Goal: Transaction & Acquisition: Purchase product/service

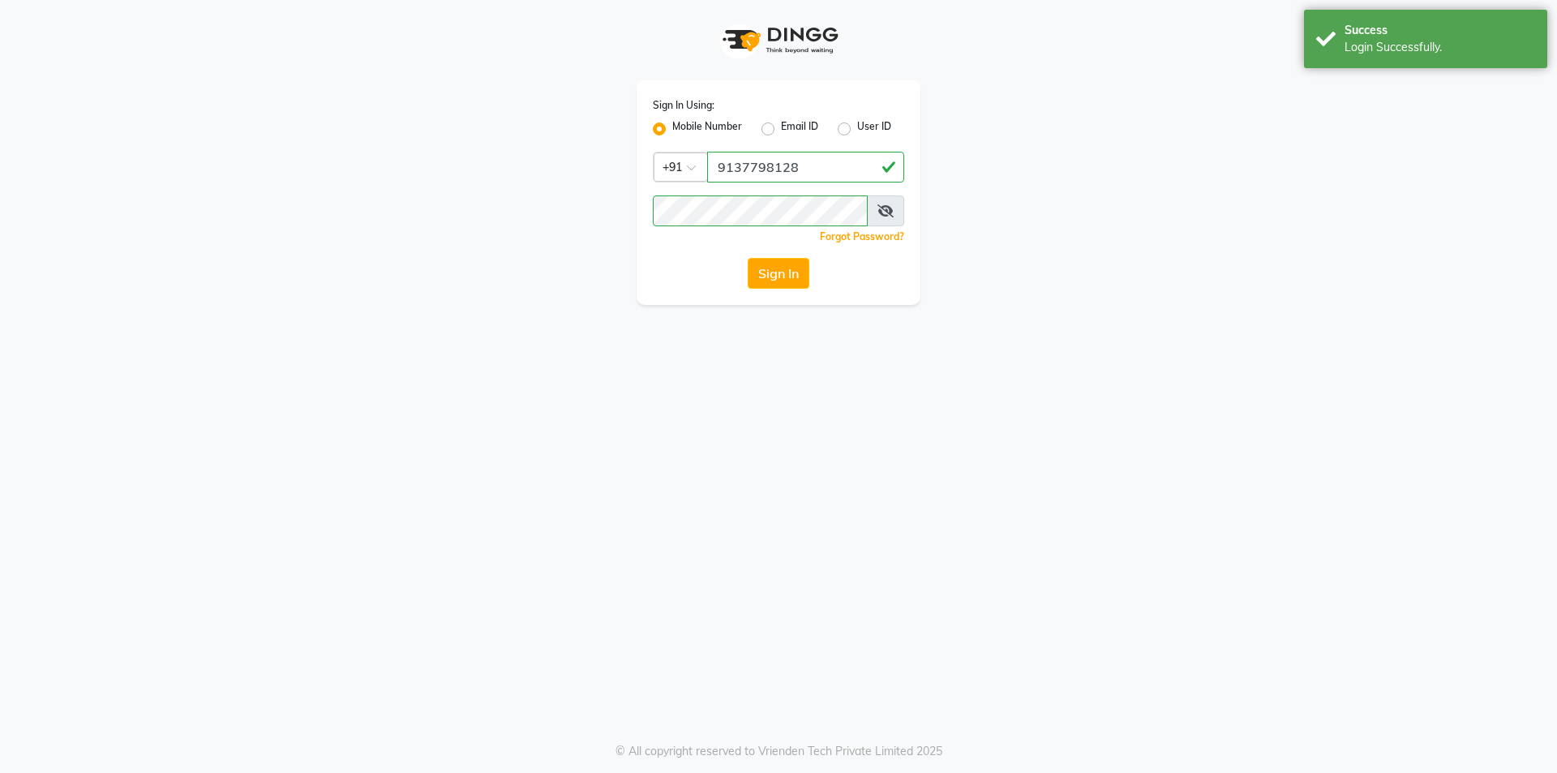
select select "true"
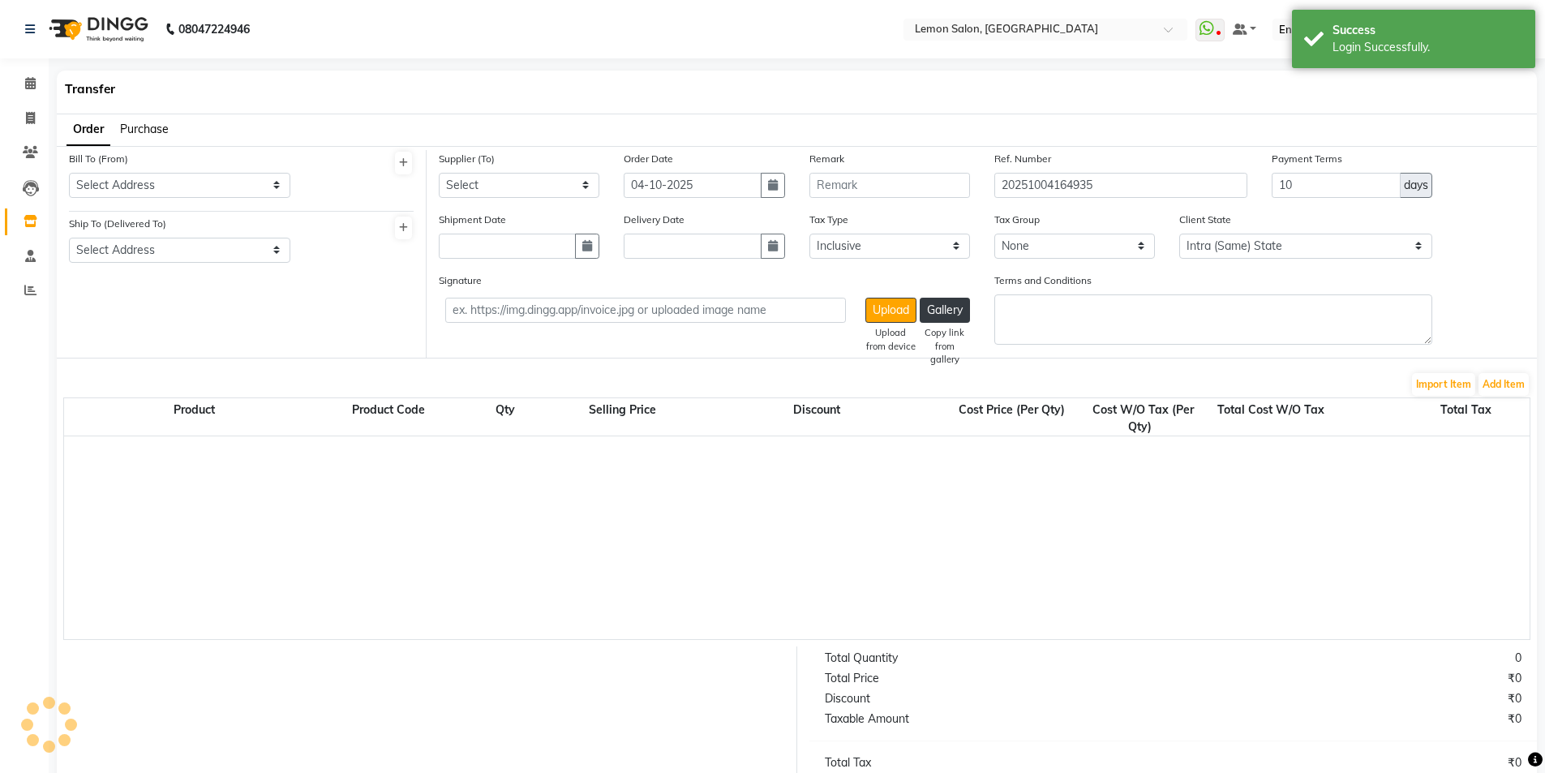
select select "743"
click at [34, 88] on icon at bounding box center [30, 83] width 11 height 12
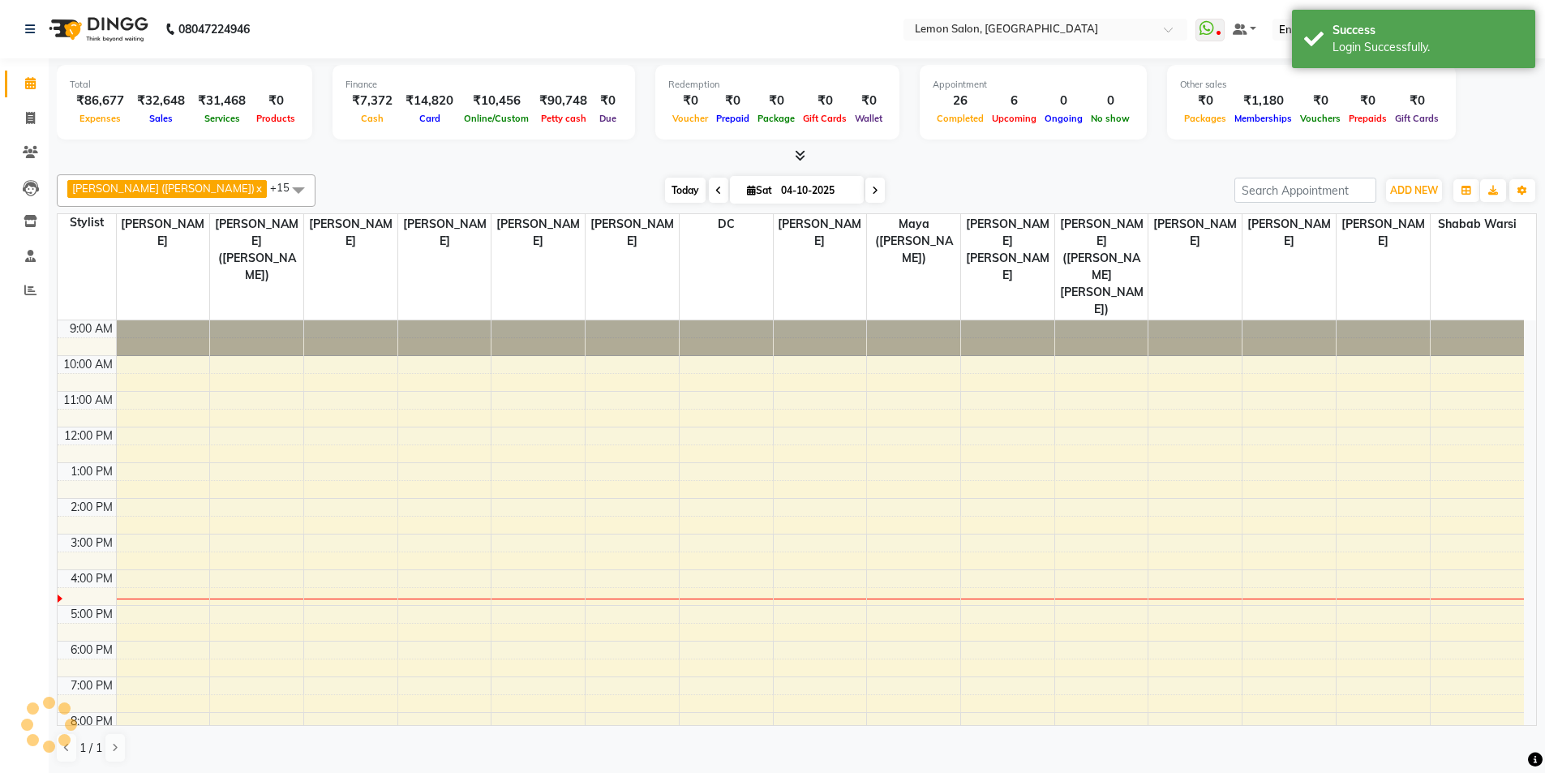
click at [665, 193] on span "Today" at bounding box center [685, 190] width 41 height 25
click at [879, 197] on div "Today Sat 04-10-2025" at bounding box center [775, 190] width 903 height 24
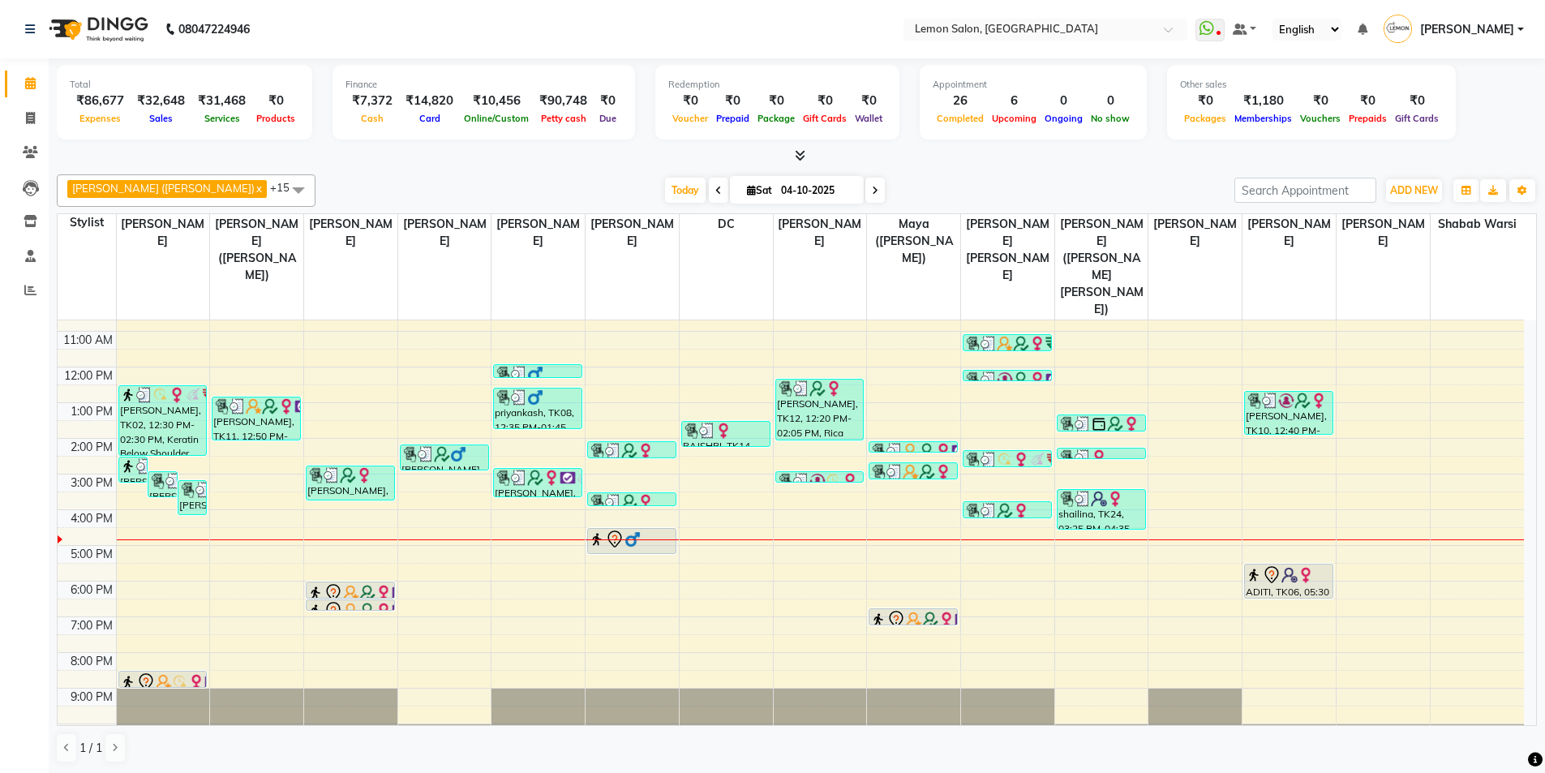
click at [570, 185] on div "Today Sat 04-10-2025" at bounding box center [775, 190] width 903 height 24
click at [665, 188] on span "Today" at bounding box center [685, 190] width 41 height 25
click at [665, 190] on span "Today" at bounding box center [685, 190] width 41 height 25
click at [474, 198] on div "Today Sat 04-10-2025" at bounding box center [775, 190] width 903 height 24
click at [665, 181] on span "Today" at bounding box center [685, 190] width 41 height 25
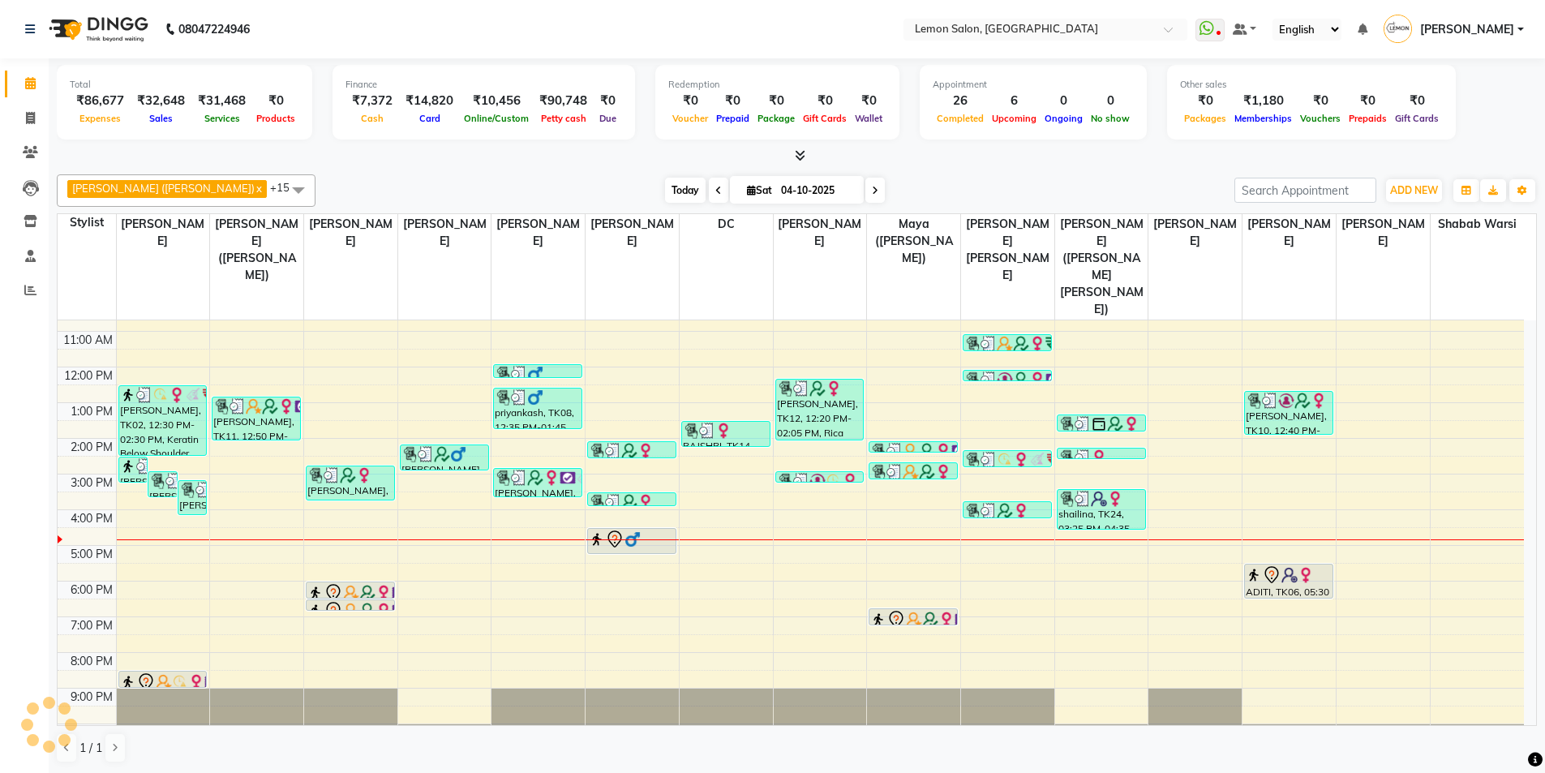
scroll to position [0, 0]
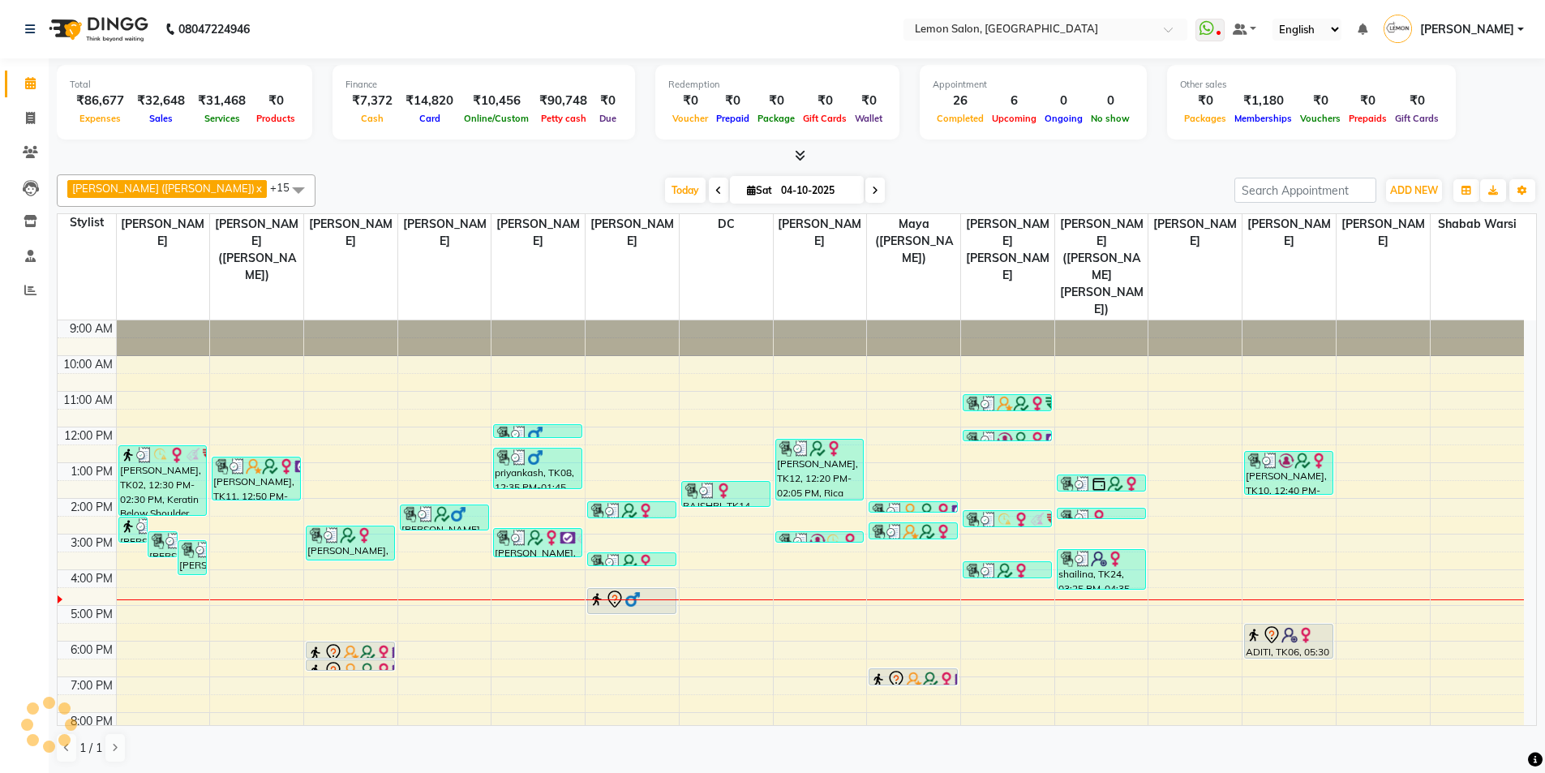
click at [404, 169] on div "Sameer (Izhar Salmani) x Raju Salmani x Azaz Kassara x Wasim Mansoori x DC x Ge…" at bounding box center [797, 469] width 1480 height 602
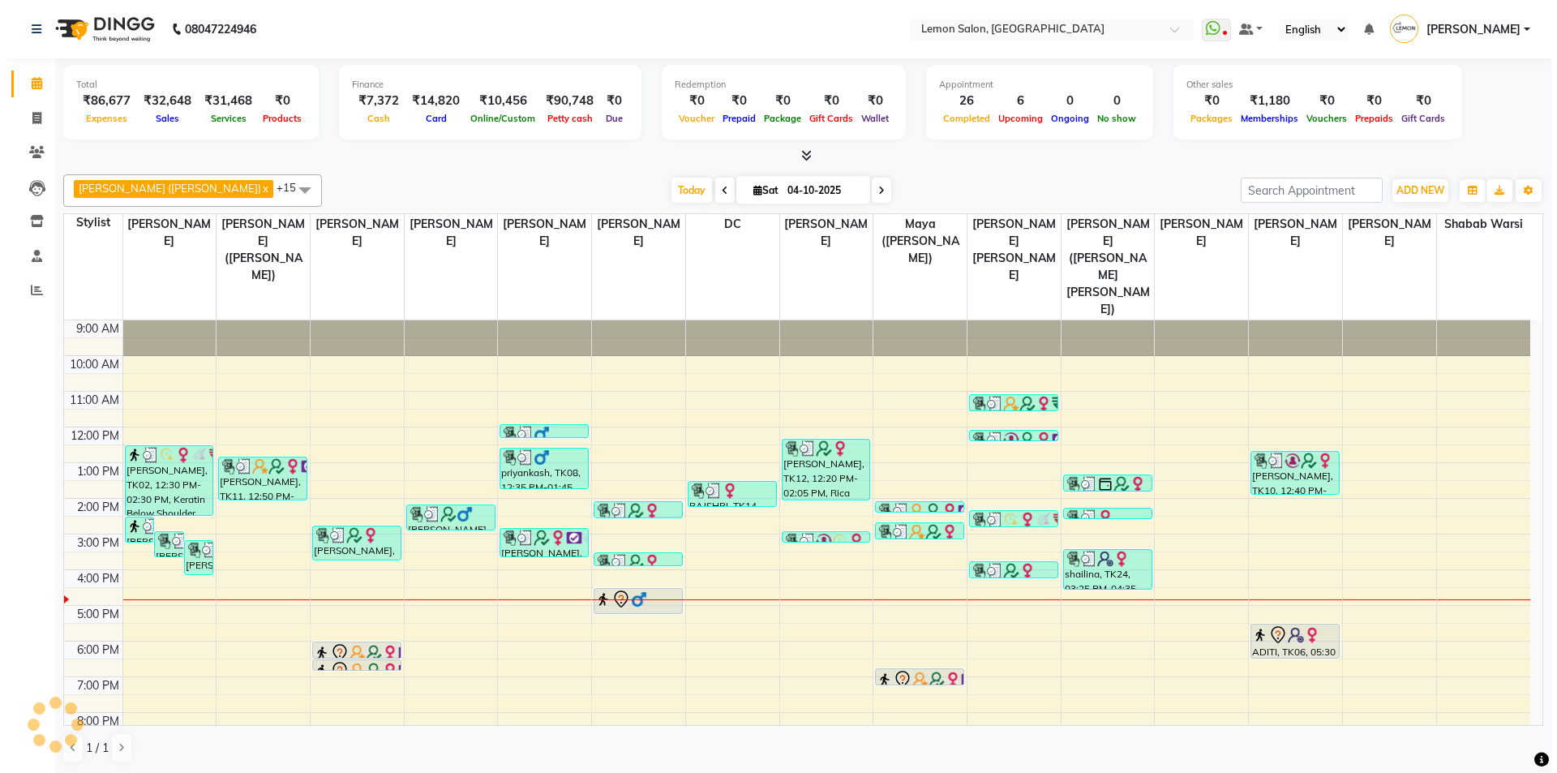
scroll to position [60, 0]
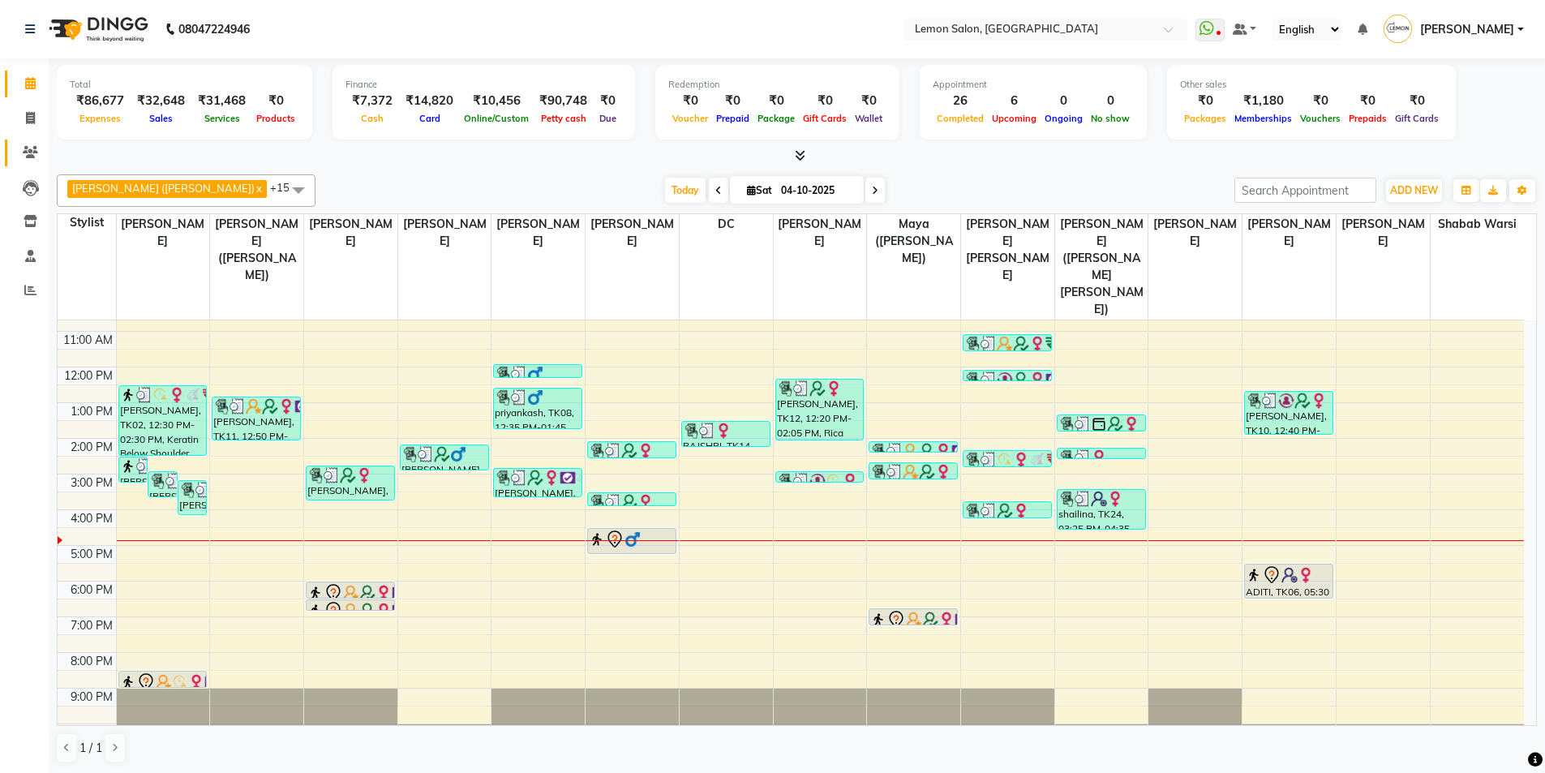
click at [27, 143] on link "Clients" at bounding box center [24, 153] width 39 height 27
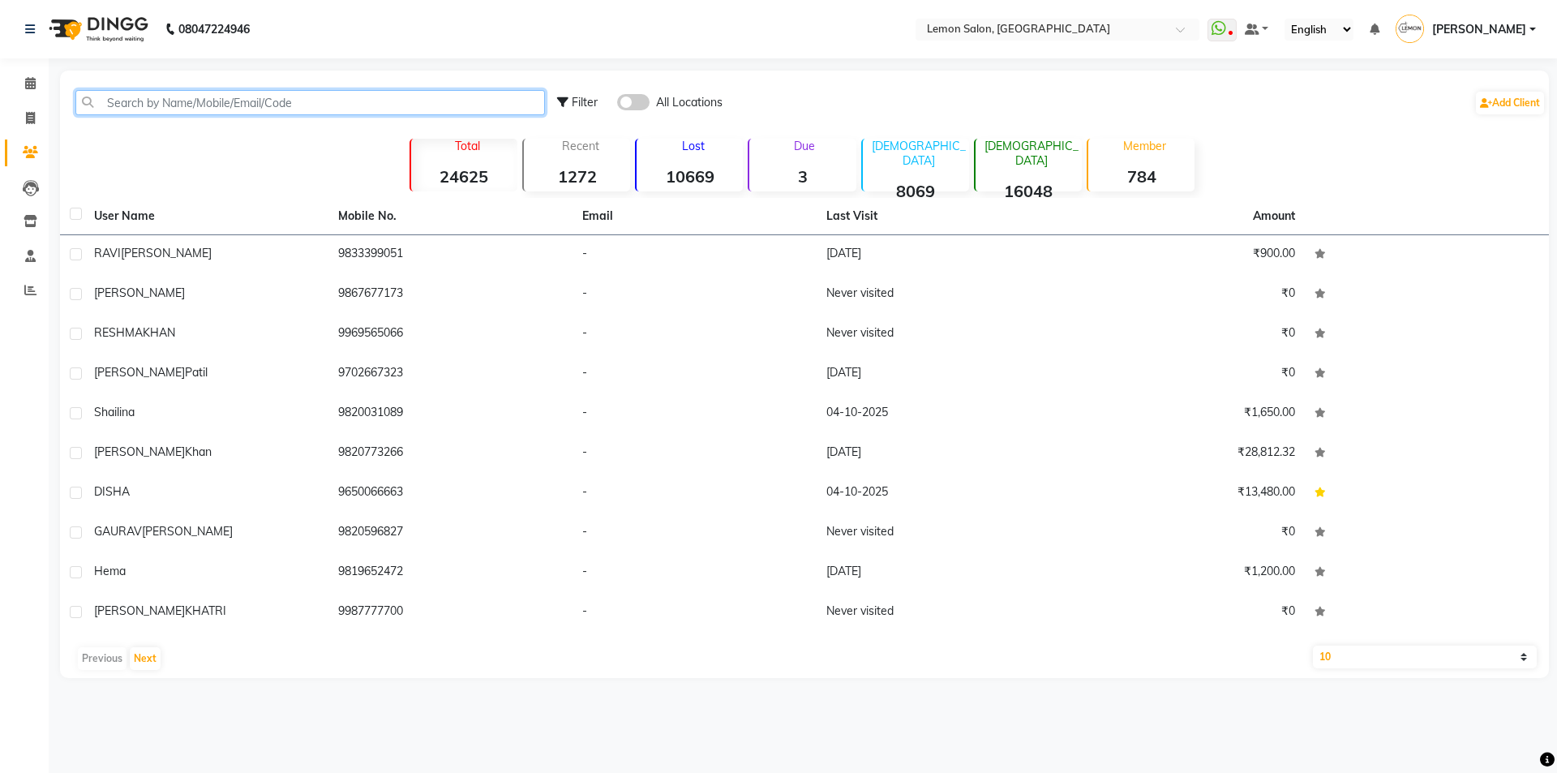
click at [187, 105] on input "text" at bounding box center [310, 102] width 470 height 25
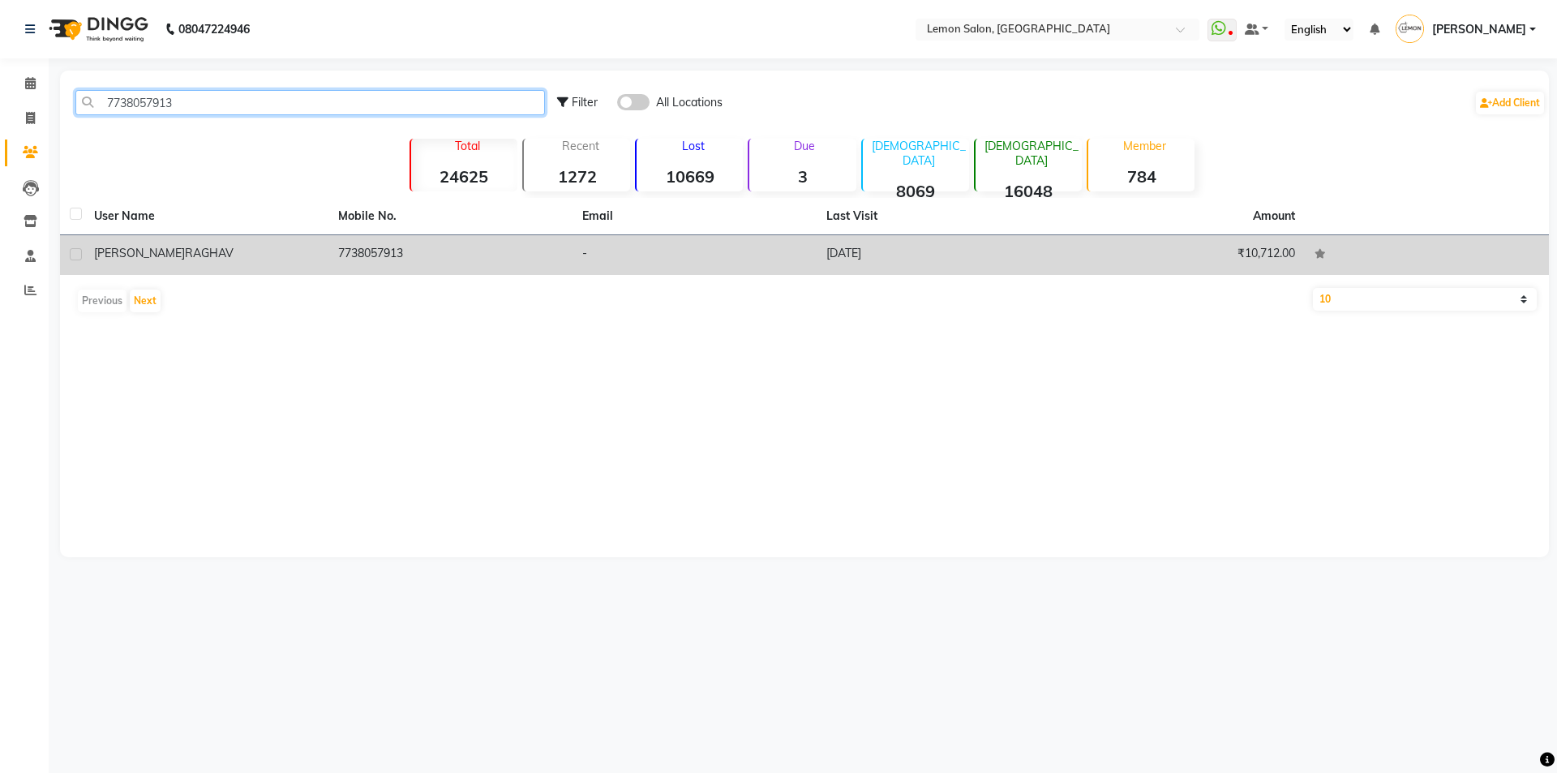
type input "7738057913"
click at [185, 250] on span "RAGHAV" at bounding box center [209, 253] width 49 height 15
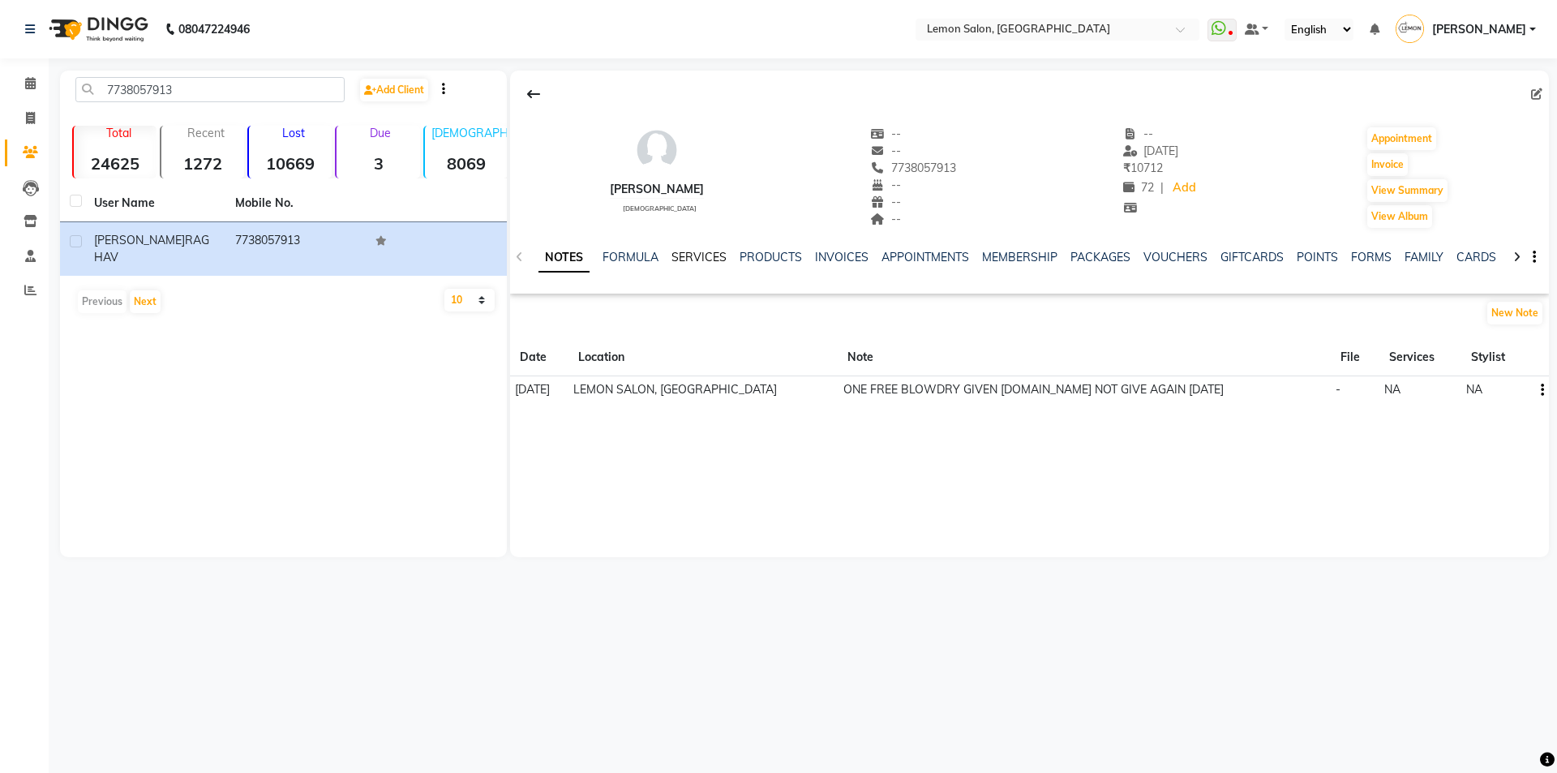
click at [697, 252] on link "SERVICES" at bounding box center [699, 257] width 55 height 15
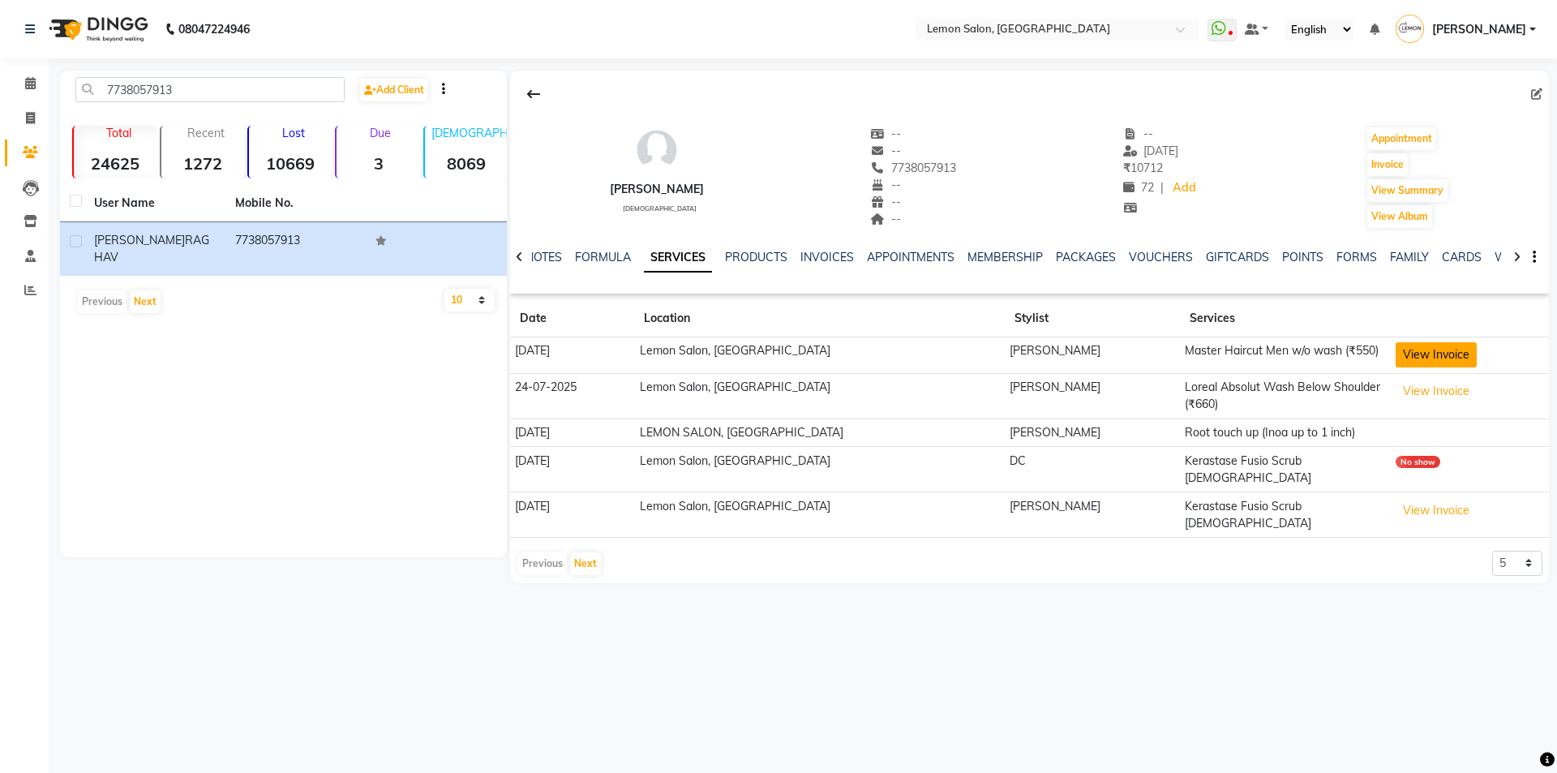
click at [1448, 354] on button "View Invoice" at bounding box center [1436, 354] width 81 height 25
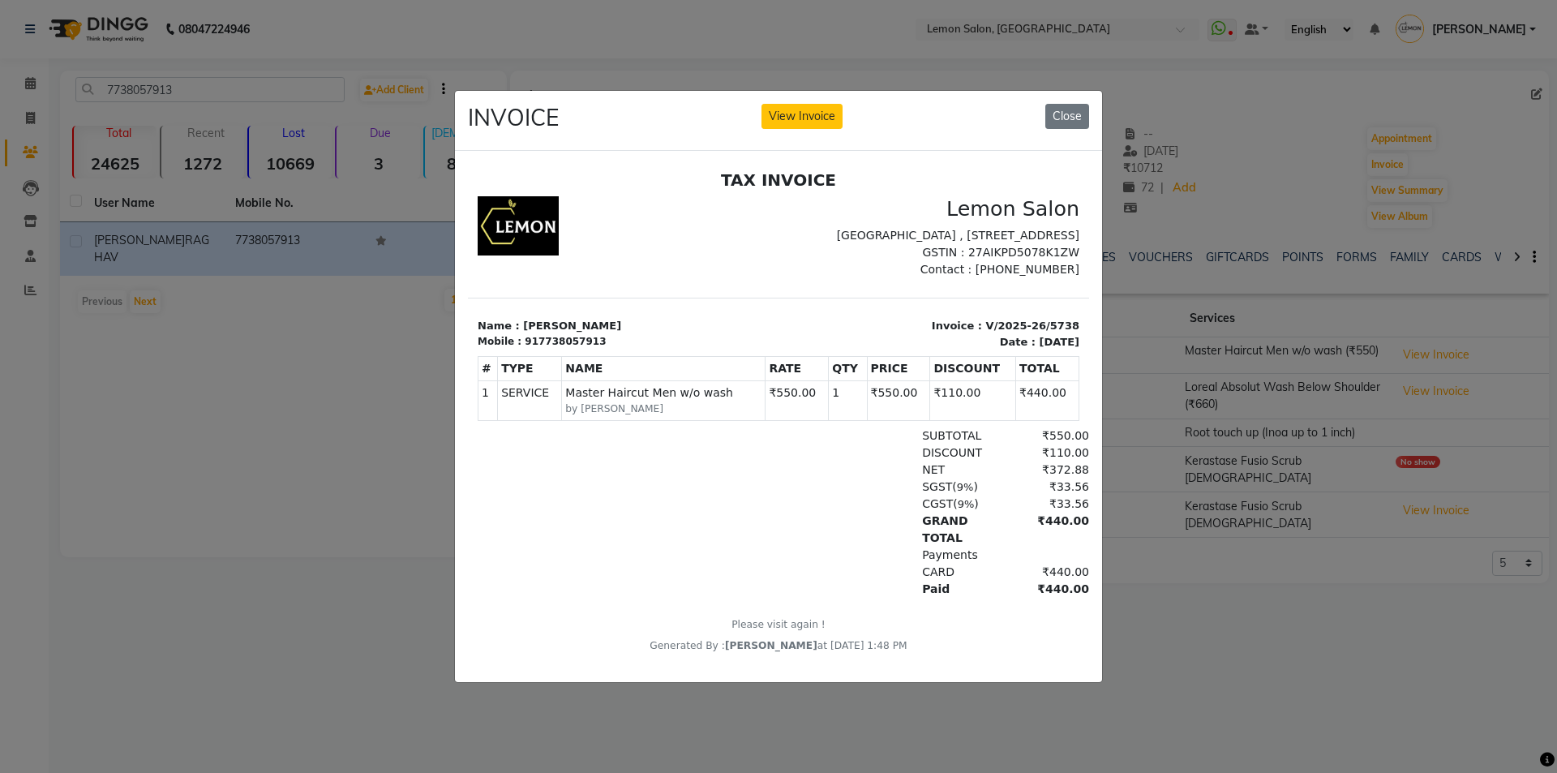
click at [1060, 124] on div "INVOICE View Invoice Close" at bounding box center [778, 121] width 647 height 61
click at [1063, 110] on button "Close" at bounding box center [1068, 116] width 44 height 25
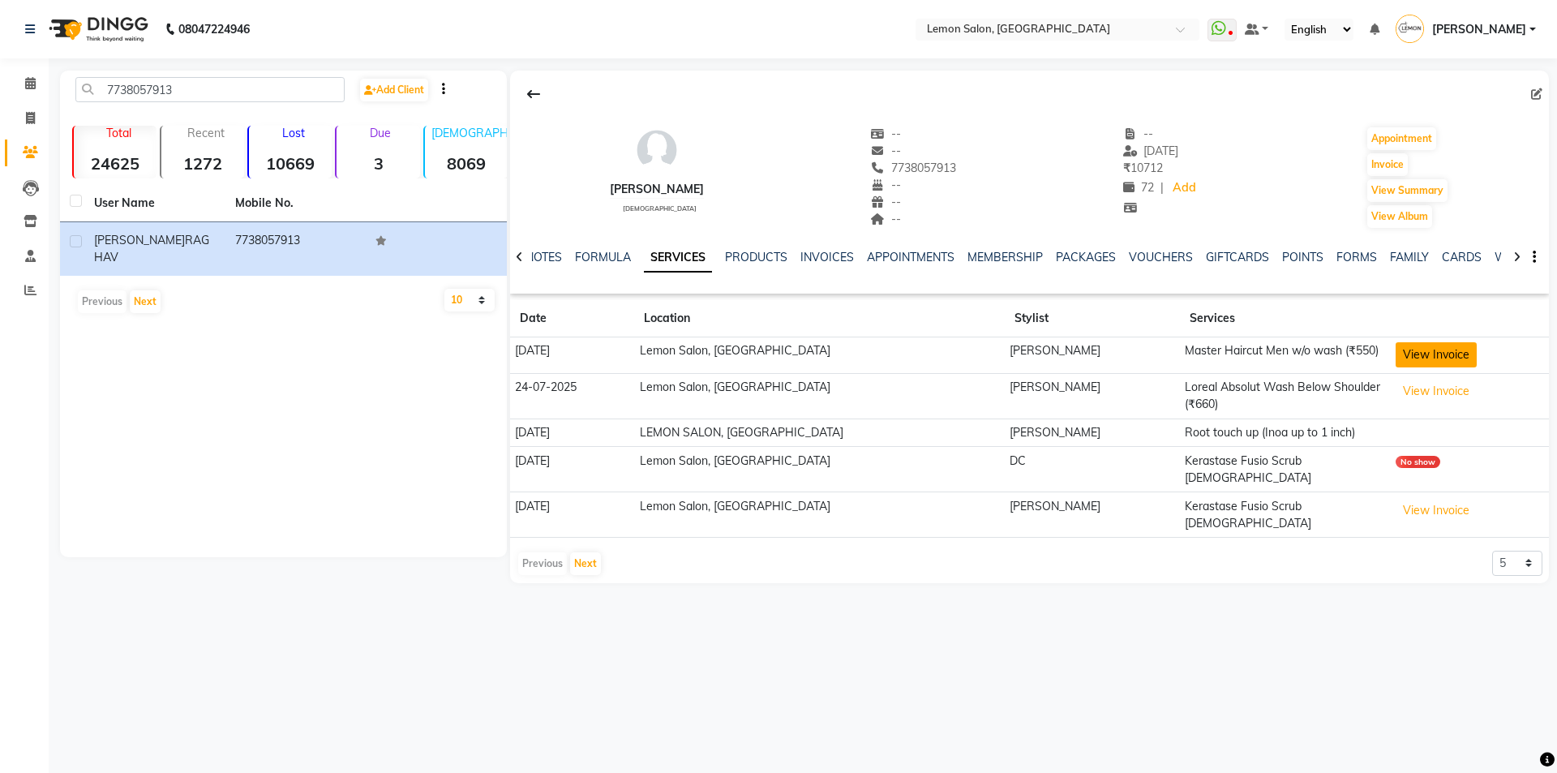
click at [1401, 351] on button "View Invoice" at bounding box center [1436, 354] width 81 height 25
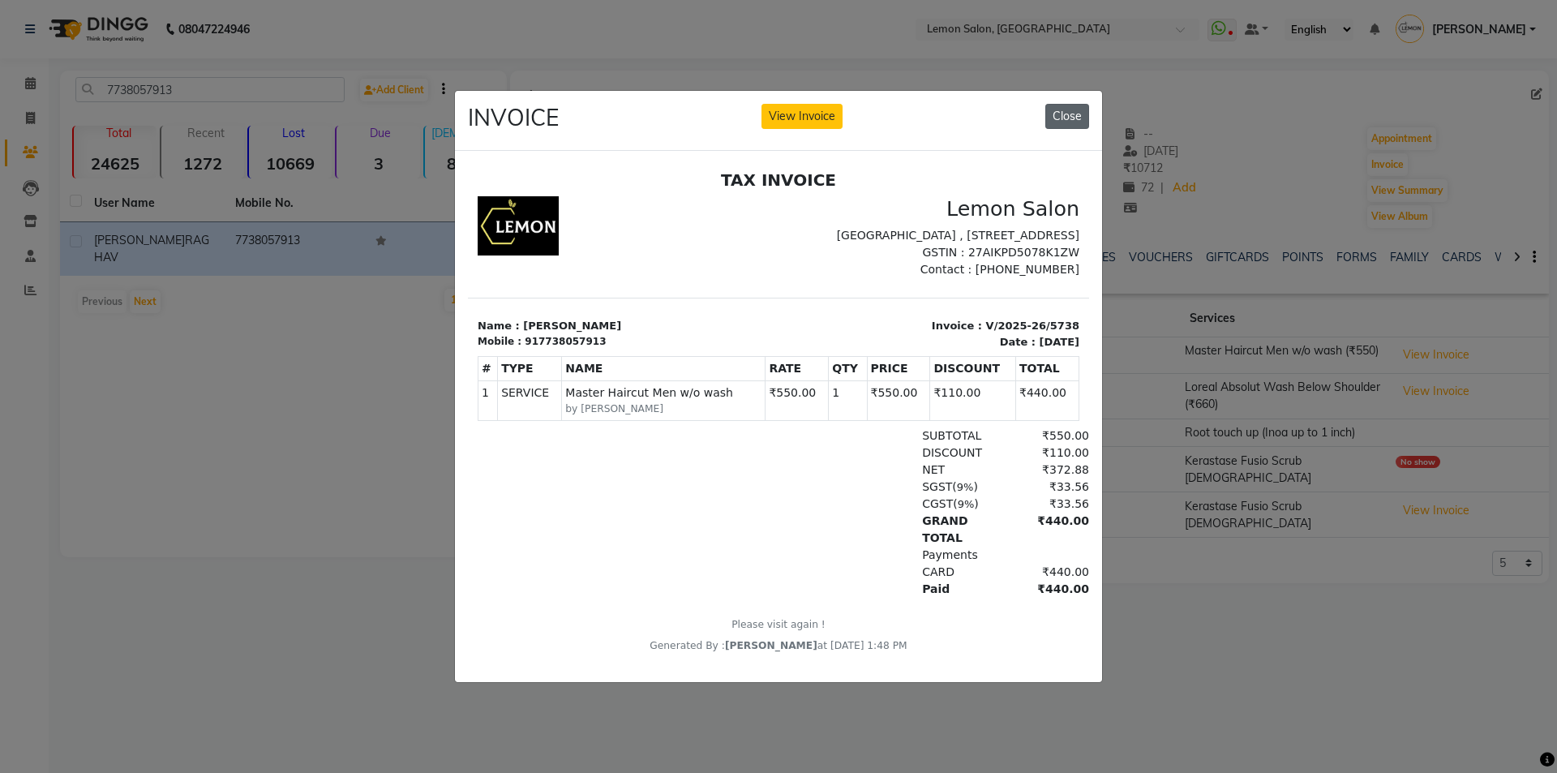
click at [1067, 104] on button "Close" at bounding box center [1068, 116] width 44 height 25
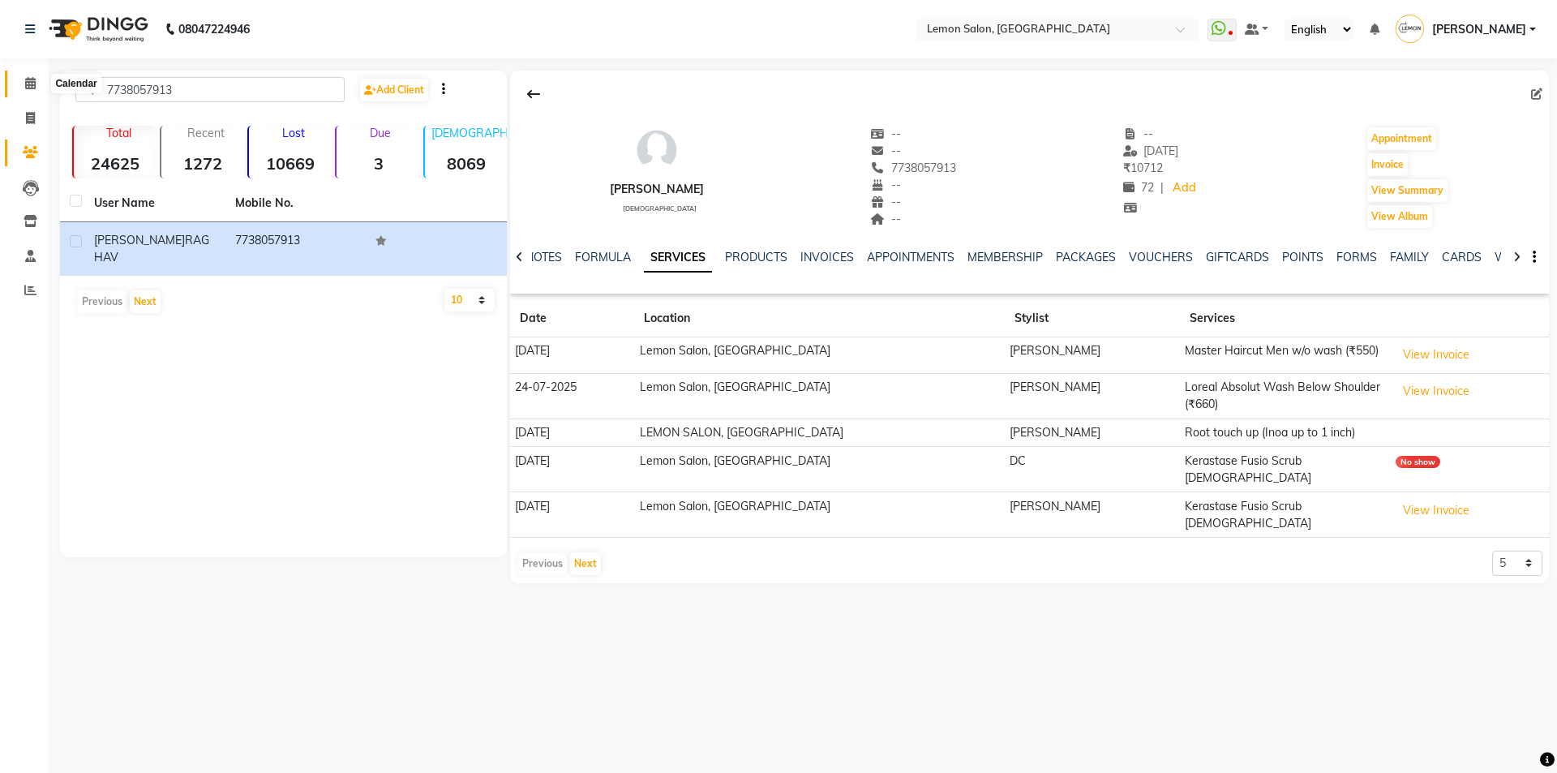
click at [27, 76] on span at bounding box center [30, 84] width 28 height 19
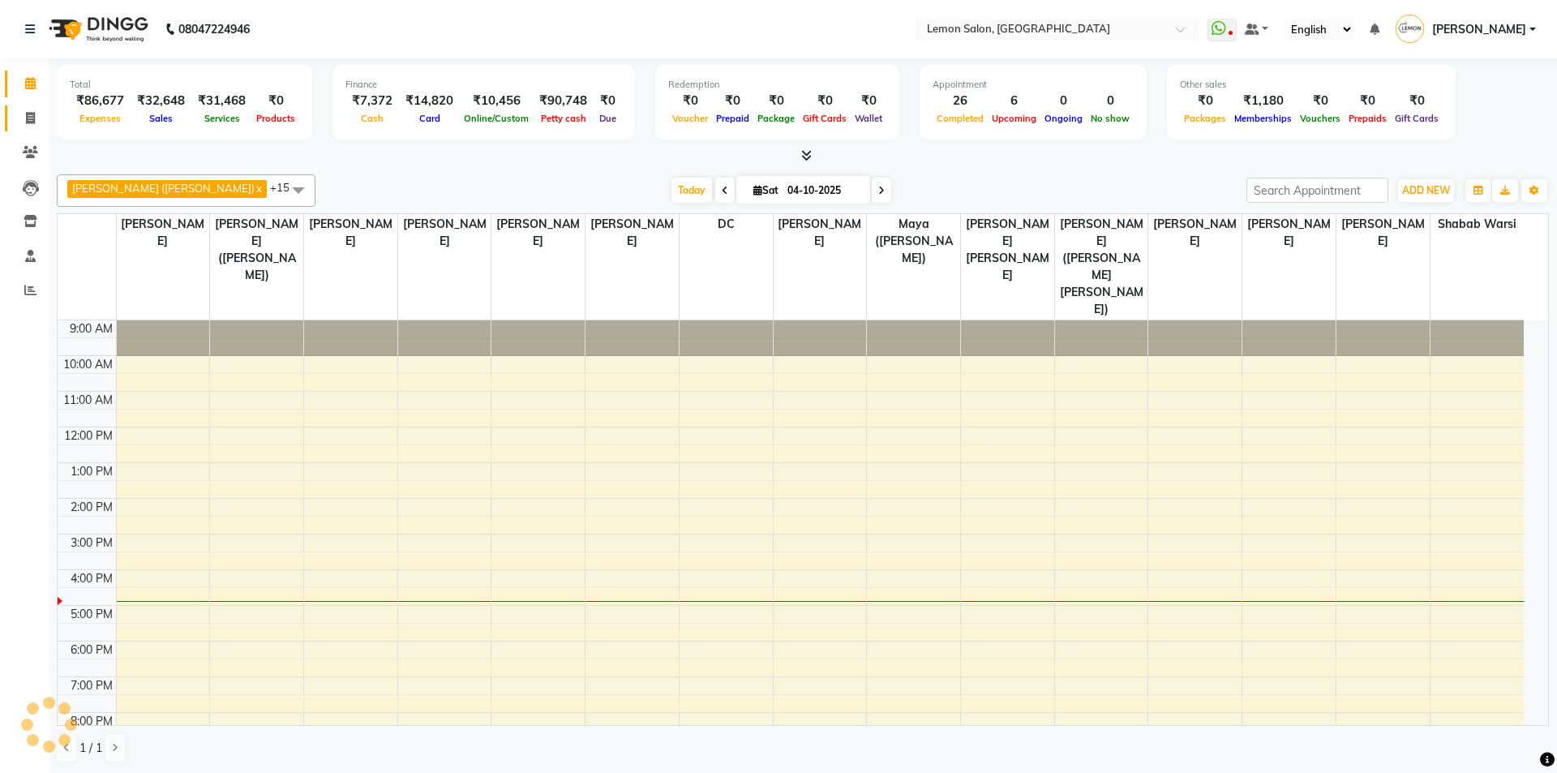
click at [31, 119] on icon at bounding box center [30, 118] width 9 height 12
select select "566"
select select "service"
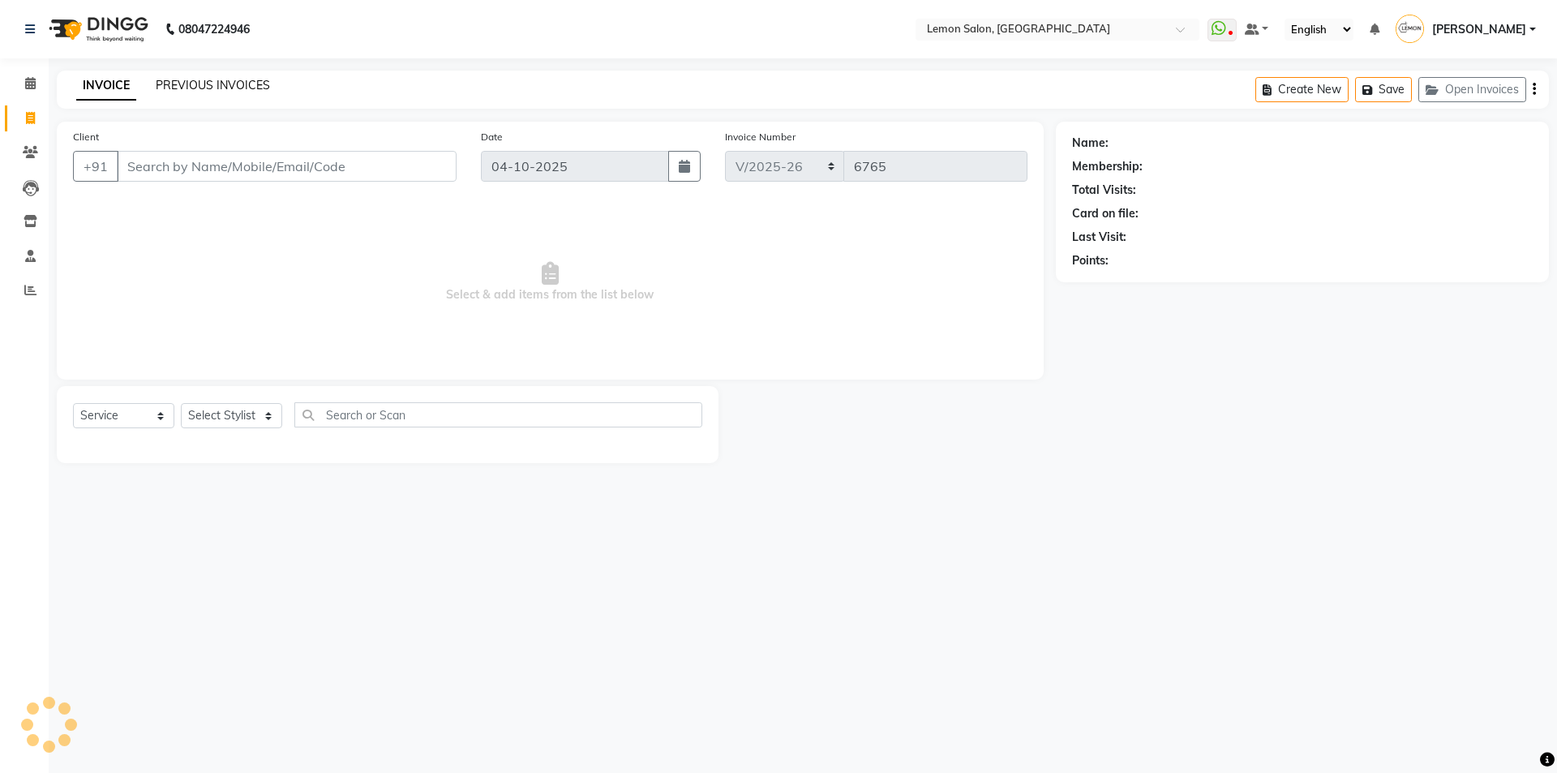
click at [214, 87] on link "PREVIOUS INVOICES" at bounding box center [213, 85] width 114 height 15
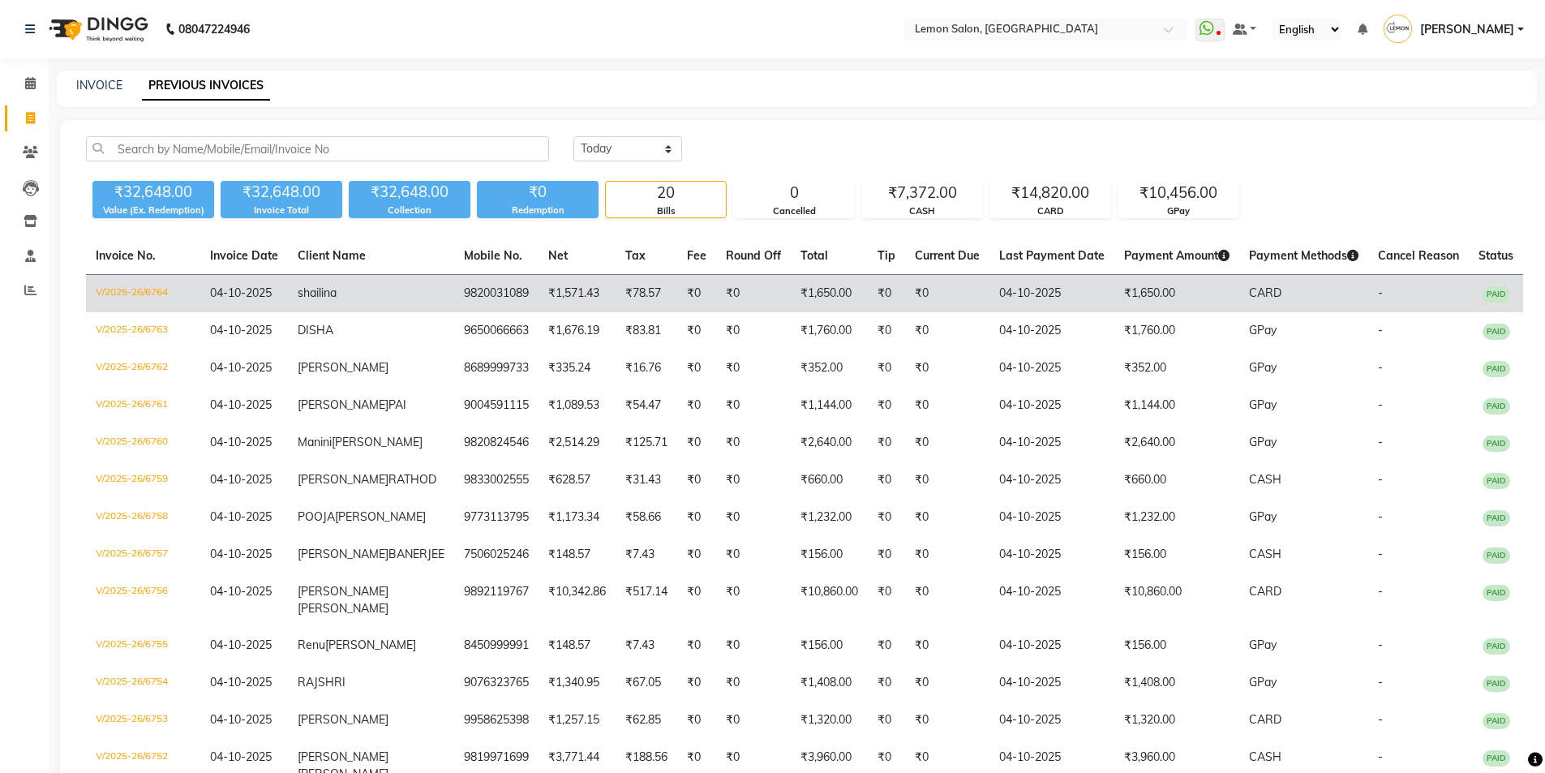
click at [135, 291] on td "V/2025-26/6764" at bounding box center [143, 294] width 114 height 38
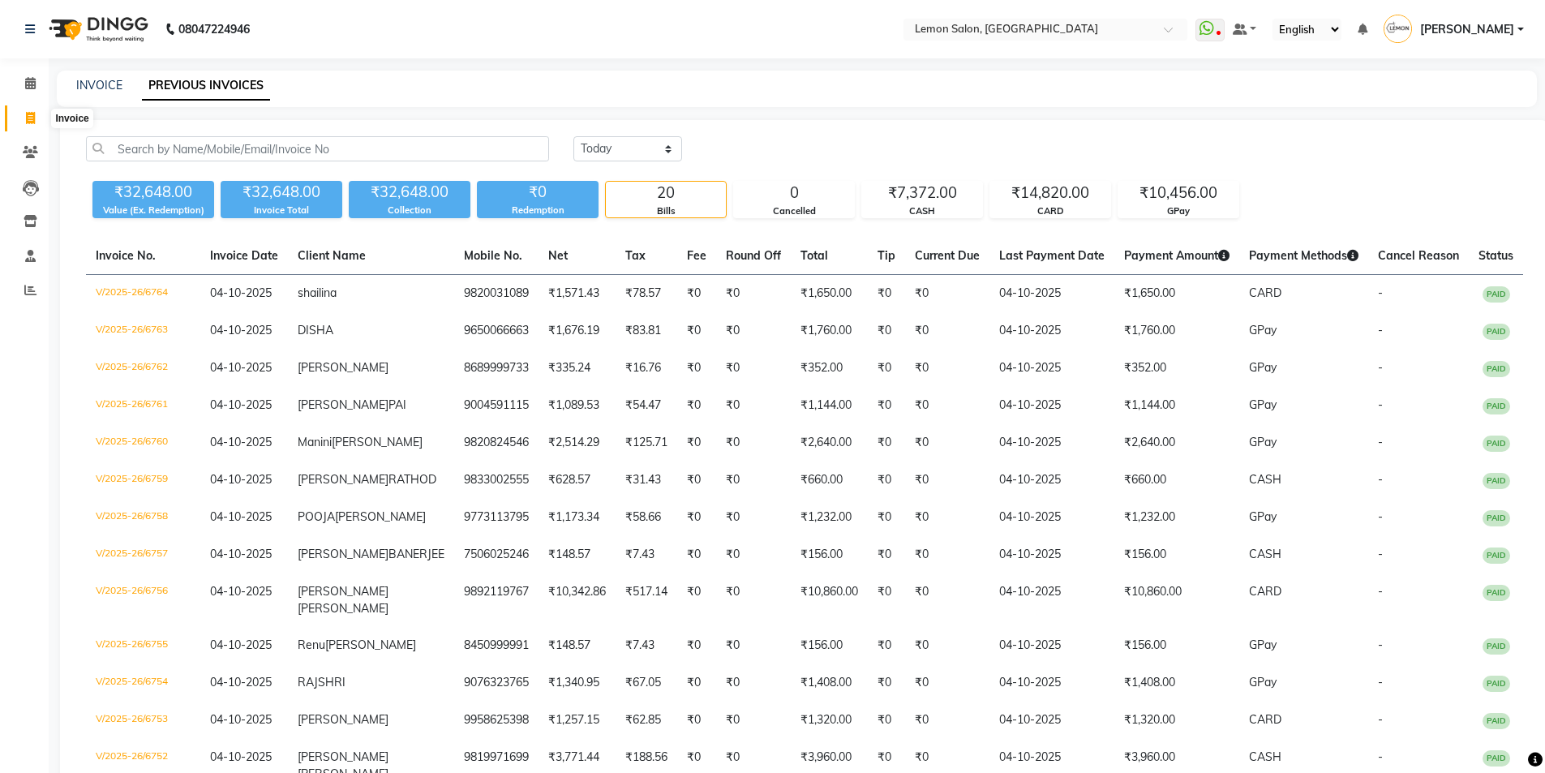
click at [32, 123] on icon at bounding box center [30, 118] width 9 height 12
select select "service"
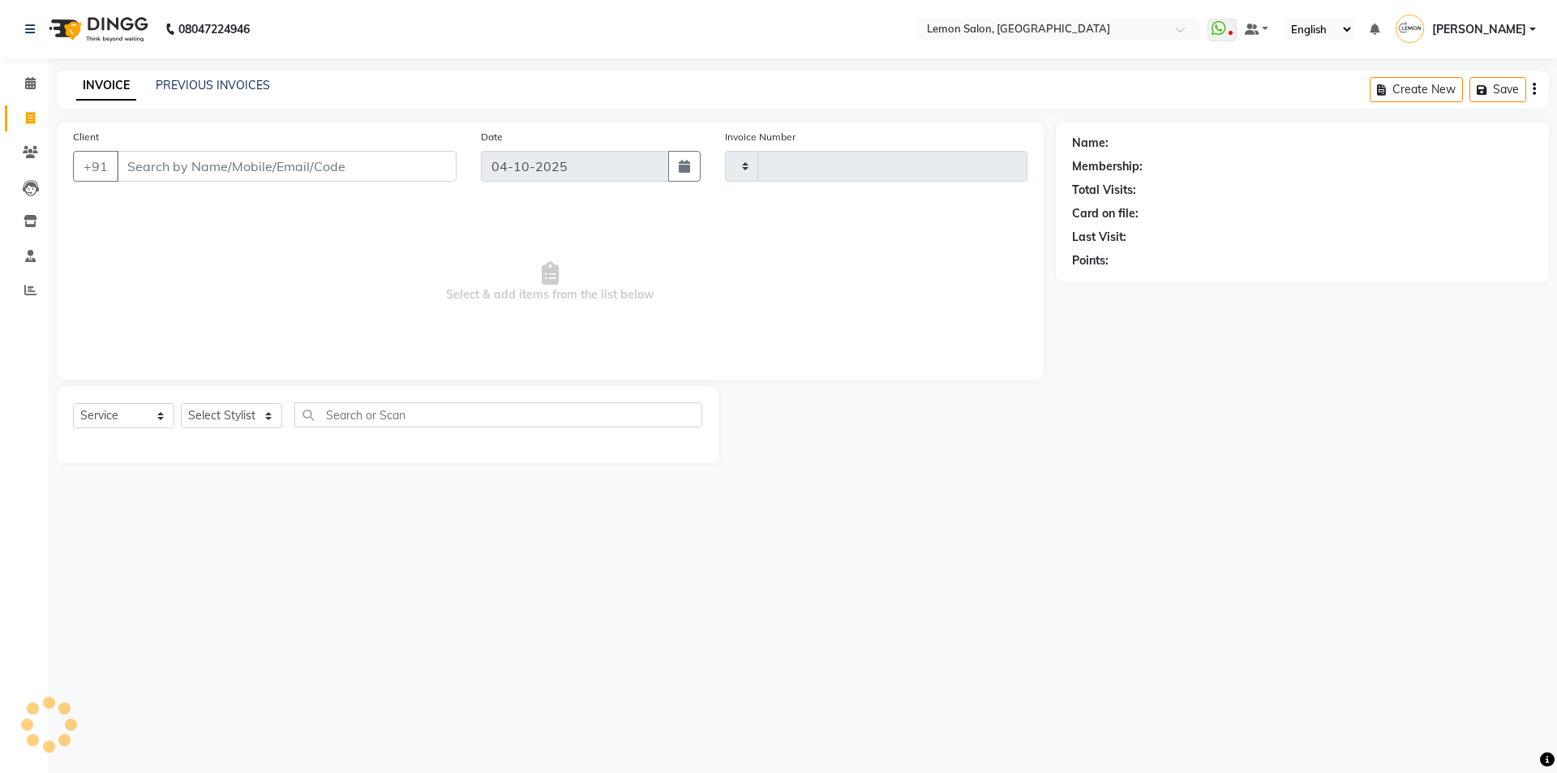
click at [178, 162] on input "Client" at bounding box center [287, 166] width 340 height 31
click at [219, 418] on select "Select Stylist" at bounding box center [231, 415] width 101 height 25
type input "6765"
select select "566"
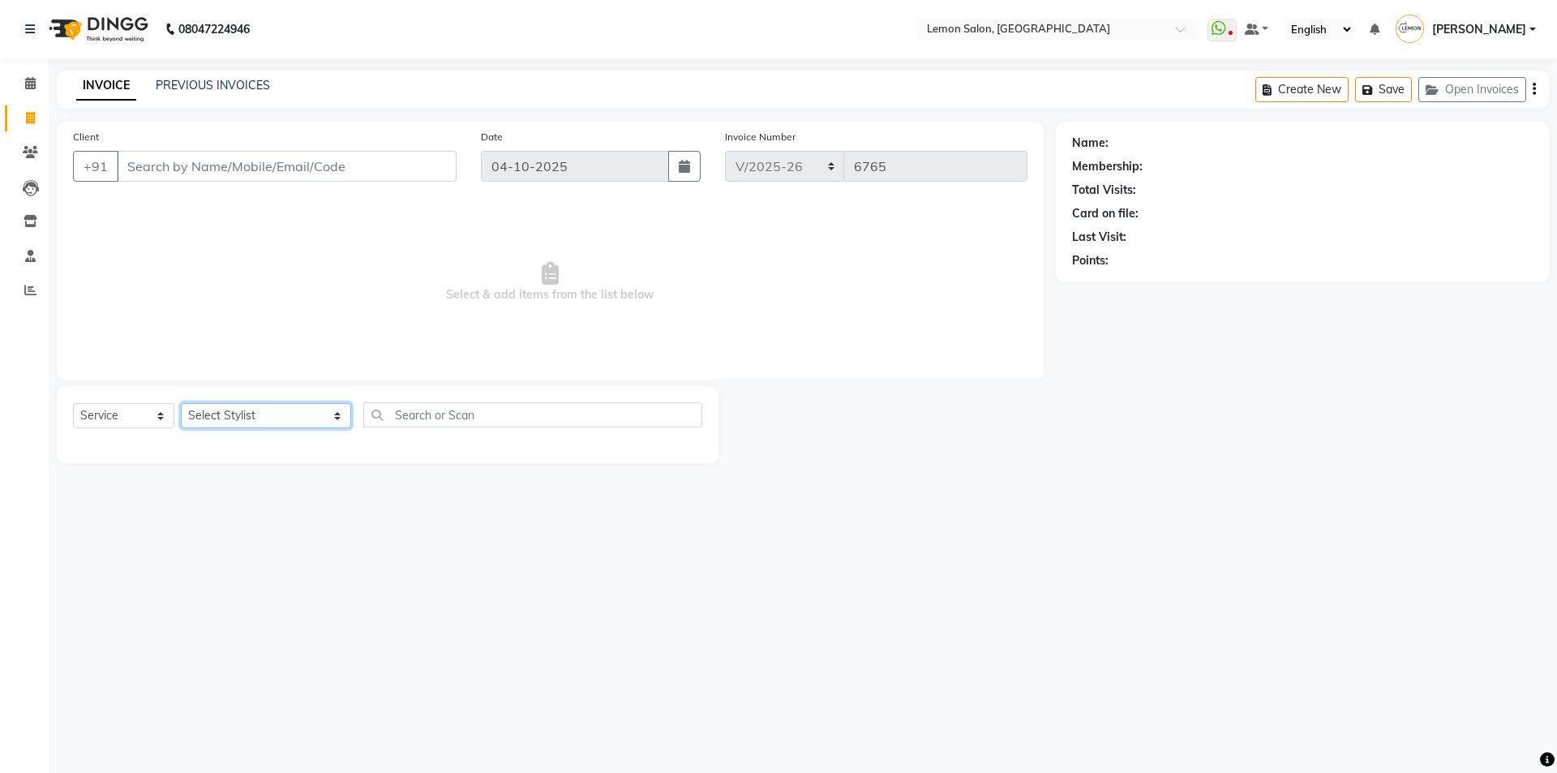
click at [241, 410] on select "Select Stylist Aakash Buchiude Azaz Kassara DC Geeta Govind Rajput Idrisi Mehta…" at bounding box center [266, 415] width 170 height 25
select select "9574"
click at [181, 403] on select "Select Stylist Aakash Buchiude Azaz Kassara DC Geeta Govind Rajput Idrisi Mehta…" at bounding box center [266, 415] width 170 height 25
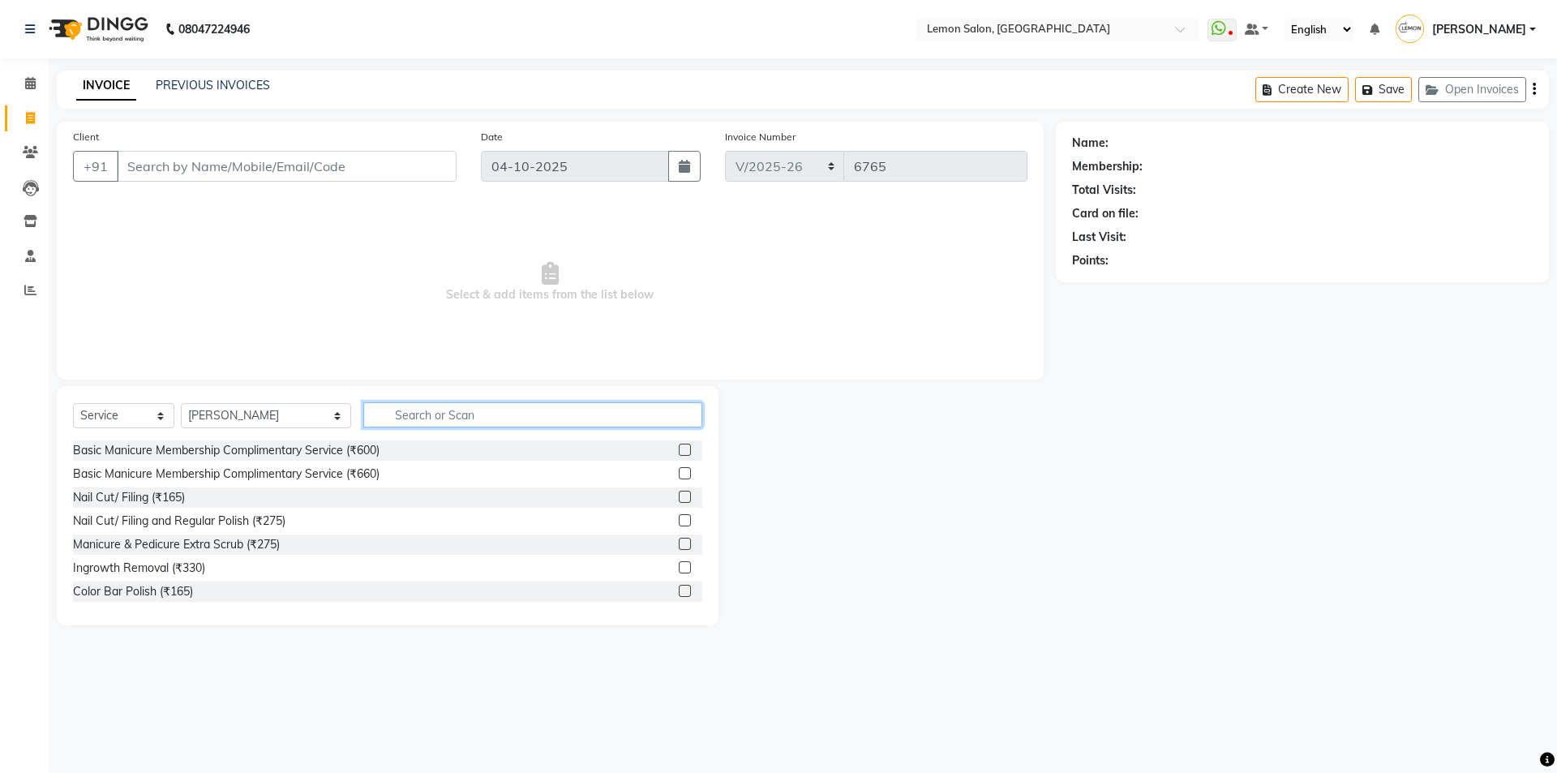
click at [387, 410] on input "text" at bounding box center [532, 414] width 339 height 25
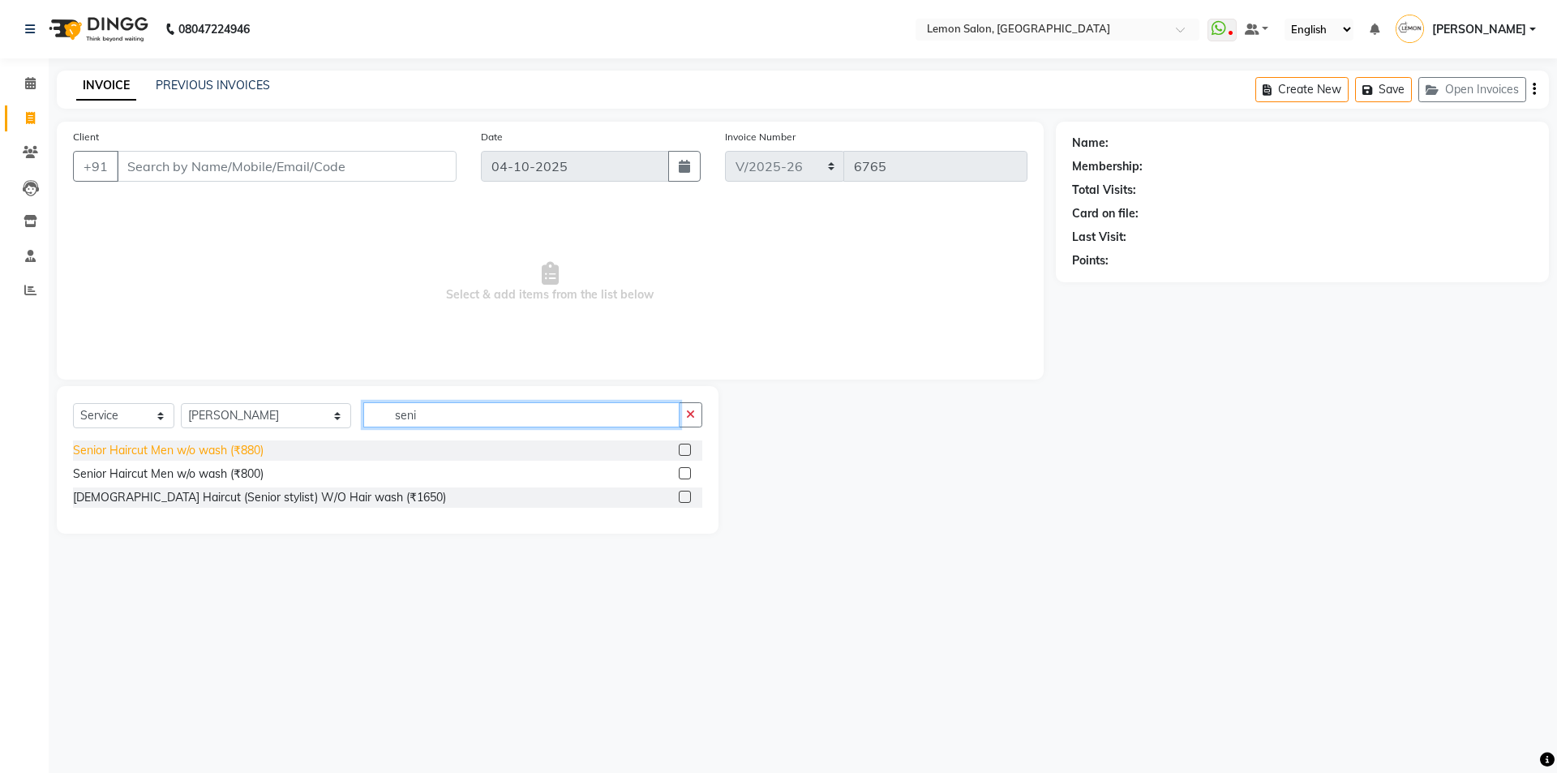
type input "seni"
click at [178, 445] on div "Senior Haircut Men w/o wash (₹880)" at bounding box center [168, 450] width 191 height 17
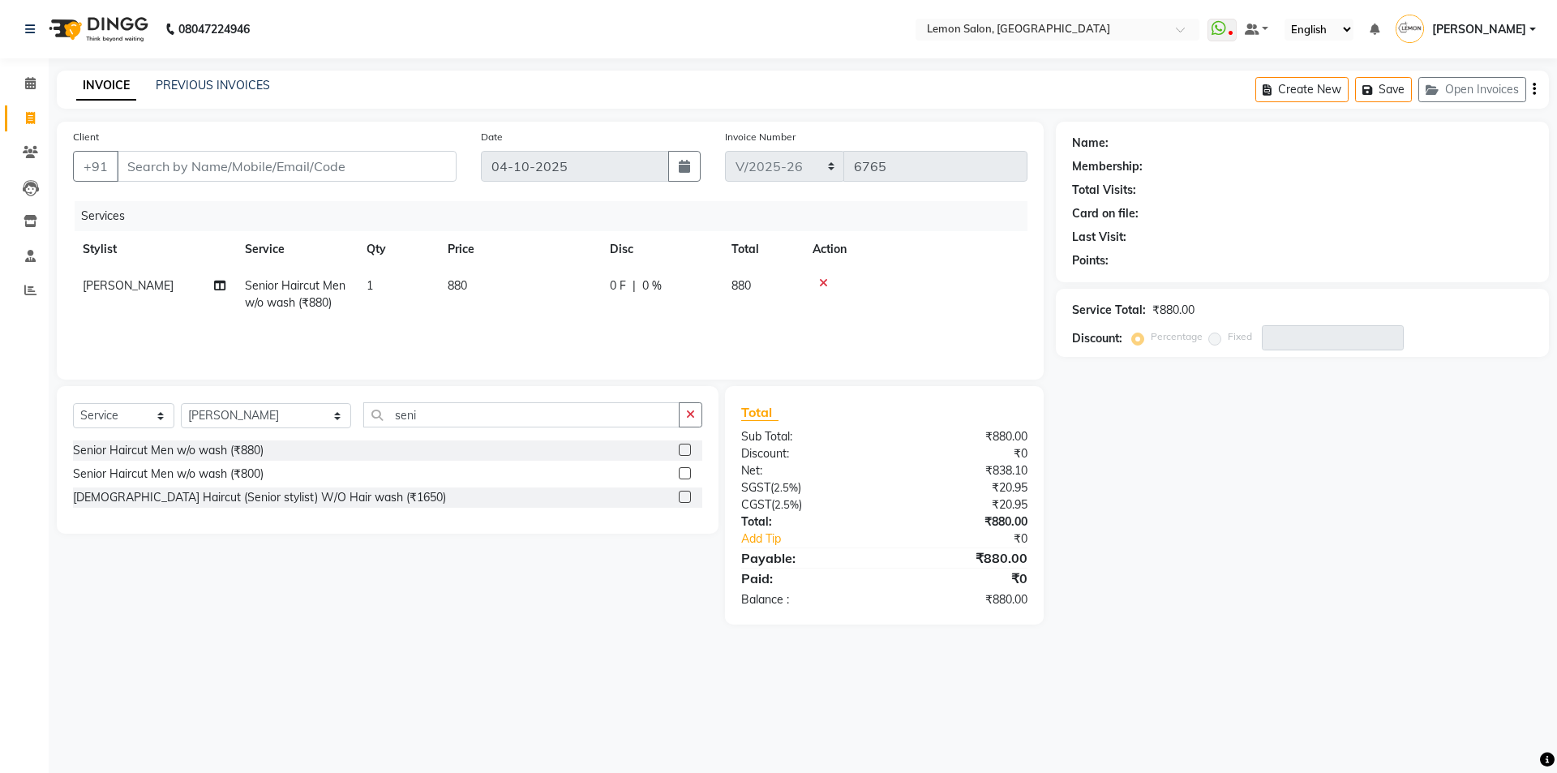
click at [822, 280] on icon at bounding box center [823, 282] width 9 height 11
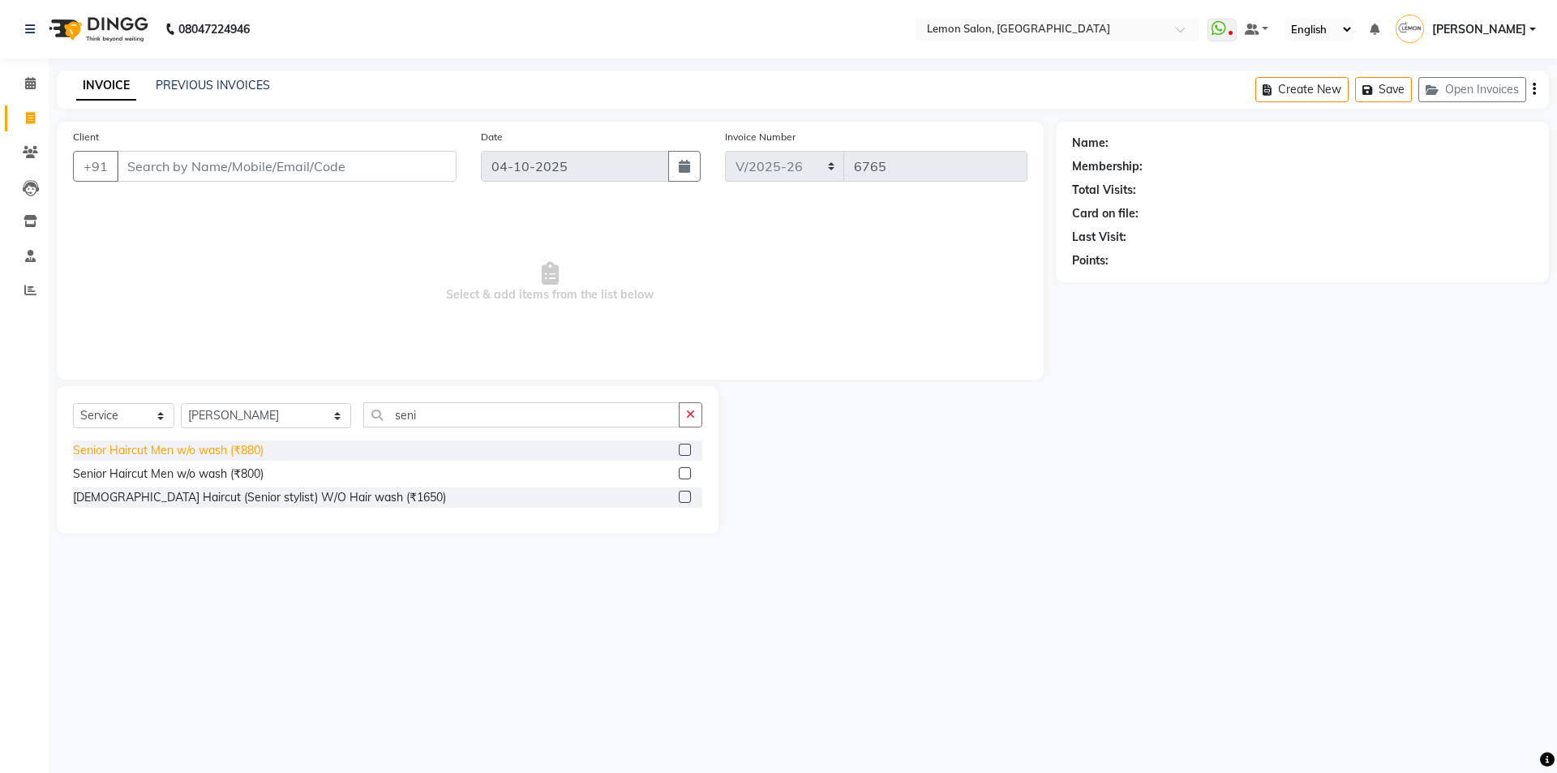
click at [227, 445] on div "Senior Haircut Men w/o wash (₹880)" at bounding box center [168, 450] width 191 height 17
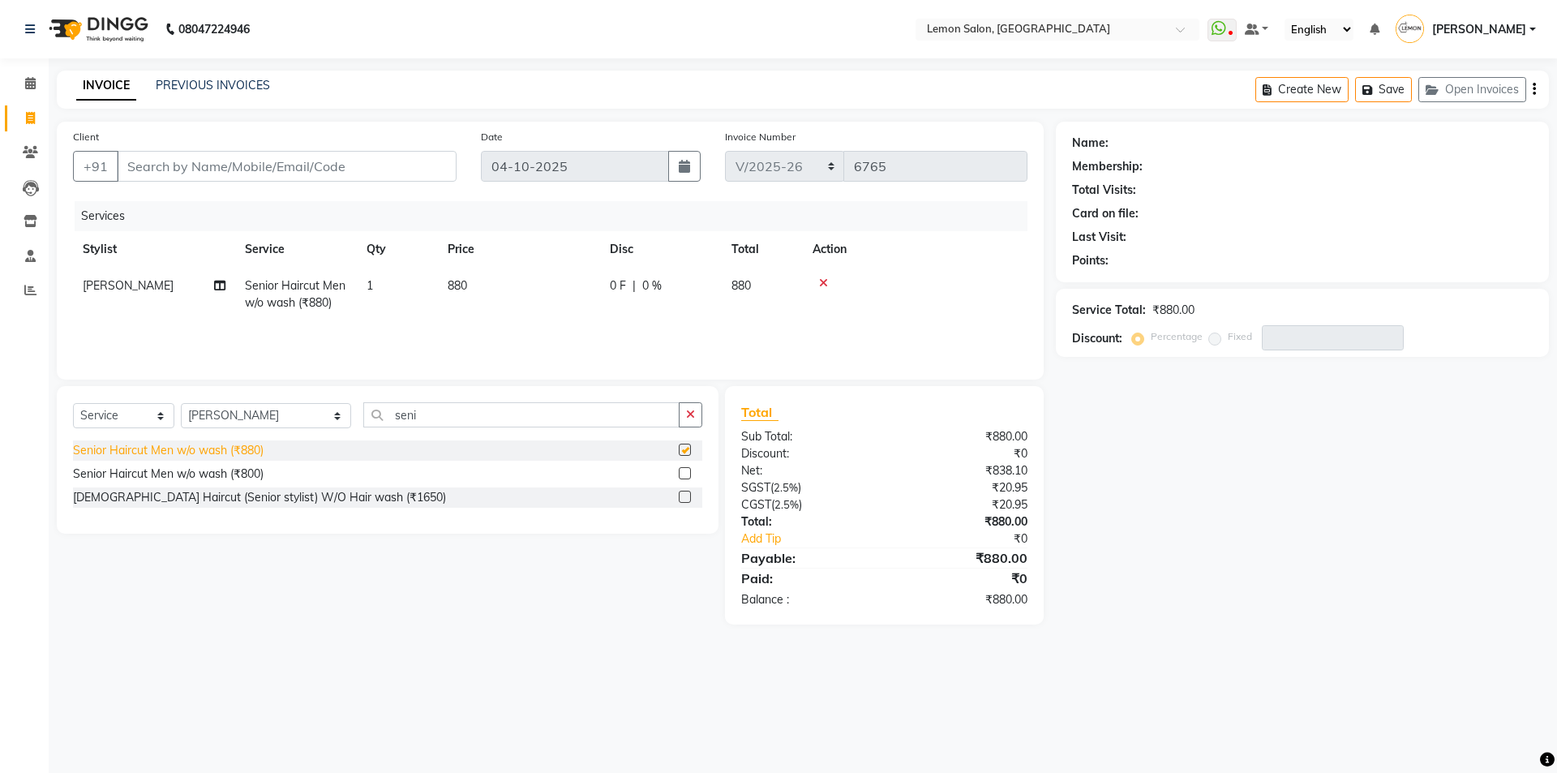
checkbox input "false"
click at [426, 410] on input "seni" at bounding box center [521, 414] width 316 height 25
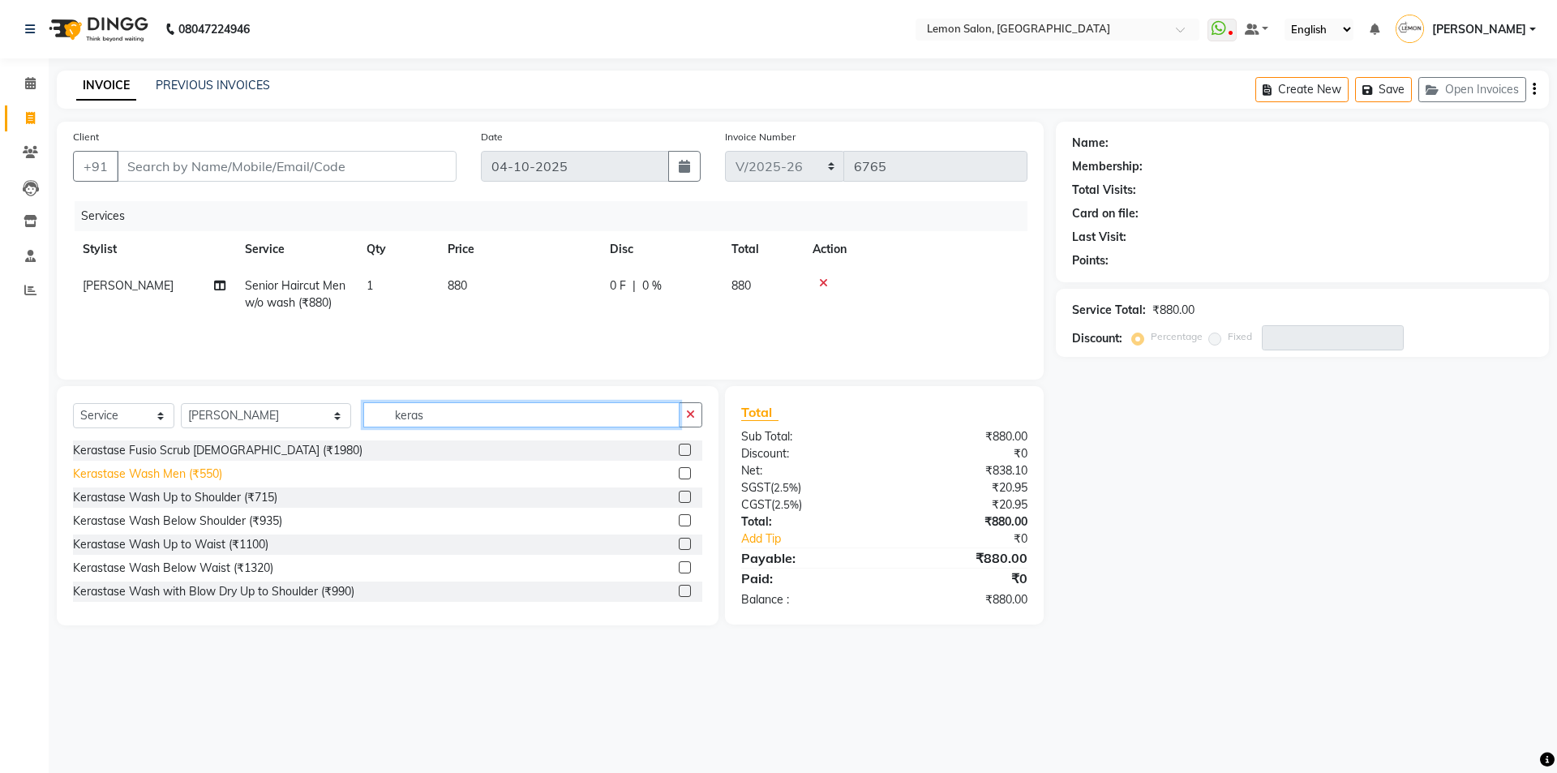
type input "keras"
click at [164, 478] on div "Kerastase Wash Men (₹550)" at bounding box center [147, 474] width 149 height 17
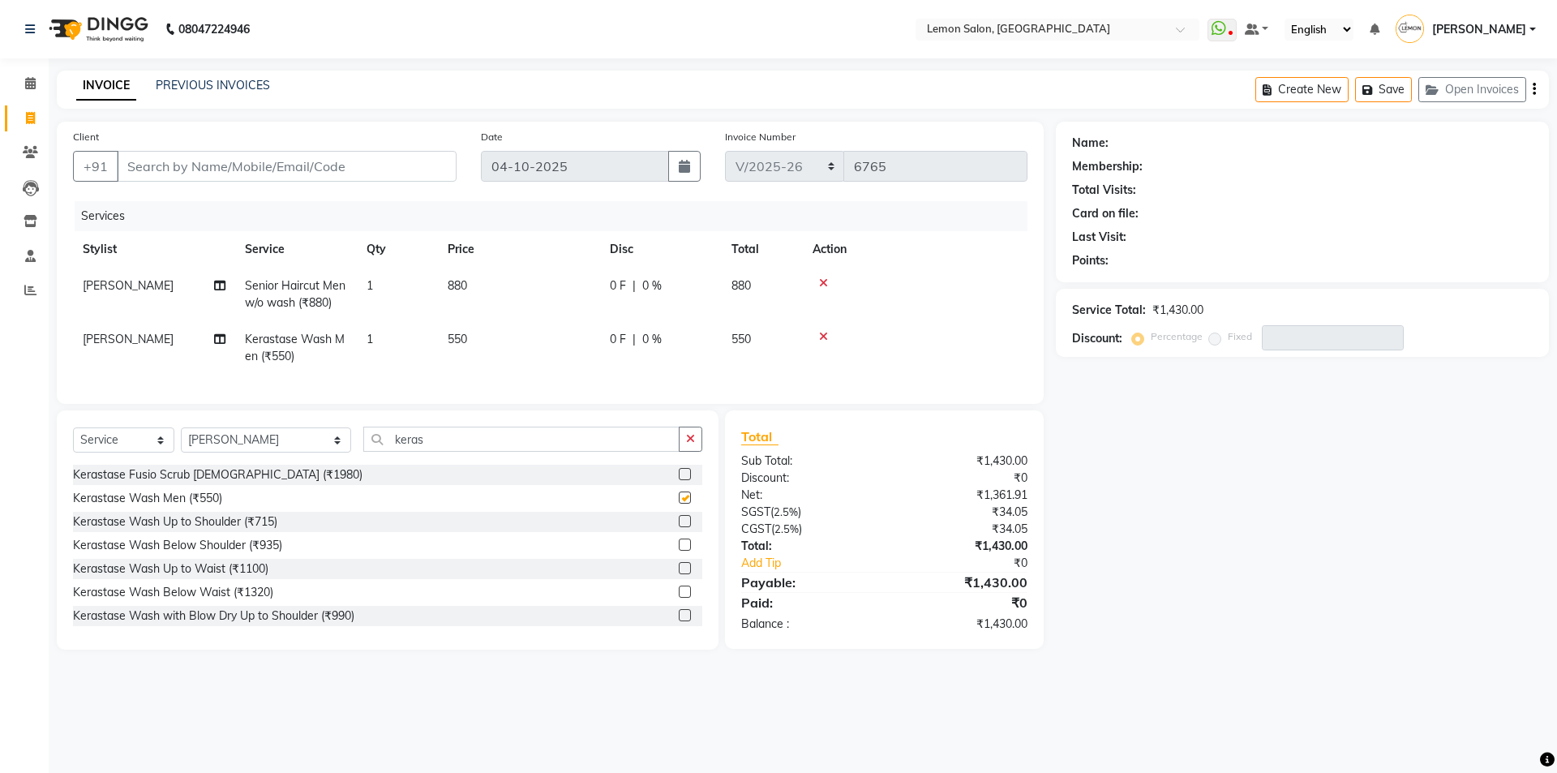
checkbox input "false"
click at [387, 452] on input "keras" at bounding box center [521, 439] width 316 height 25
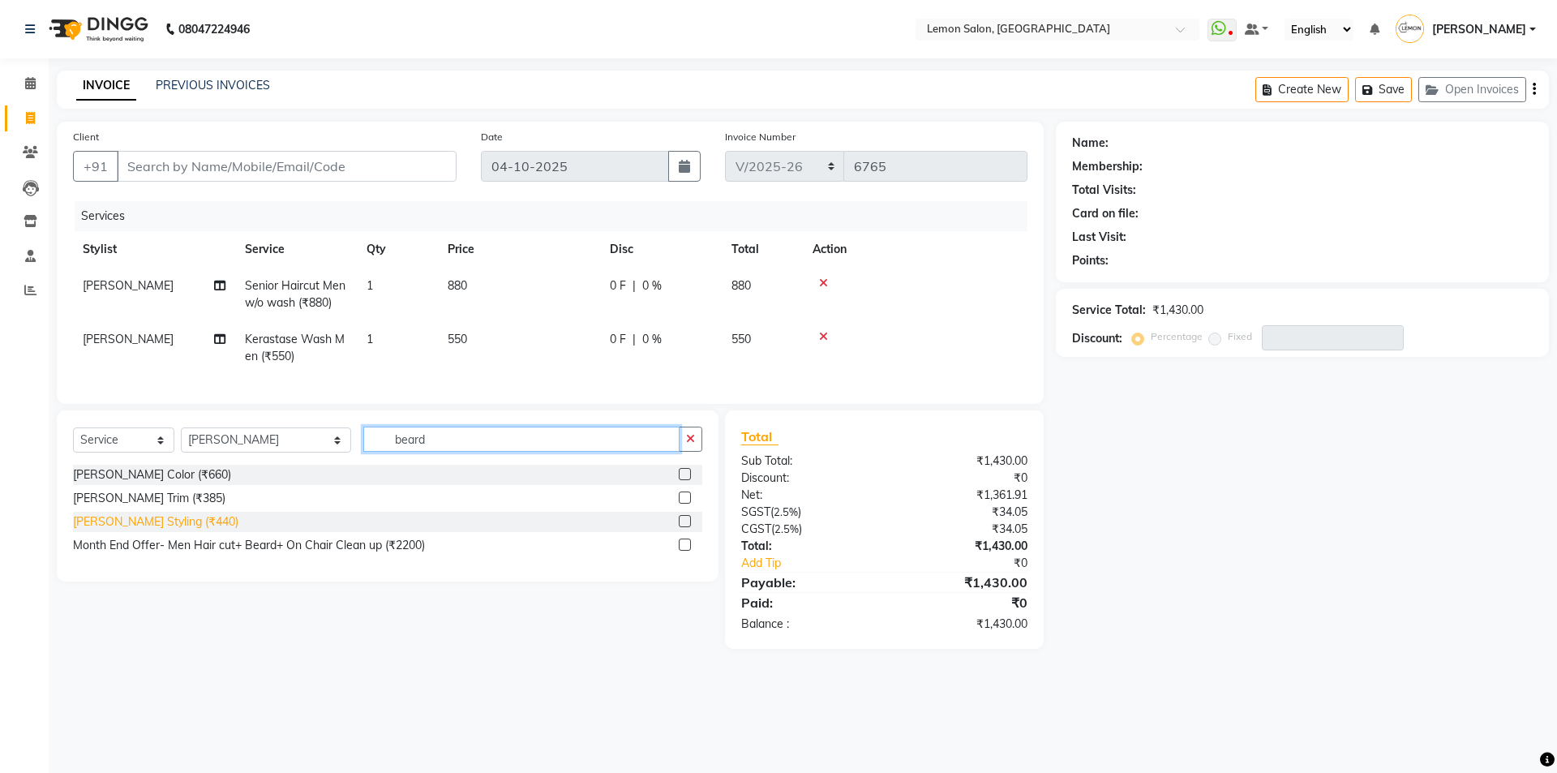
type input "beard"
click at [114, 530] on div "Beard Styling (₹440)" at bounding box center [155, 521] width 165 height 17
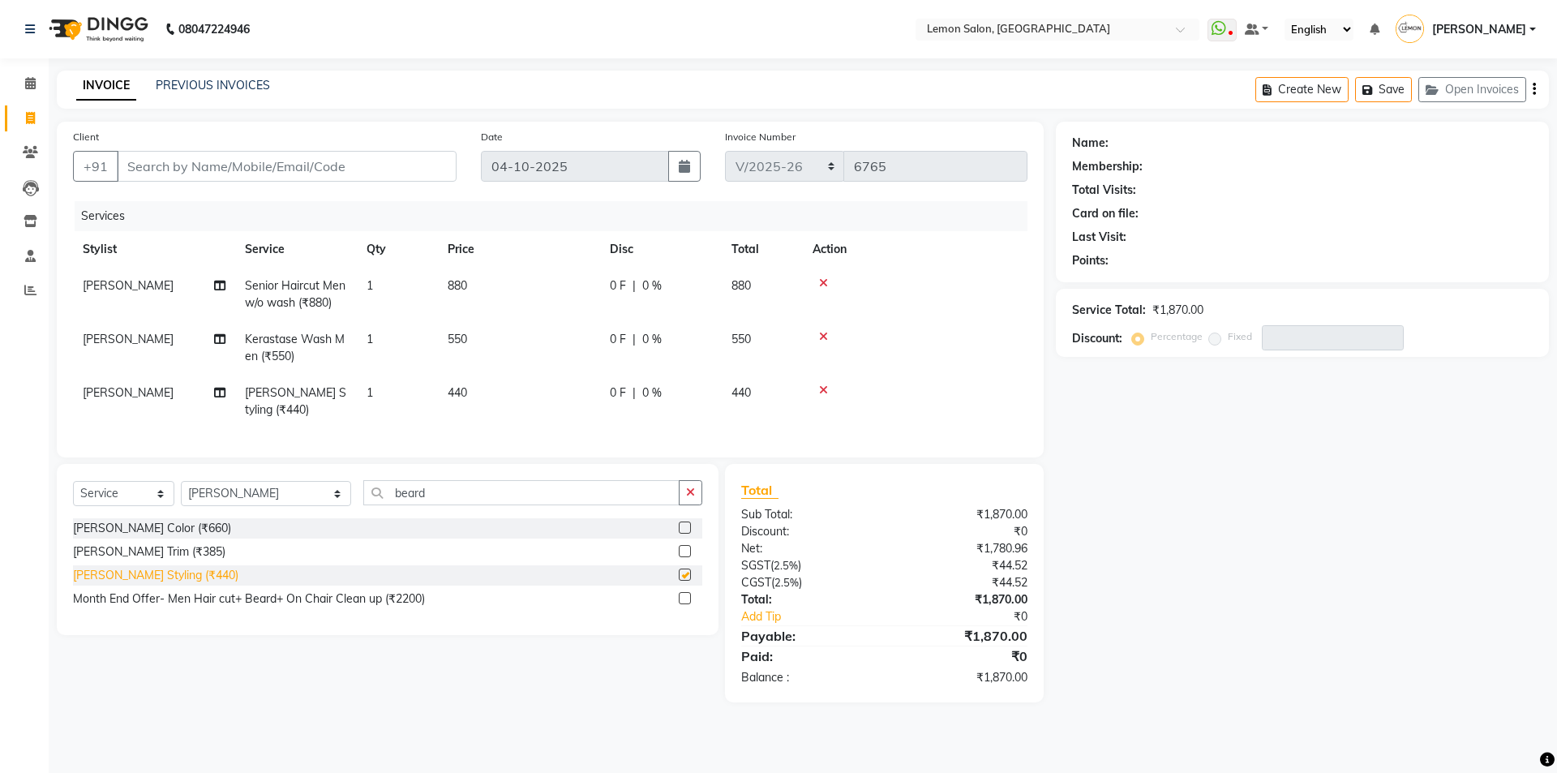
checkbox input "false"
click at [367, 161] on input "Client" at bounding box center [287, 166] width 340 height 31
type input "9"
type input "0"
type input "9004672258"
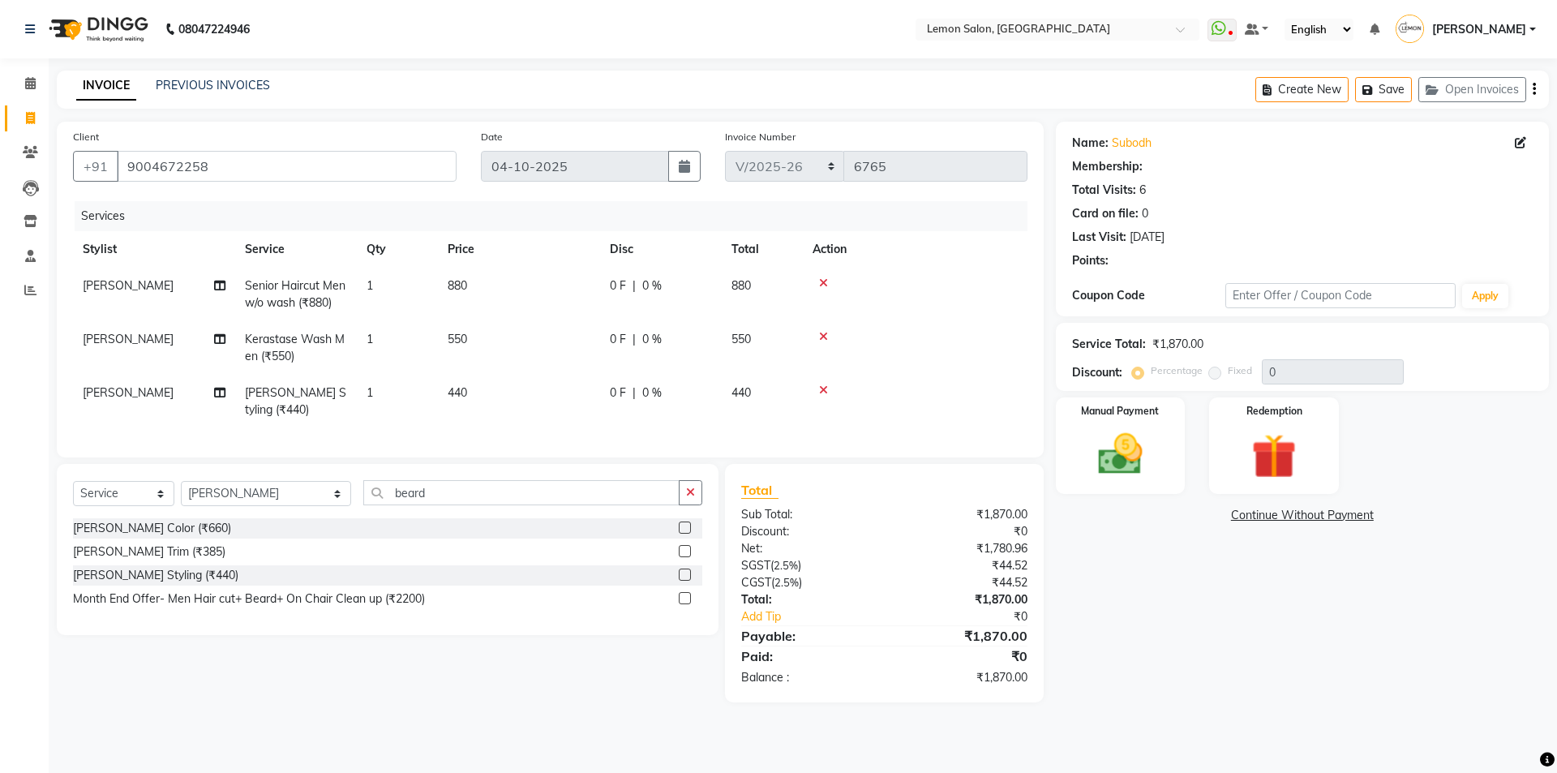
select select "1: Object"
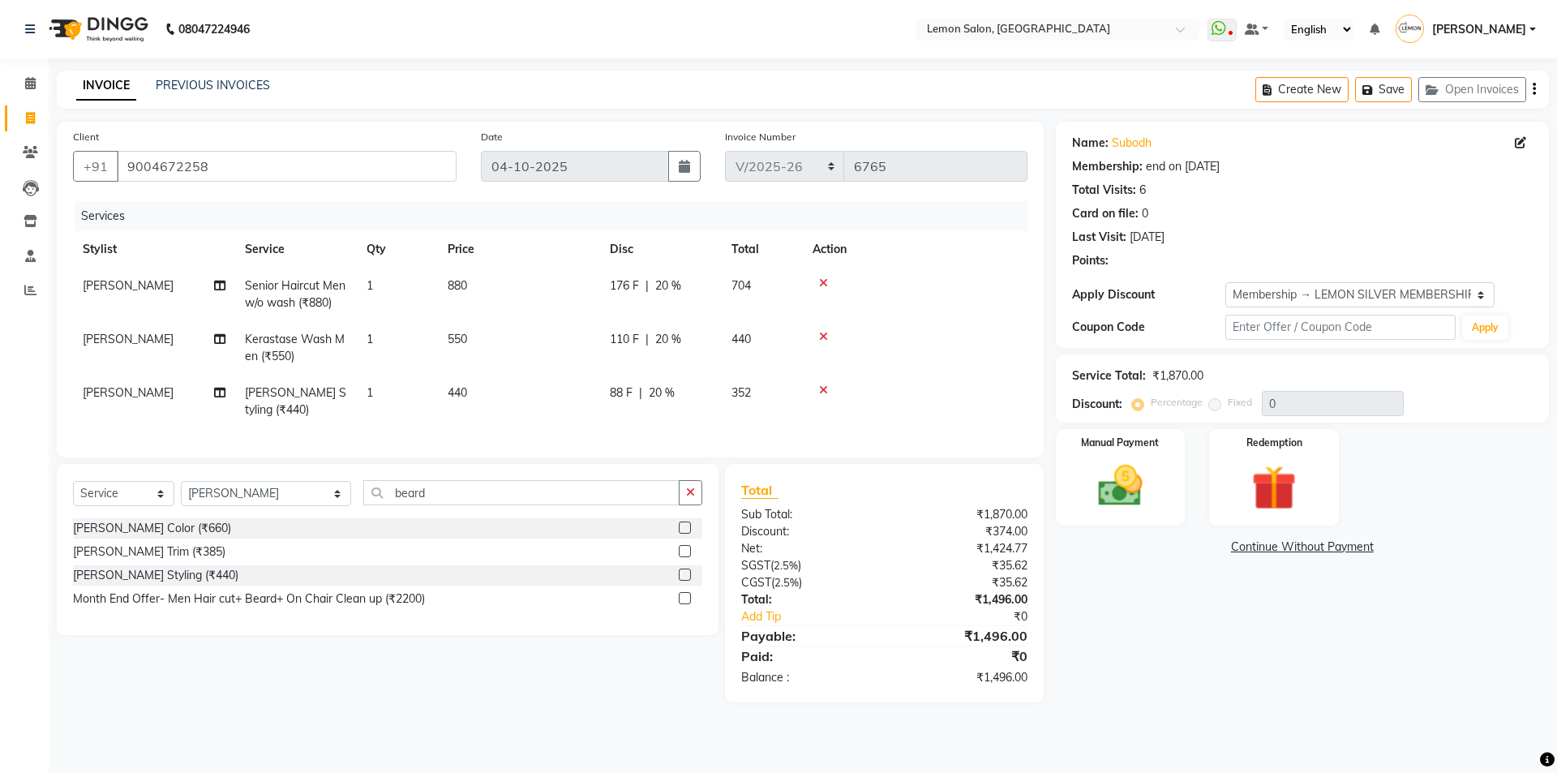
type input "20"
click at [1126, 488] on img at bounding box center [1120, 486] width 75 height 54
click at [1239, 541] on span "GPay" at bounding box center [1230, 548] width 33 height 19
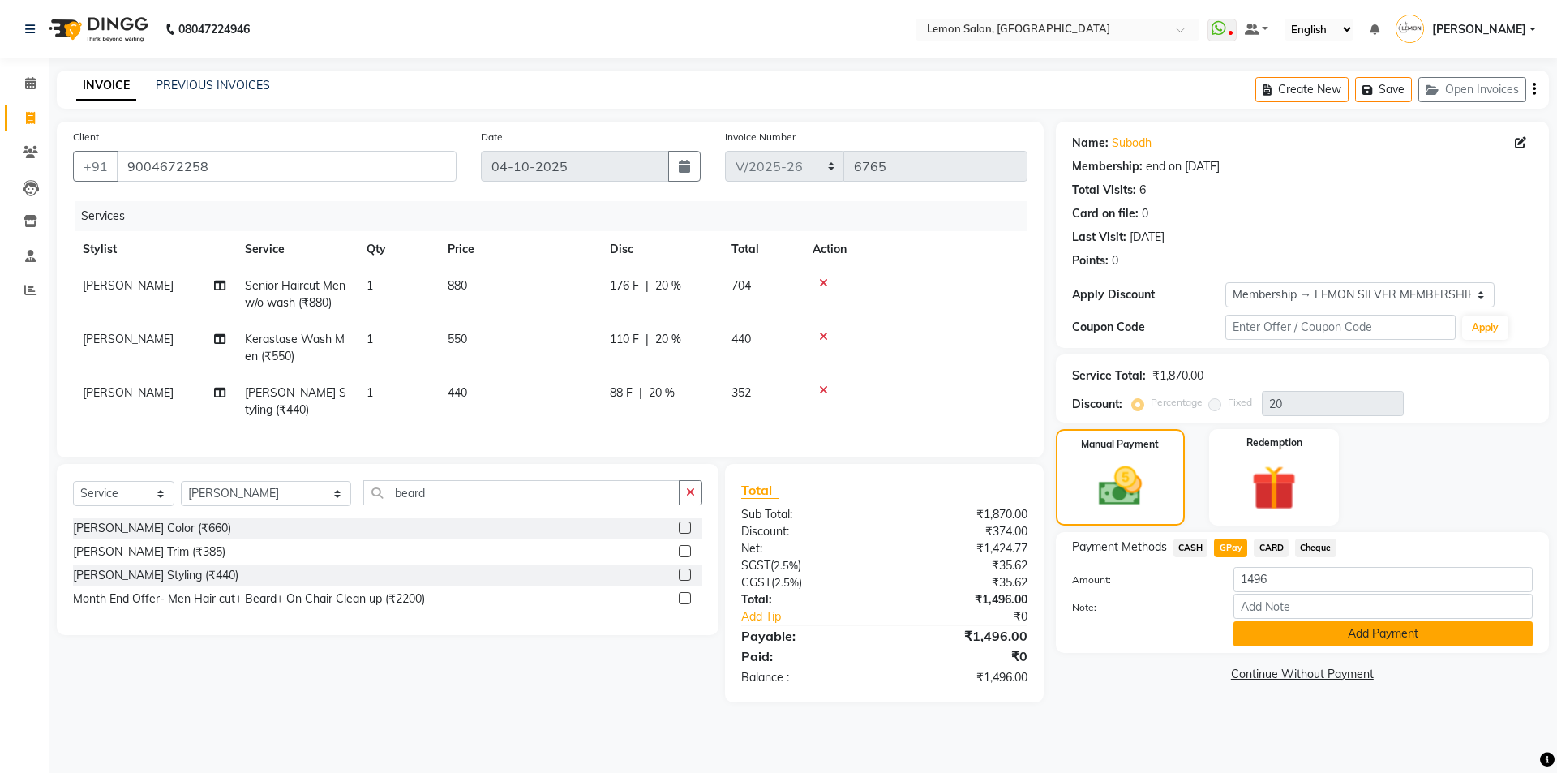
click at [1321, 634] on button "Add Payment" at bounding box center [1383, 633] width 299 height 25
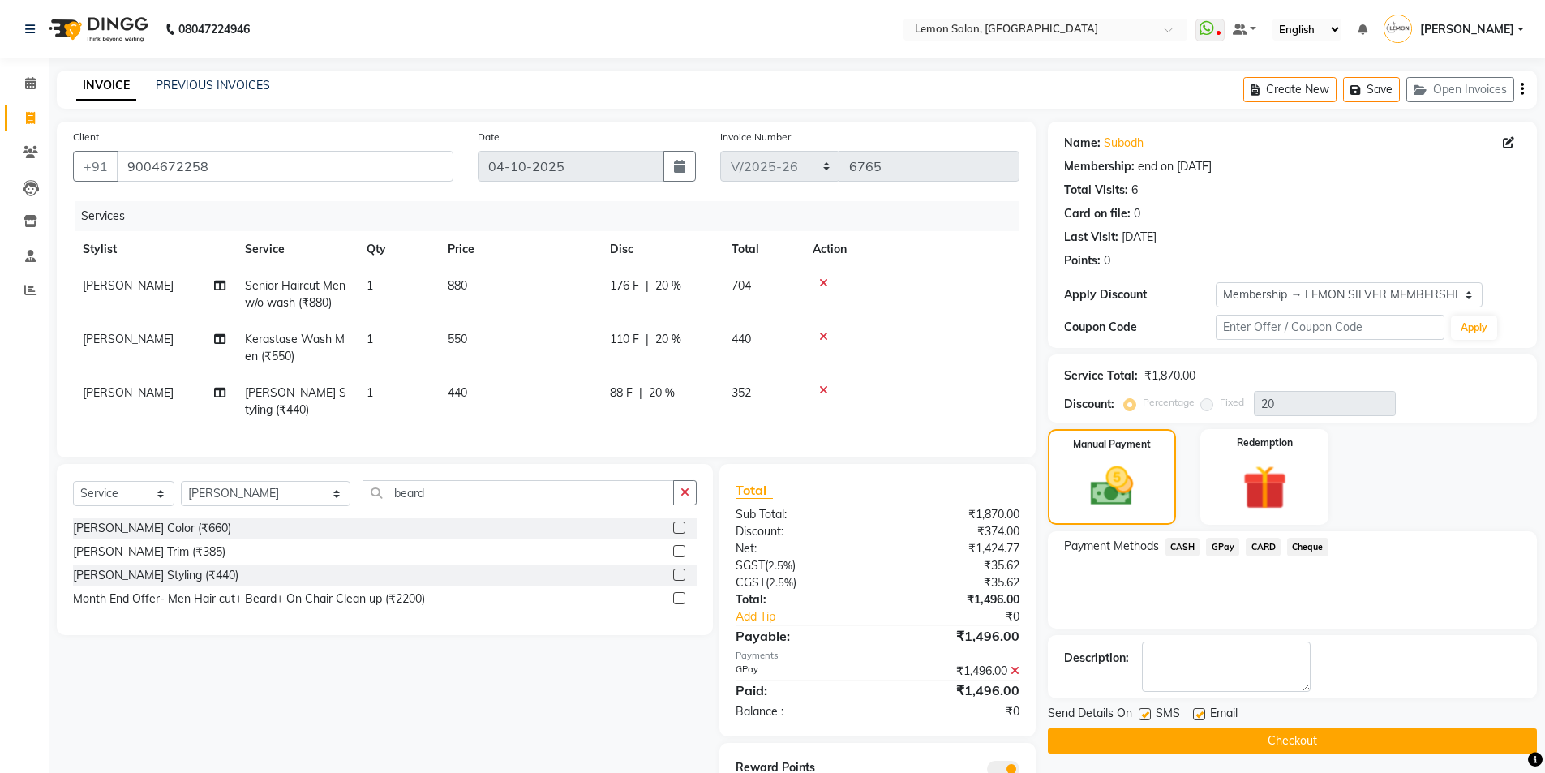
scroll to position [80, 0]
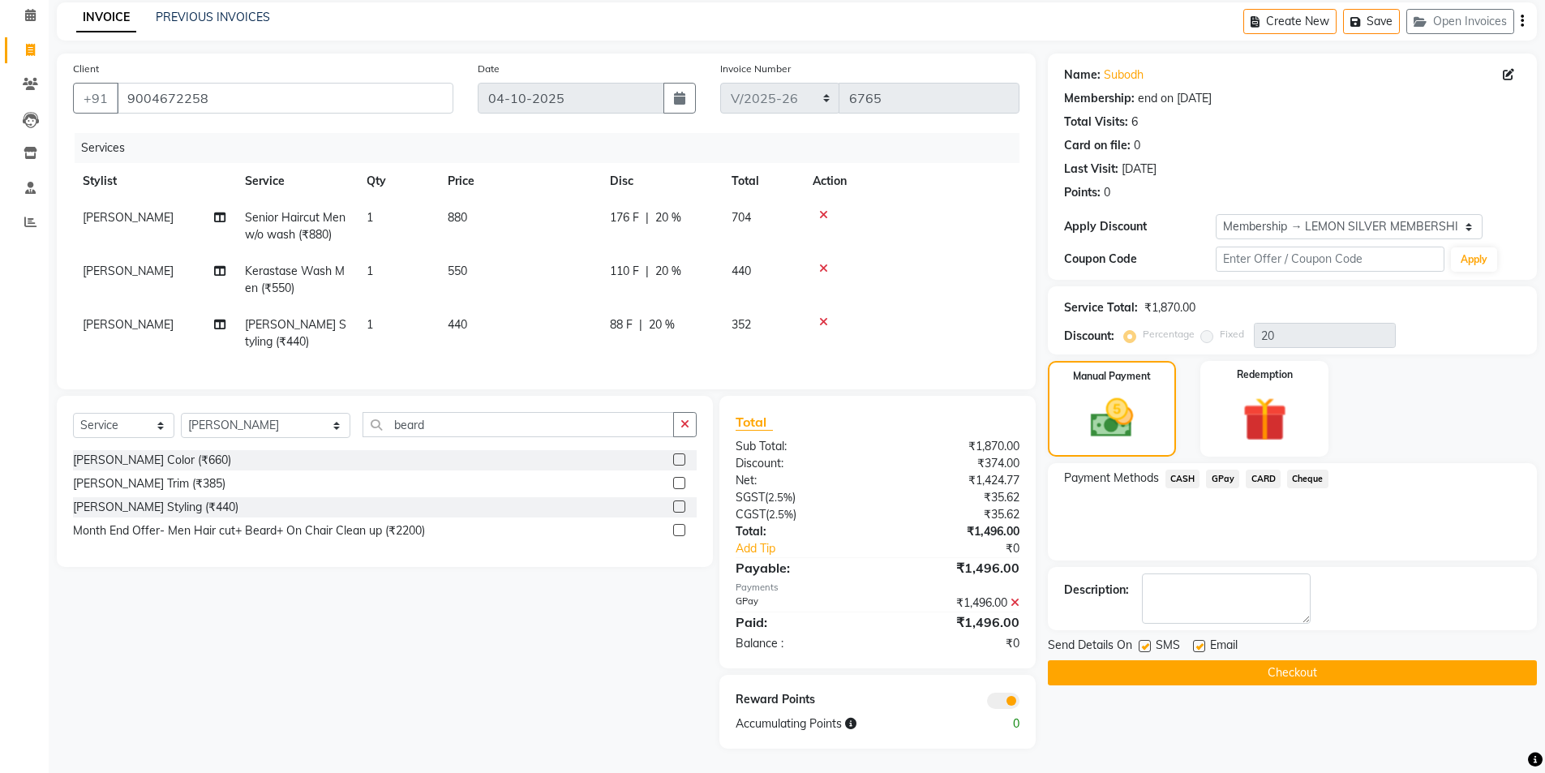
click at [1150, 640] on label at bounding box center [1145, 646] width 12 height 12
click at [1149, 642] on input "checkbox" at bounding box center [1144, 647] width 11 height 11
checkbox input "false"
click at [1199, 640] on label at bounding box center [1199, 646] width 12 height 12
click at [1199, 642] on input "checkbox" at bounding box center [1198, 647] width 11 height 11
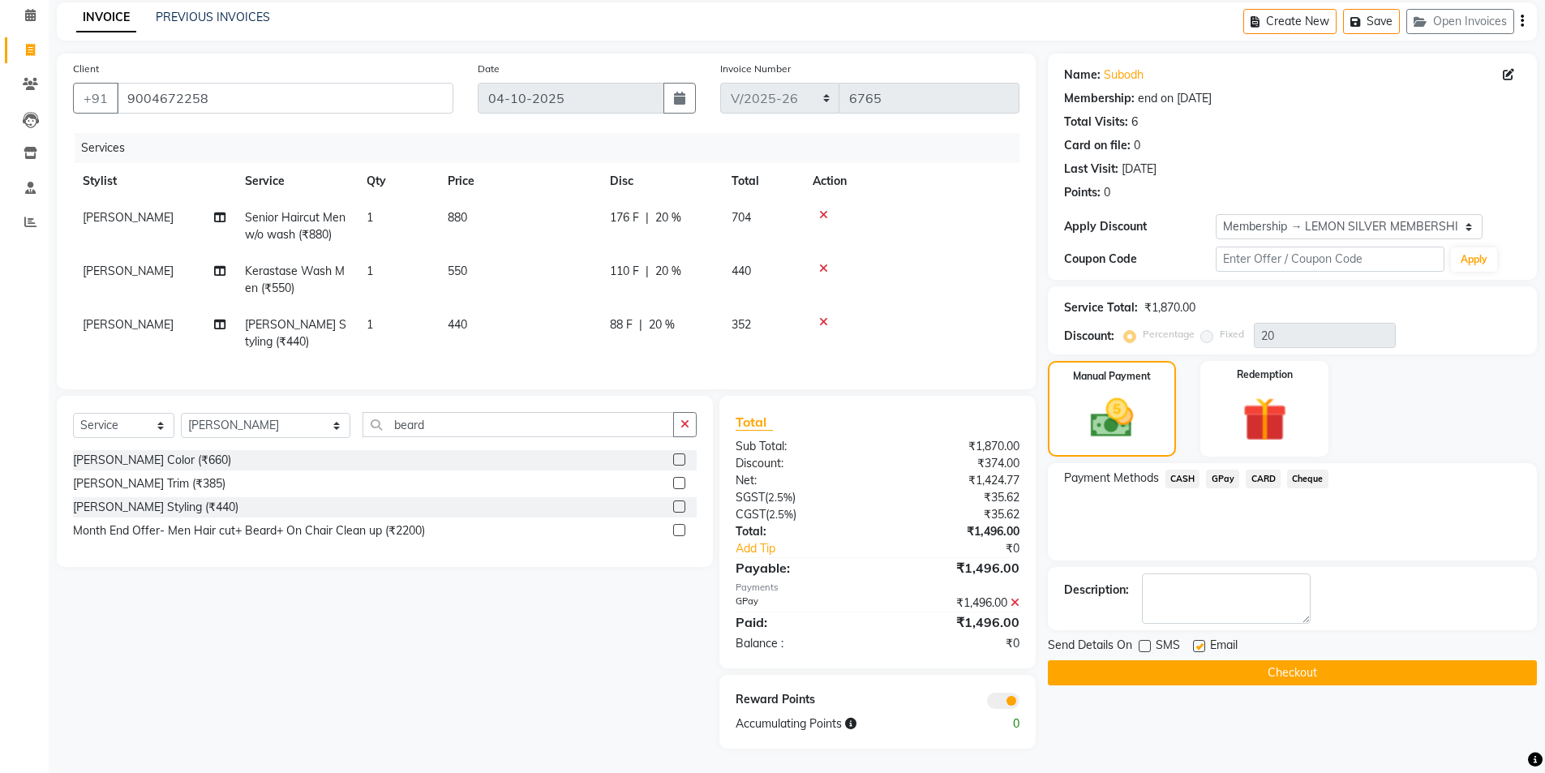
checkbox input "false"
click at [1290, 660] on button "Checkout" at bounding box center [1292, 672] width 489 height 25
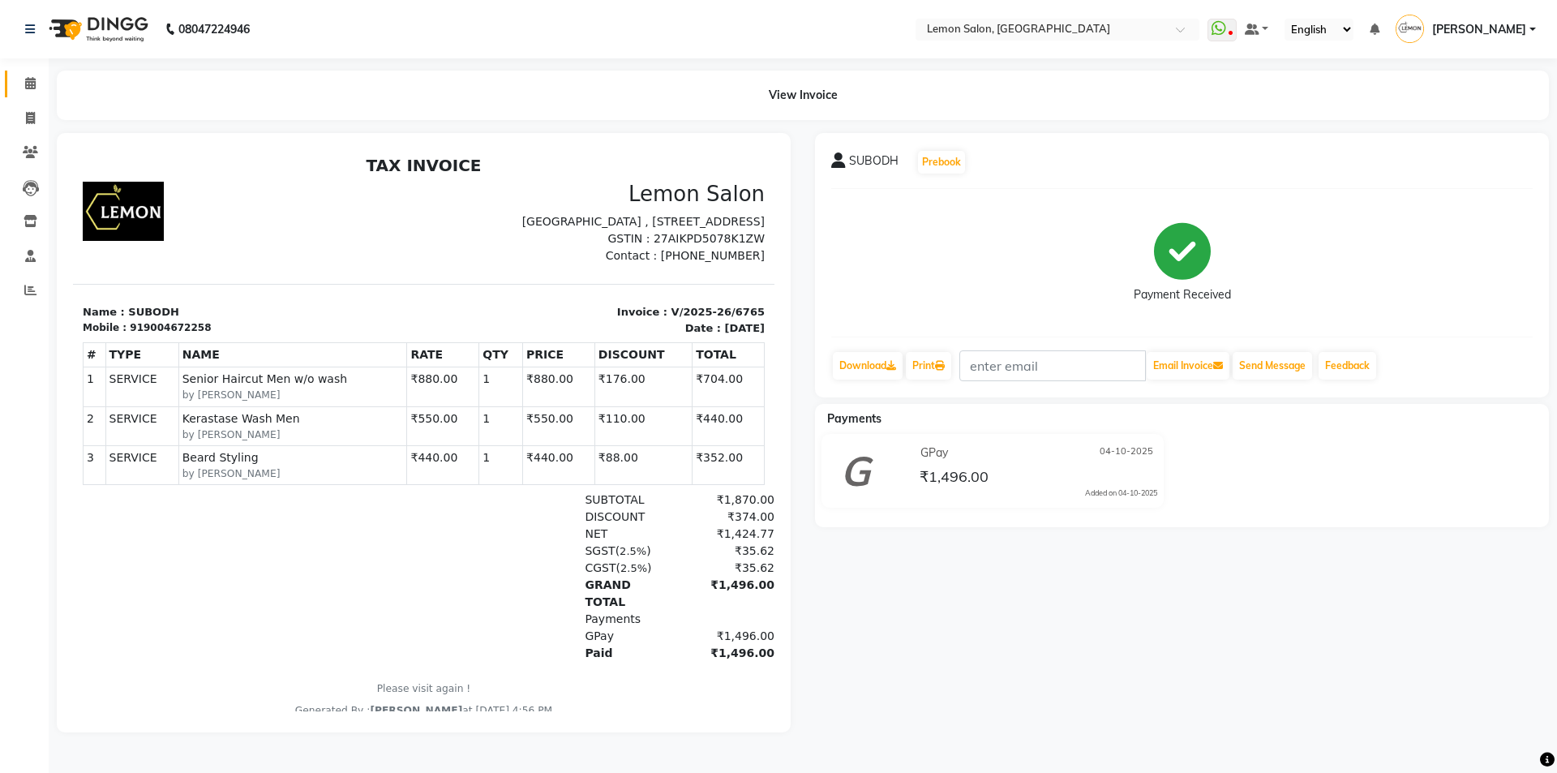
click at [34, 93] on link "Calendar" at bounding box center [24, 84] width 39 height 27
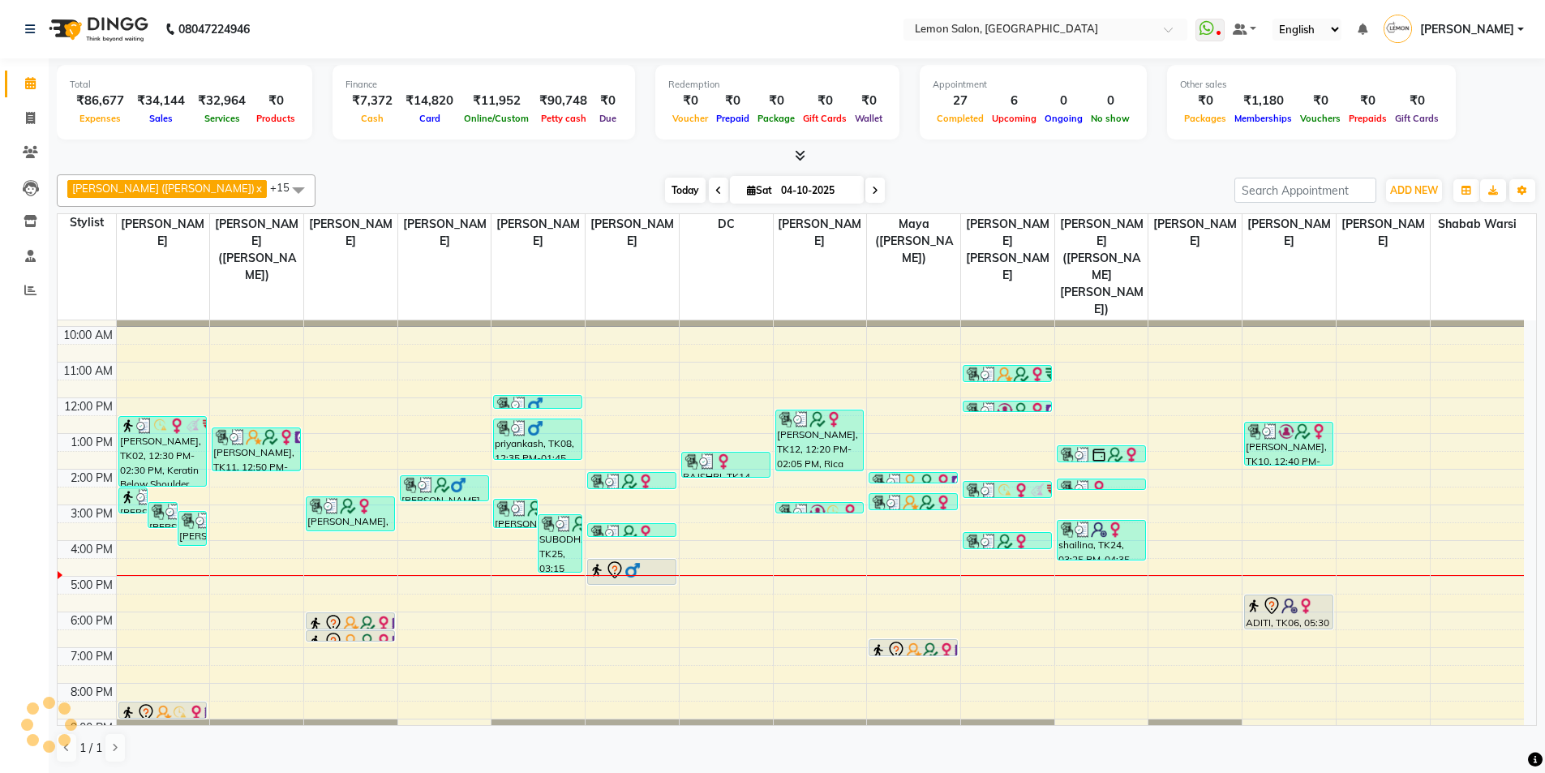
click at [665, 190] on span "Today" at bounding box center [685, 190] width 41 height 25
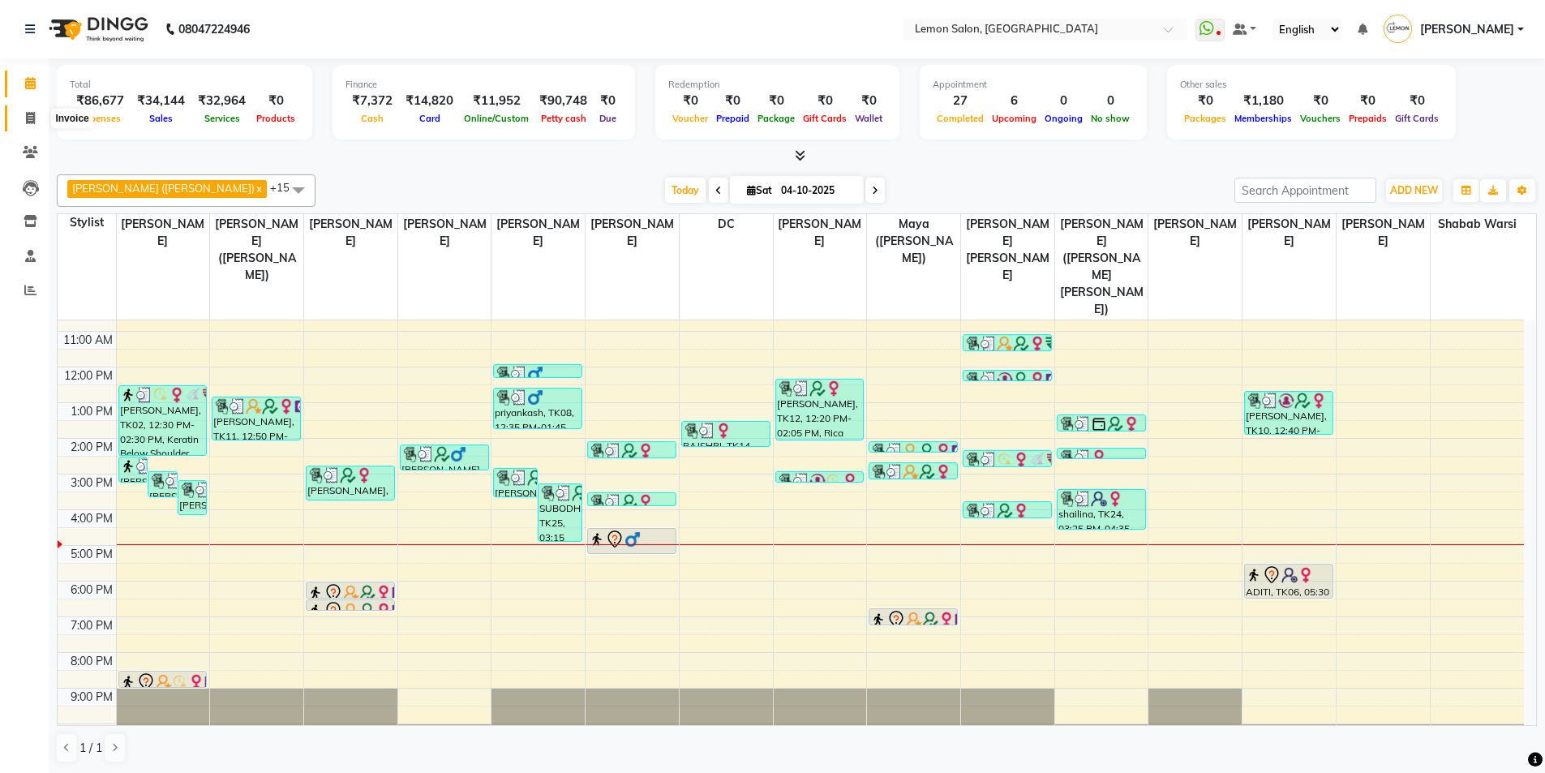
click at [24, 119] on span at bounding box center [30, 119] width 28 height 19
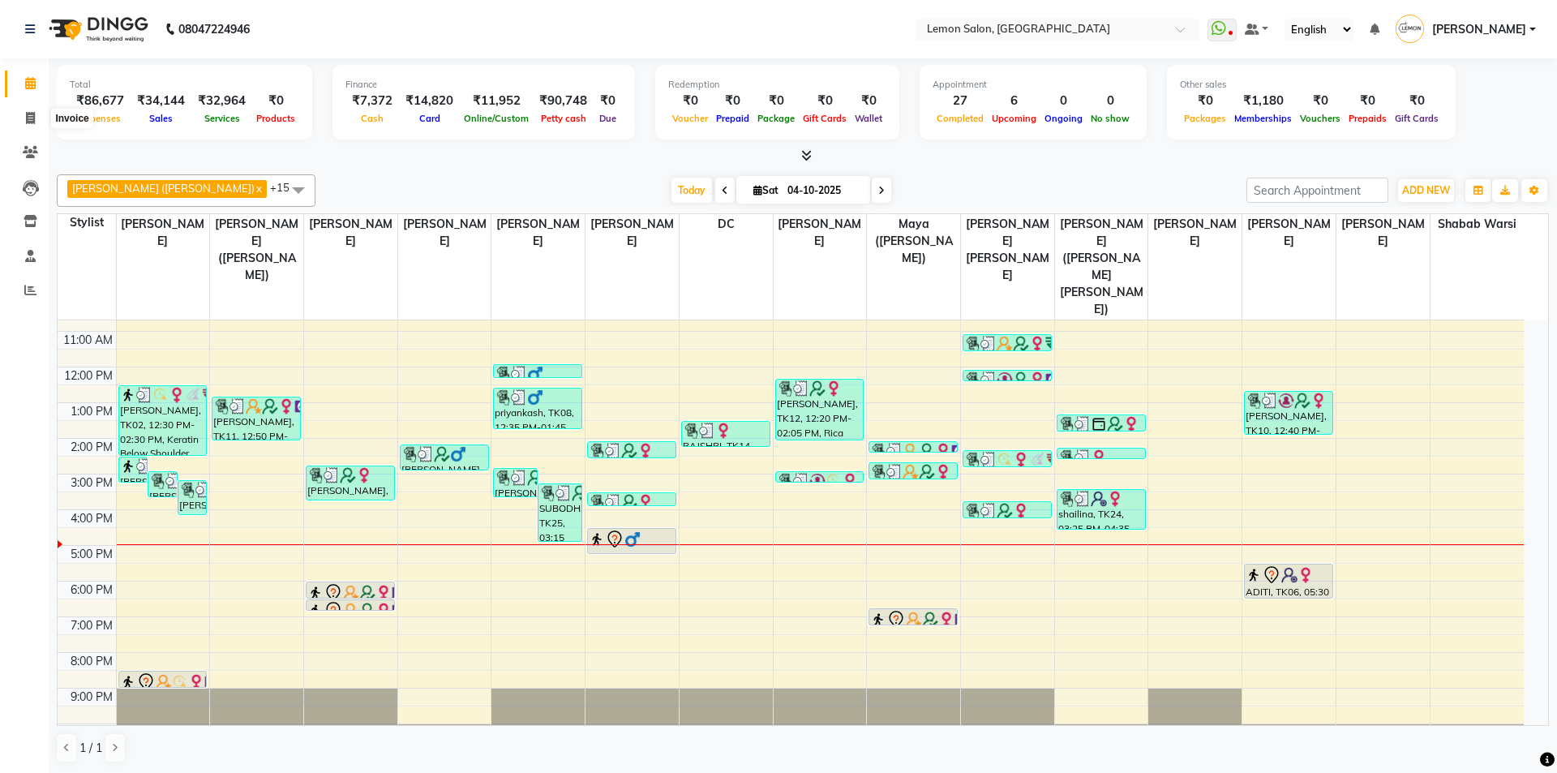
select select "566"
select select "service"
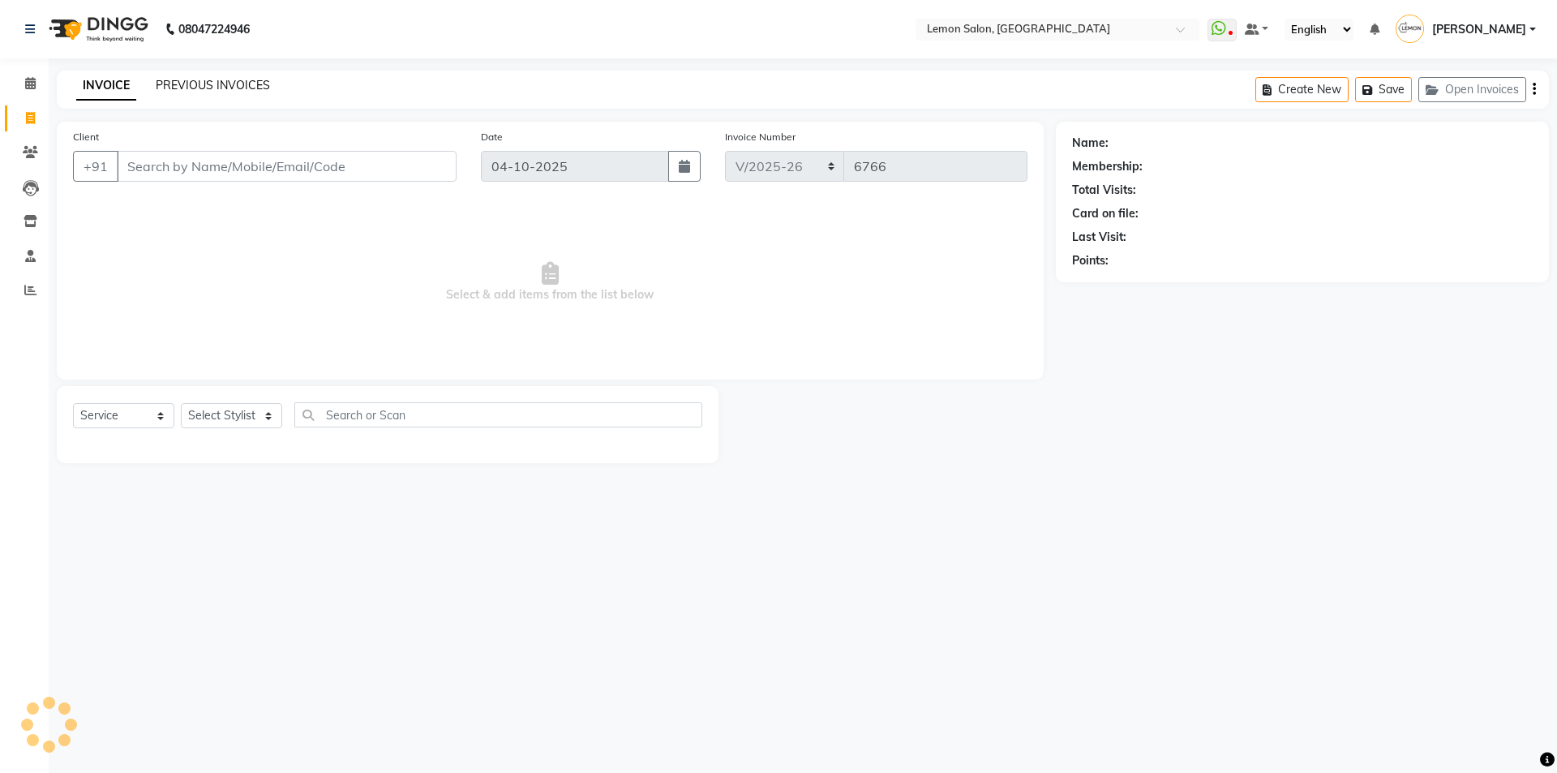
click at [222, 84] on link "PREVIOUS INVOICES" at bounding box center [213, 85] width 114 height 15
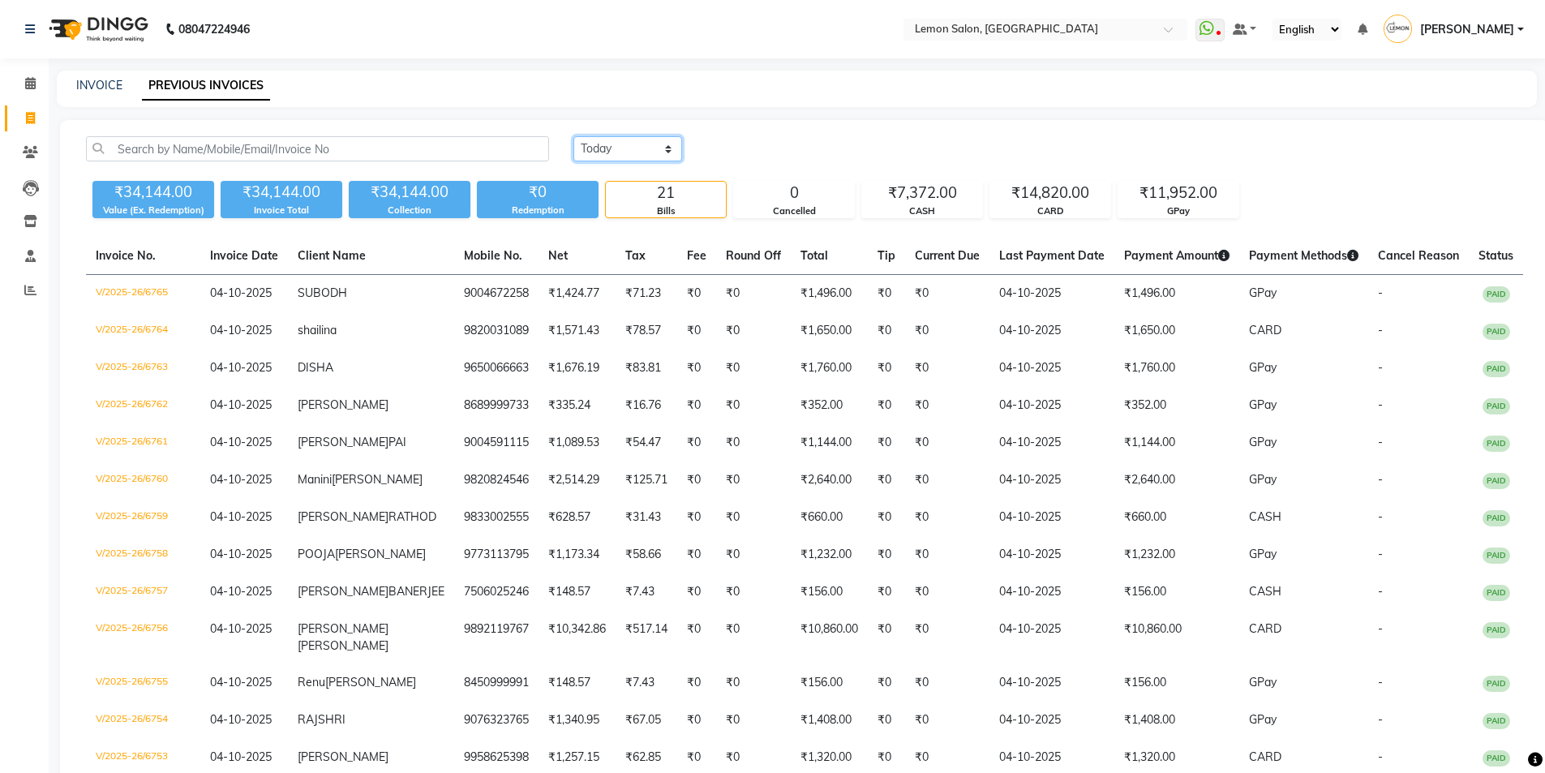
click at [618, 148] on select "Today Yesterday Custom Range" at bounding box center [627, 148] width 109 height 25
click at [573, 136] on select "Today Yesterday Custom Range" at bounding box center [627, 148] width 109 height 25
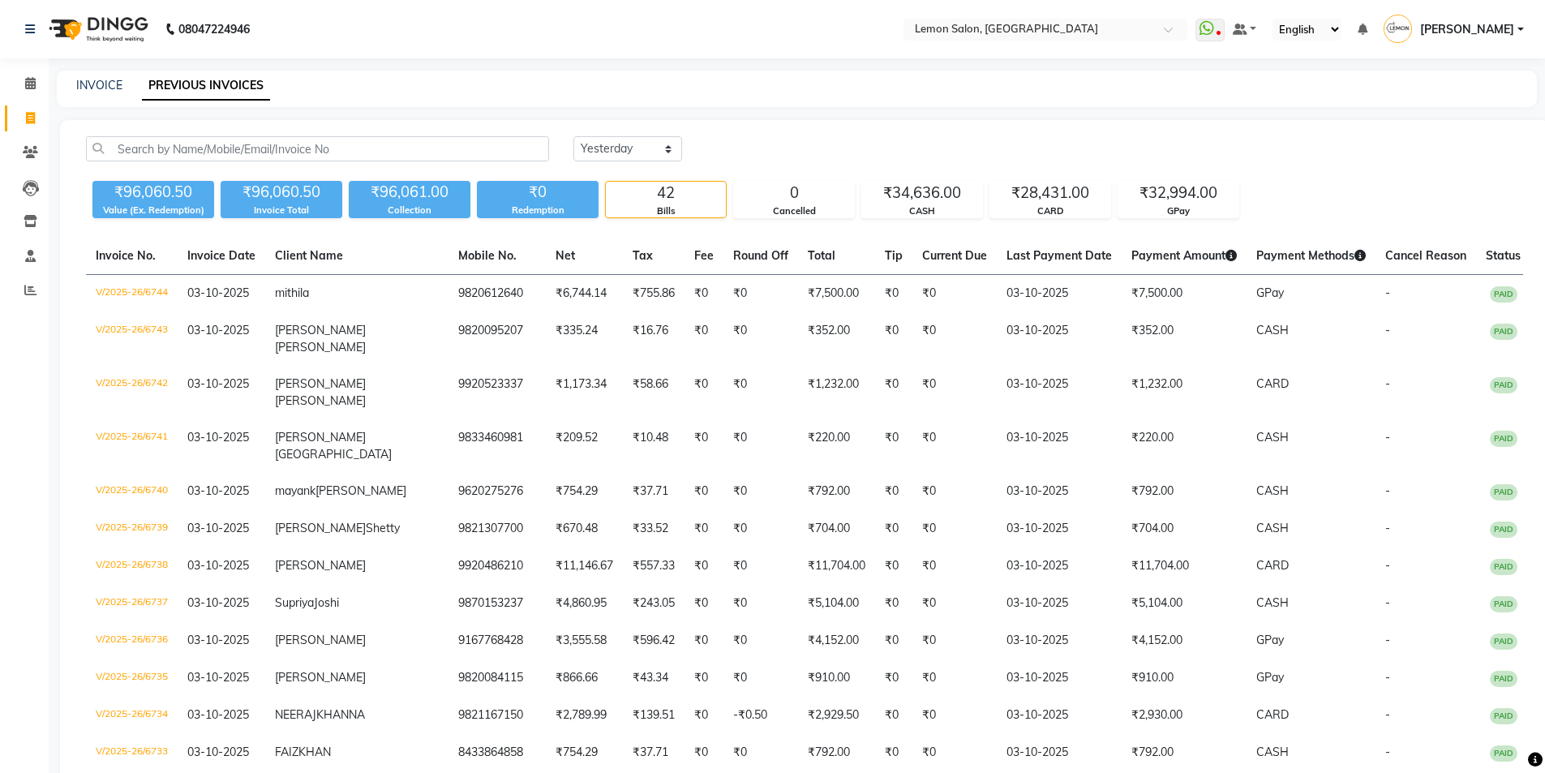
drag, startPoint x: 648, startPoint y: 127, endPoint x: 646, endPoint y: 135, distance: 8.5
click at [608, 149] on select "Today Yesterday Custom Range" at bounding box center [627, 148] width 109 height 25
select select "today"
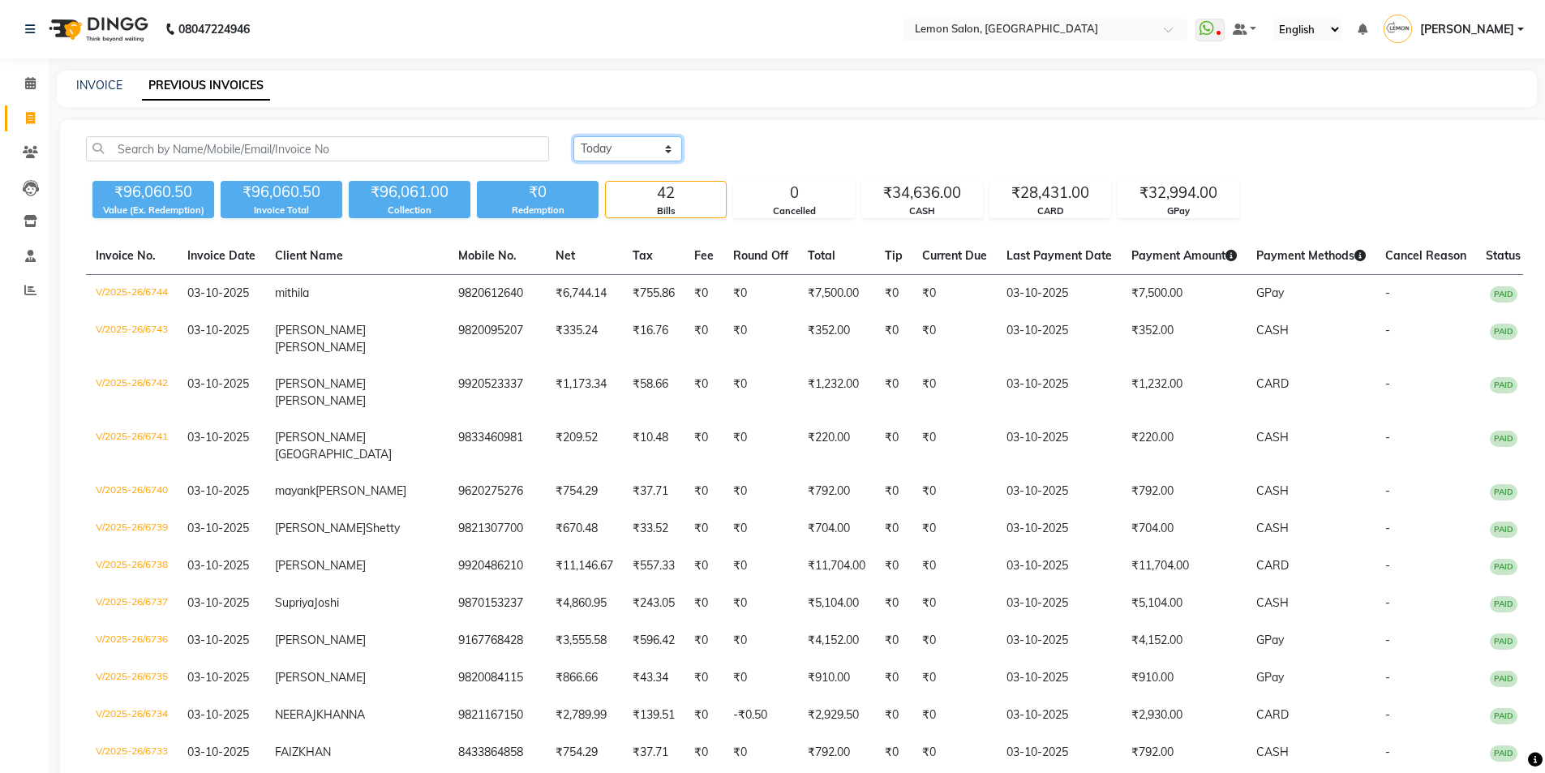
click at [573, 136] on select "Today Yesterday Custom Range" at bounding box center [627, 148] width 109 height 25
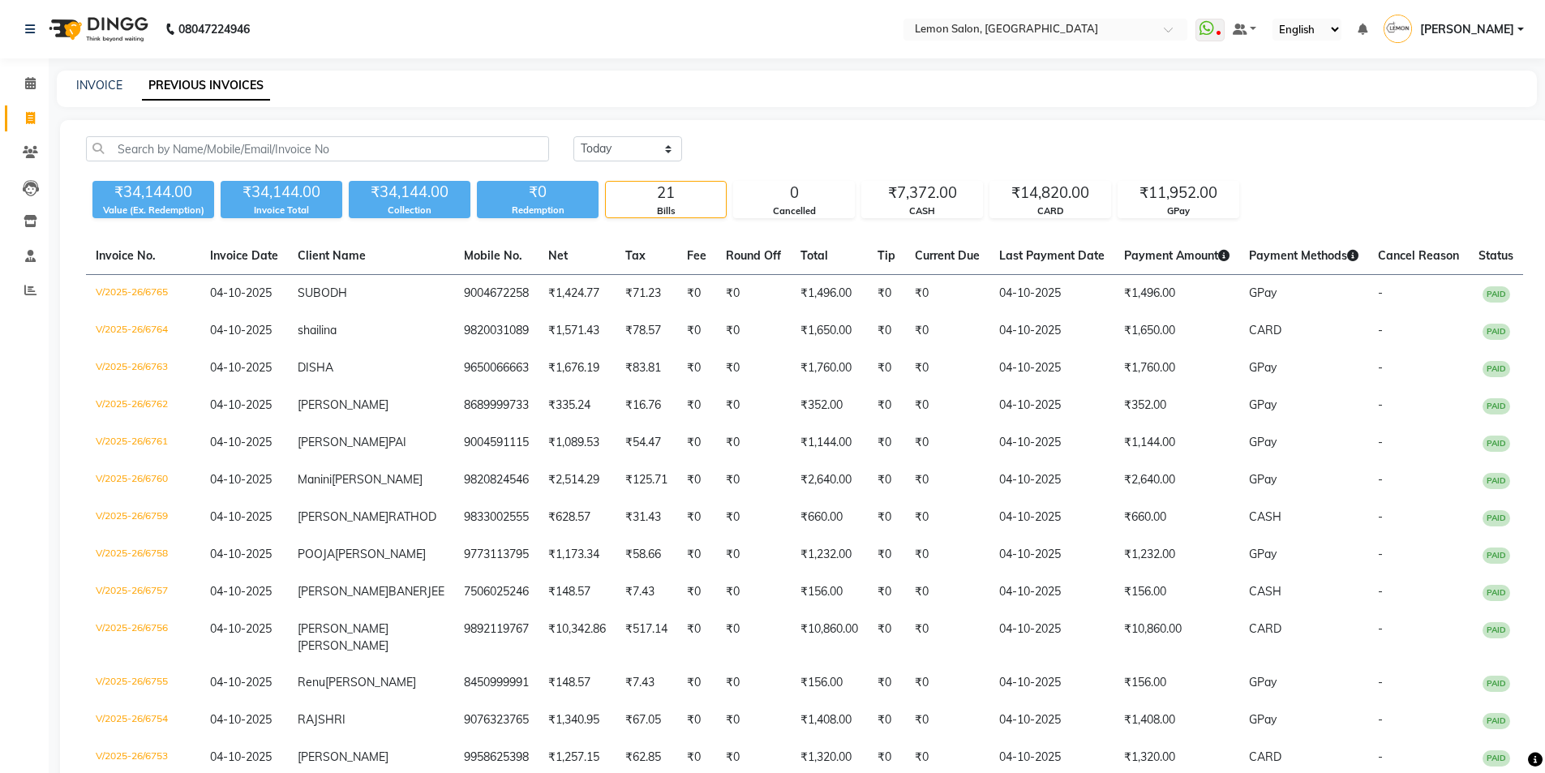
click at [15, 324] on div "Calendar Invoice Clients Leads Inventory Staff Reports Completed InProgress Upc…" at bounding box center [109, 608] width 219 height 1125
click at [1017, 94] on div "INVOICE PREVIOUS INVOICES" at bounding box center [797, 89] width 1480 height 37
click at [22, 82] on span at bounding box center [30, 84] width 28 height 19
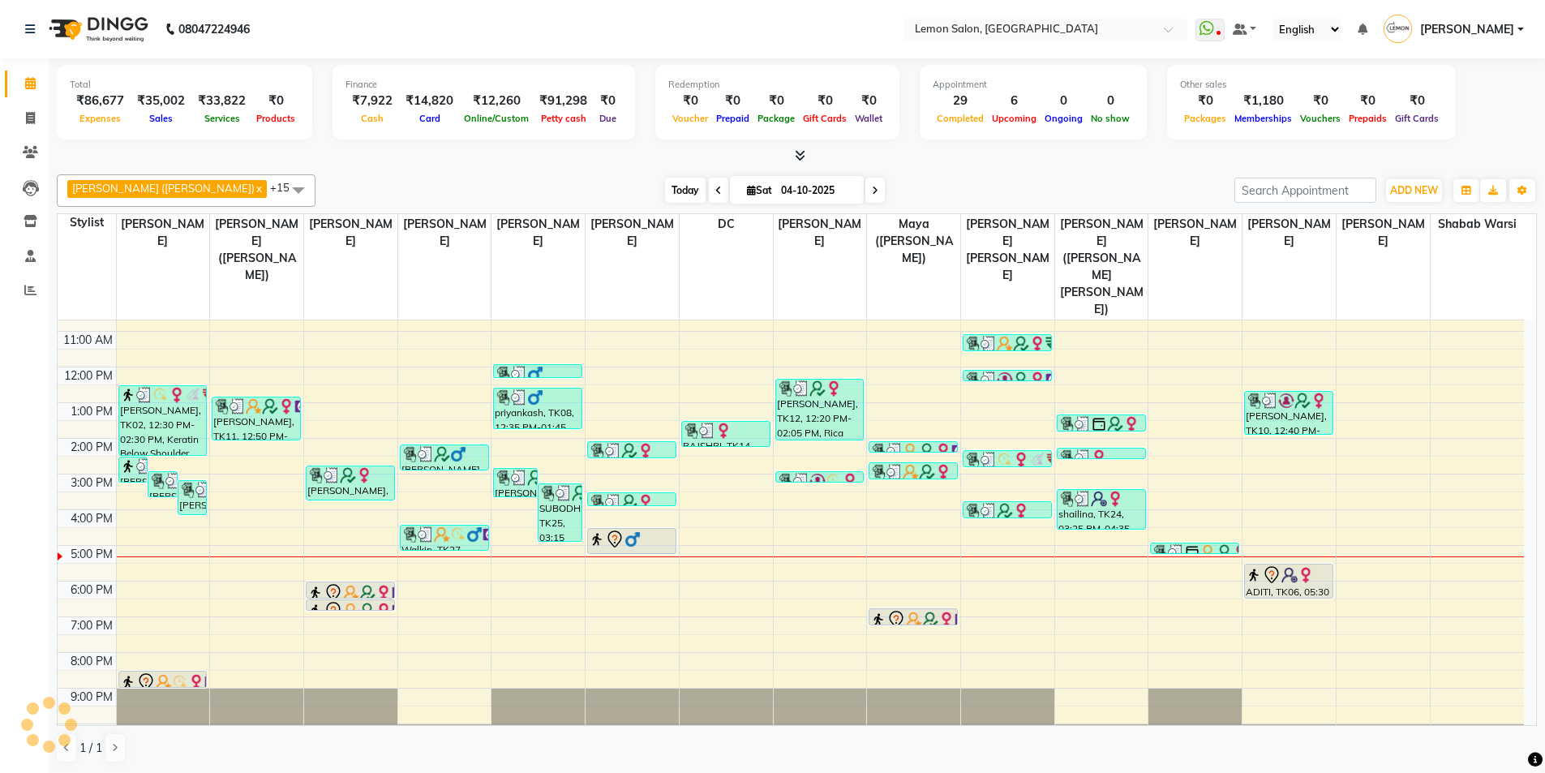
click at [665, 193] on span "Today" at bounding box center [685, 190] width 41 height 25
click at [442, 166] on div "Total ₹86,677 Expenses ₹35,002 Sales ₹33,822 Services ₹0 Products Finance ₹7,92…" at bounding box center [797, 415] width 1497 height 715
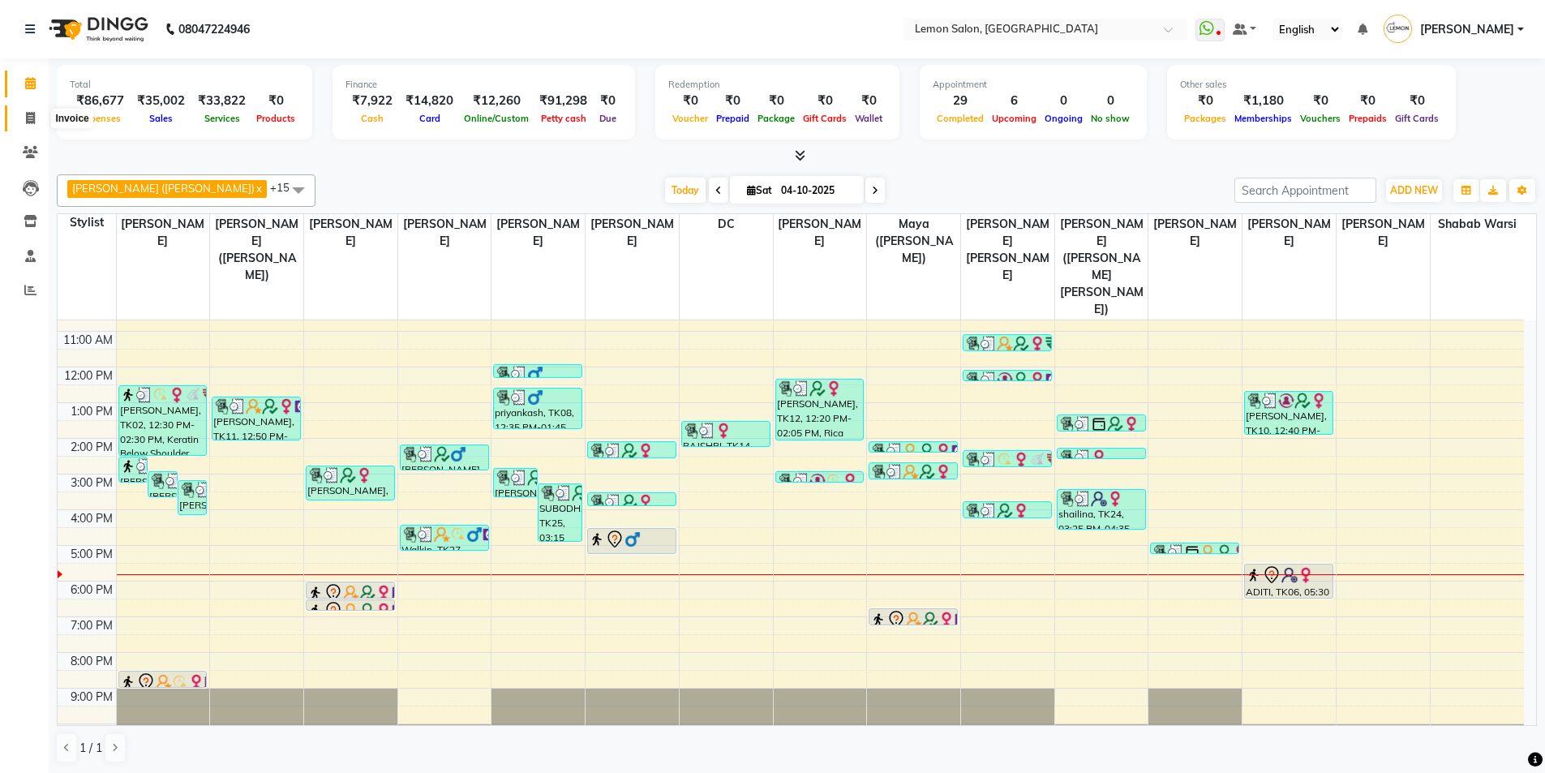
click at [25, 110] on span at bounding box center [30, 119] width 28 height 19
select select "566"
select select "service"
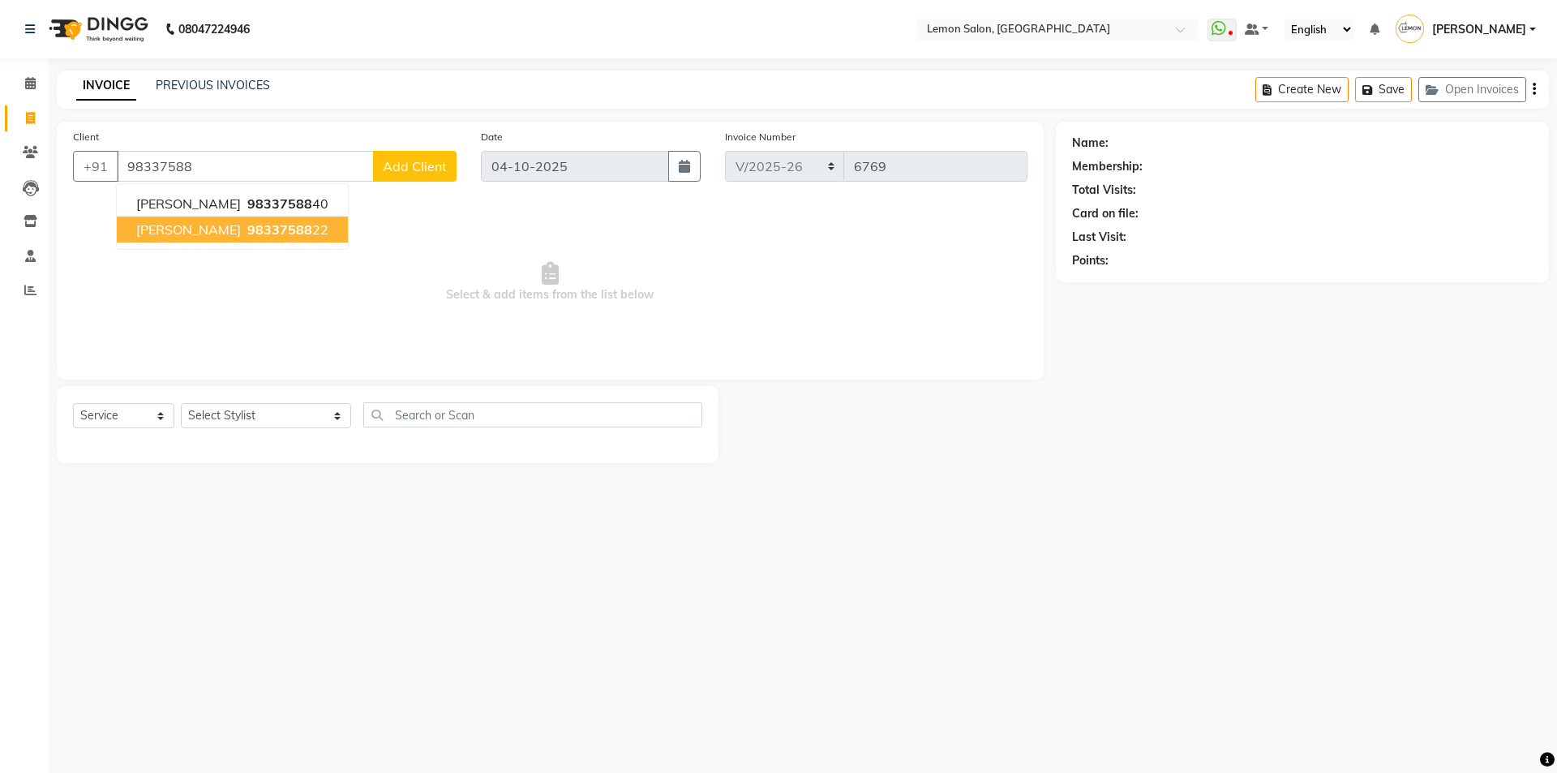
click at [216, 232] on span "madhubala gupta" at bounding box center [188, 229] width 105 height 16
type input "9833758822"
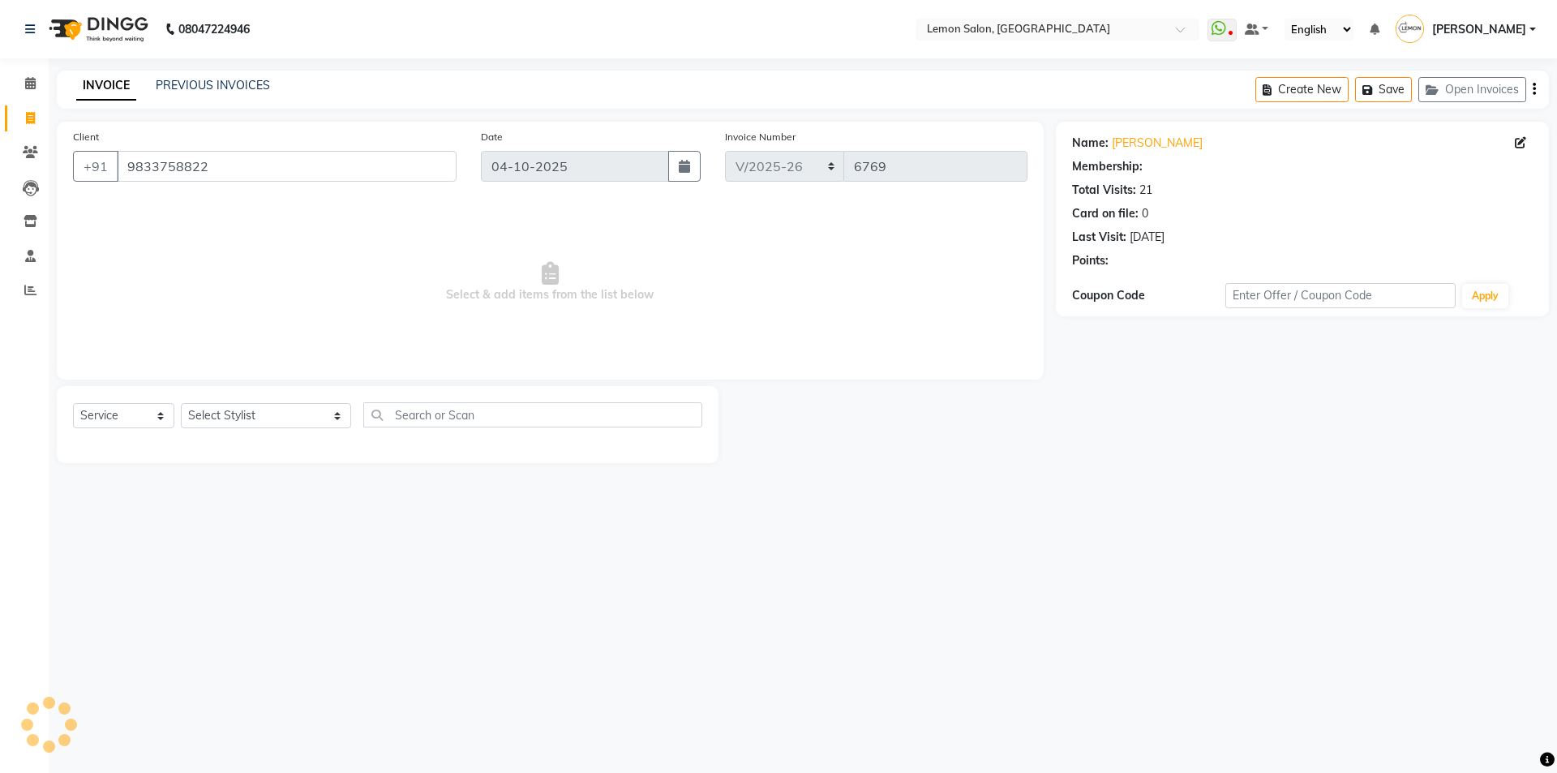
select select "1: Object"
click at [256, 419] on select "Select Stylist Aakash Buchiude Azaz Kassara DC Geeta Govind Rajput Idrisi Mehta…" at bounding box center [266, 415] width 170 height 25
select select "7391"
click at [181, 403] on select "Select Stylist Aakash Buchiude Azaz Kassara DC Geeta Govind Rajput Idrisi Mehta…" at bounding box center [266, 415] width 170 height 25
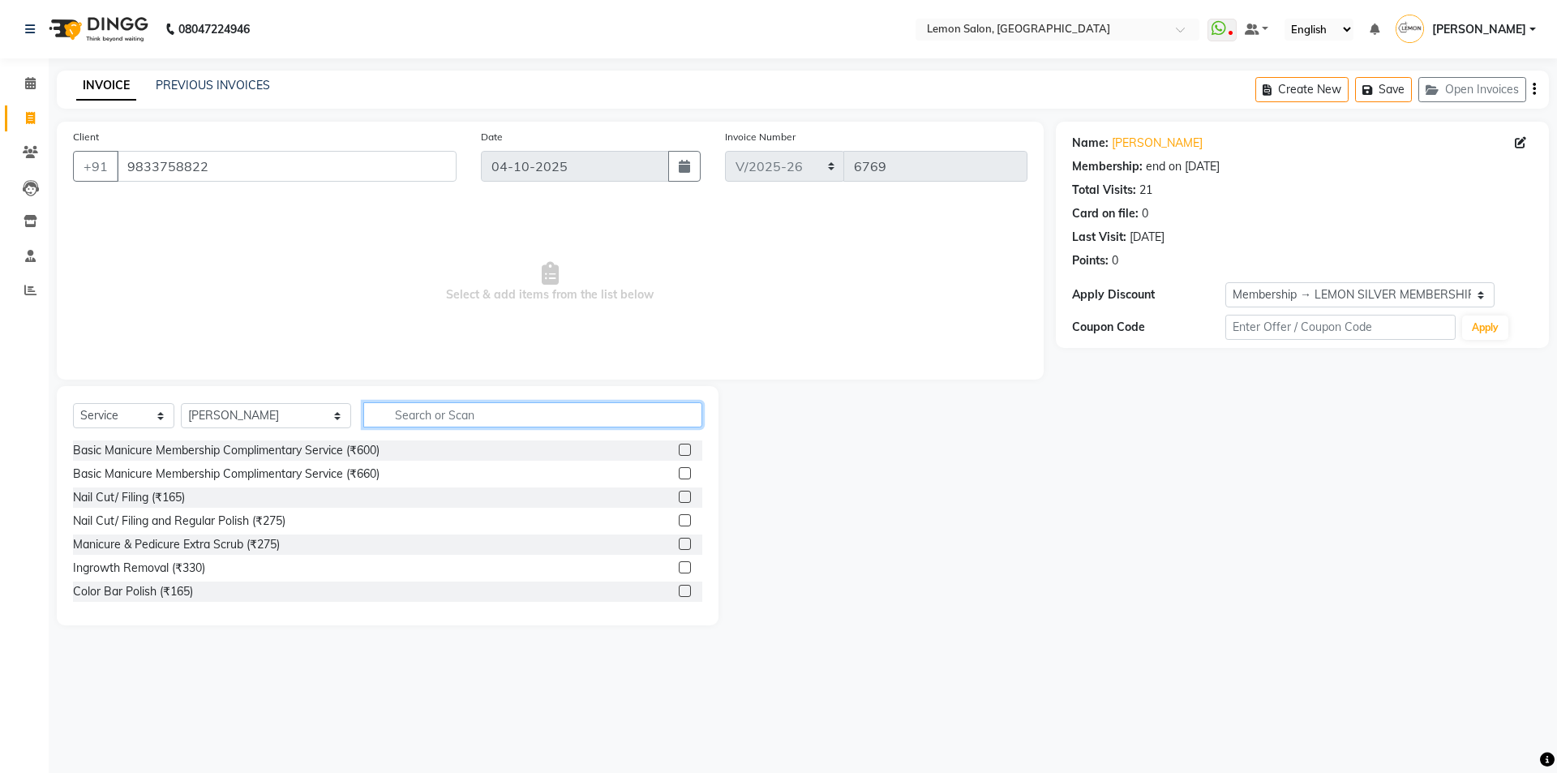
click at [367, 420] on input "text" at bounding box center [532, 414] width 339 height 25
type input "tou"
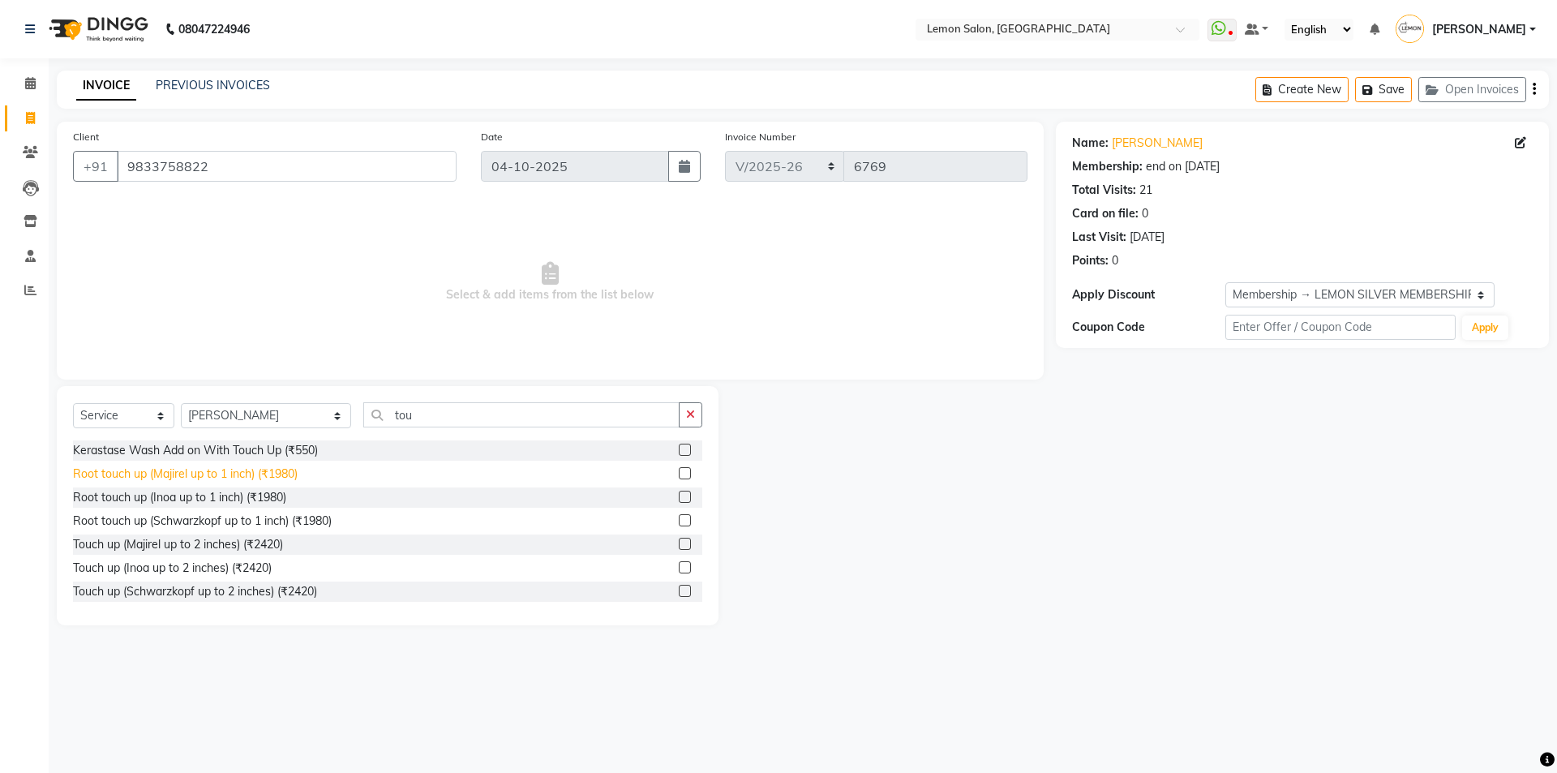
click at [285, 471] on div "Root touch up (Majirel up to 1 inch) (₹1980)" at bounding box center [185, 474] width 225 height 17
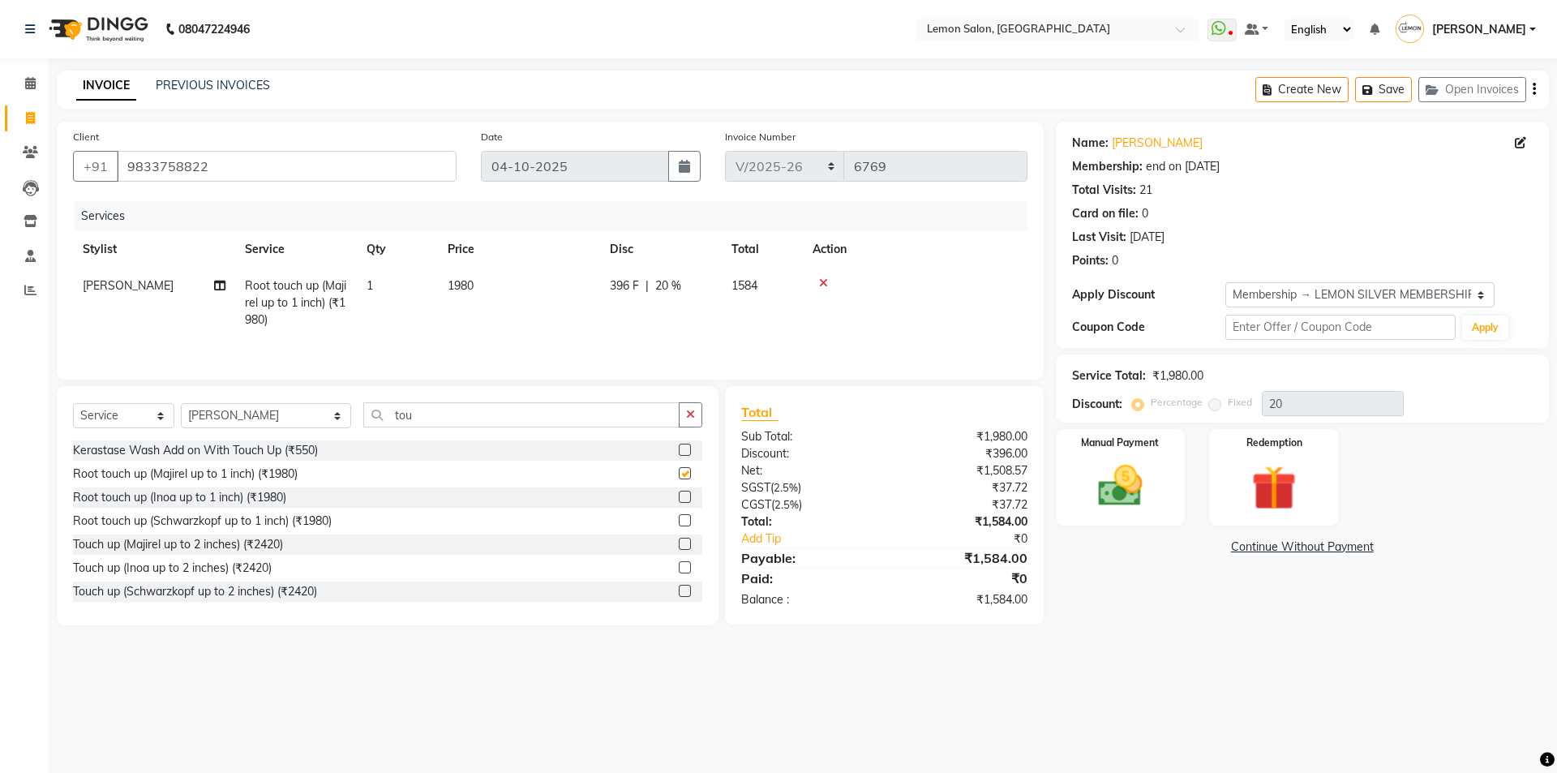
checkbox input "false"
click at [691, 423] on button "button" at bounding box center [691, 414] width 24 height 25
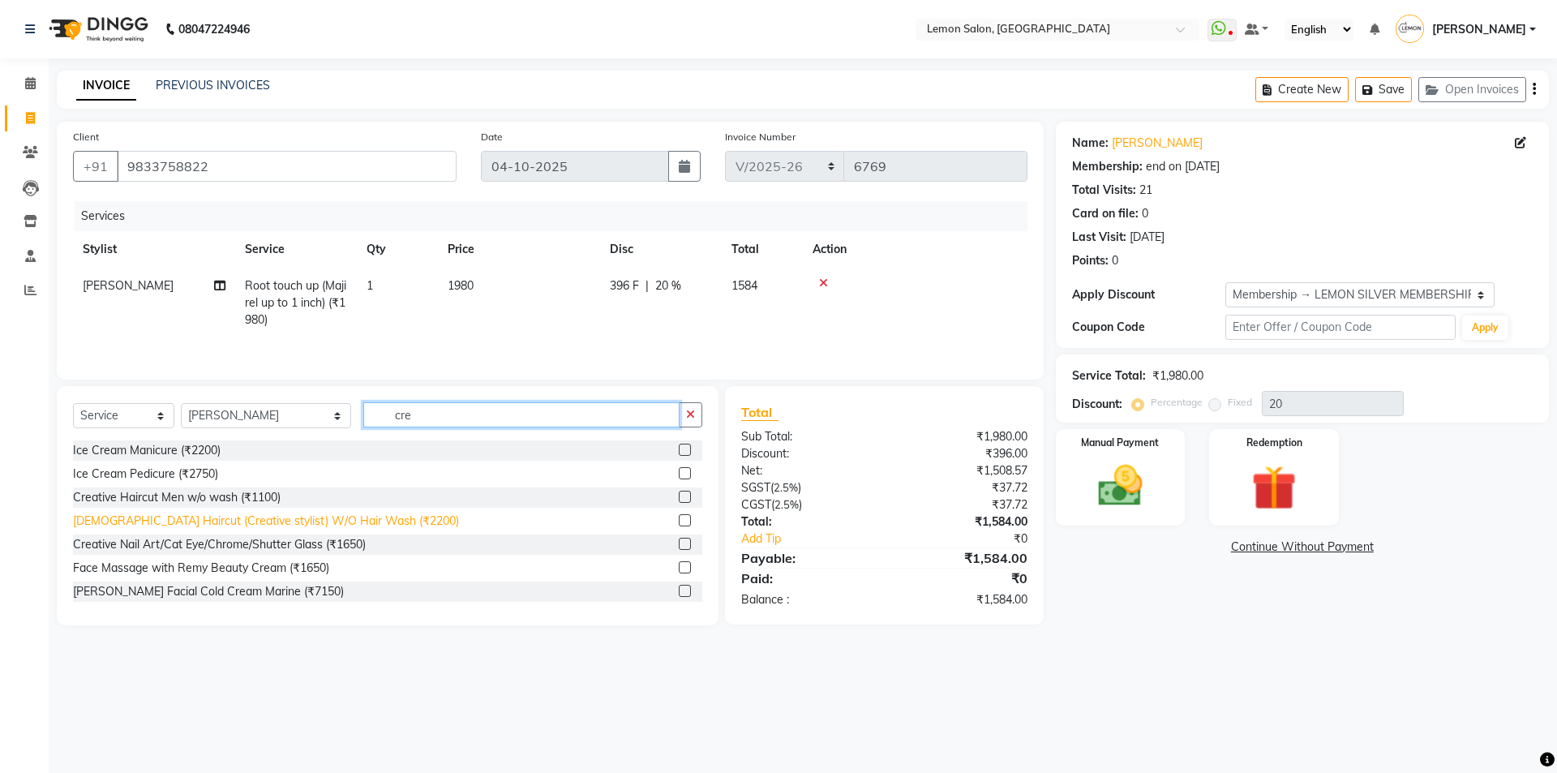
type input "cre"
click at [302, 519] on div "Female Haircut (Creative stylist) W/O Hair Wash (₹2200)" at bounding box center [266, 521] width 386 height 17
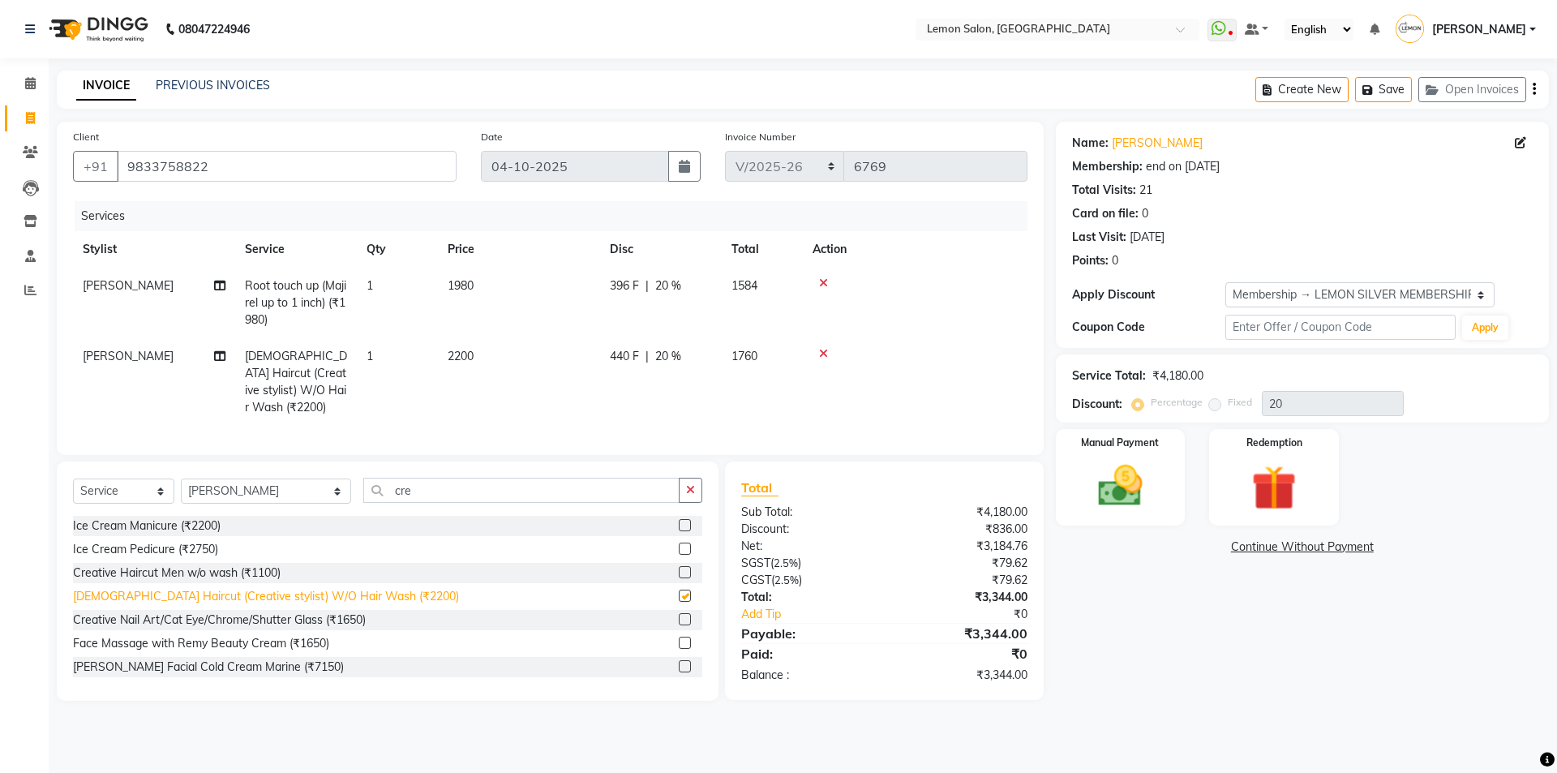
checkbox input "false"
click at [685, 488] on button "button" at bounding box center [691, 490] width 24 height 25
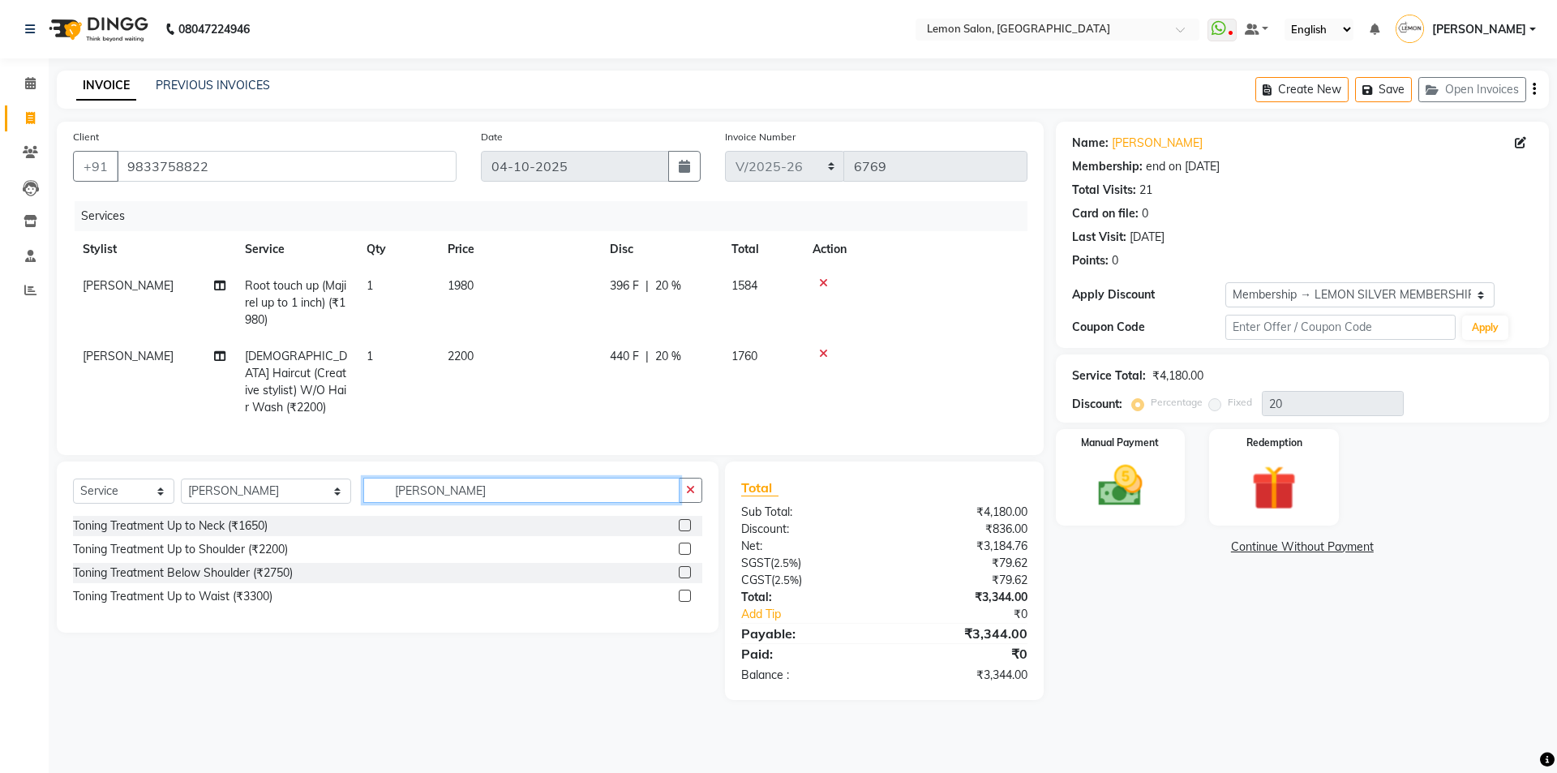
type input "toni"
click at [569, 402] on td "2200" at bounding box center [519, 382] width 162 height 88
select select "7391"
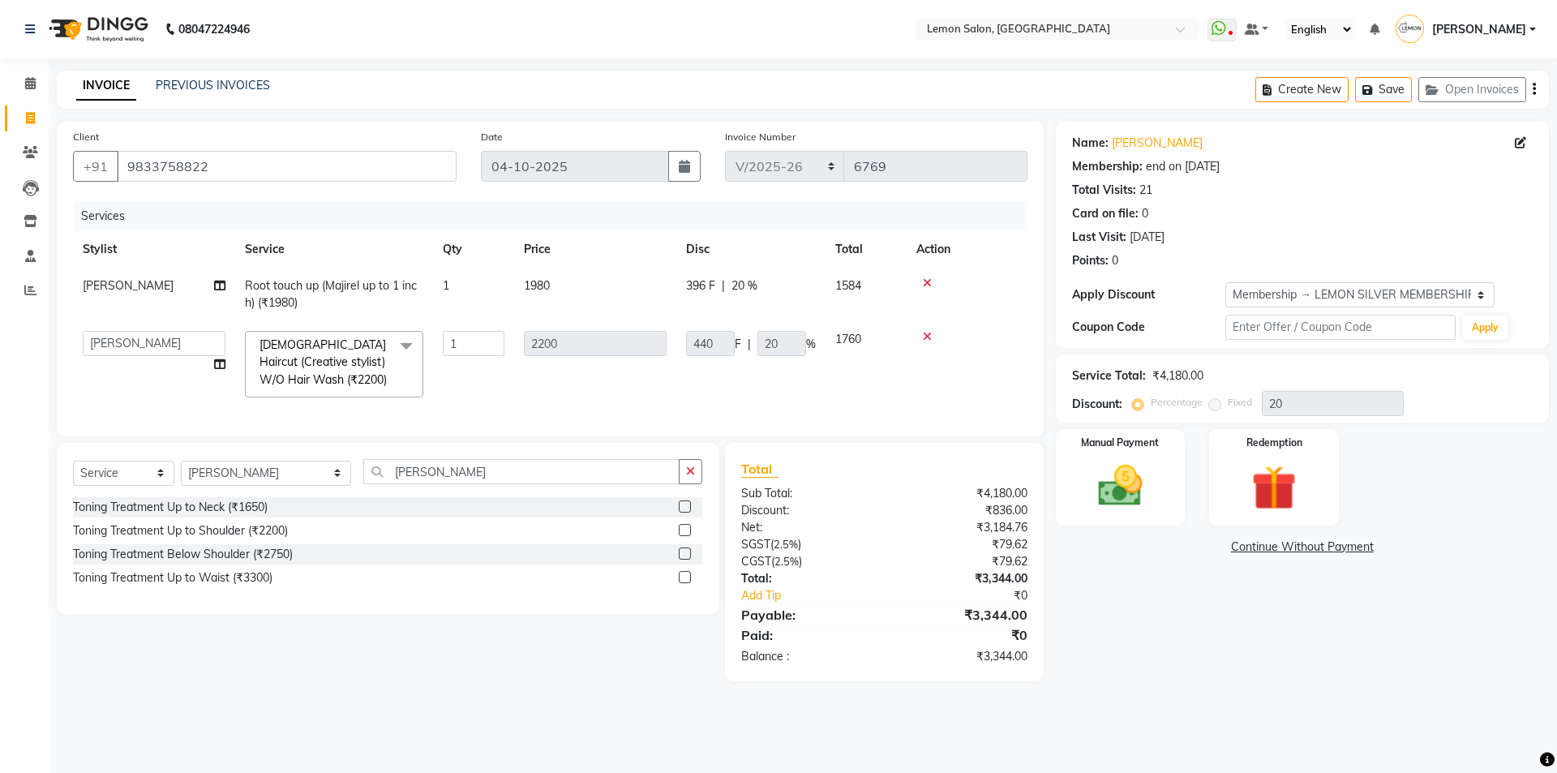
click at [927, 340] on icon at bounding box center [927, 336] width 9 height 11
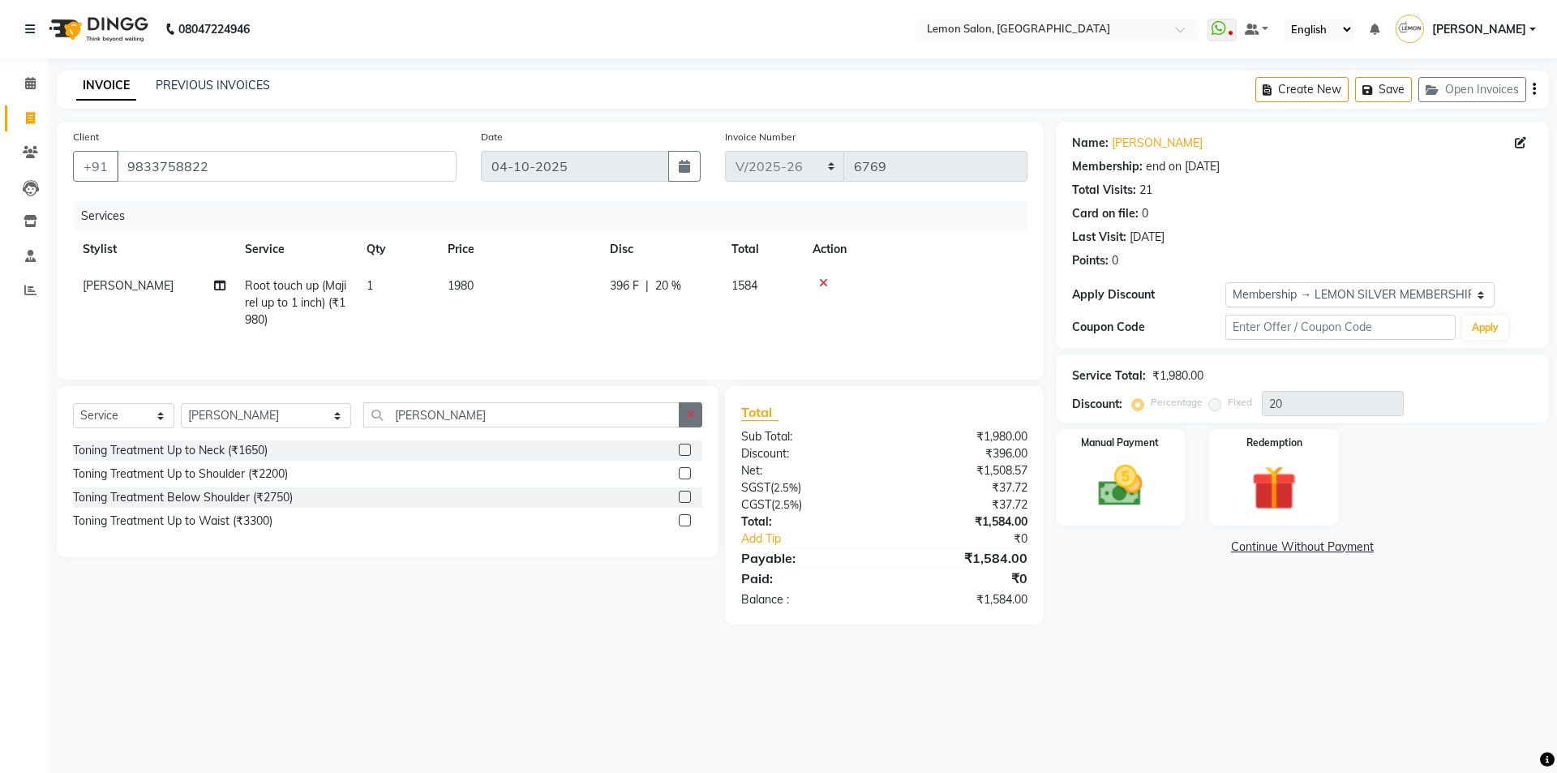
click at [689, 411] on icon "button" at bounding box center [690, 414] width 9 height 11
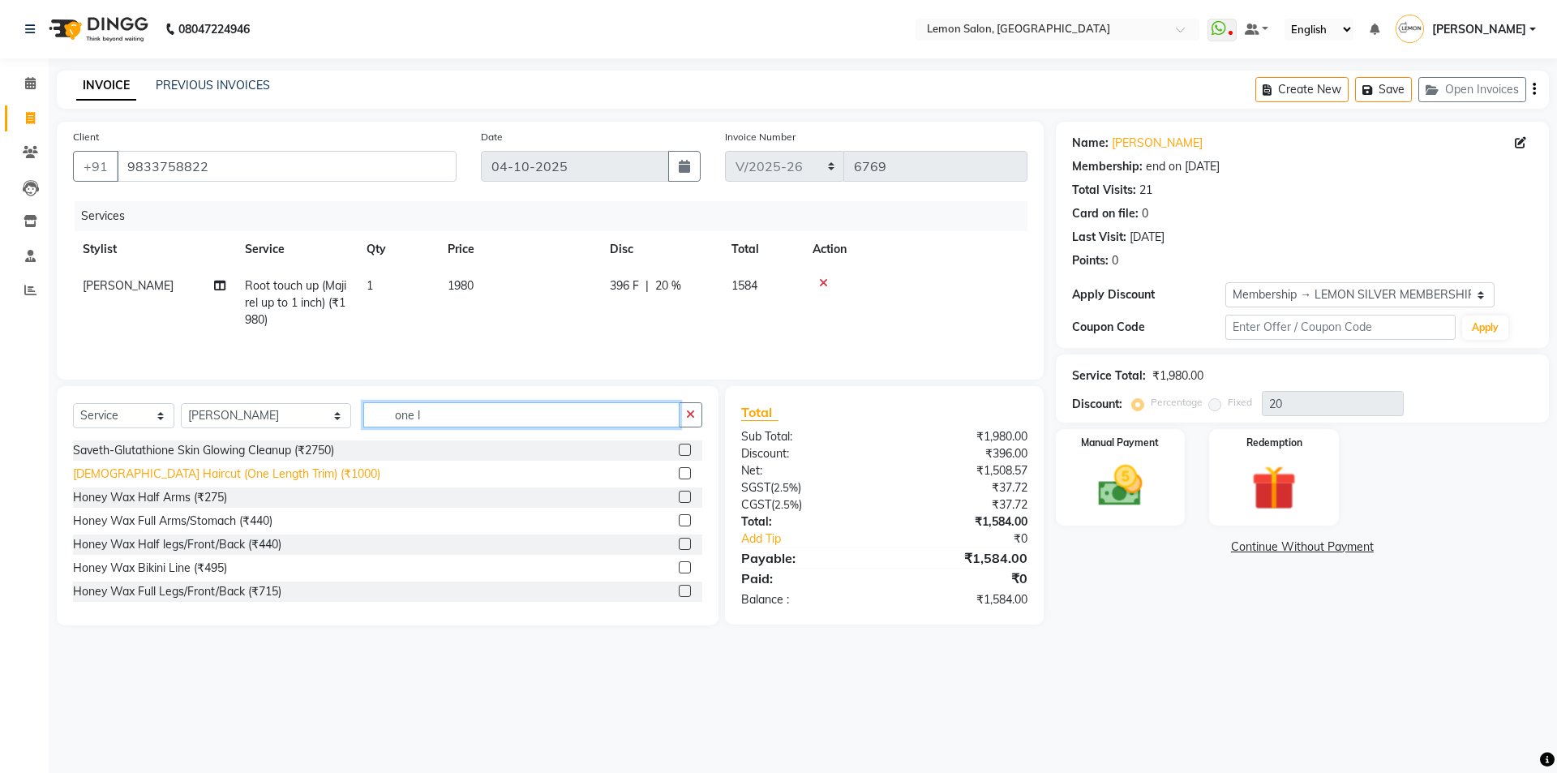
type input "one l"
click at [222, 480] on div "Female Haircut (One Length Trim) (₹1000)" at bounding box center [226, 474] width 307 height 17
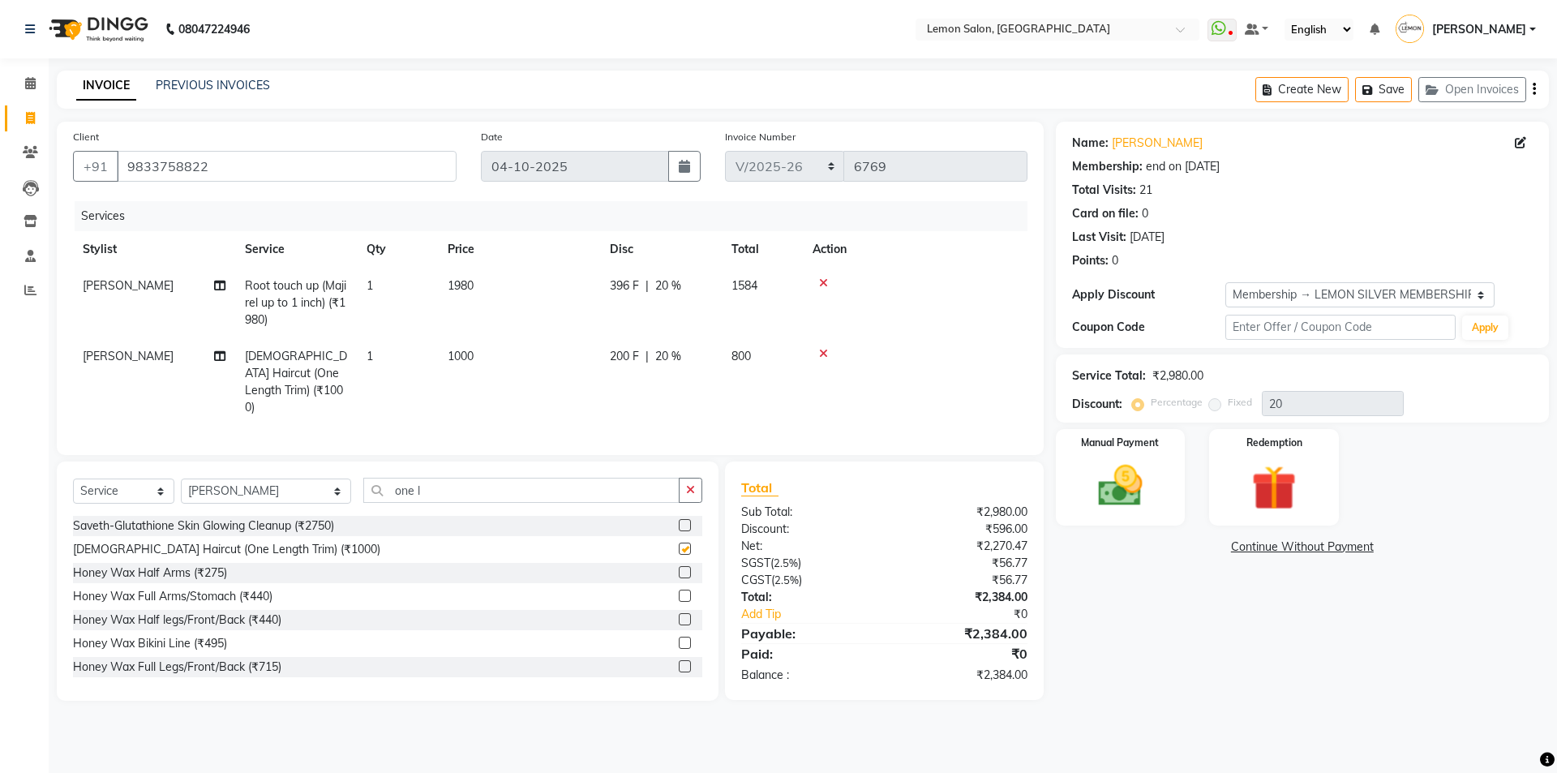
checkbox input "false"
drag, startPoint x: 1129, startPoint y: 505, endPoint x: 1159, endPoint y: 528, distance: 37.6
click at [1128, 505] on img at bounding box center [1120, 486] width 75 height 54
click at [1190, 548] on span "CASH" at bounding box center [1191, 548] width 35 height 19
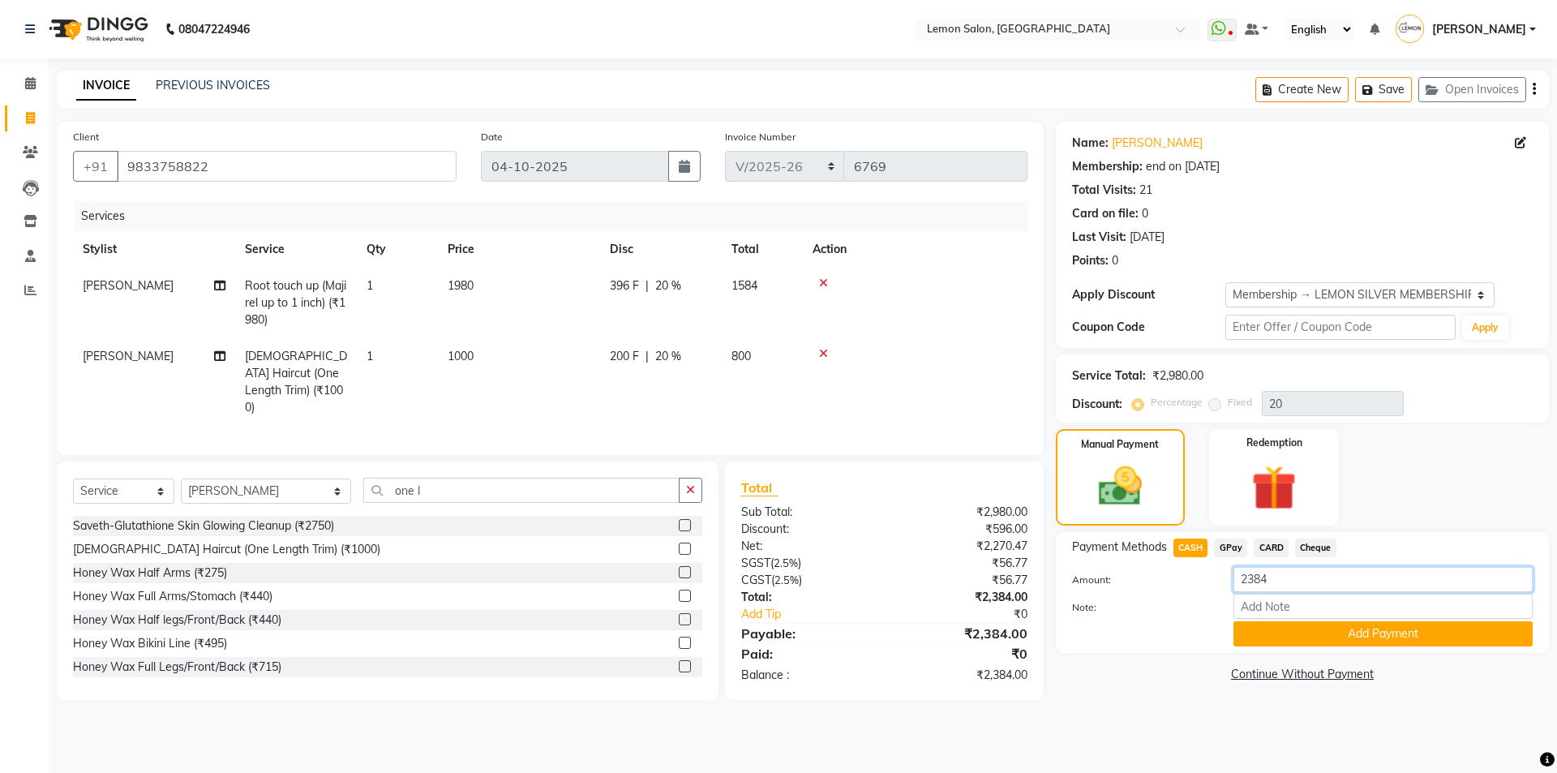
click at [1187, 579] on div "Amount: 2384" at bounding box center [1302, 581] width 485 height 28
type input "2400"
click at [1299, 626] on button "Add Payment" at bounding box center [1383, 633] width 299 height 25
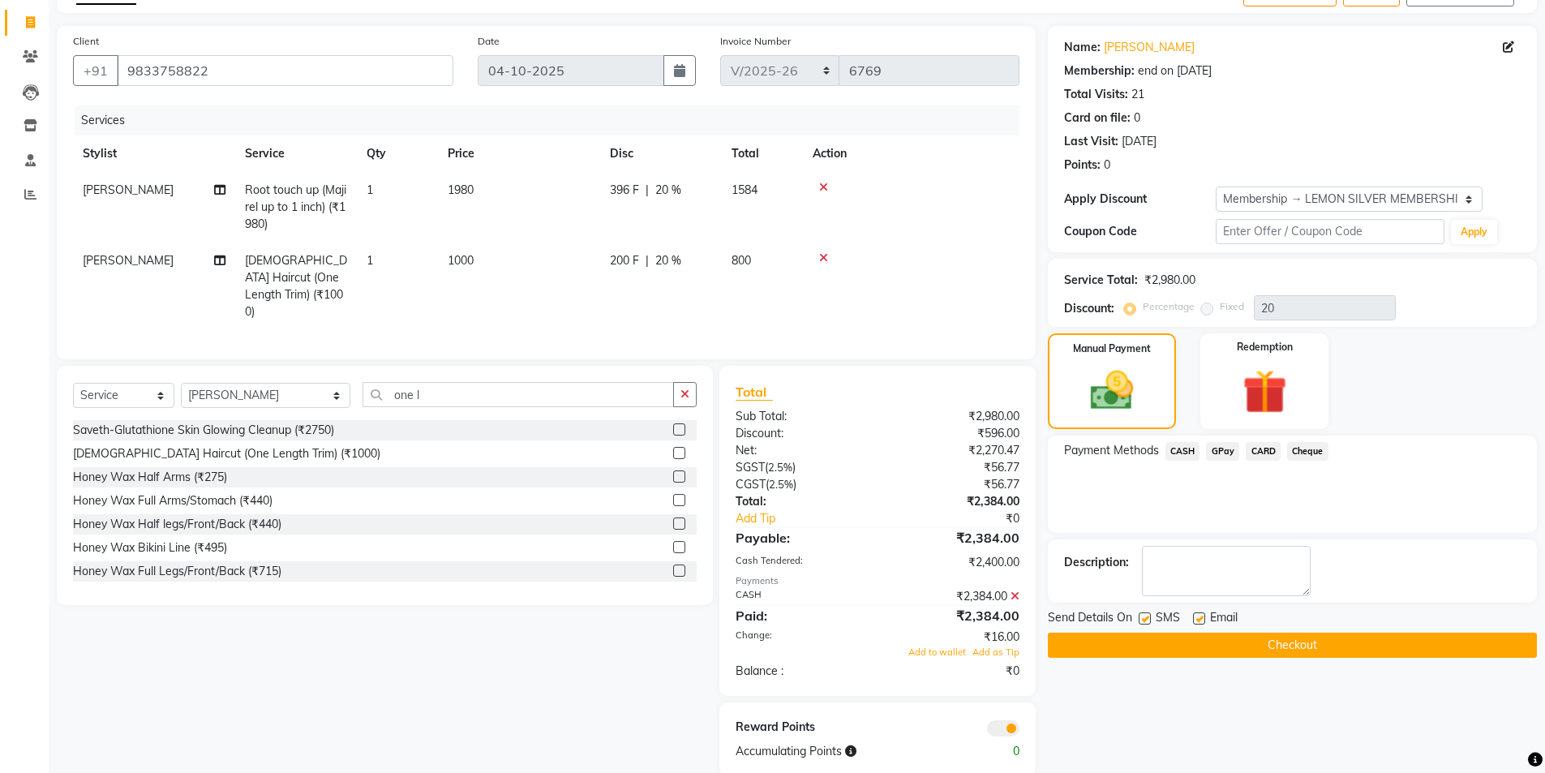
scroll to position [118, 0]
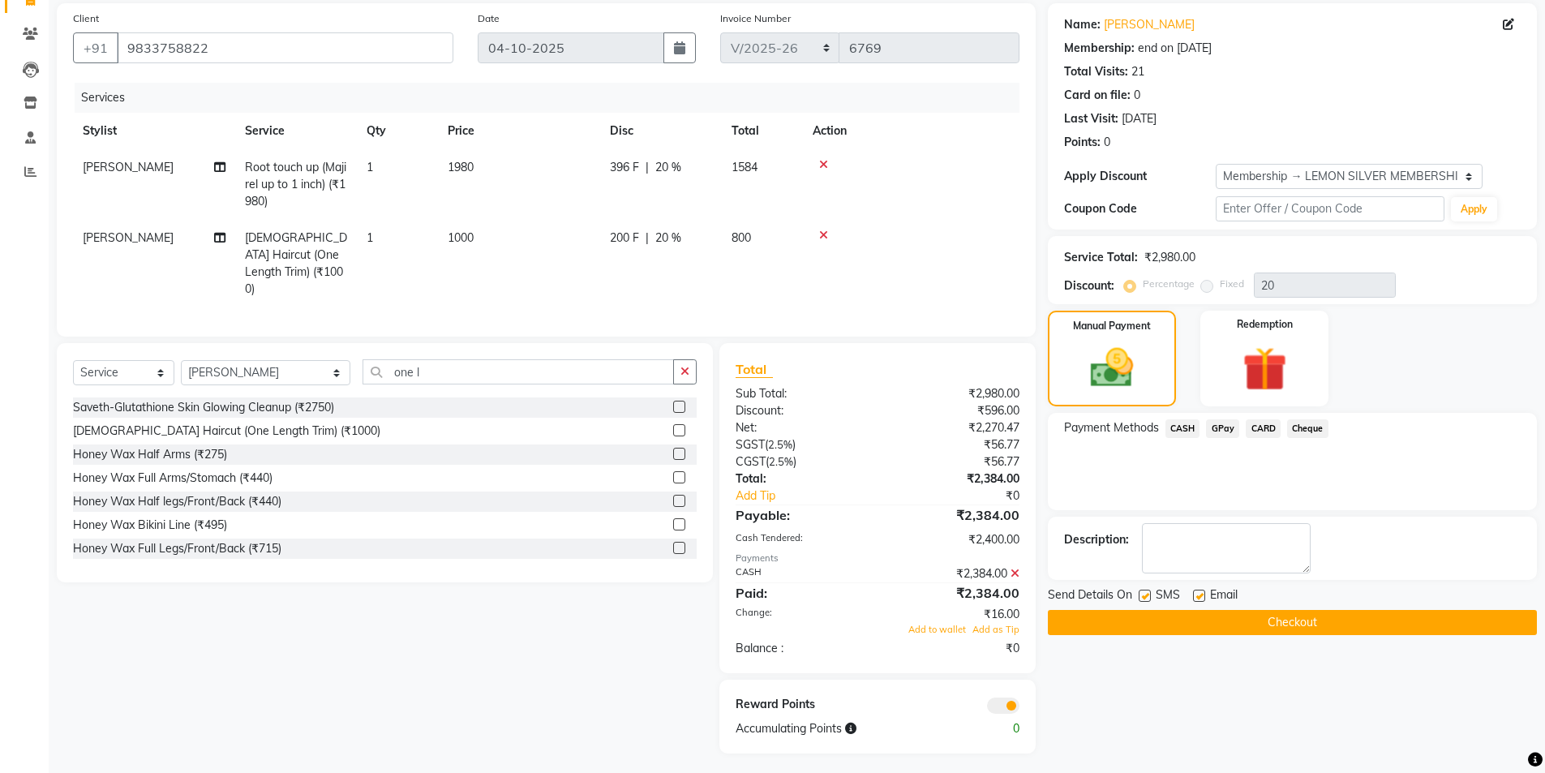
click at [1020, 565] on div "₹2,384.00" at bounding box center [955, 573] width 154 height 17
click at [1012, 569] on icon at bounding box center [1015, 573] width 9 height 11
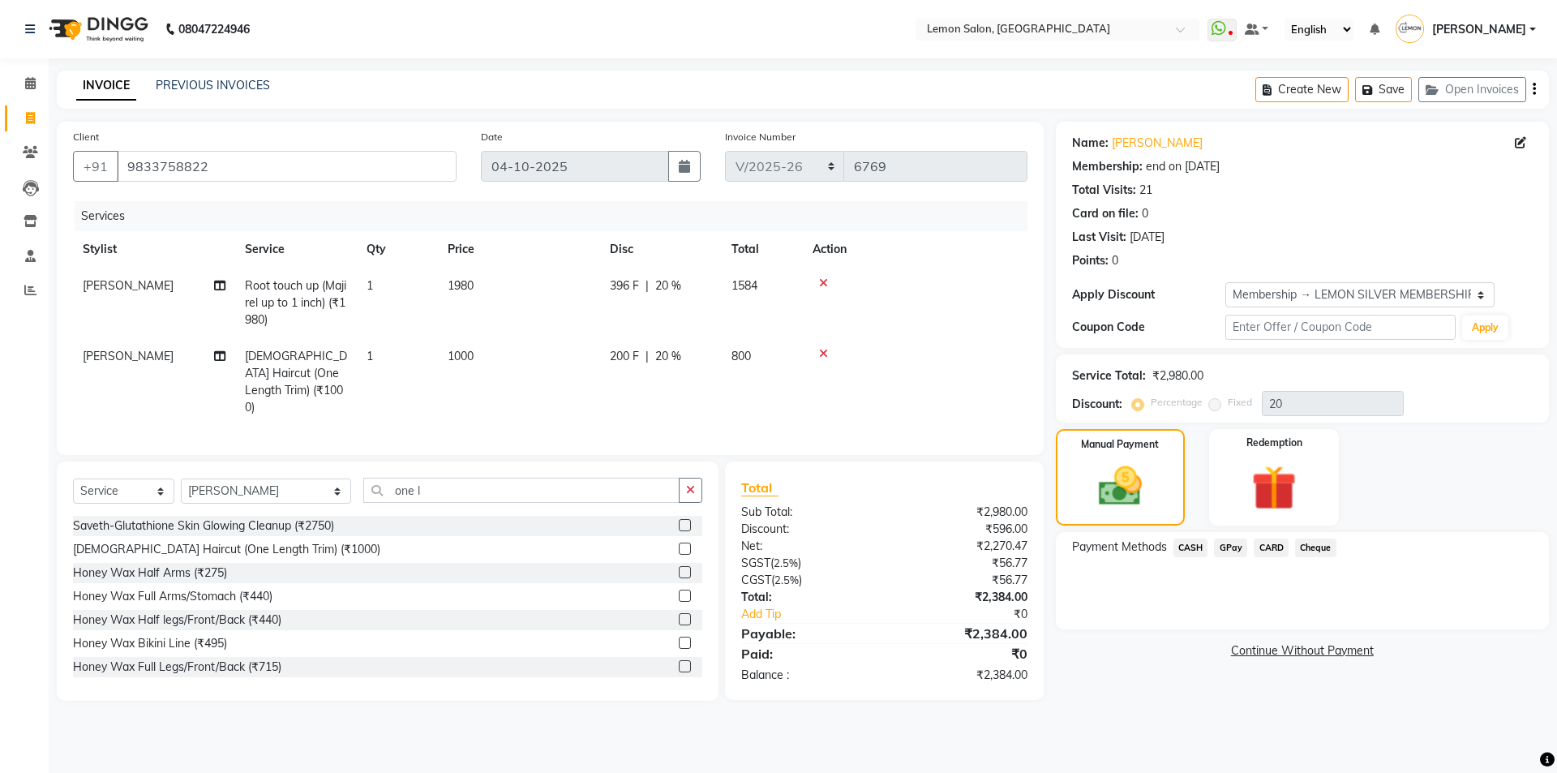
click at [1187, 552] on span "CASH" at bounding box center [1191, 548] width 35 height 19
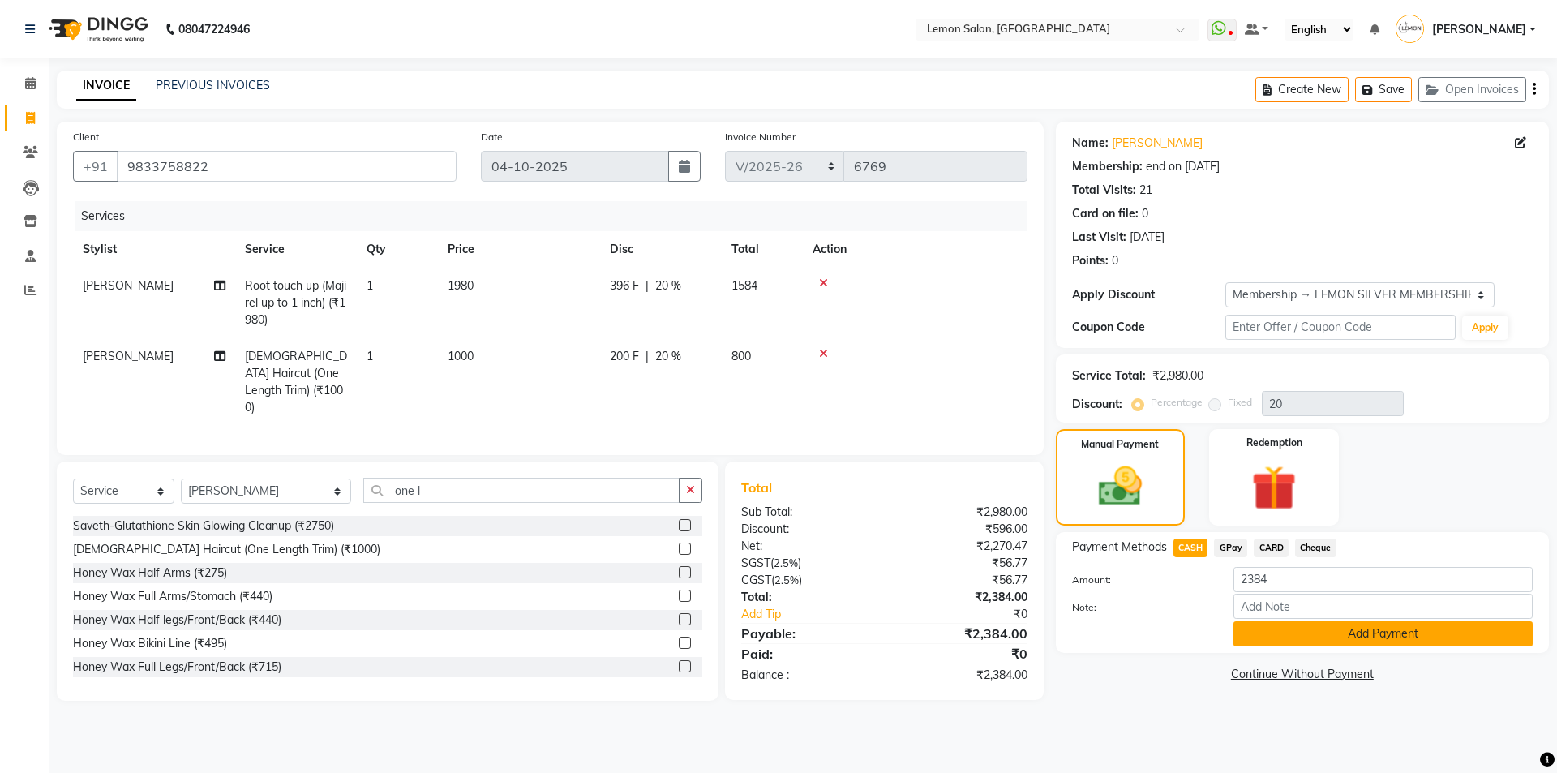
drag, startPoint x: 1240, startPoint y: 624, endPoint x: 1263, endPoint y: 630, distance: 23.6
click at [1259, 637] on button "Add Payment" at bounding box center [1383, 633] width 299 height 25
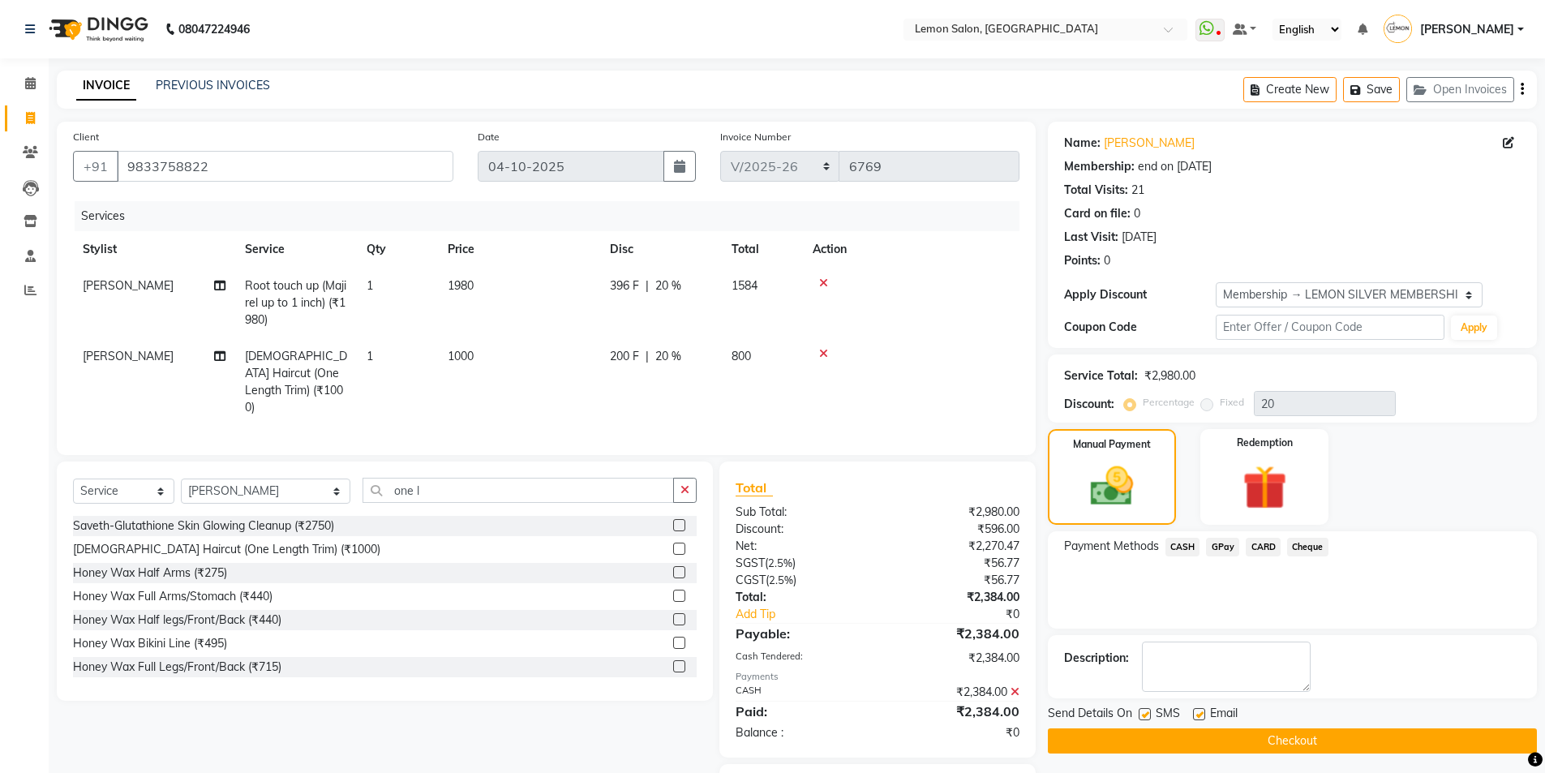
scroll to position [84, 0]
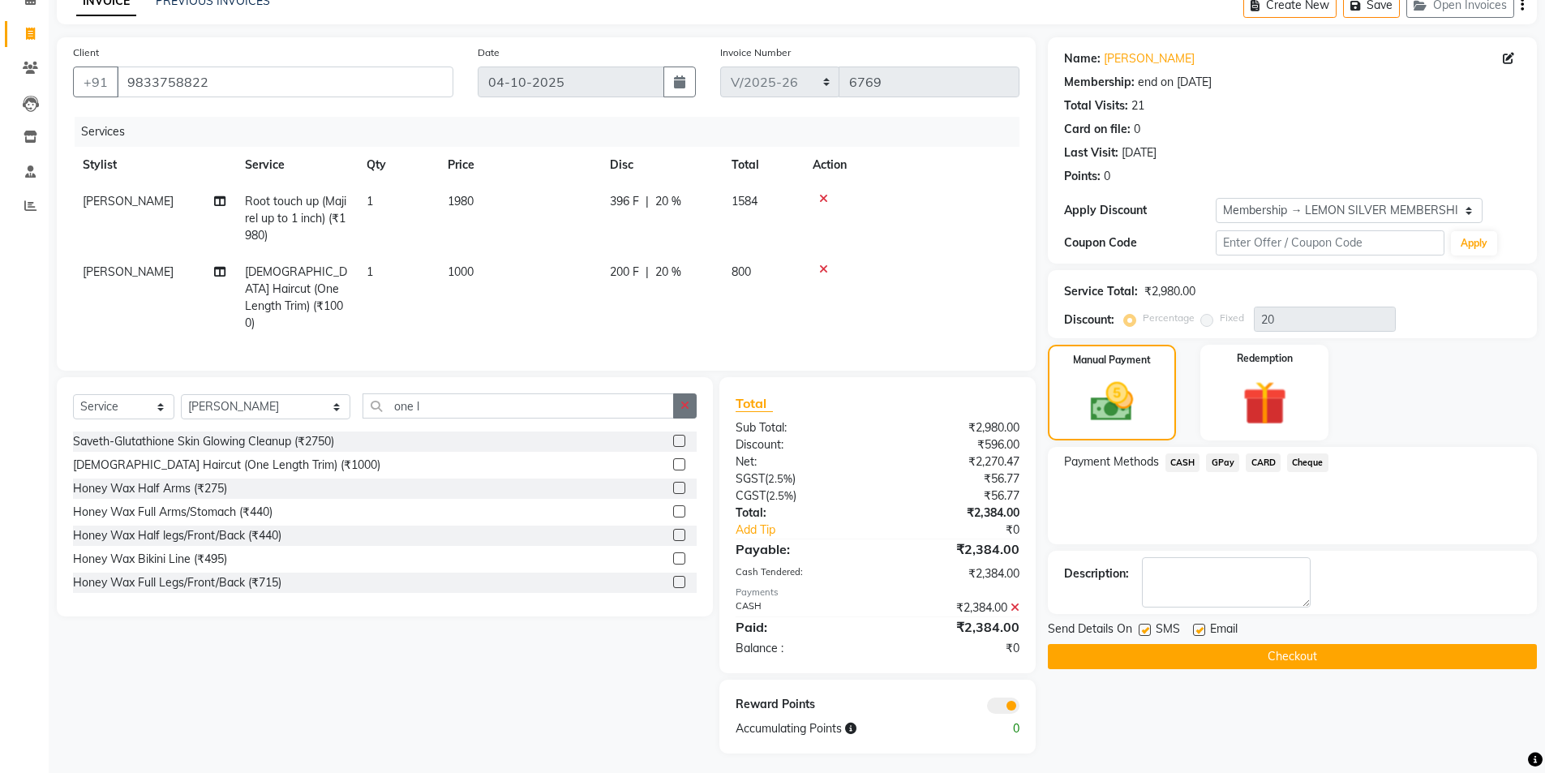
click at [693, 403] on button "button" at bounding box center [685, 405] width 24 height 25
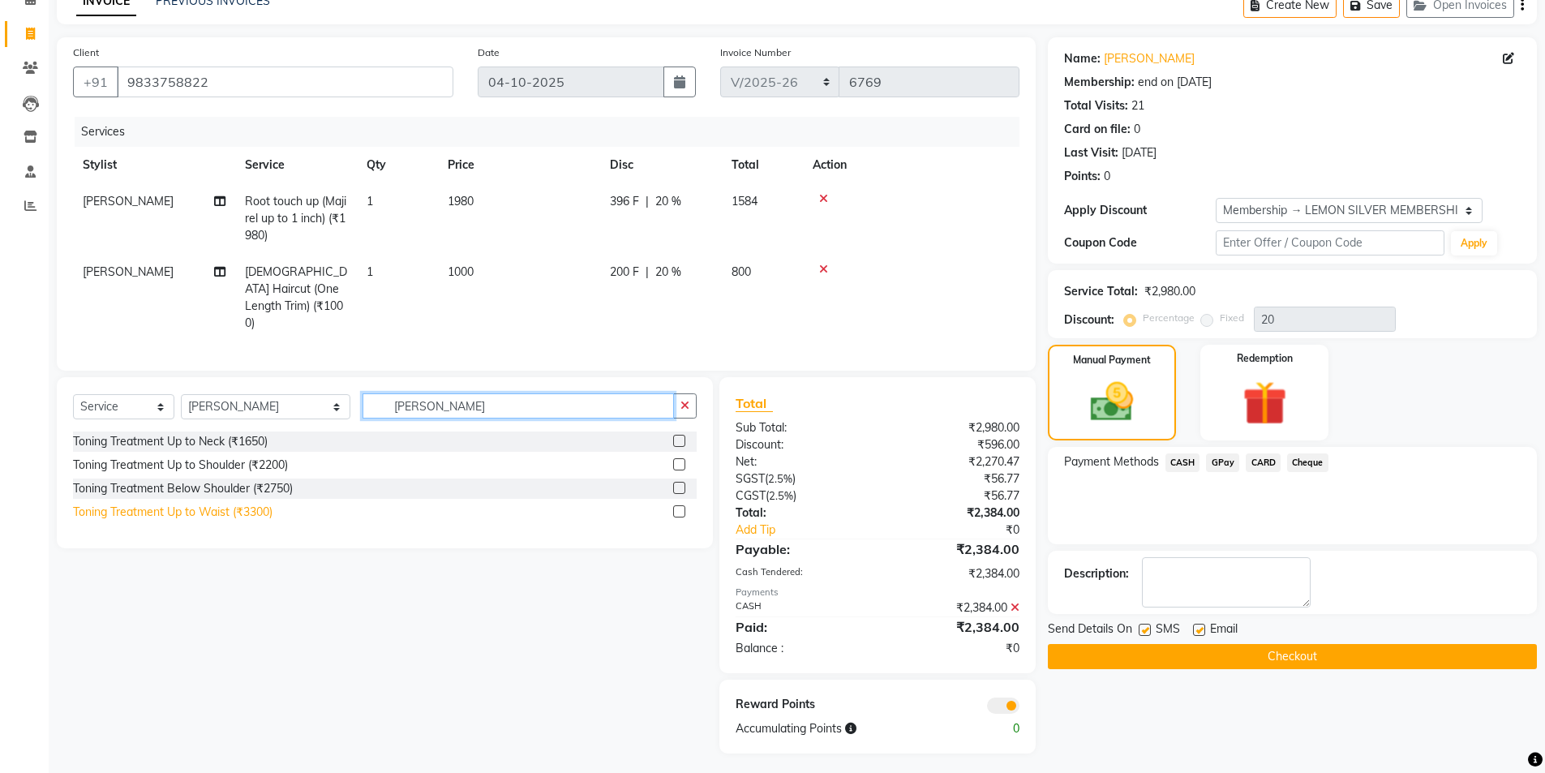
type input "toni"
click at [257, 510] on div "Toning Treatment Up to Waist (₹3300)" at bounding box center [173, 512] width 200 height 17
checkbox input "false"
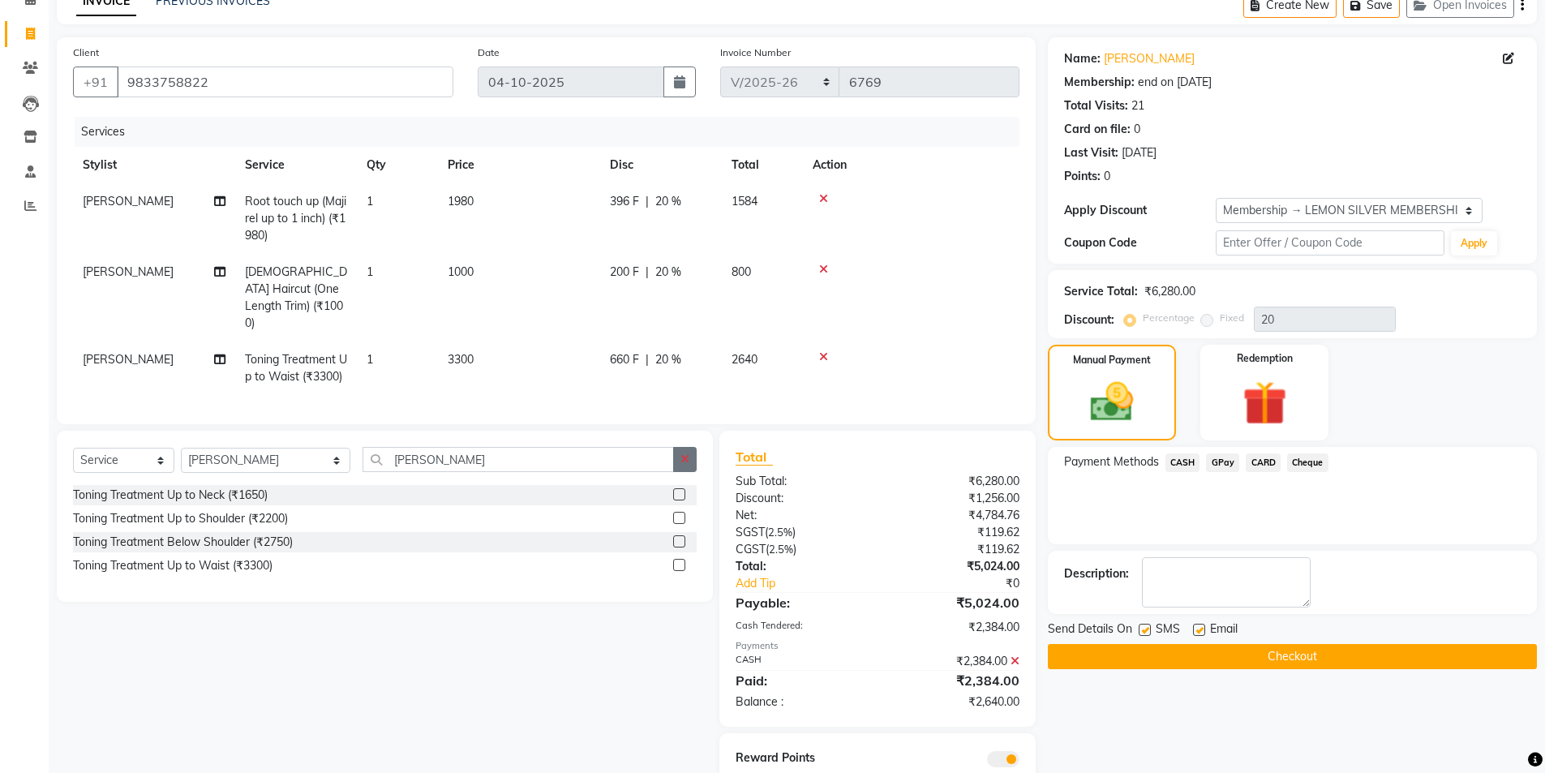
click at [687, 465] on icon "button" at bounding box center [685, 458] width 9 height 11
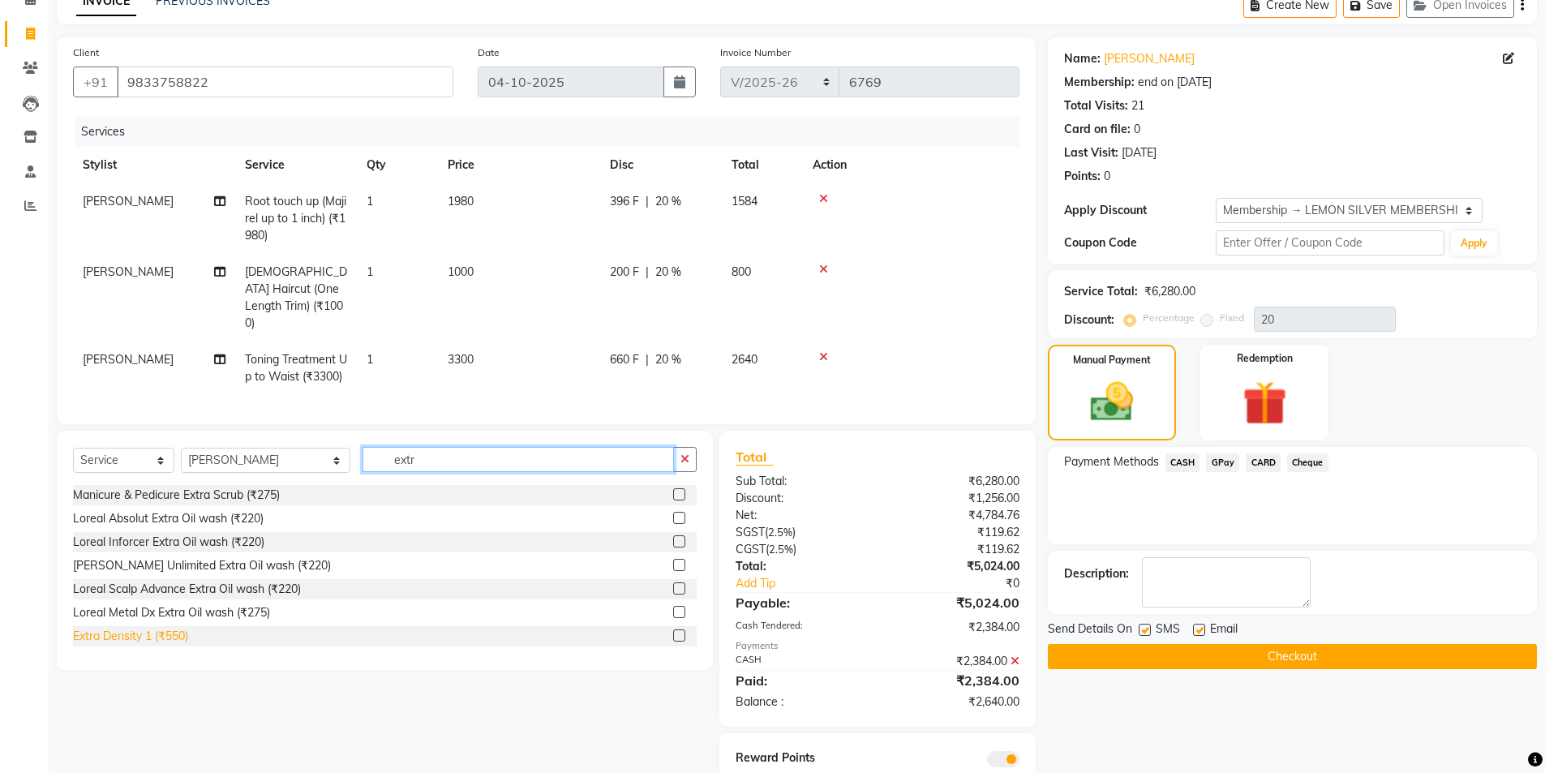
type input "extr"
click at [137, 642] on div "Extra Density 1 (₹550)" at bounding box center [130, 636] width 115 height 17
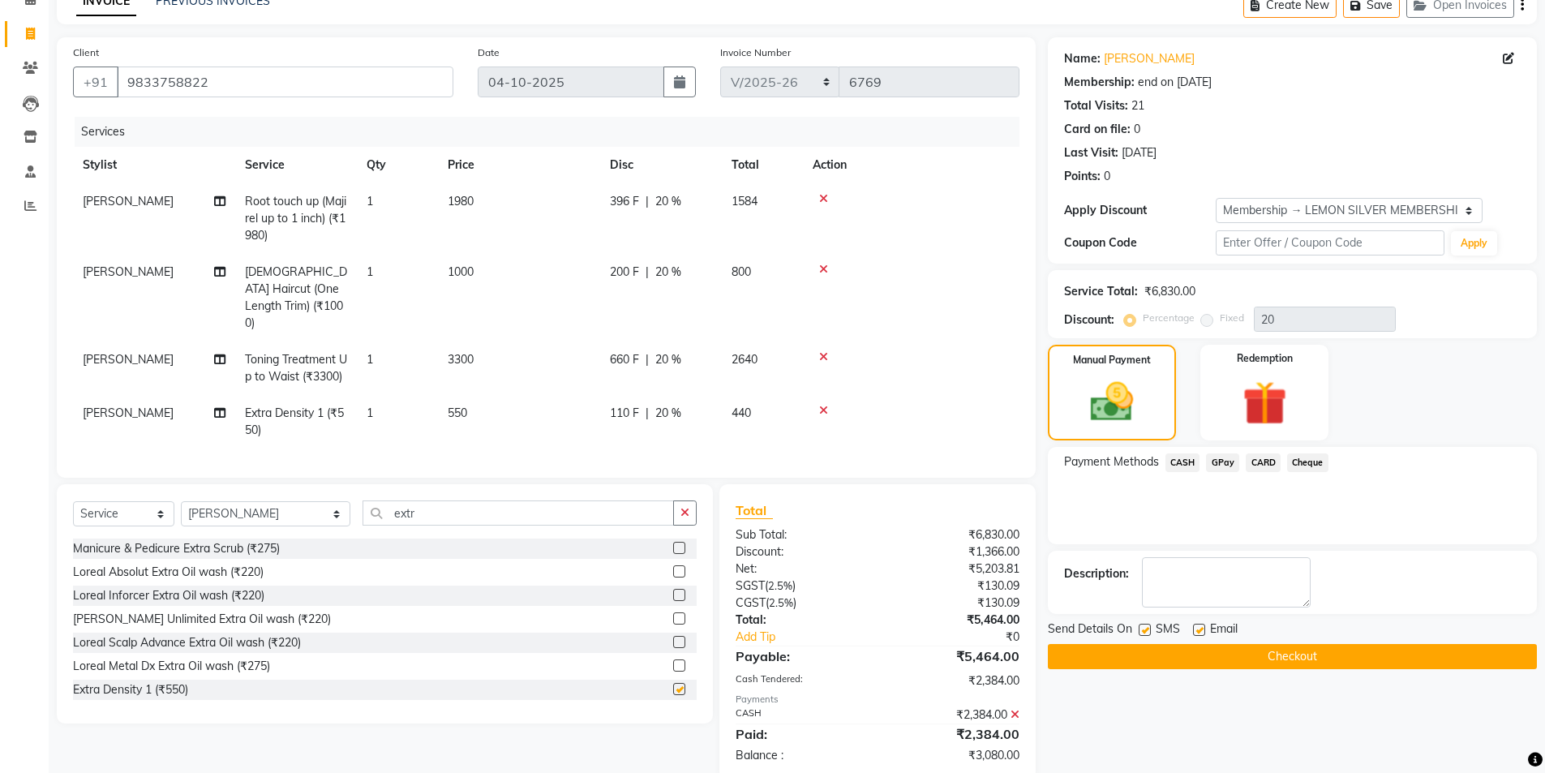
checkbox input "false"
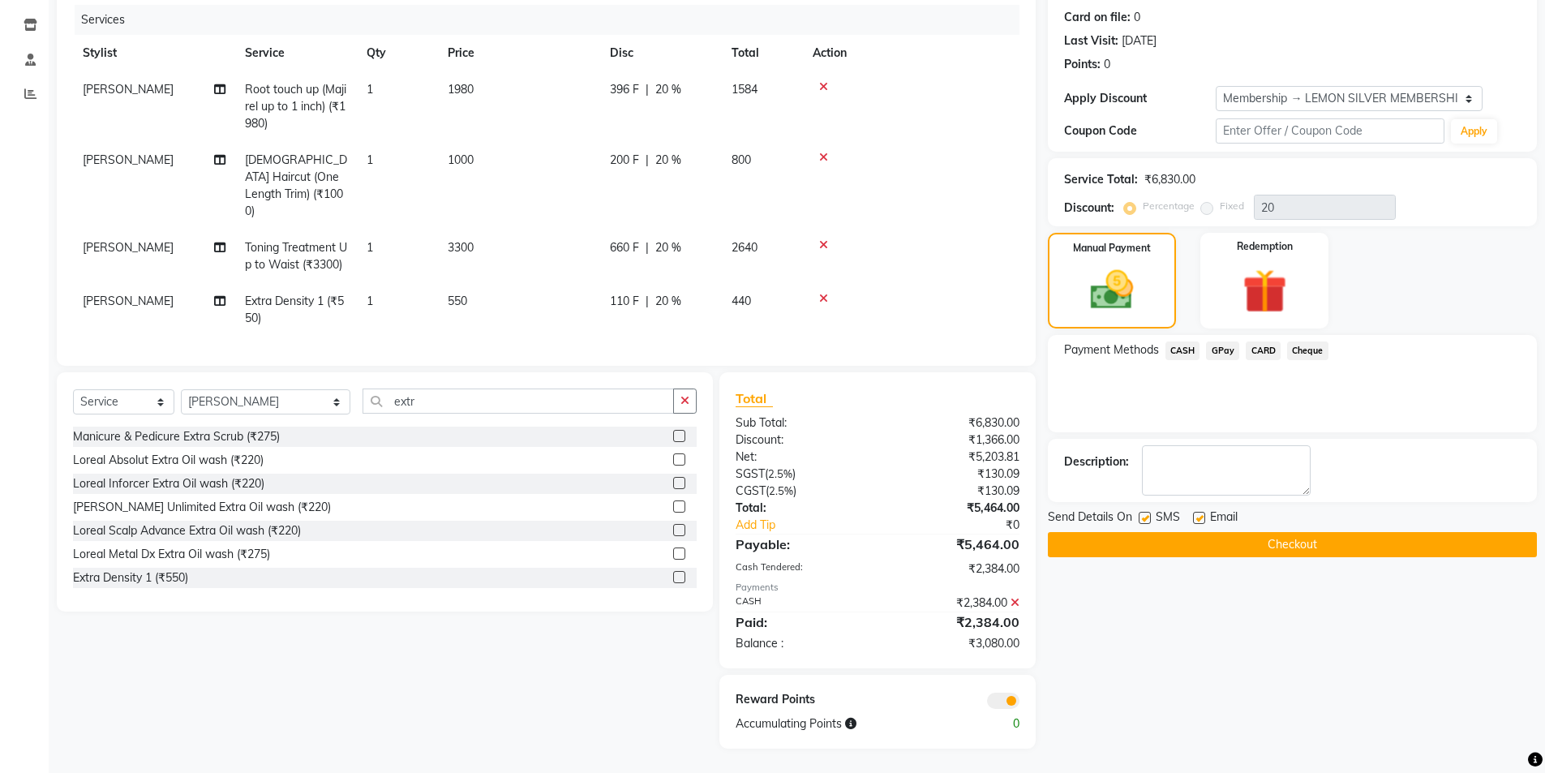
click at [823, 293] on icon at bounding box center [823, 298] width 9 height 11
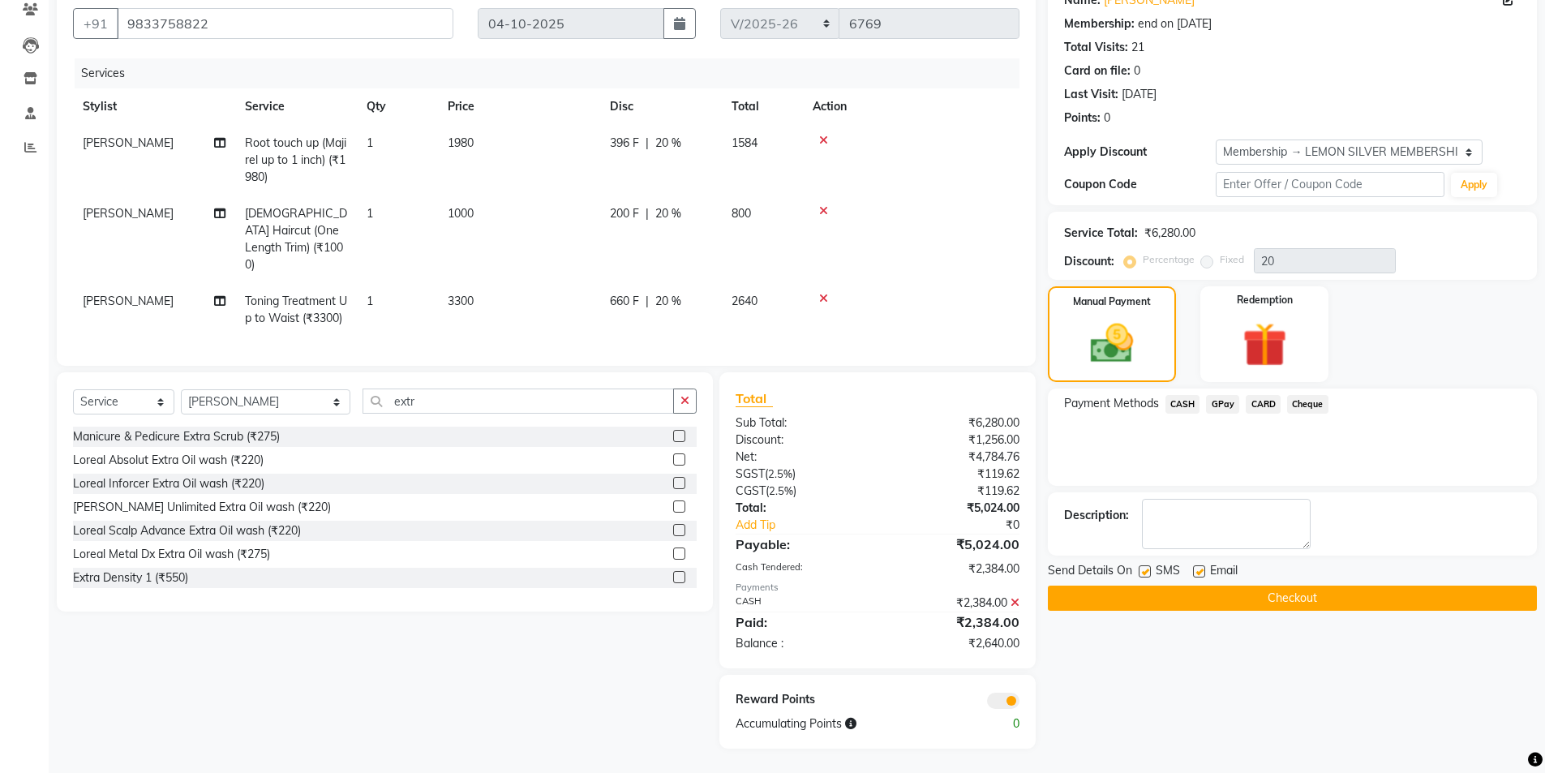
click at [825, 293] on icon at bounding box center [823, 298] width 9 height 11
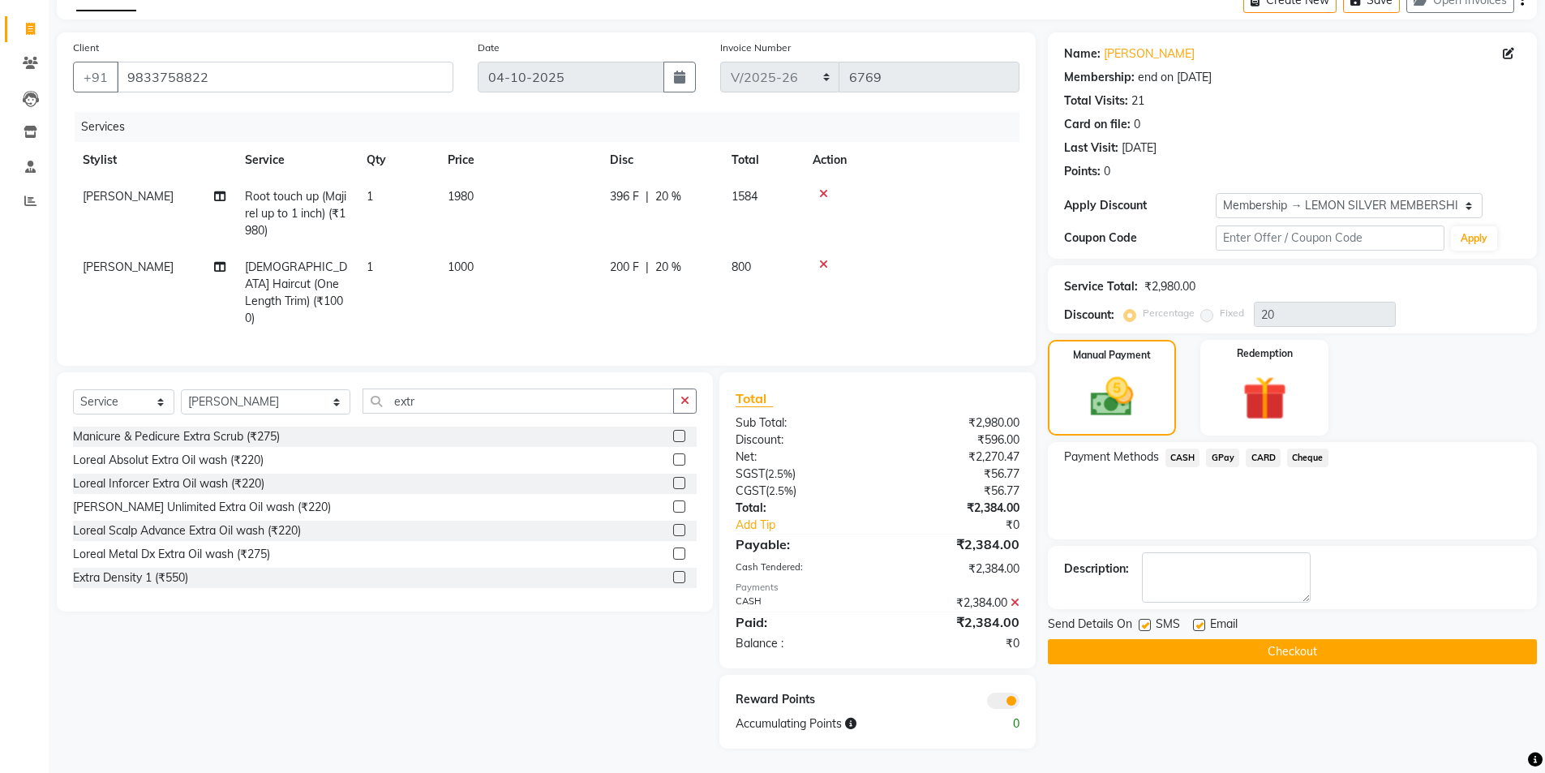
scroll to position [84, 0]
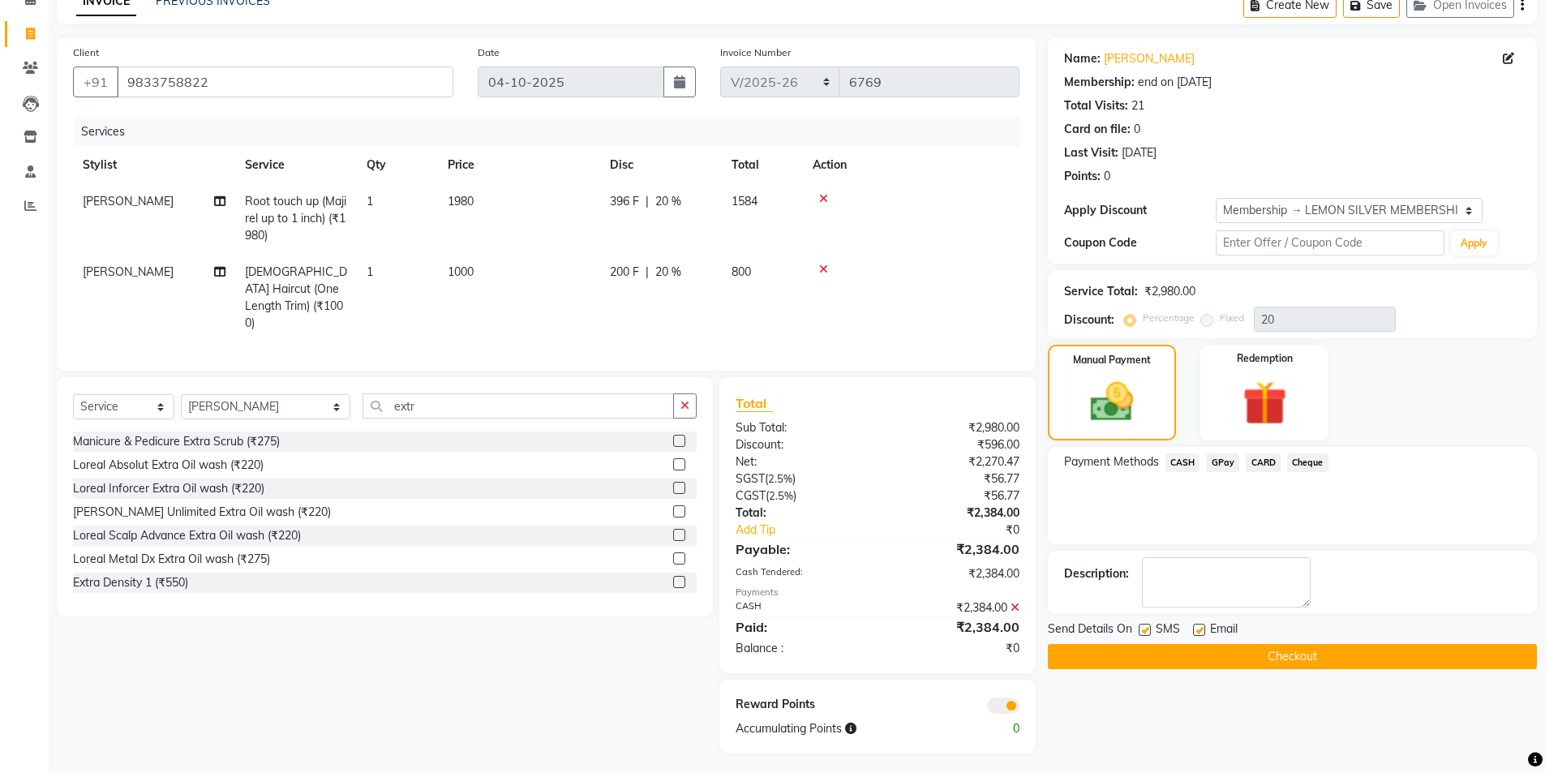
click at [1144, 632] on label at bounding box center [1145, 630] width 12 height 12
click at [1144, 632] on input "checkbox" at bounding box center [1144, 630] width 11 height 11
checkbox input "false"
click at [1142, 650] on button "Checkout" at bounding box center [1292, 656] width 489 height 25
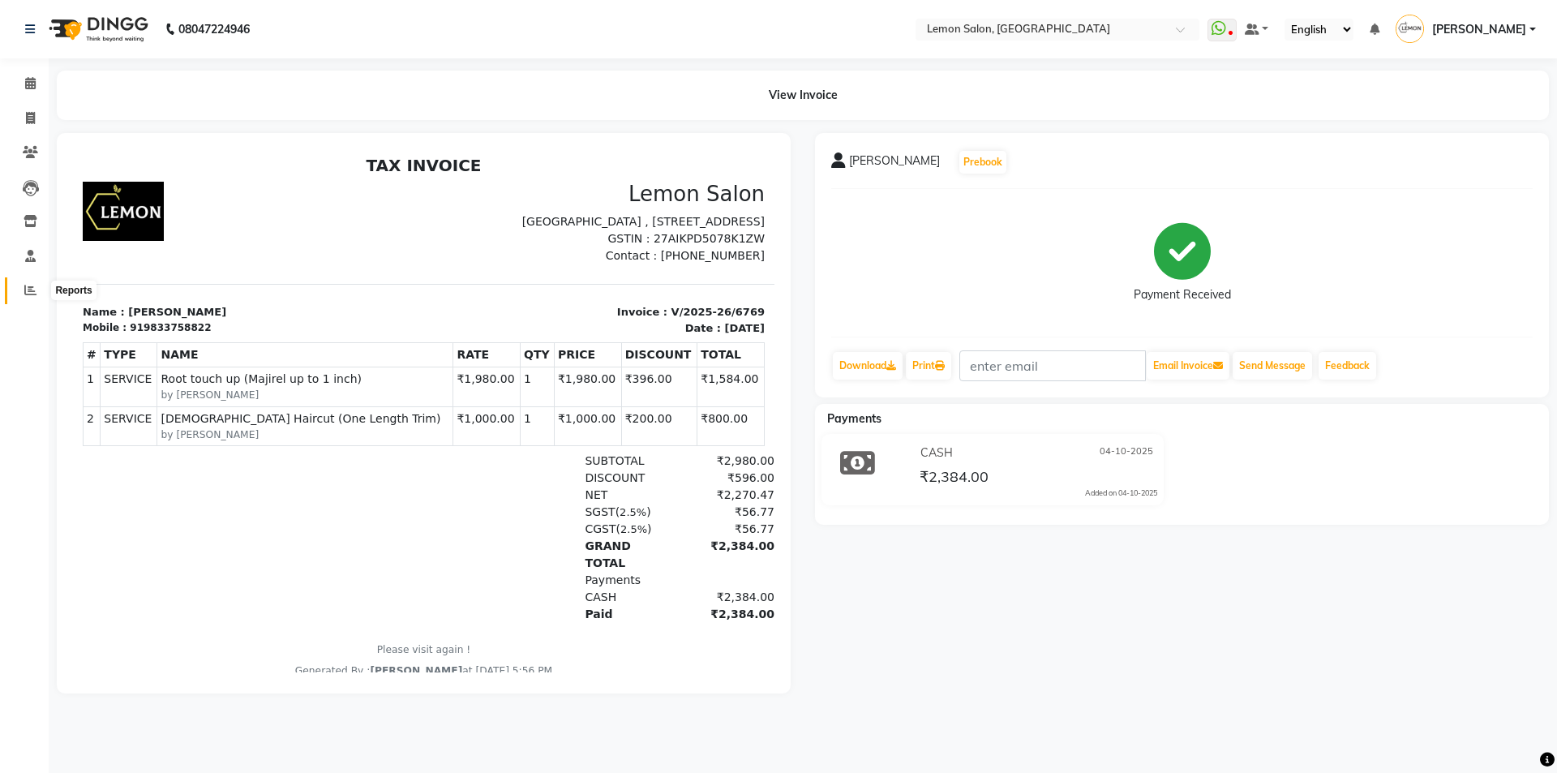
click at [30, 290] on icon at bounding box center [30, 290] width 12 height 12
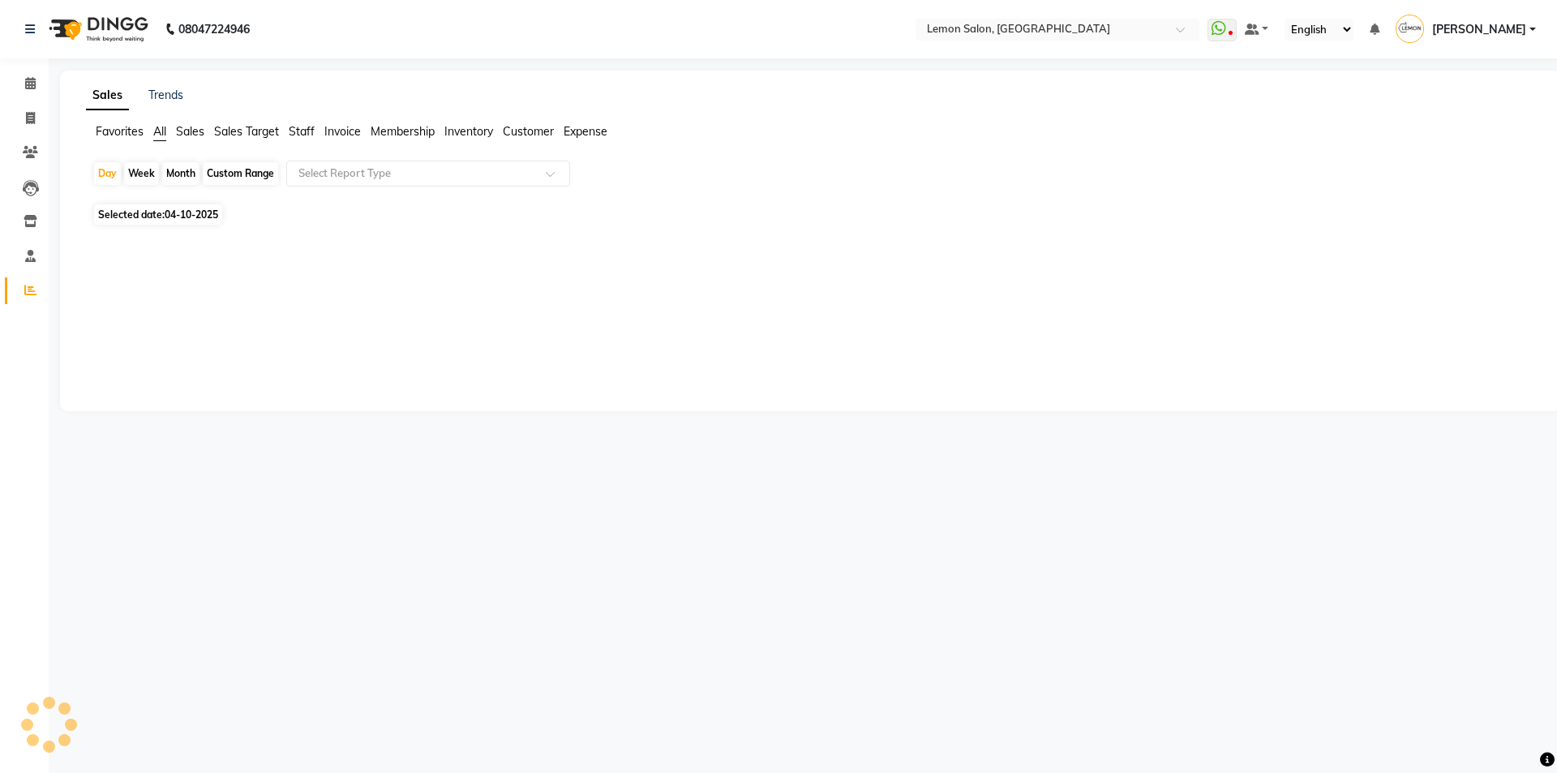
click at [303, 135] on span "Staff" at bounding box center [302, 131] width 26 height 15
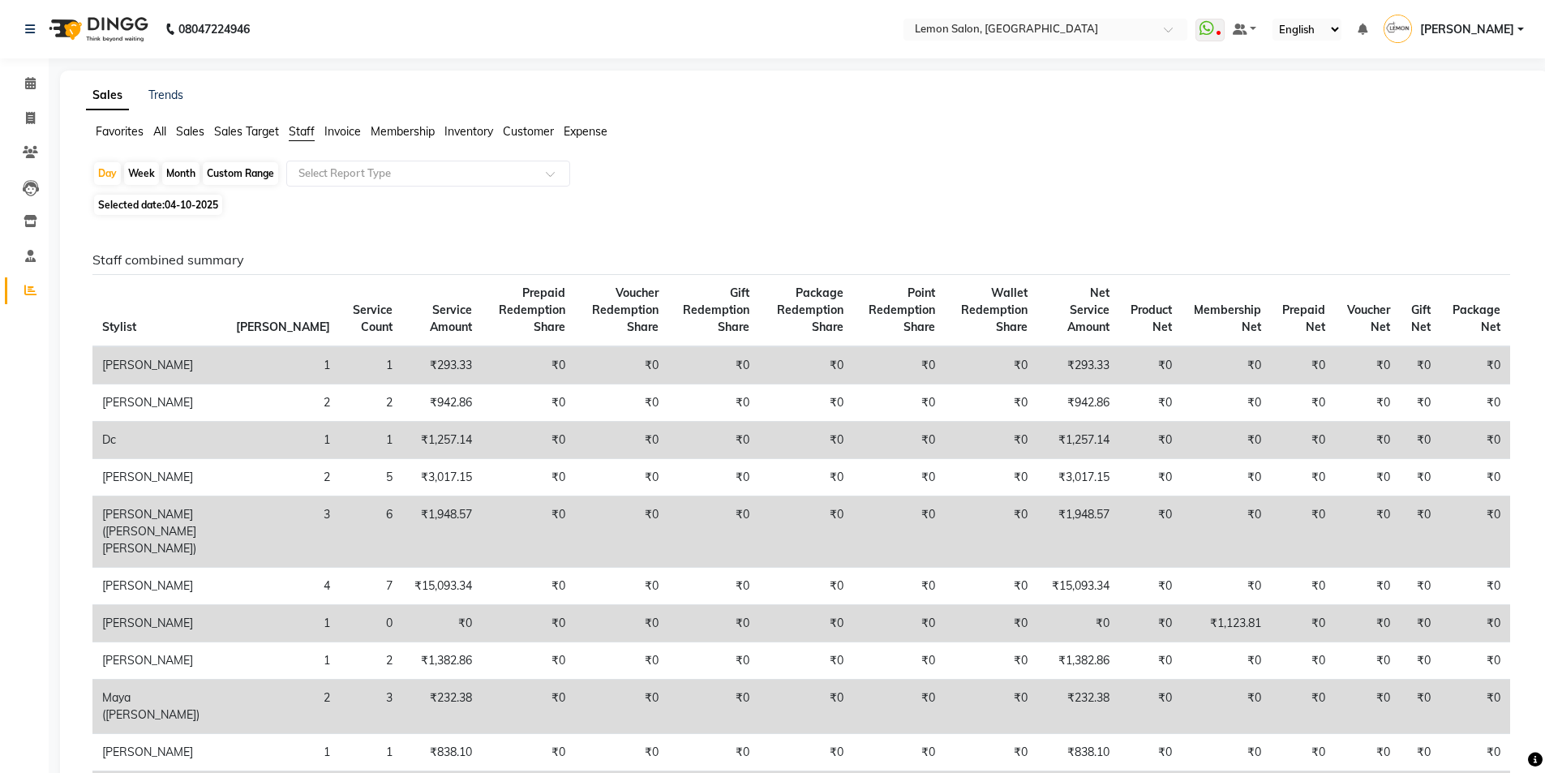
click at [174, 177] on div "Month" at bounding box center [180, 173] width 37 height 23
select select "10"
select select "2025"
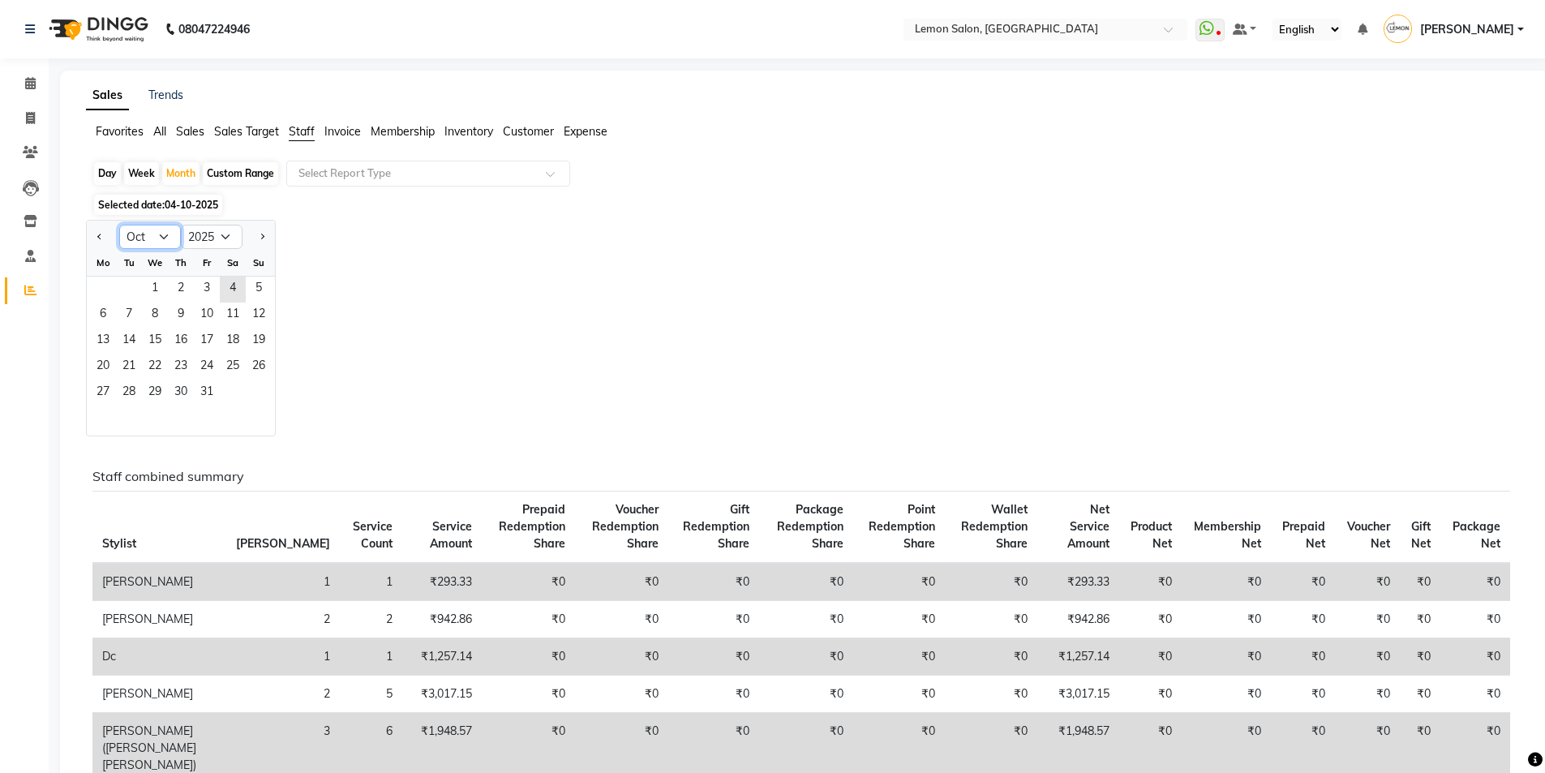
click at [161, 234] on select "Jan Feb Mar Apr May Jun Jul Aug Sep Oct Nov Dec" at bounding box center [150, 237] width 62 height 24
click at [465, 255] on div "Jan Feb Mar Apr May Jun Jul Aug Sep Oct Nov Dec 2015 2016 2017 2018 2019 2020 2…" at bounding box center [804, 328] width 1437 height 217
click at [32, 79] on icon at bounding box center [30, 83] width 11 height 12
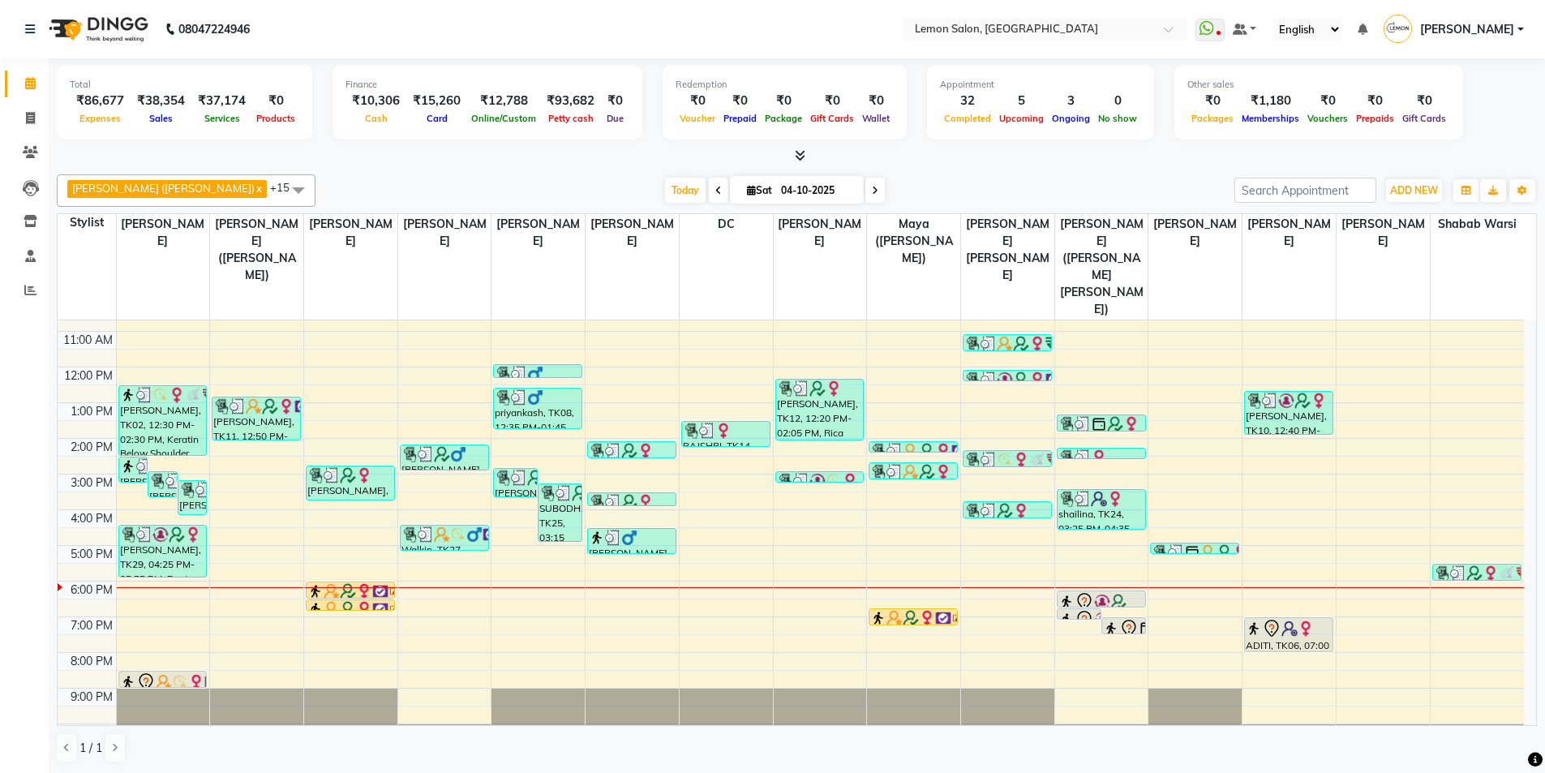
scroll to position [1, 0]
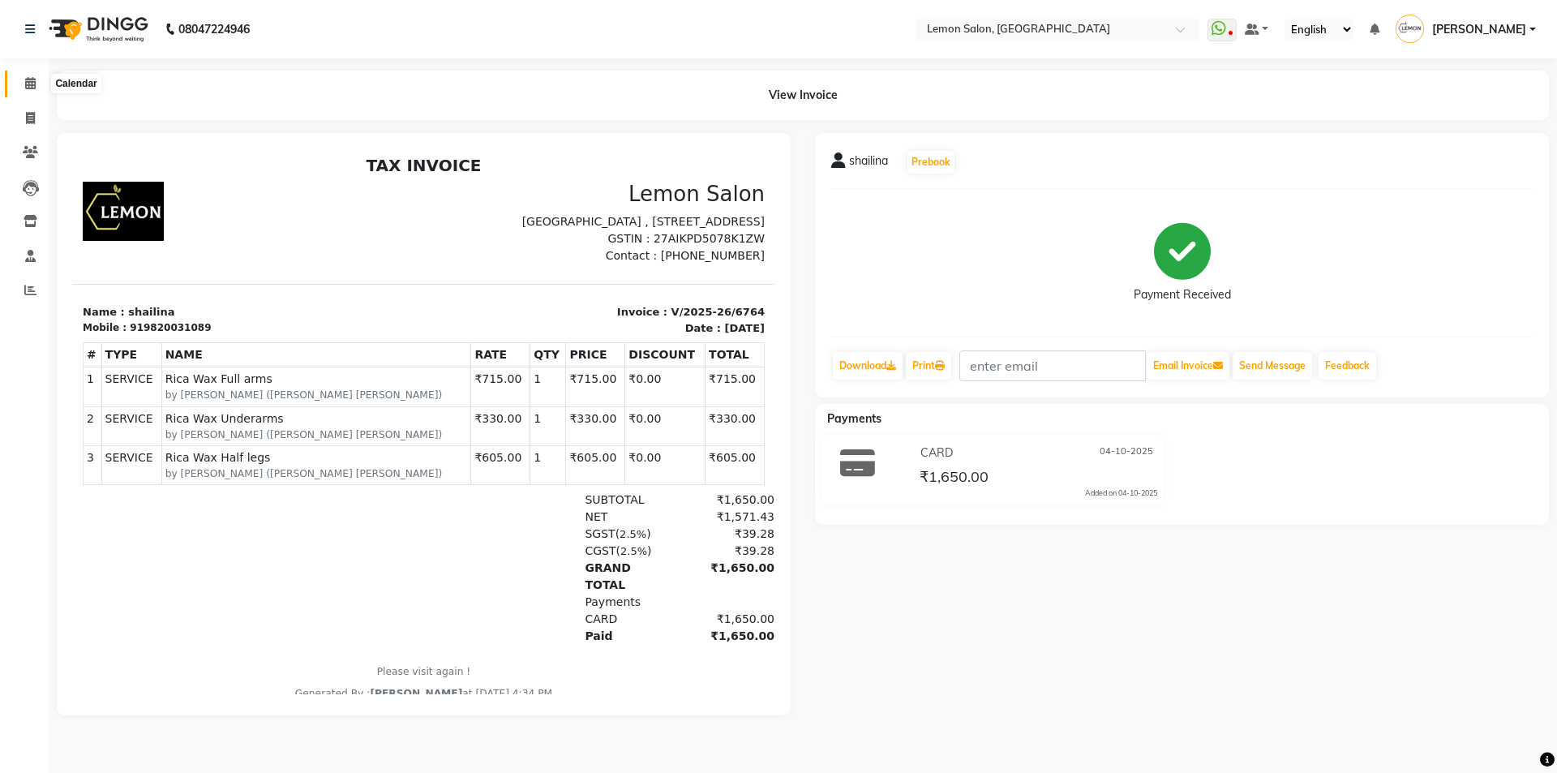
click at [34, 84] on icon at bounding box center [30, 83] width 11 height 12
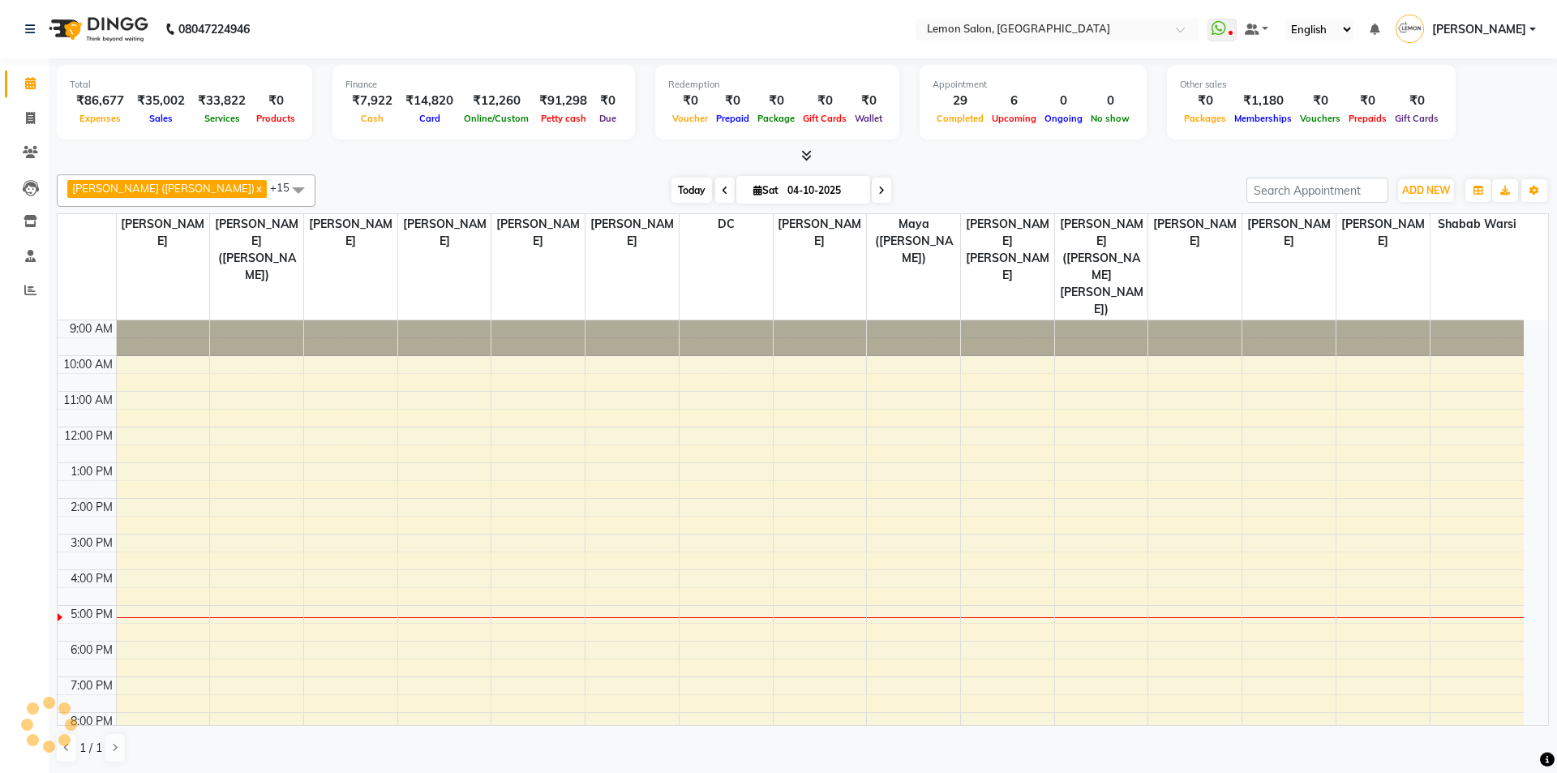
click at [672, 195] on span "Today" at bounding box center [692, 190] width 41 height 25
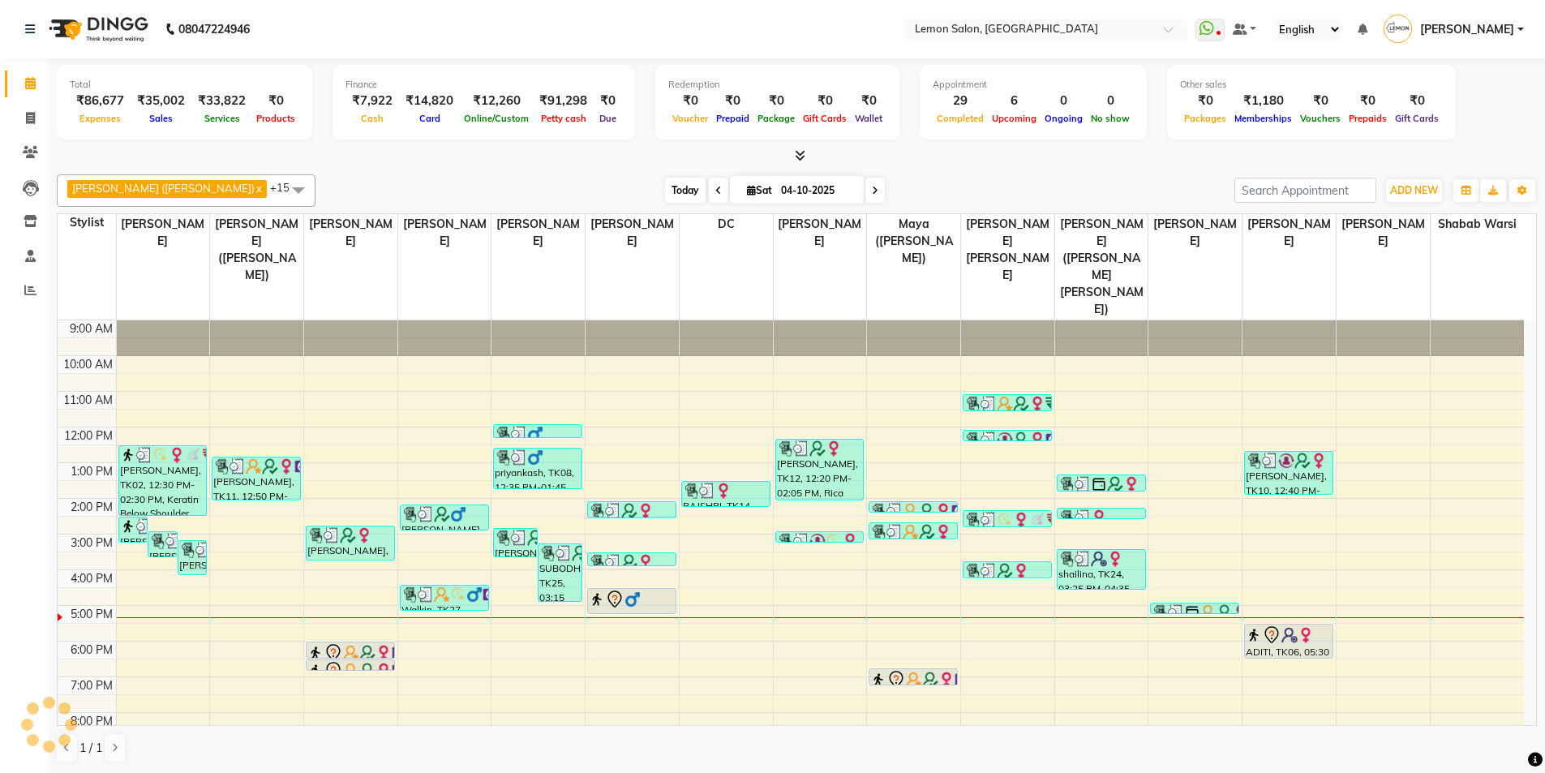
click at [665, 187] on span "Today" at bounding box center [685, 190] width 41 height 25
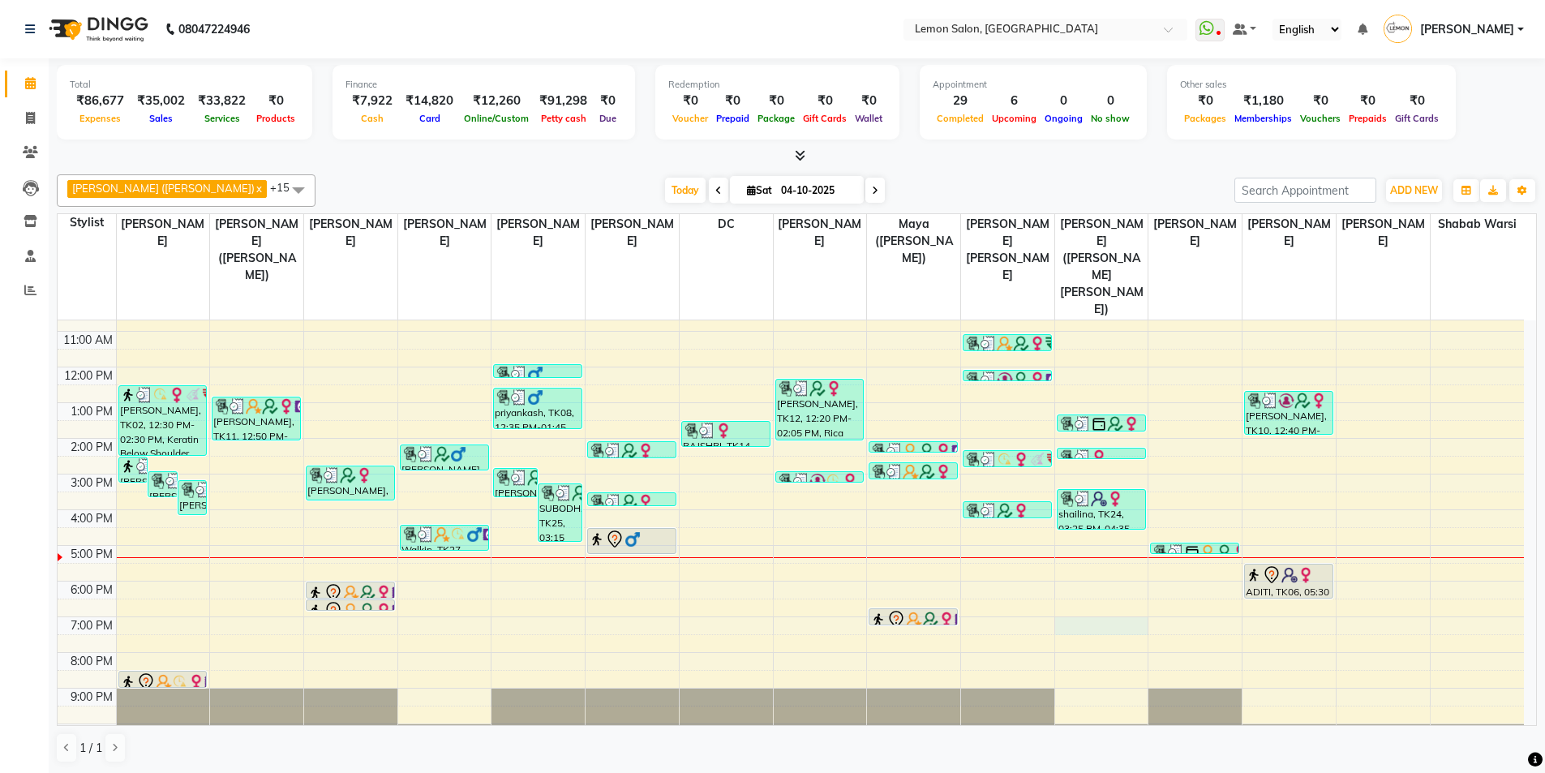
click at [1113, 590] on div "9:00 AM 10:00 AM 11:00 AM 12:00 PM 1:00 PM 2:00 PM 3:00 PM 4:00 PM 5:00 PM 6:00…" at bounding box center [791, 509] width 1466 height 499
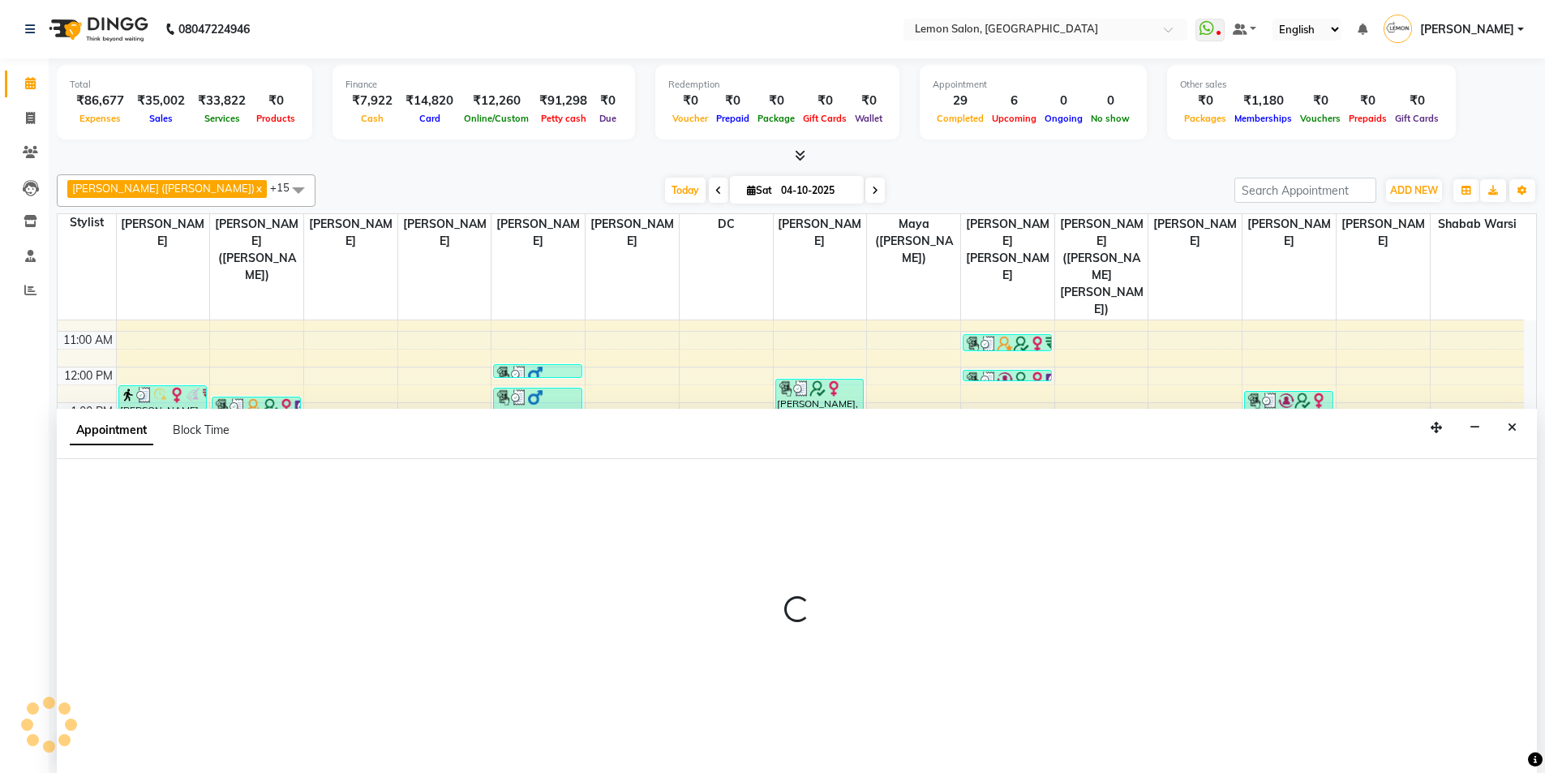
scroll to position [1, 0]
select select "48010"
select select "1140"
select select "tentative"
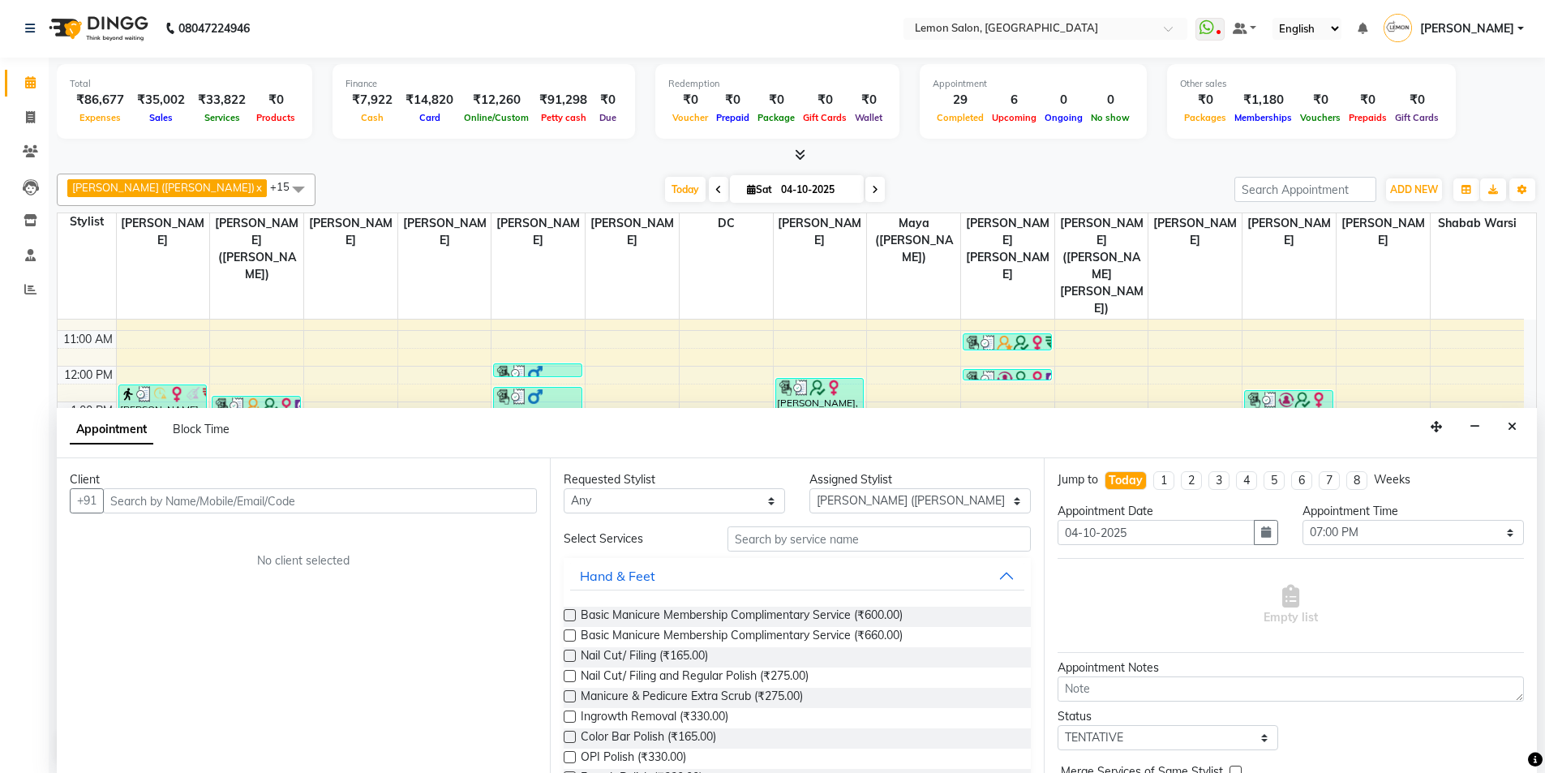
click at [260, 496] on input "text" at bounding box center [320, 500] width 434 height 25
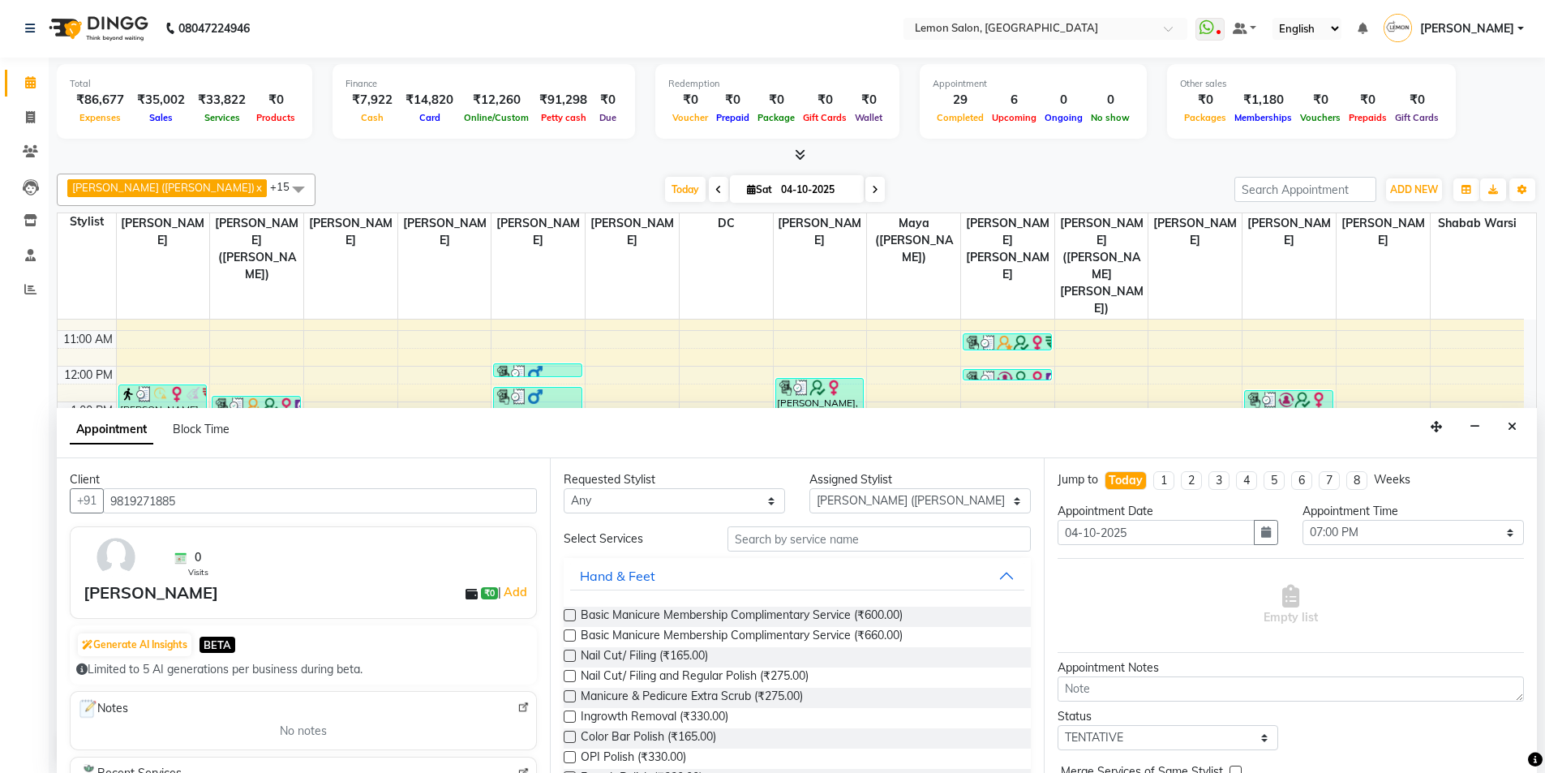
click at [268, 492] on input "9819271885" at bounding box center [320, 500] width 434 height 25
click at [204, 503] on input "9819271885" at bounding box center [320, 500] width 434 height 25
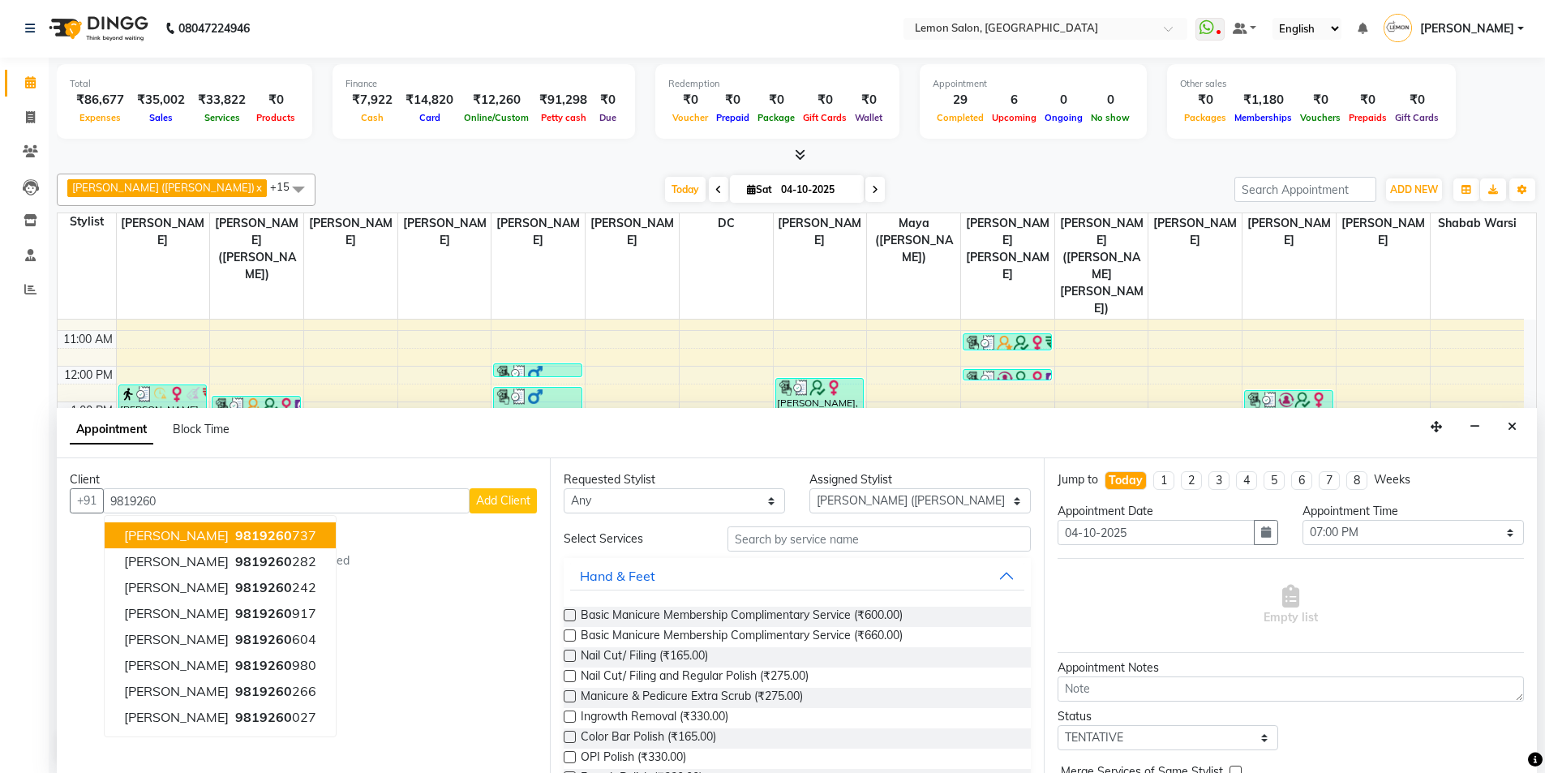
click at [235, 535] on span "9819260" at bounding box center [263, 535] width 57 height 16
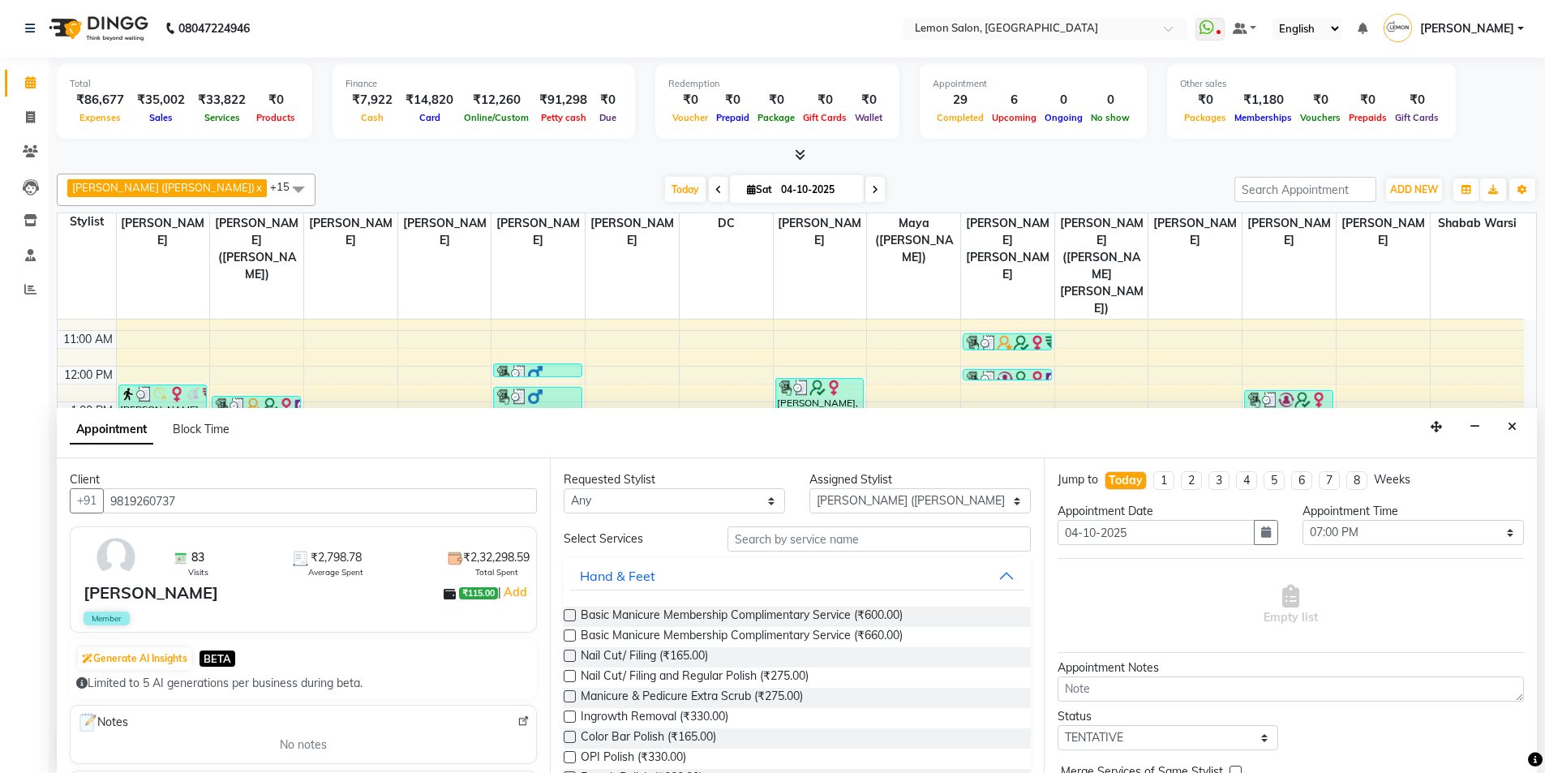
type input "9819260737"
click at [813, 538] on input "text" at bounding box center [879, 538] width 303 height 25
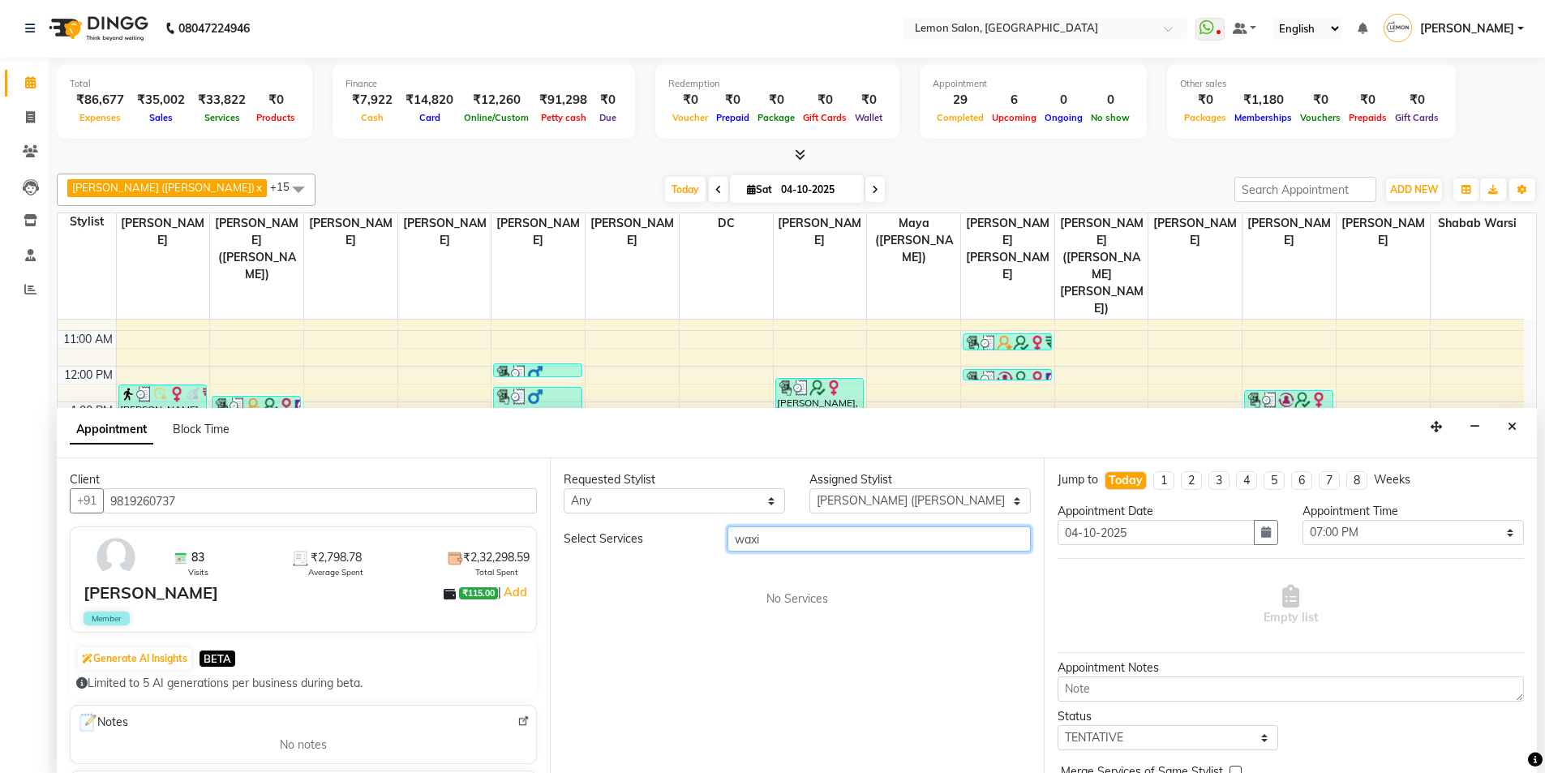
click at [813, 538] on input "waxi" at bounding box center [879, 538] width 303 height 25
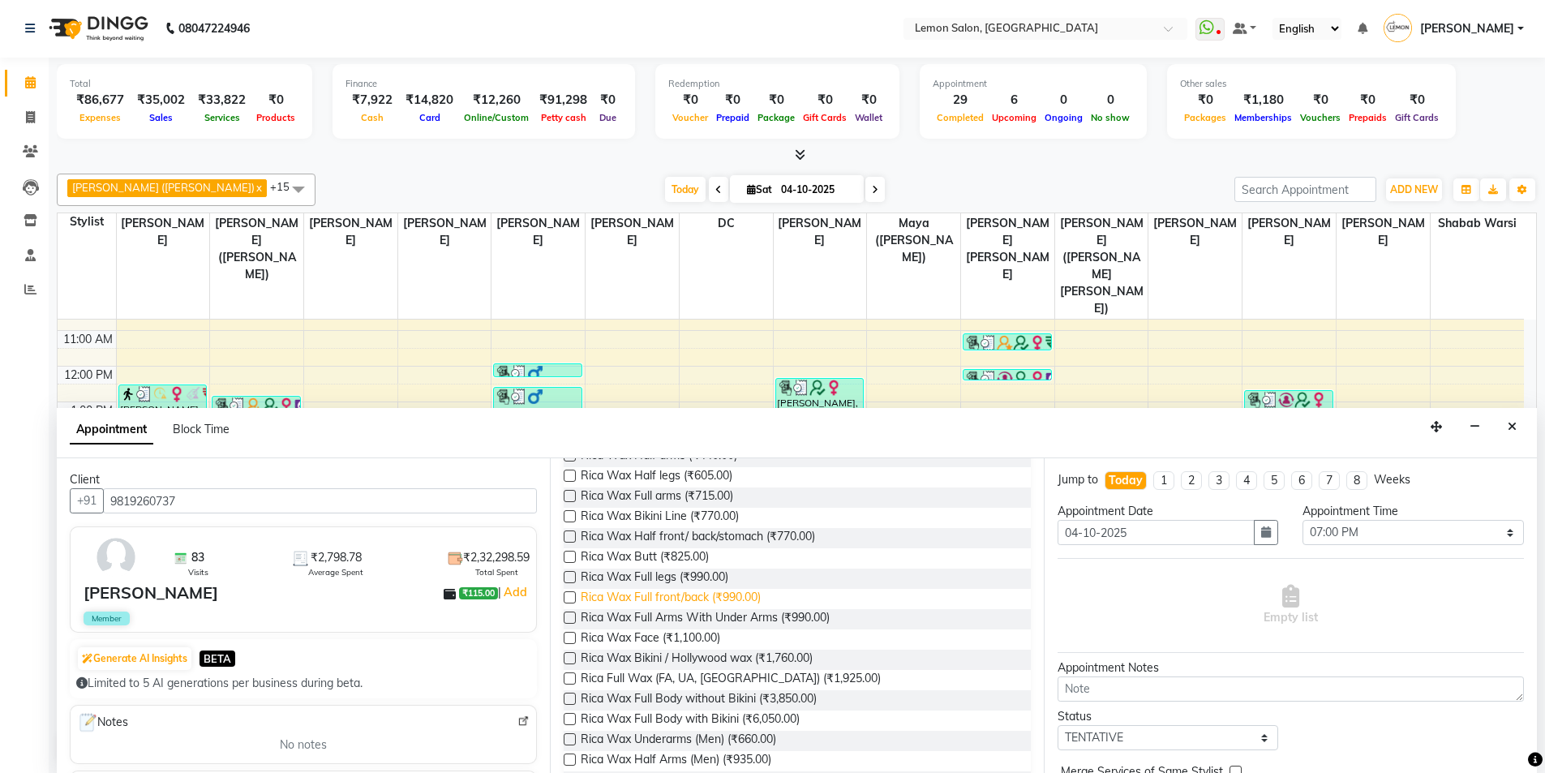
scroll to position [324, 0]
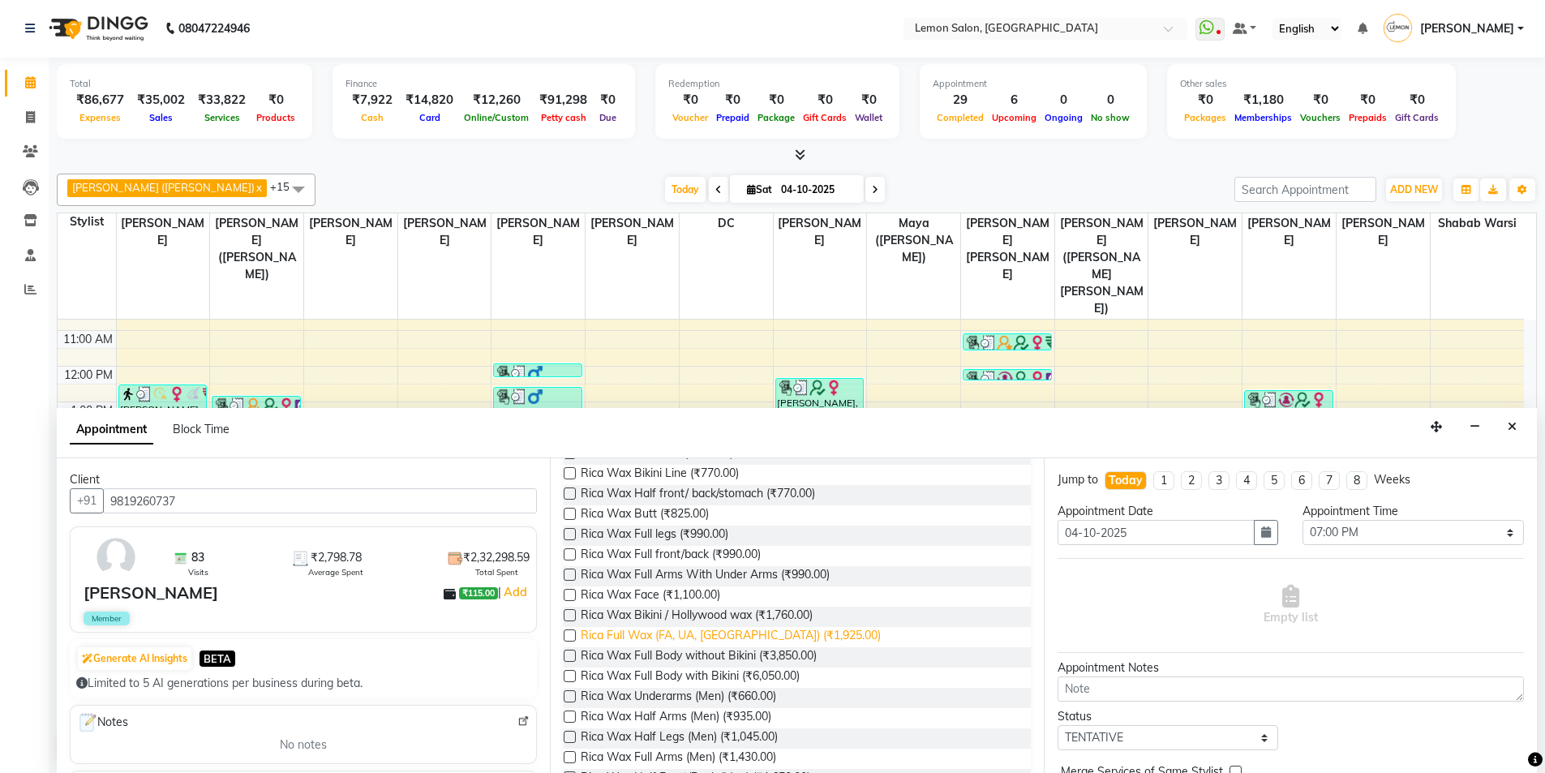
type input "wax"
click at [690, 635] on span "Rica Full Wax (FA, UA, FL) (₹1,925.00)" at bounding box center [731, 637] width 300 height 20
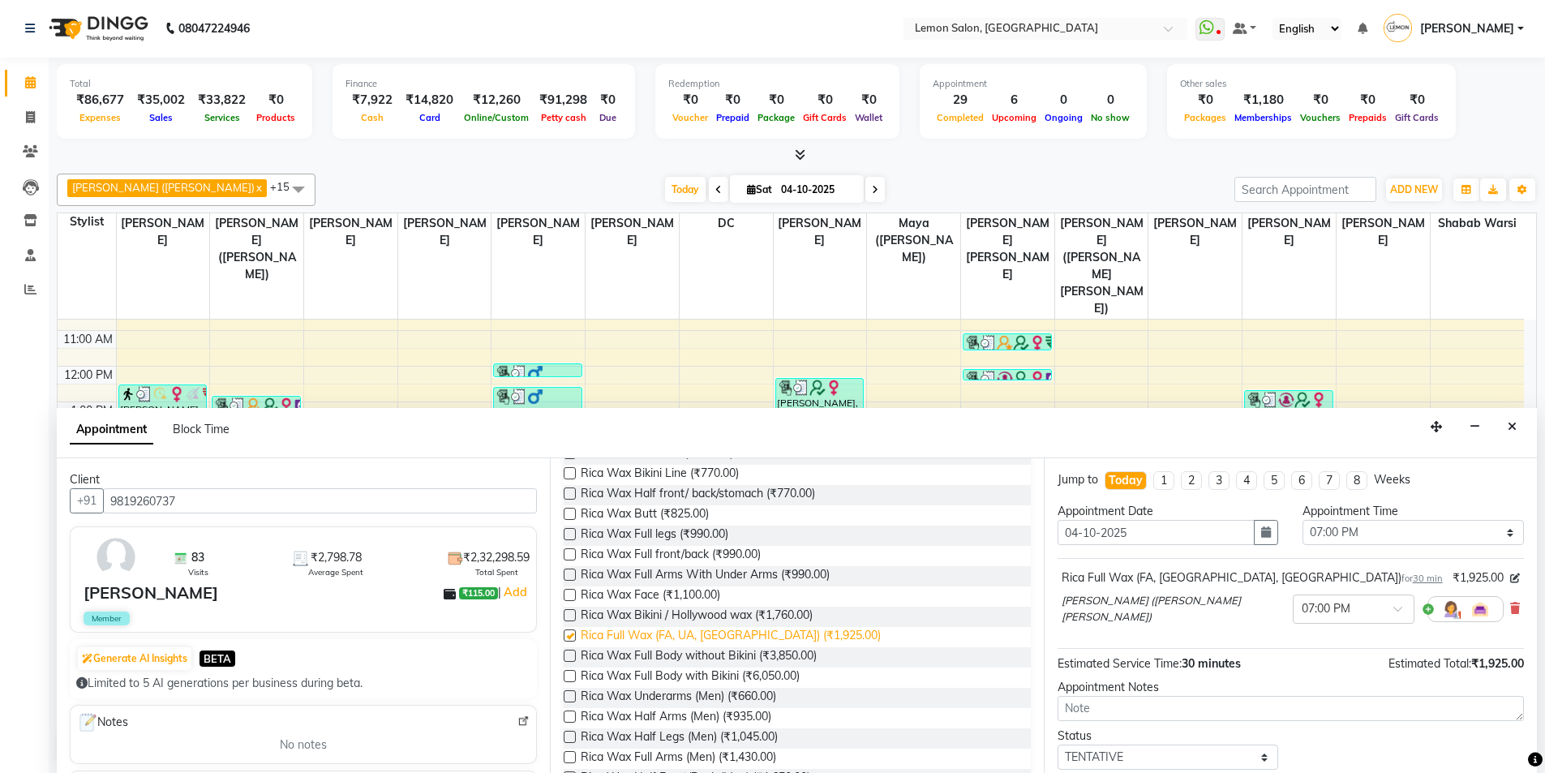
checkbox input "false"
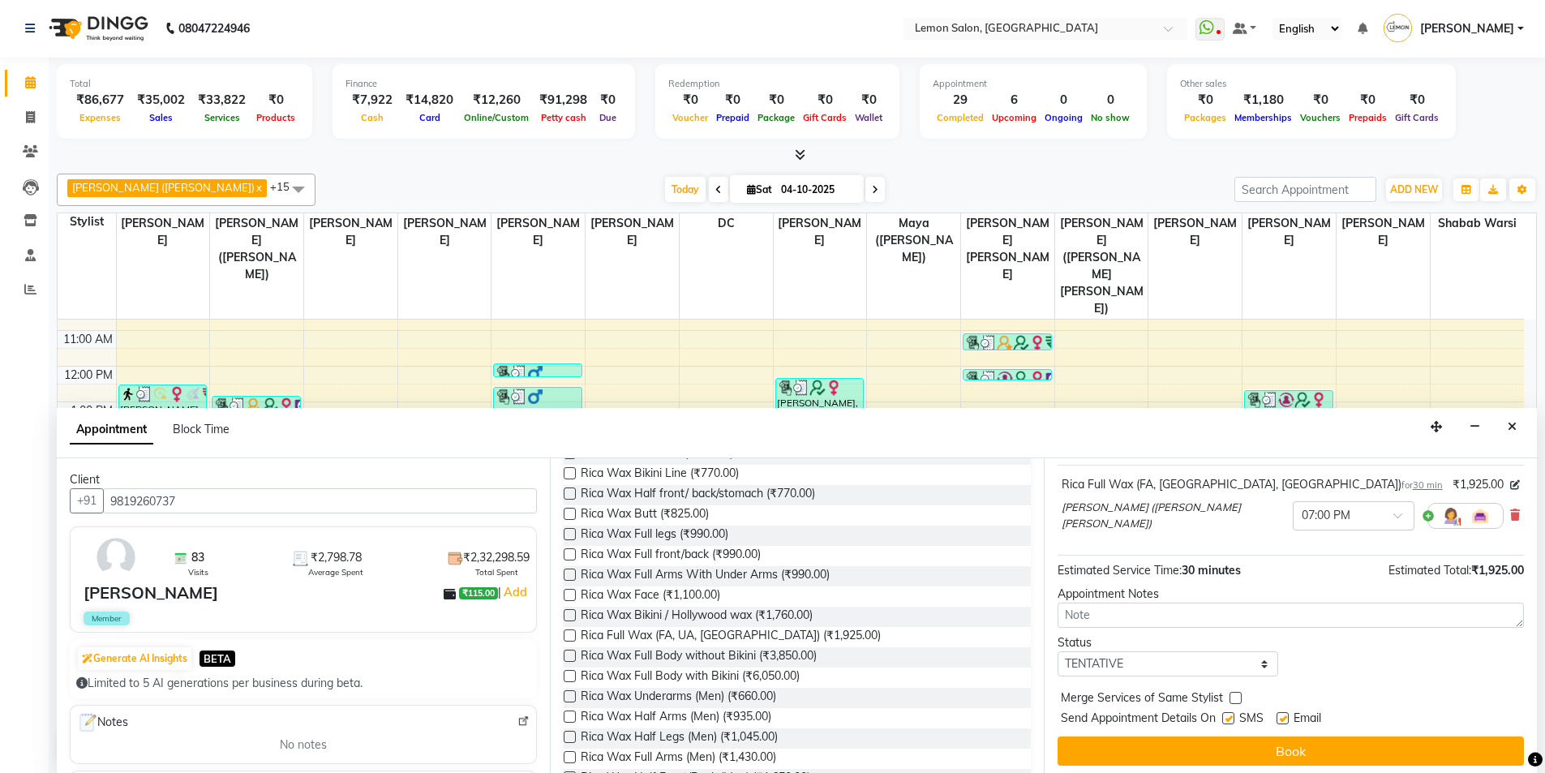
scroll to position [97, 0]
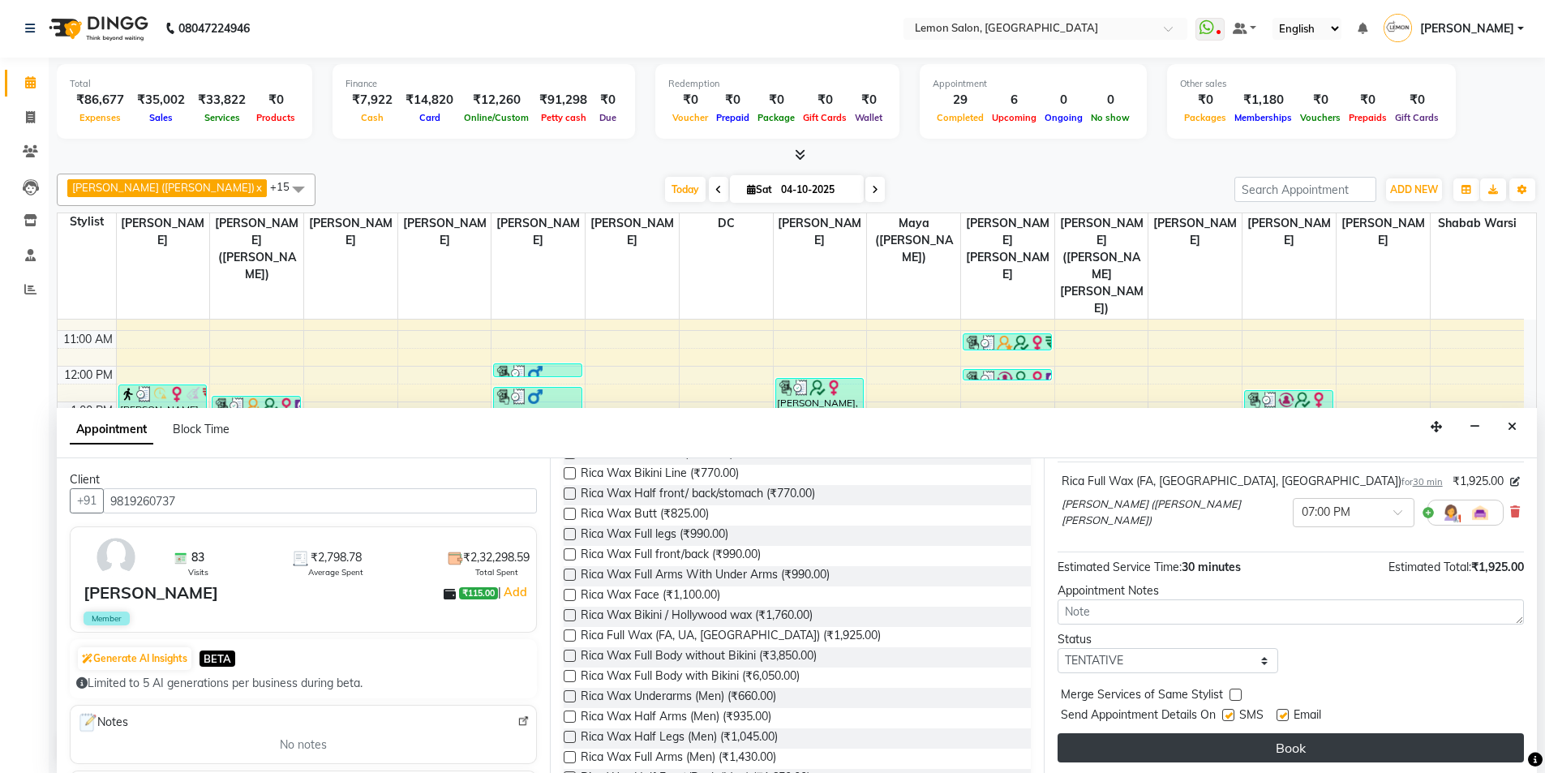
click at [1264, 743] on button "Book" at bounding box center [1291, 747] width 466 height 29
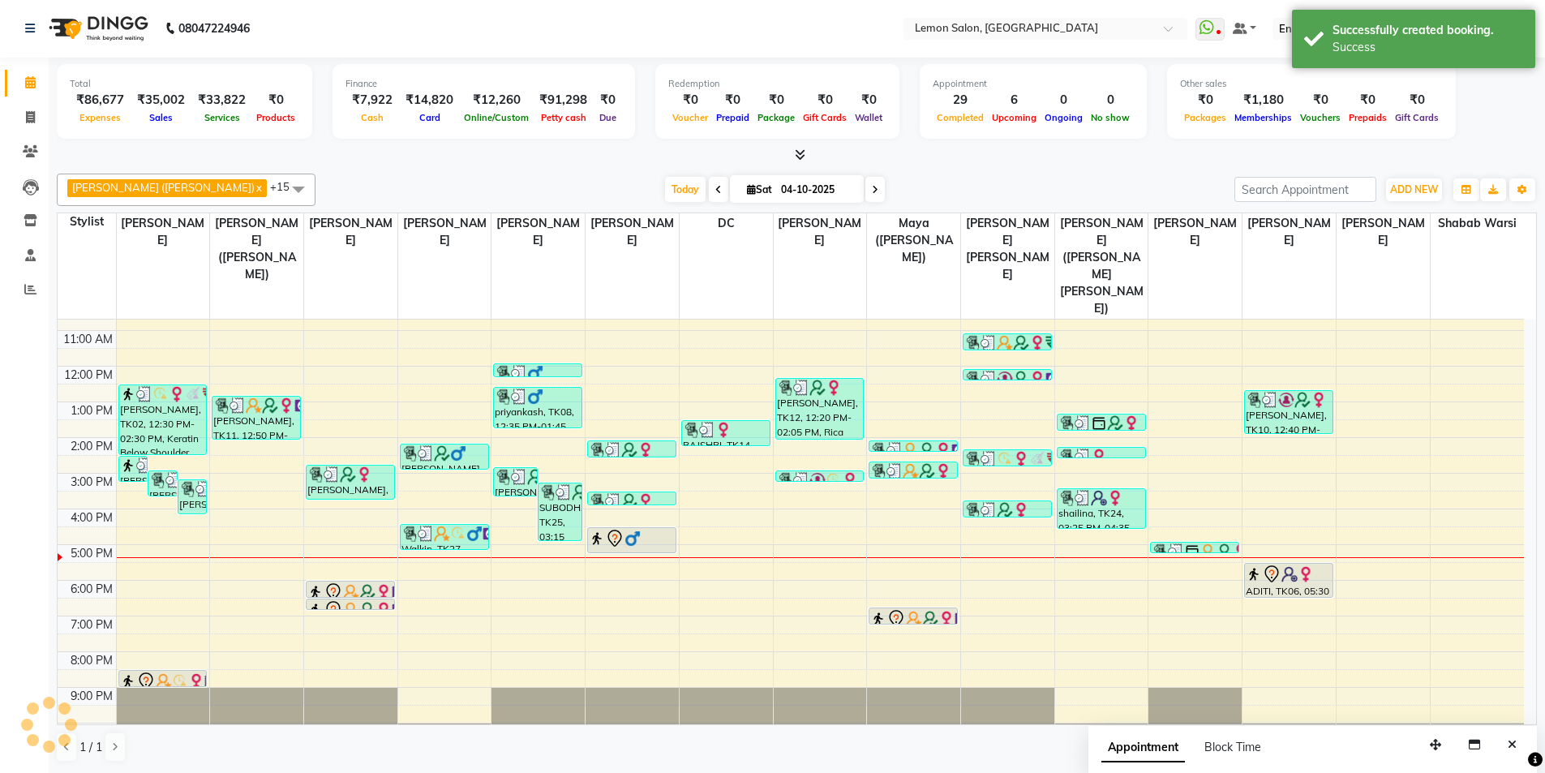
scroll to position [0, 0]
click at [665, 188] on span "Today" at bounding box center [685, 190] width 41 height 25
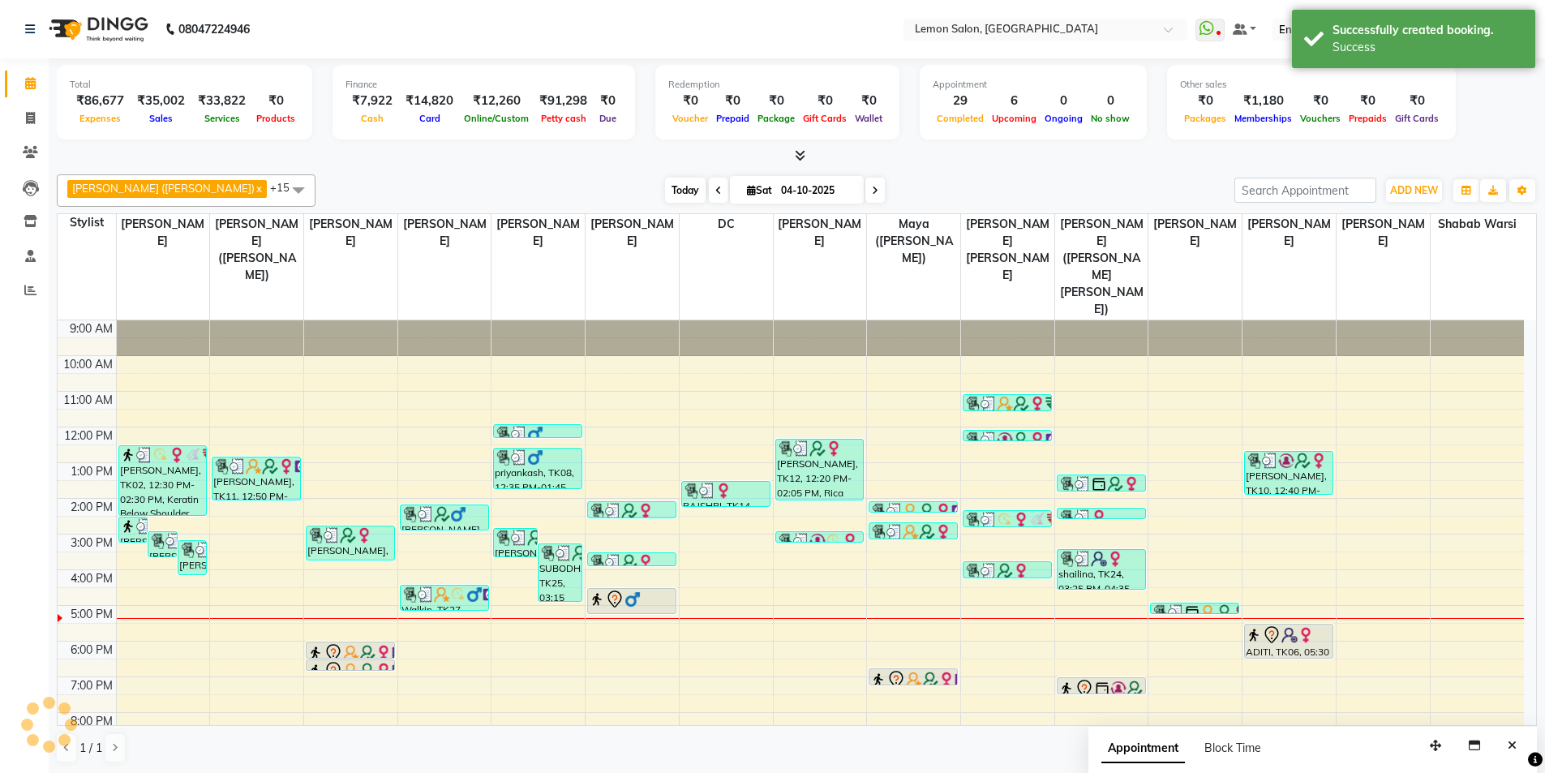
scroll to position [60, 0]
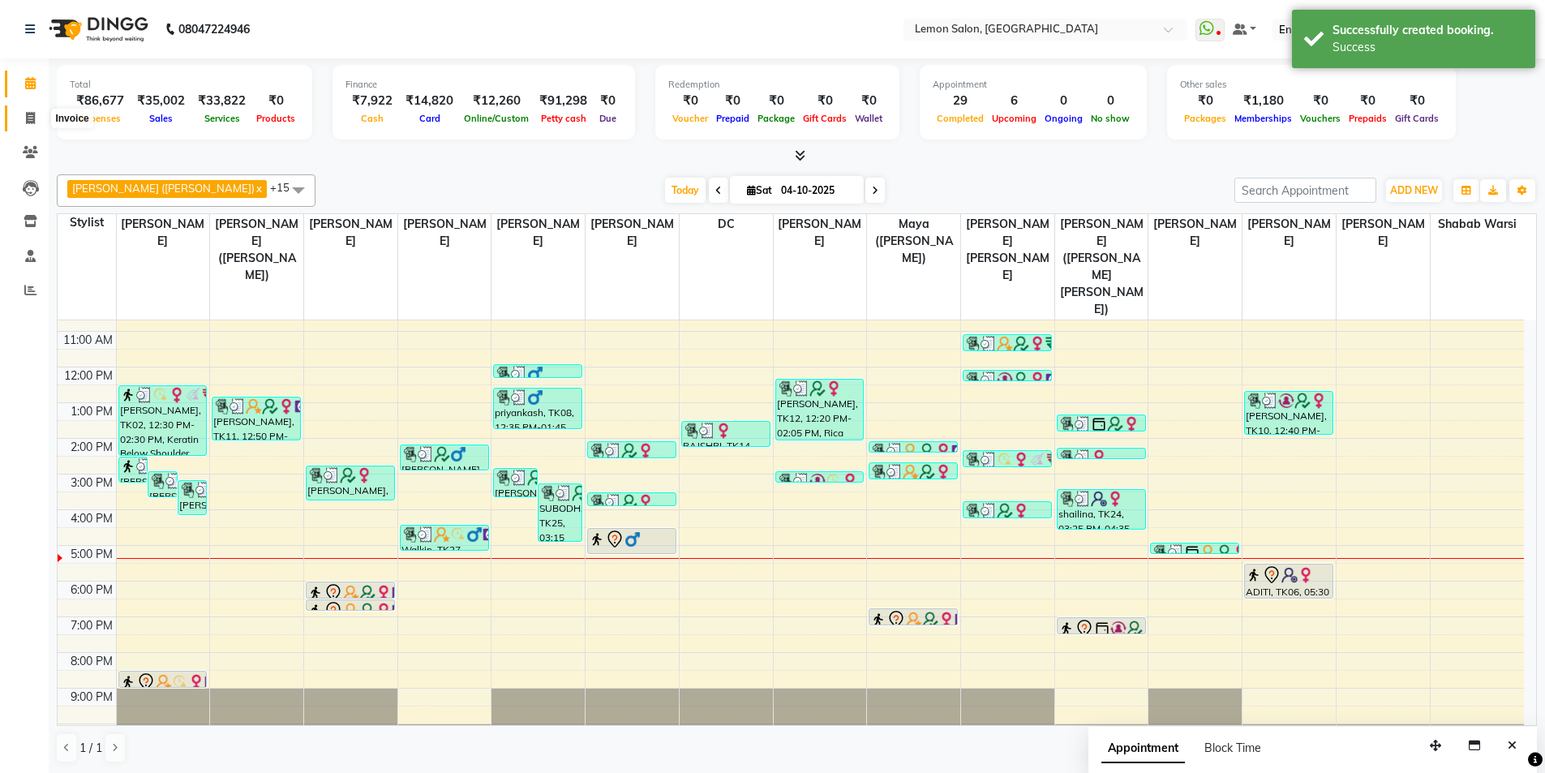
click at [37, 118] on span at bounding box center [30, 119] width 28 height 19
select select "service"
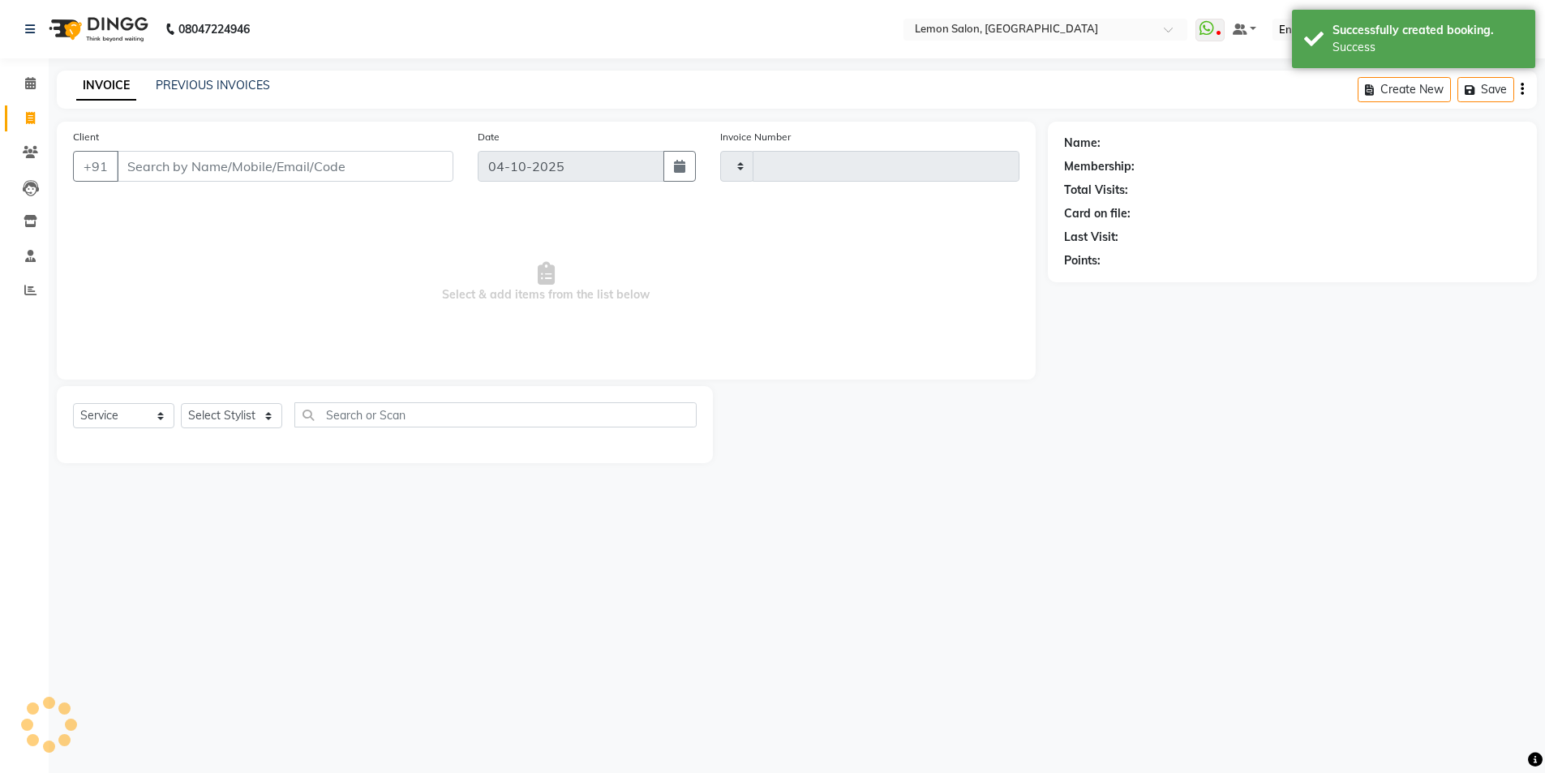
type input "6768"
select select "566"
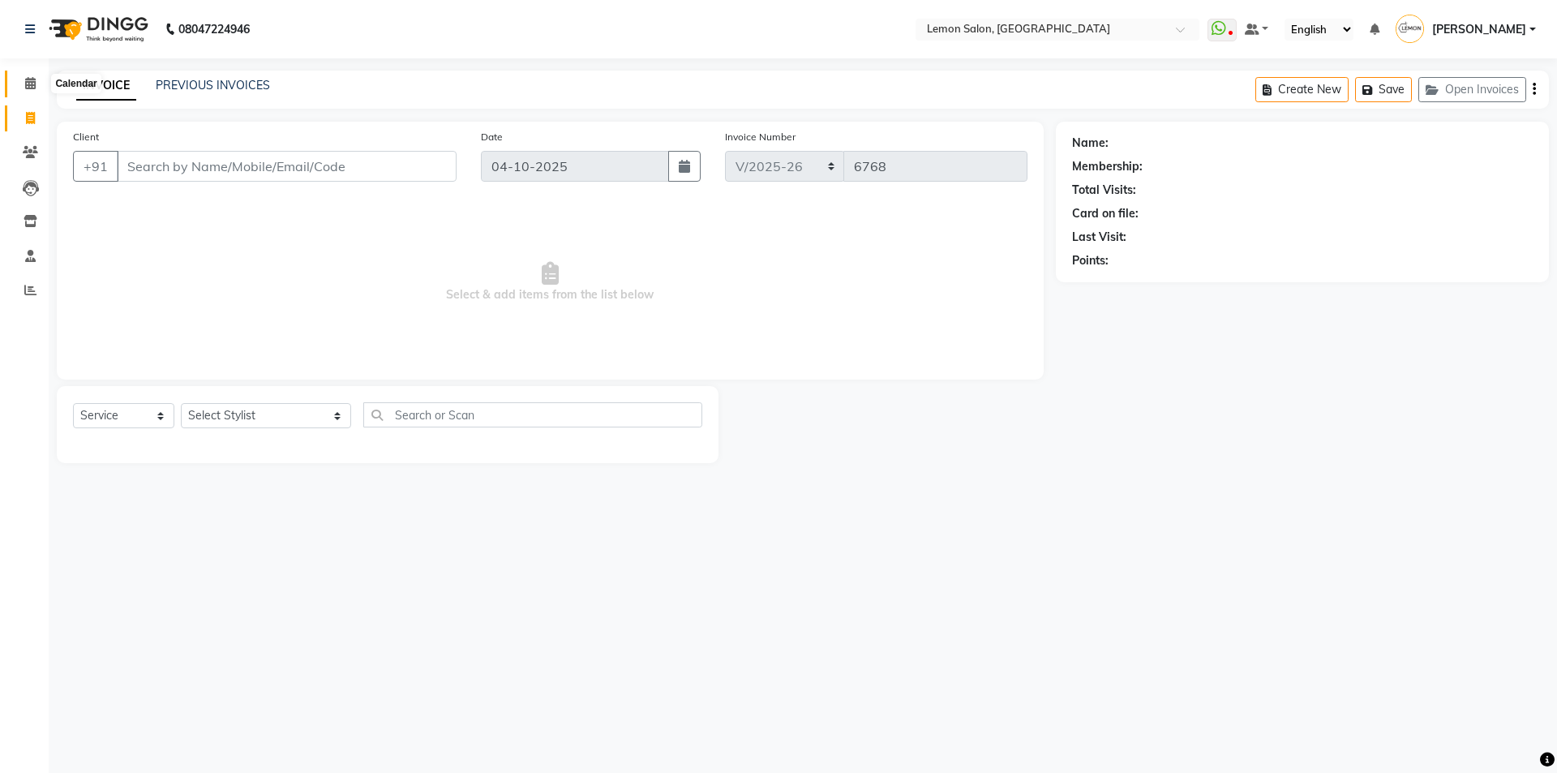
click at [28, 79] on icon at bounding box center [30, 83] width 11 height 12
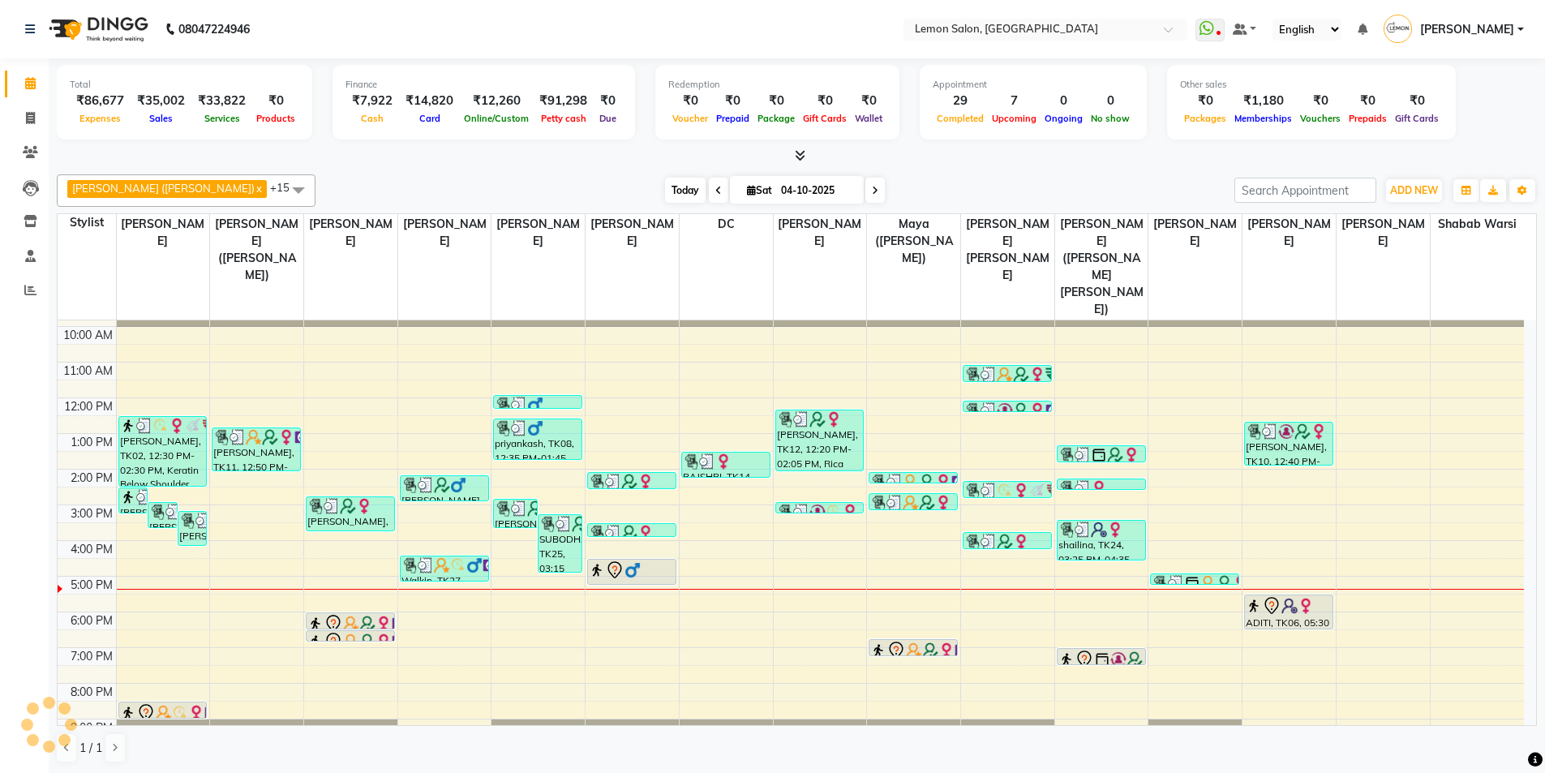
click at [665, 183] on span "Today" at bounding box center [685, 190] width 41 height 25
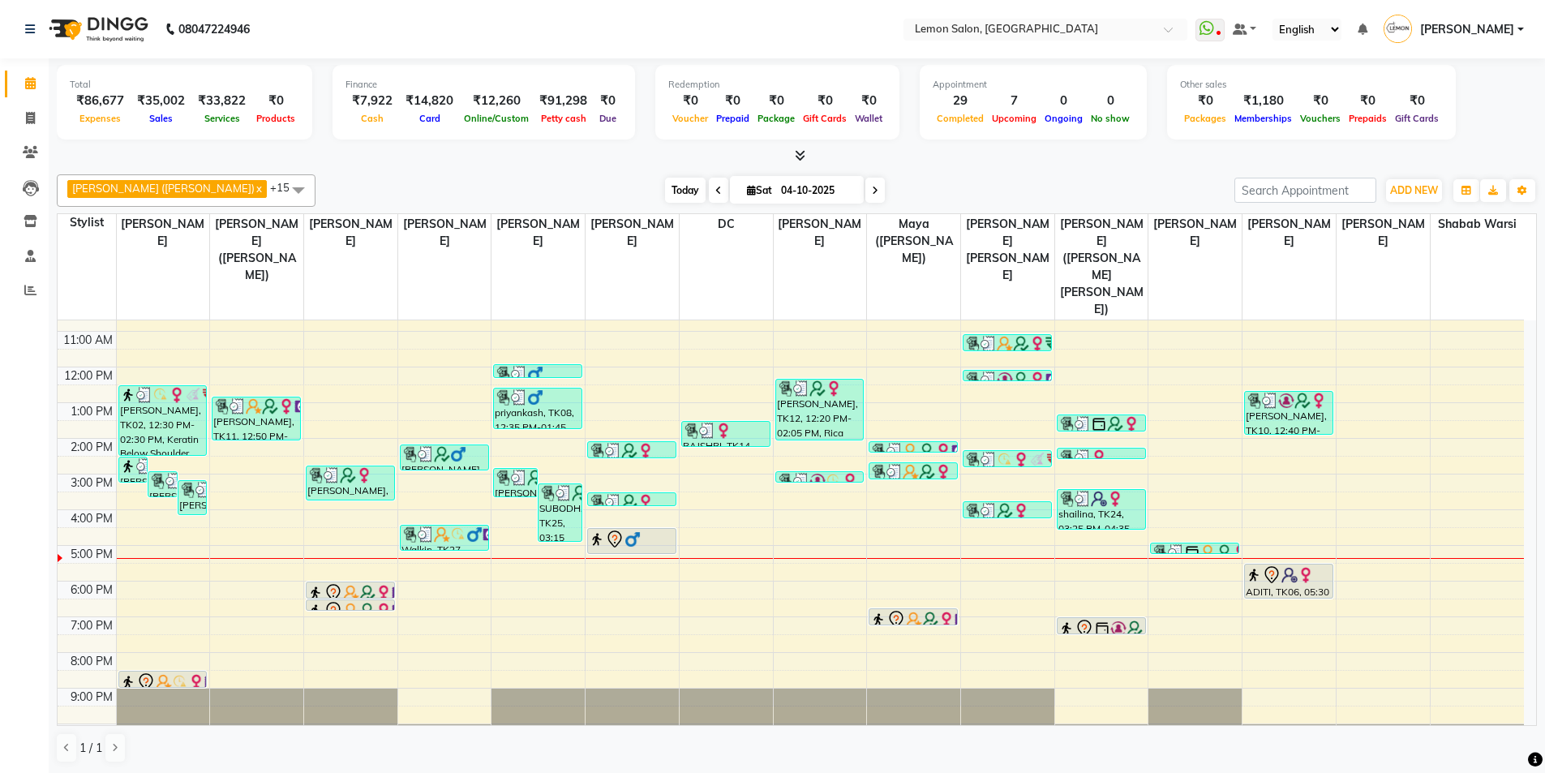
click at [665, 188] on span "Today" at bounding box center [685, 190] width 41 height 25
click at [665, 187] on span "Today" at bounding box center [685, 190] width 41 height 25
click at [950, 174] on div "Sameer (Izhar Salmani) x Raju Salmani x Azaz Kassara x Wasim Mansoori x DC x Ge…" at bounding box center [797, 190] width 1480 height 32
click at [665, 187] on span "Today" at bounding box center [685, 190] width 41 height 25
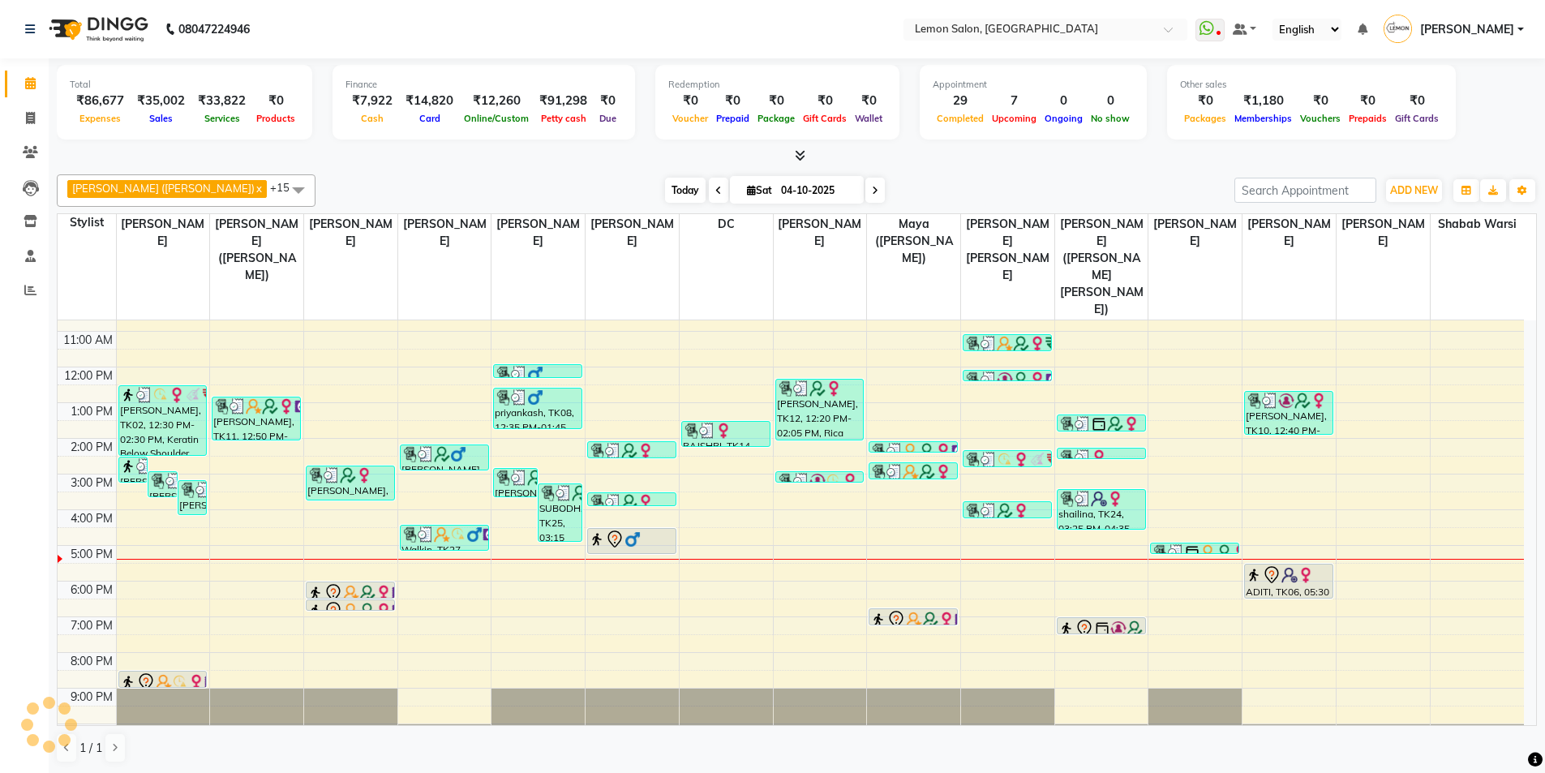
scroll to position [0, 0]
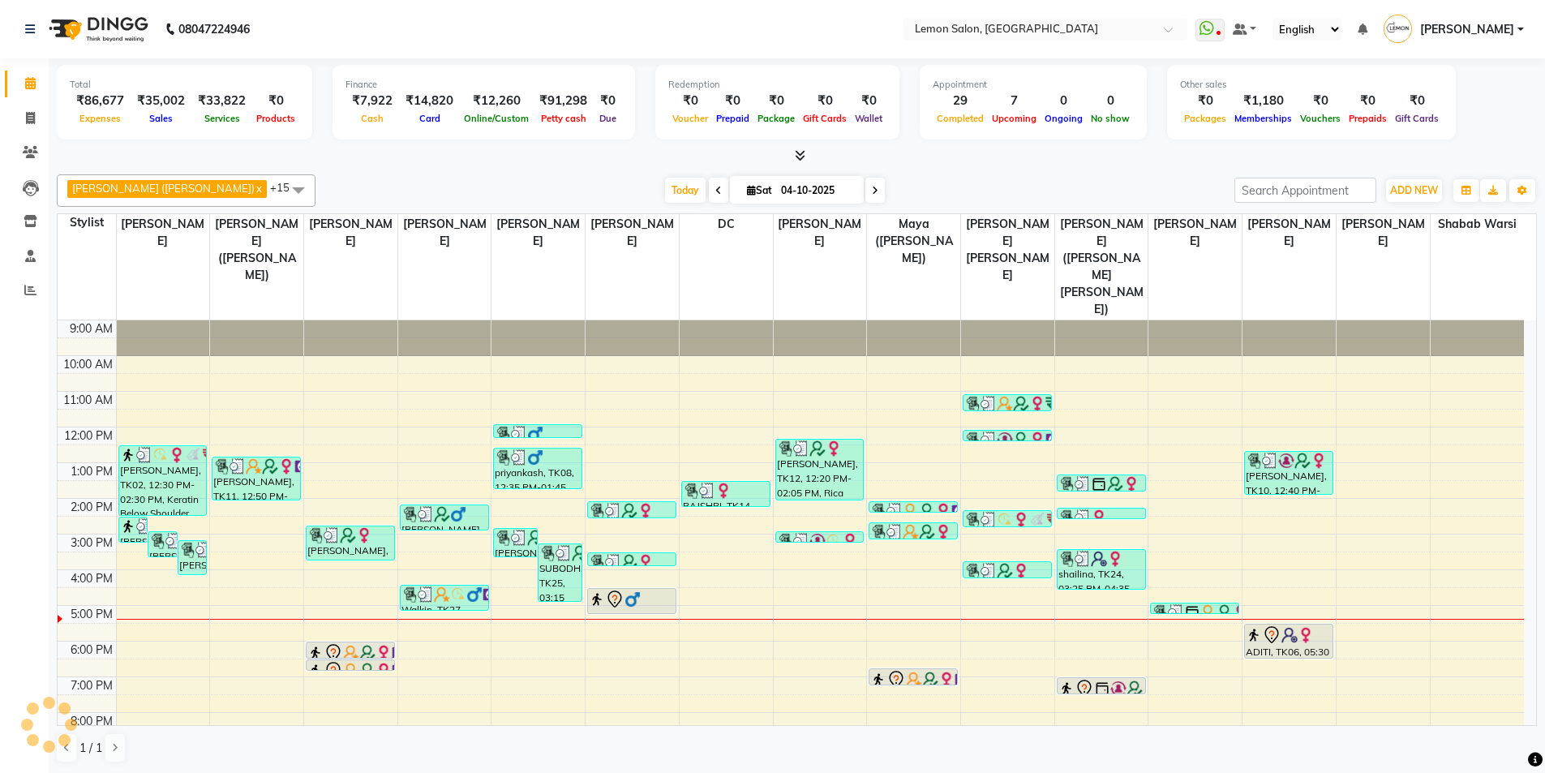
click at [946, 183] on div "Today Sat 04-10-2025" at bounding box center [775, 190] width 903 height 24
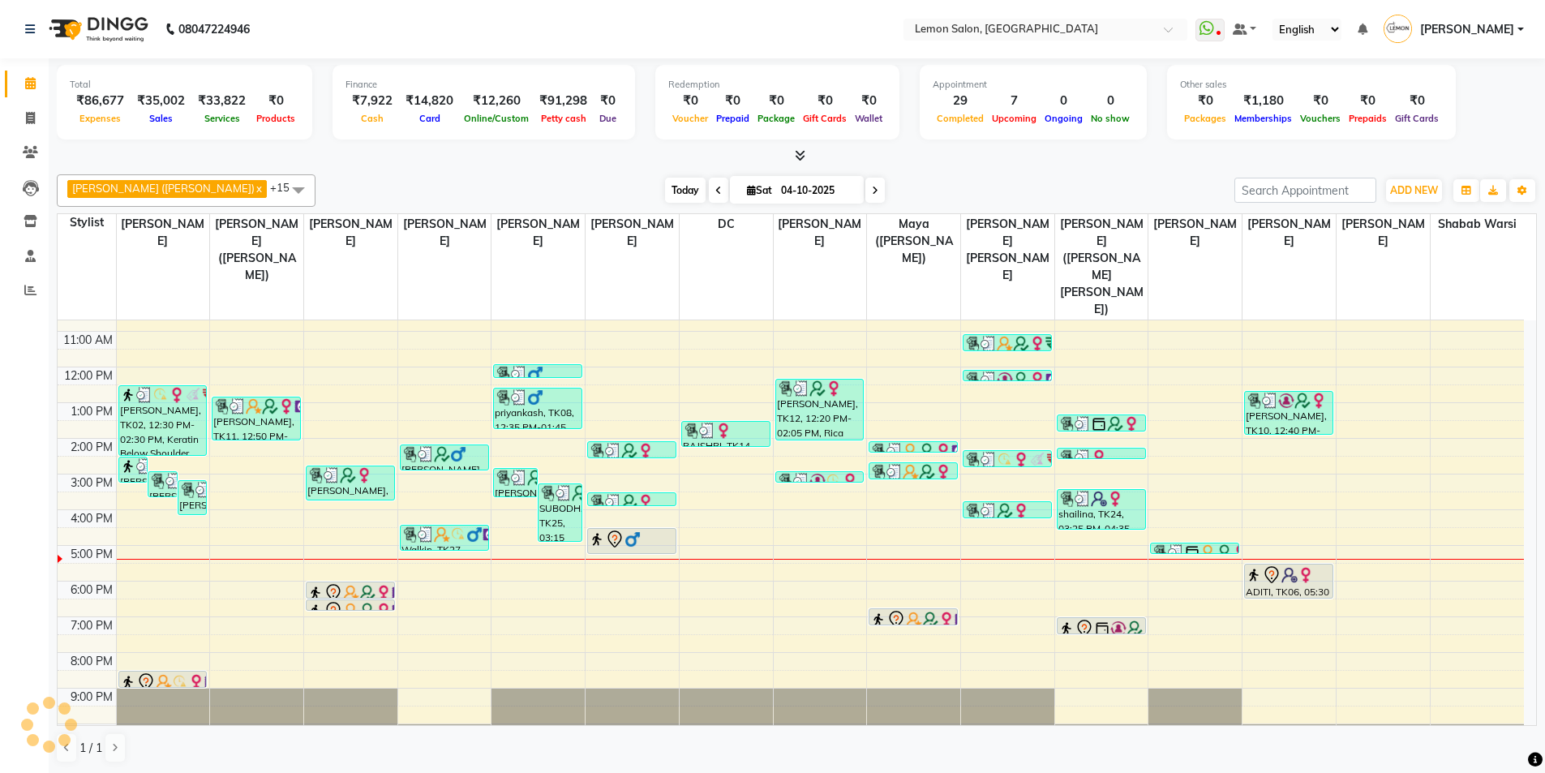
click at [665, 190] on span "Today" at bounding box center [685, 190] width 41 height 25
click at [665, 187] on span "Today" at bounding box center [685, 190] width 41 height 25
click at [665, 184] on span "Today" at bounding box center [685, 190] width 41 height 25
click at [487, 183] on div "Today Sat 04-10-2025" at bounding box center [775, 190] width 903 height 24
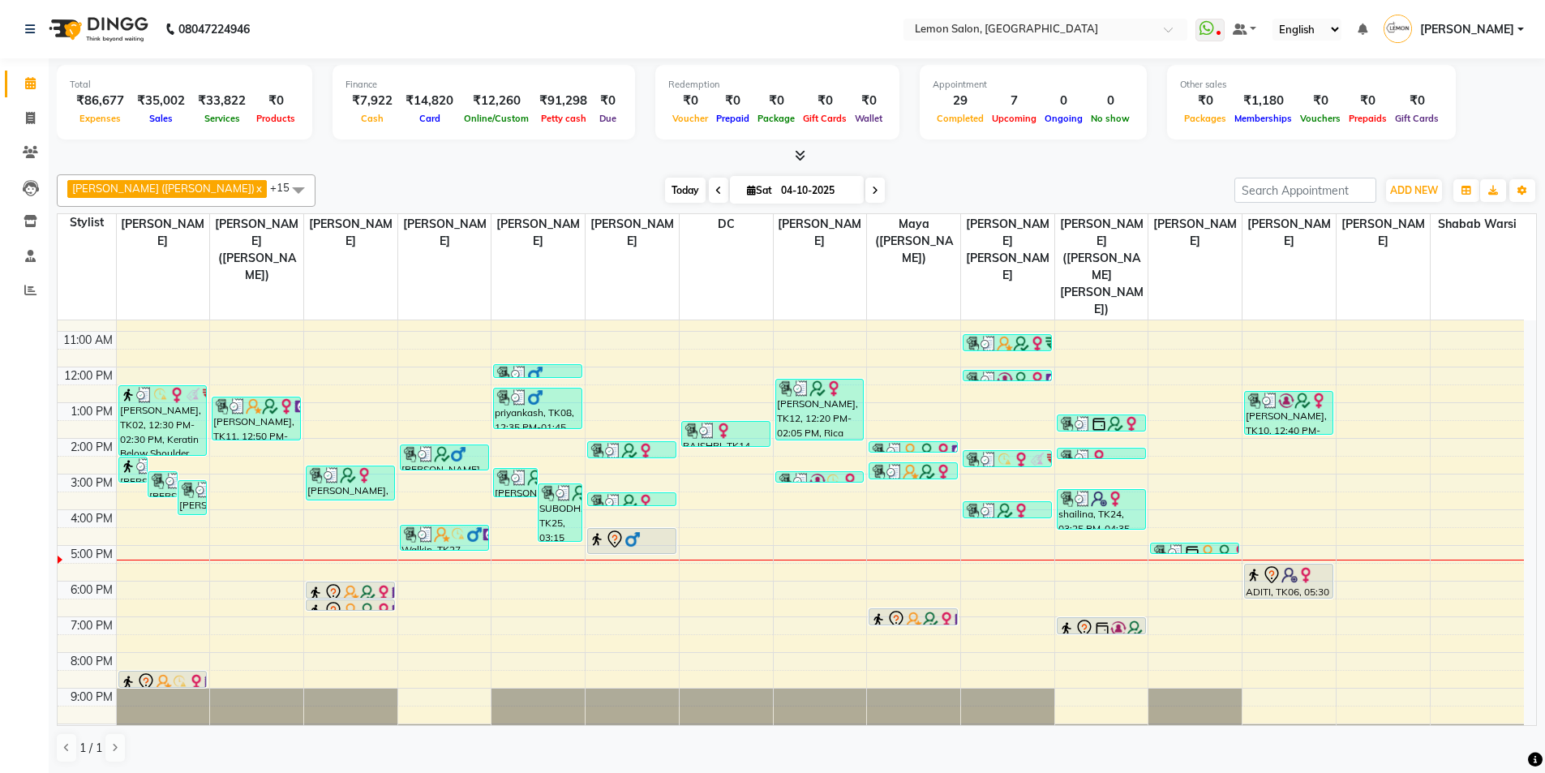
click at [665, 194] on span "Today" at bounding box center [685, 190] width 41 height 25
click at [665, 187] on span "Today" at bounding box center [685, 190] width 41 height 25
click at [665, 195] on span "Today" at bounding box center [685, 190] width 41 height 25
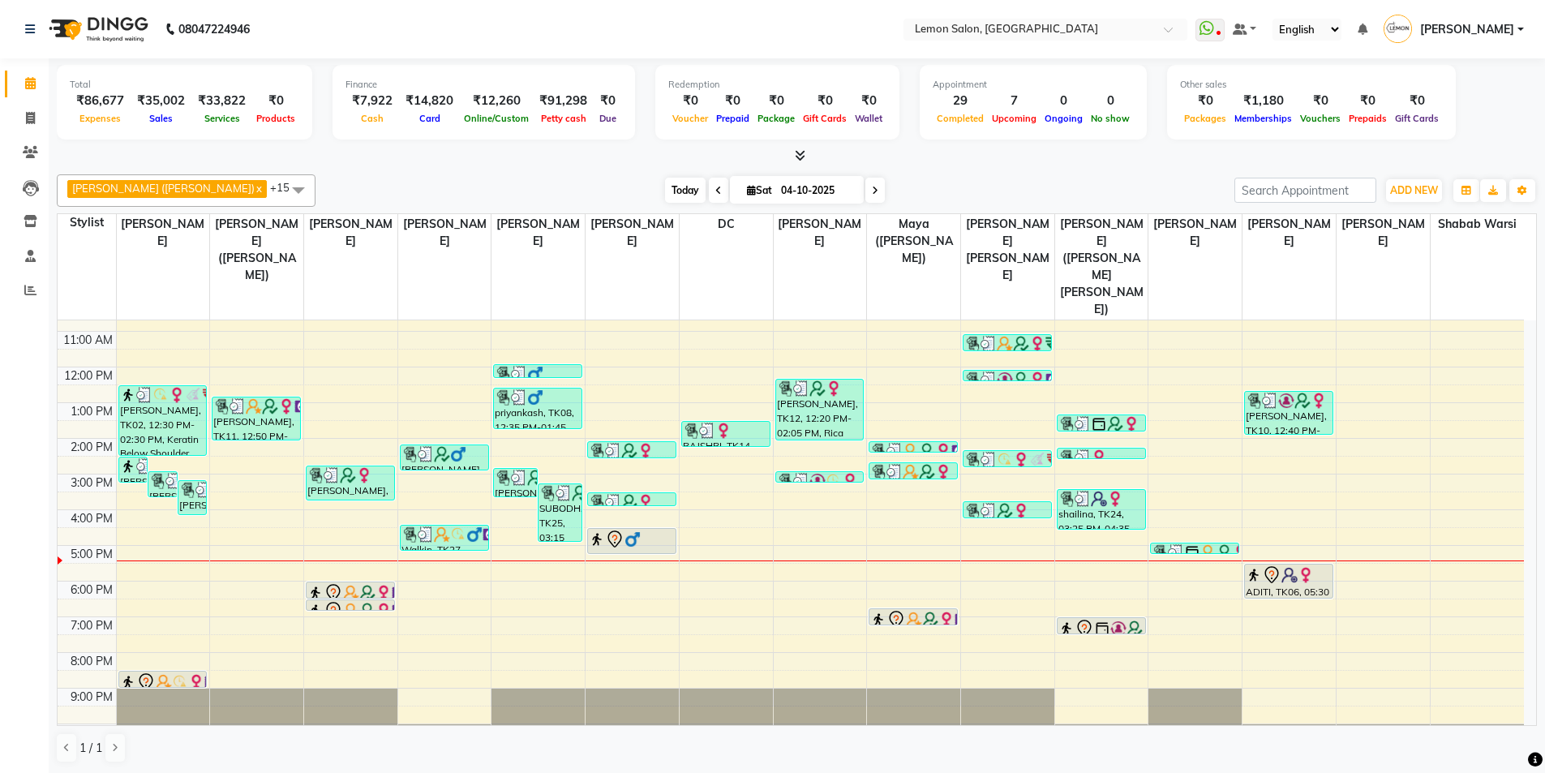
click at [665, 192] on span "Today" at bounding box center [685, 190] width 41 height 25
click at [665, 191] on span "Today" at bounding box center [685, 190] width 41 height 25
click at [665, 189] on span "Today" at bounding box center [685, 190] width 41 height 25
drag, startPoint x: 341, startPoint y: 188, endPoint x: 317, endPoint y: 191, distance: 24.5
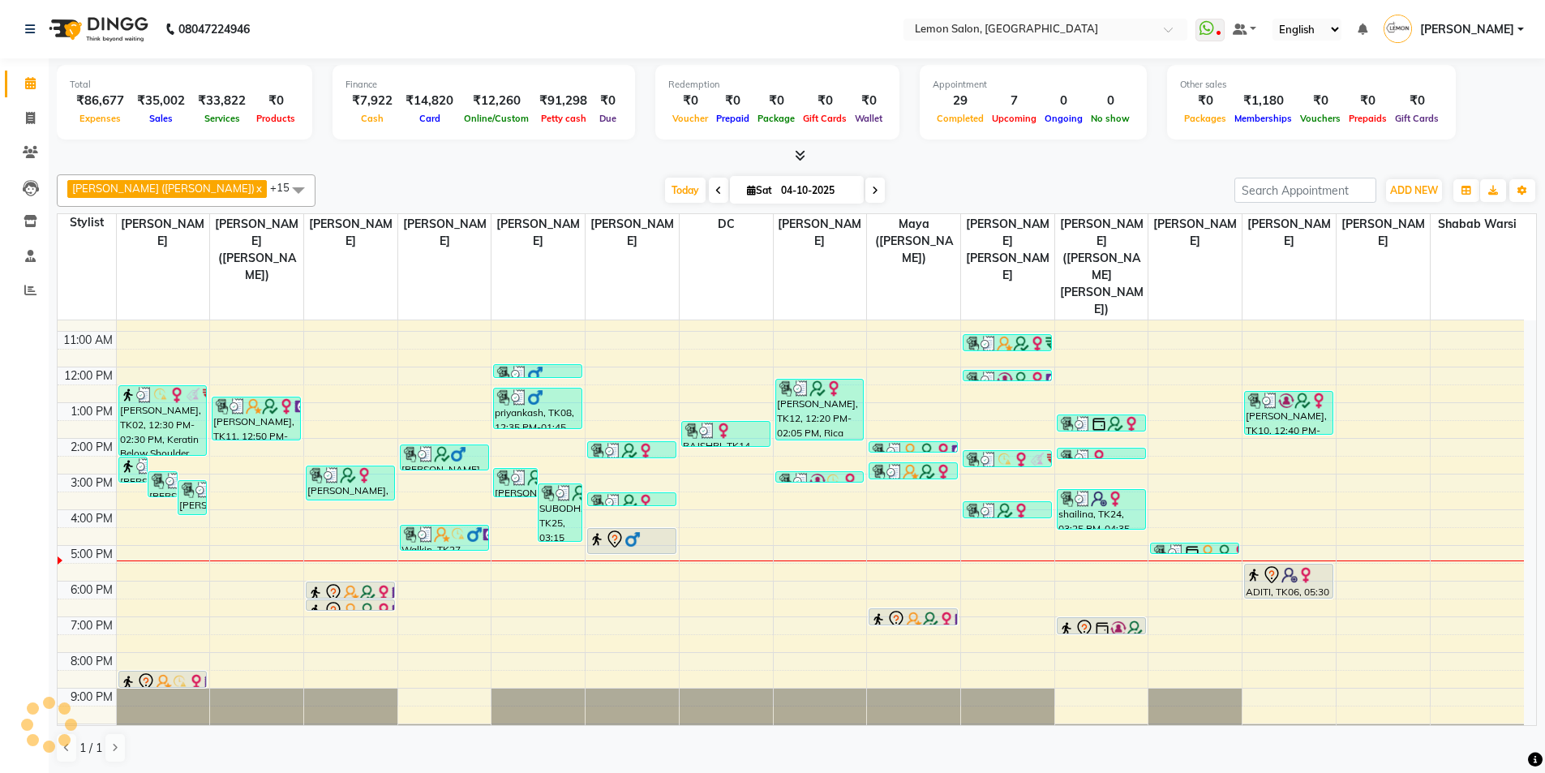
click at [342, 191] on div "Today Sat 04-10-2025" at bounding box center [775, 190] width 903 height 24
click at [25, 79] on icon at bounding box center [30, 83] width 11 height 12
click at [665, 185] on span "Today" at bounding box center [685, 190] width 41 height 25
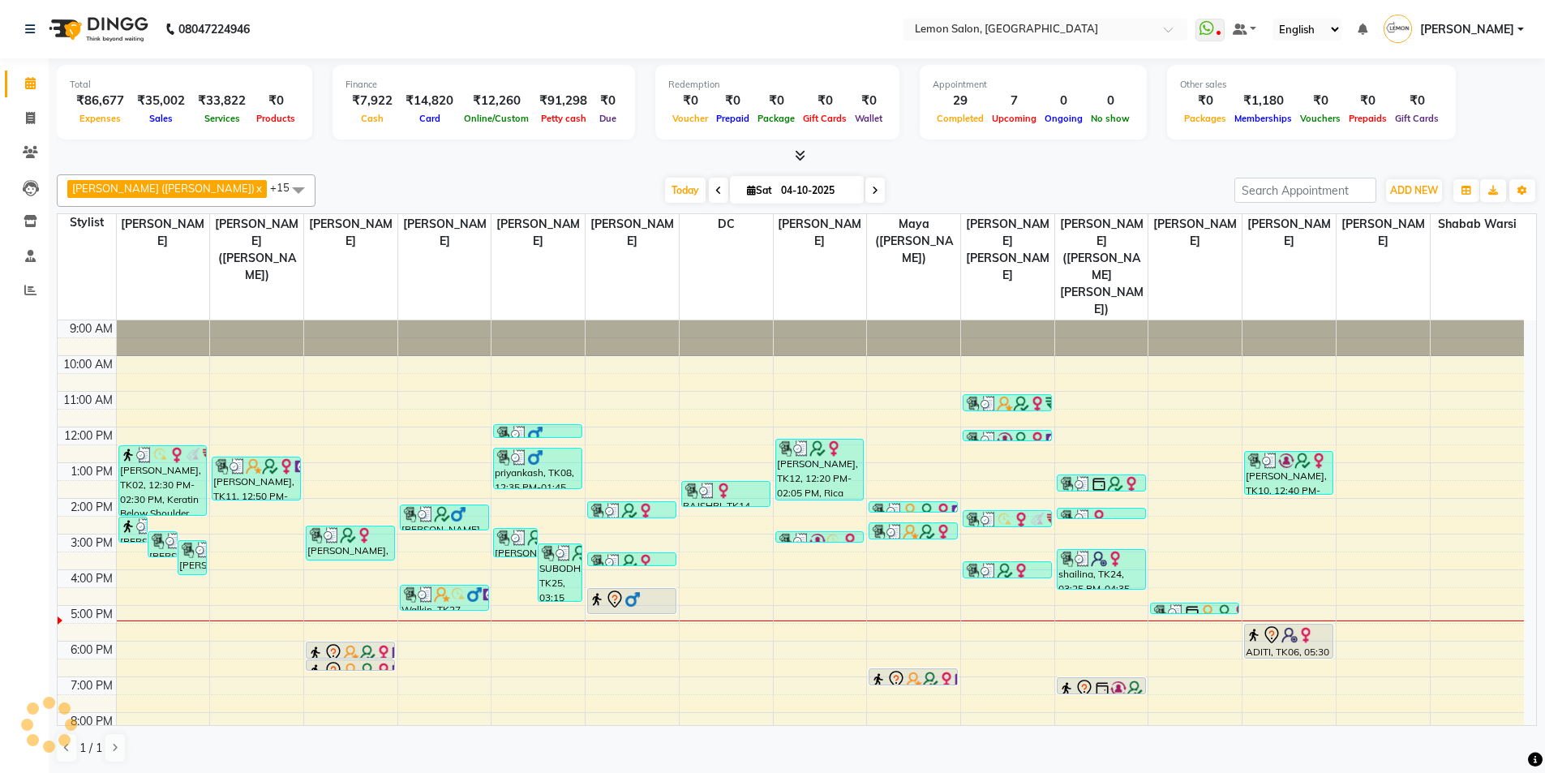
click at [410, 170] on div "Sameer (Izhar Salmani) x Raju Salmani x Azaz Kassara x Wasim Mansoori x DC x Ge…" at bounding box center [797, 469] width 1480 height 602
click at [665, 192] on span "Today" at bounding box center [685, 190] width 41 height 25
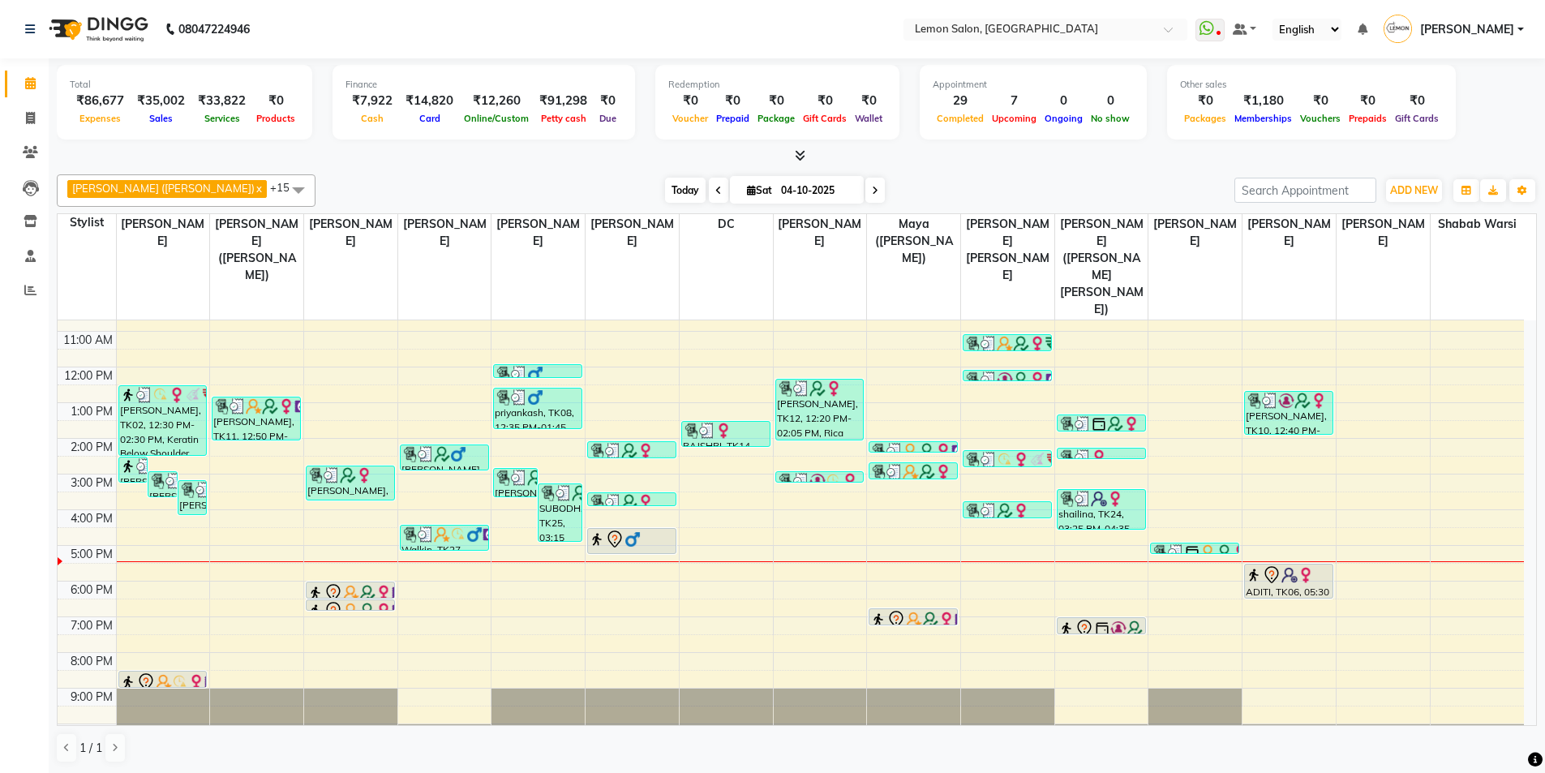
click at [665, 187] on span "Today" at bounding box center [685, 190] width 41 height 25
click at [37, 122] on span at bounding box center [30, 119] width 28 height 19
select select "service"
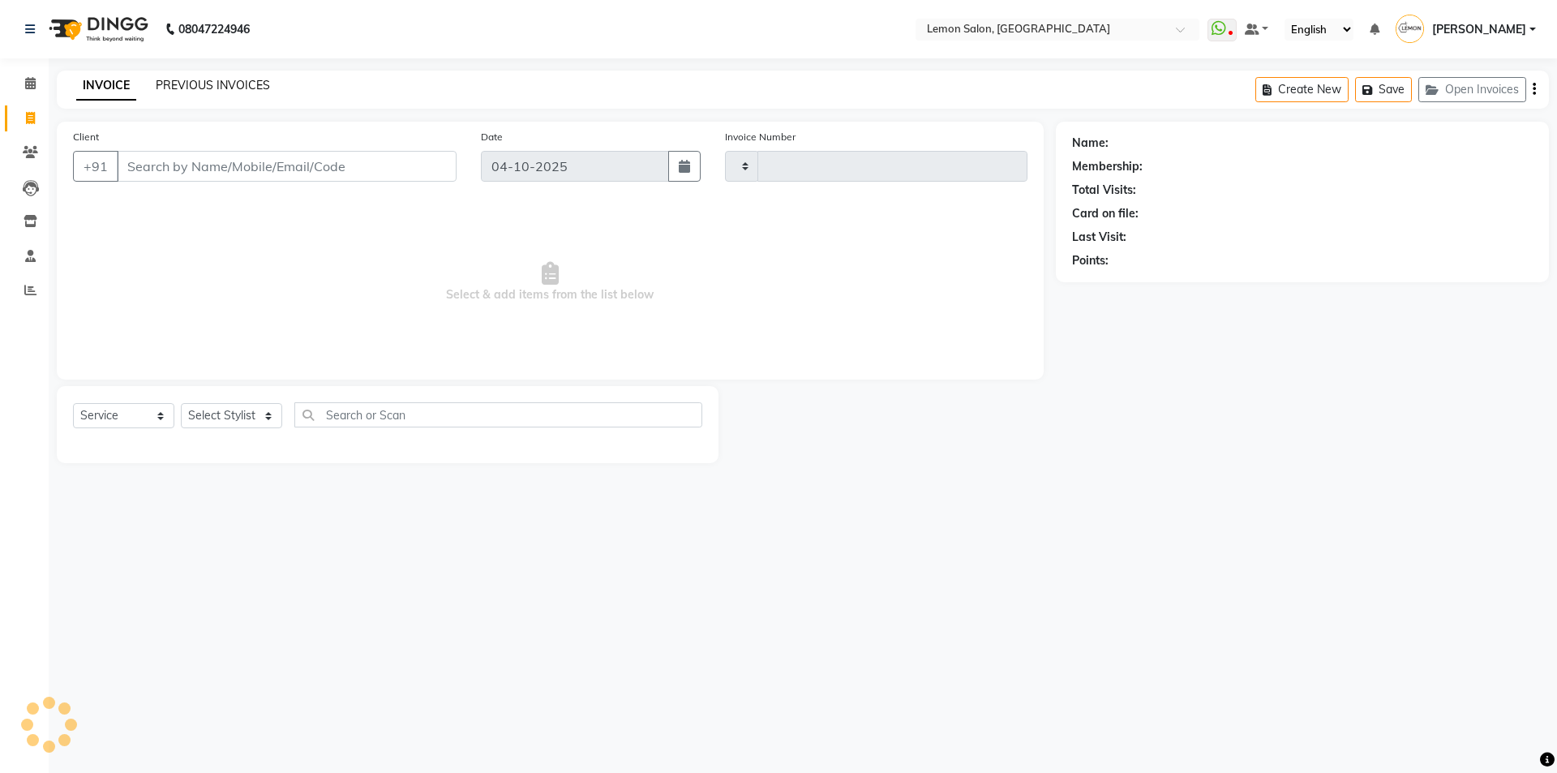
click at [237, 87] on link "PREVIOUS INVOICES" at bounding box center [213, 85] width 114 height 15
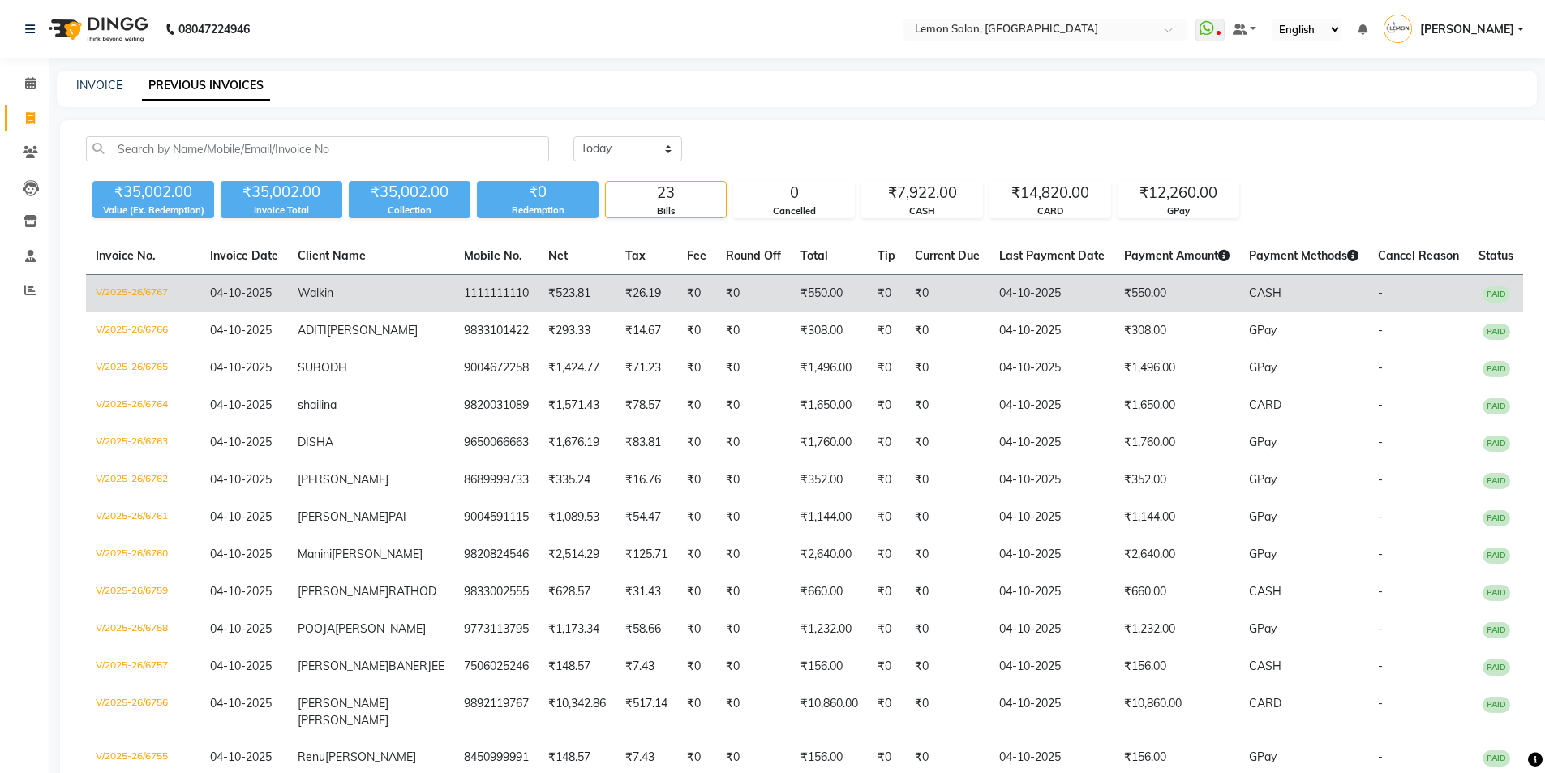
click at [140, 291] on td "V/2025-26/6767" at bounding box center [143, 294] width 114 height 38
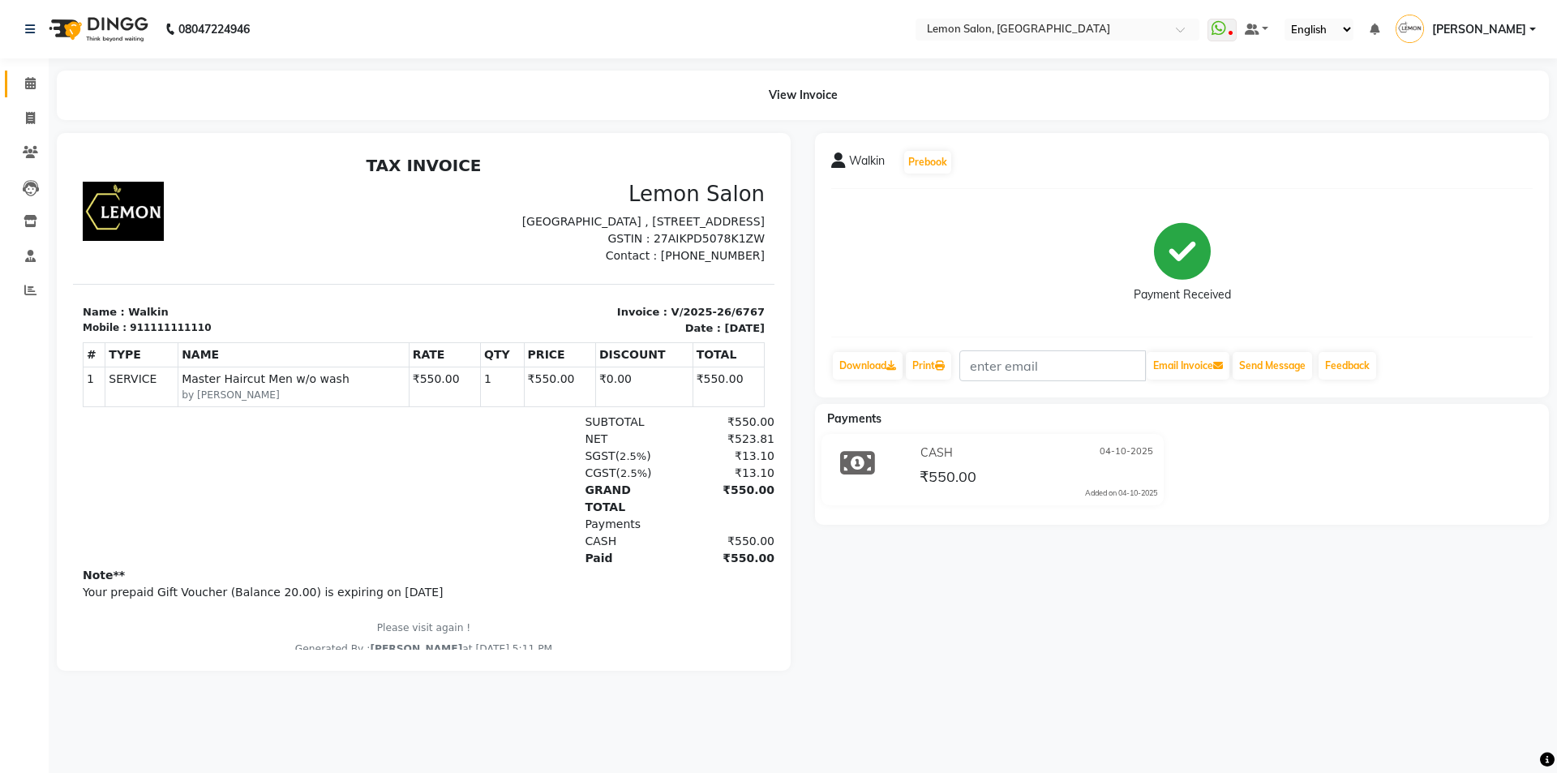
click at [34, 73] on link "Calendar" at bounding box center [24, 84] width 39 height 27
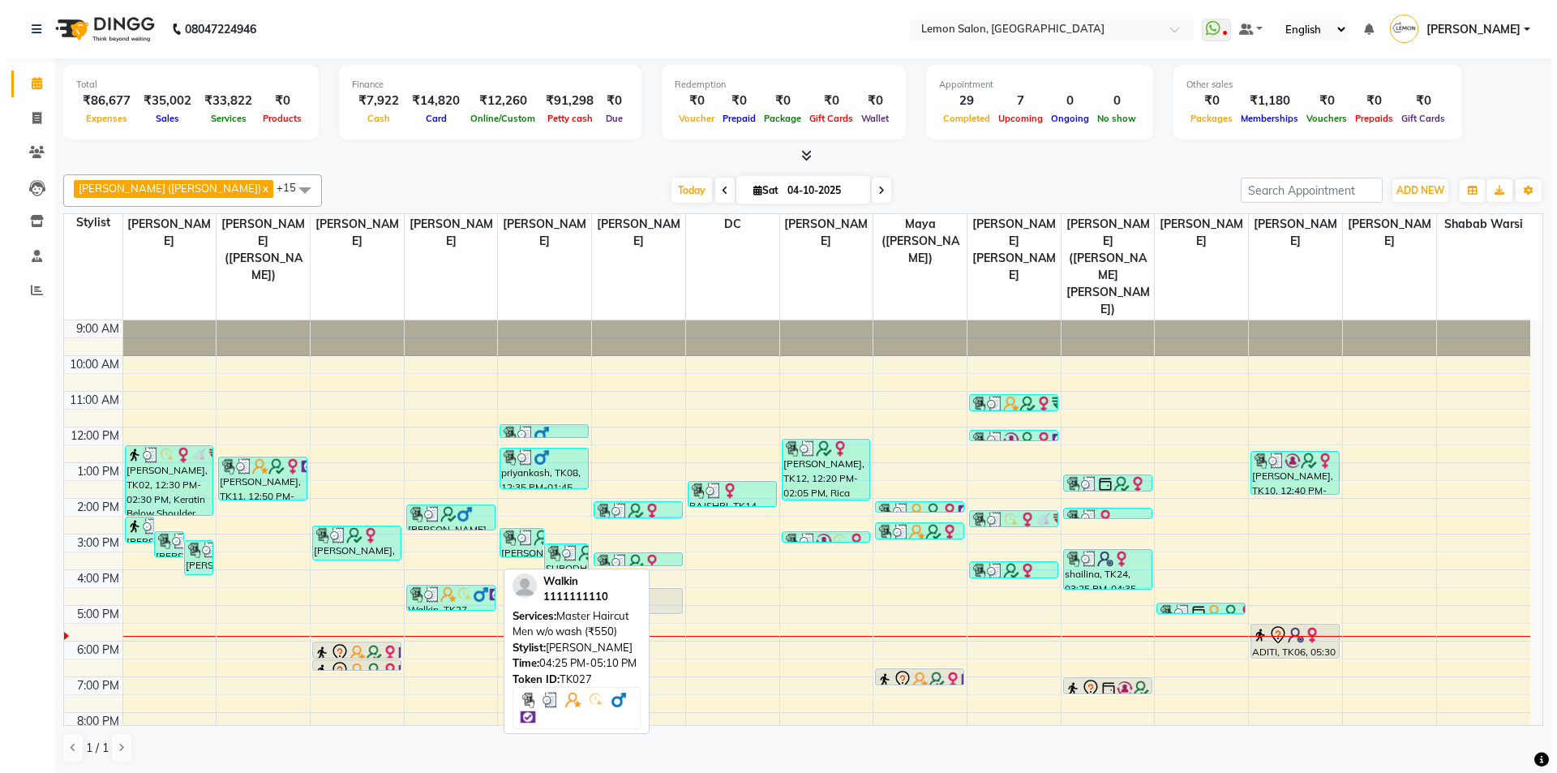
scroll to position [60, 0]
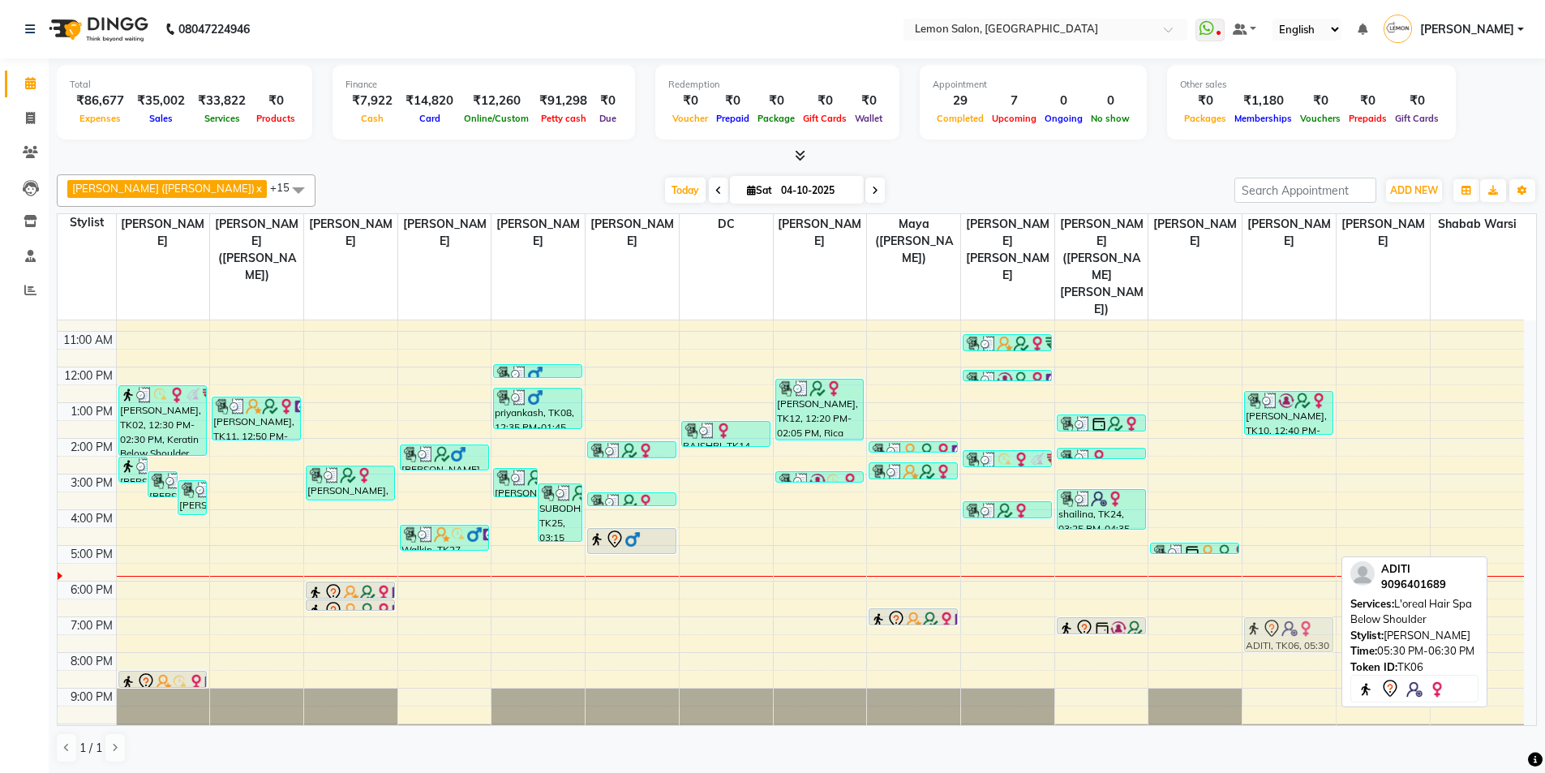
drag, startPoint x: 1294, startPoint y: 539, endPoint x: 1309, endPoint y: 596, distance: 58.8
click at [1309, 596] on div "Tanisha, TK10, 12:40 PM-01:55 PM, Blow Dry Up to Waist (₹990),Loreal Inforcer W…" at bounding box center [1289, 509] width 93 height 499
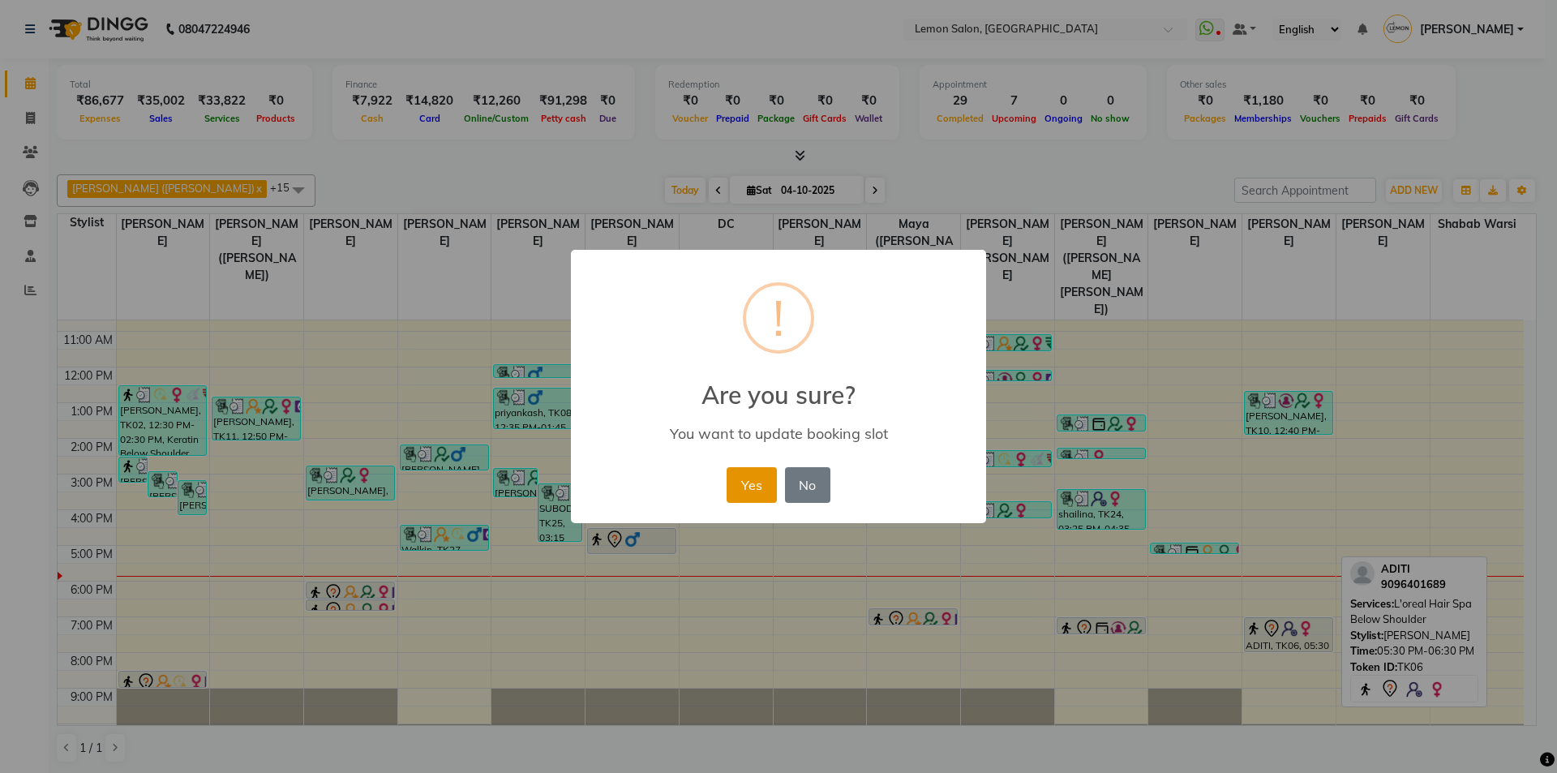
click at [762, 490] on button "Yes" at bounding box center [751, 485] width 49 height 36
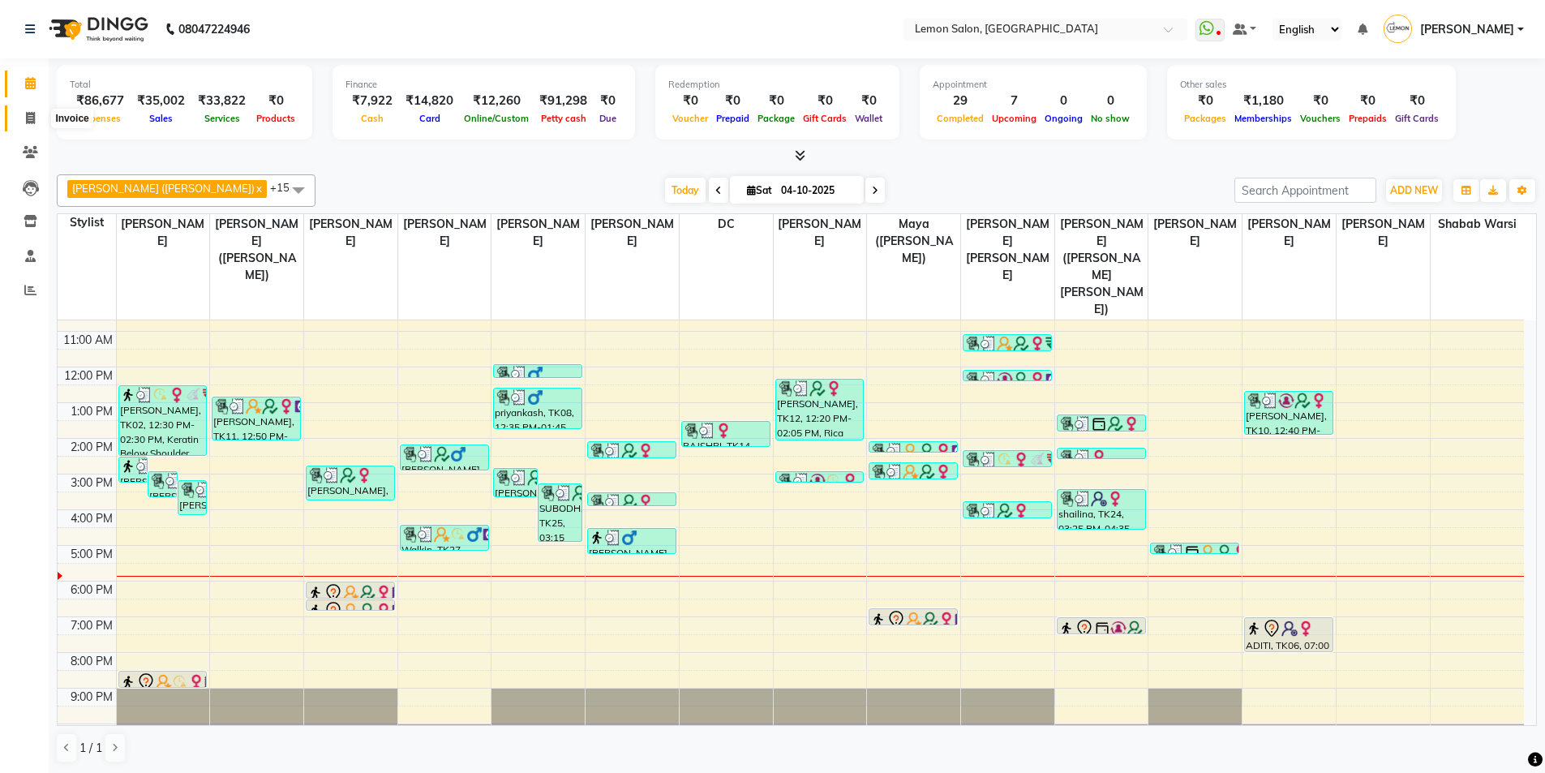
click at [31, 126] on span at bounding box center [30, 119] width 28 height 19
select select "service"
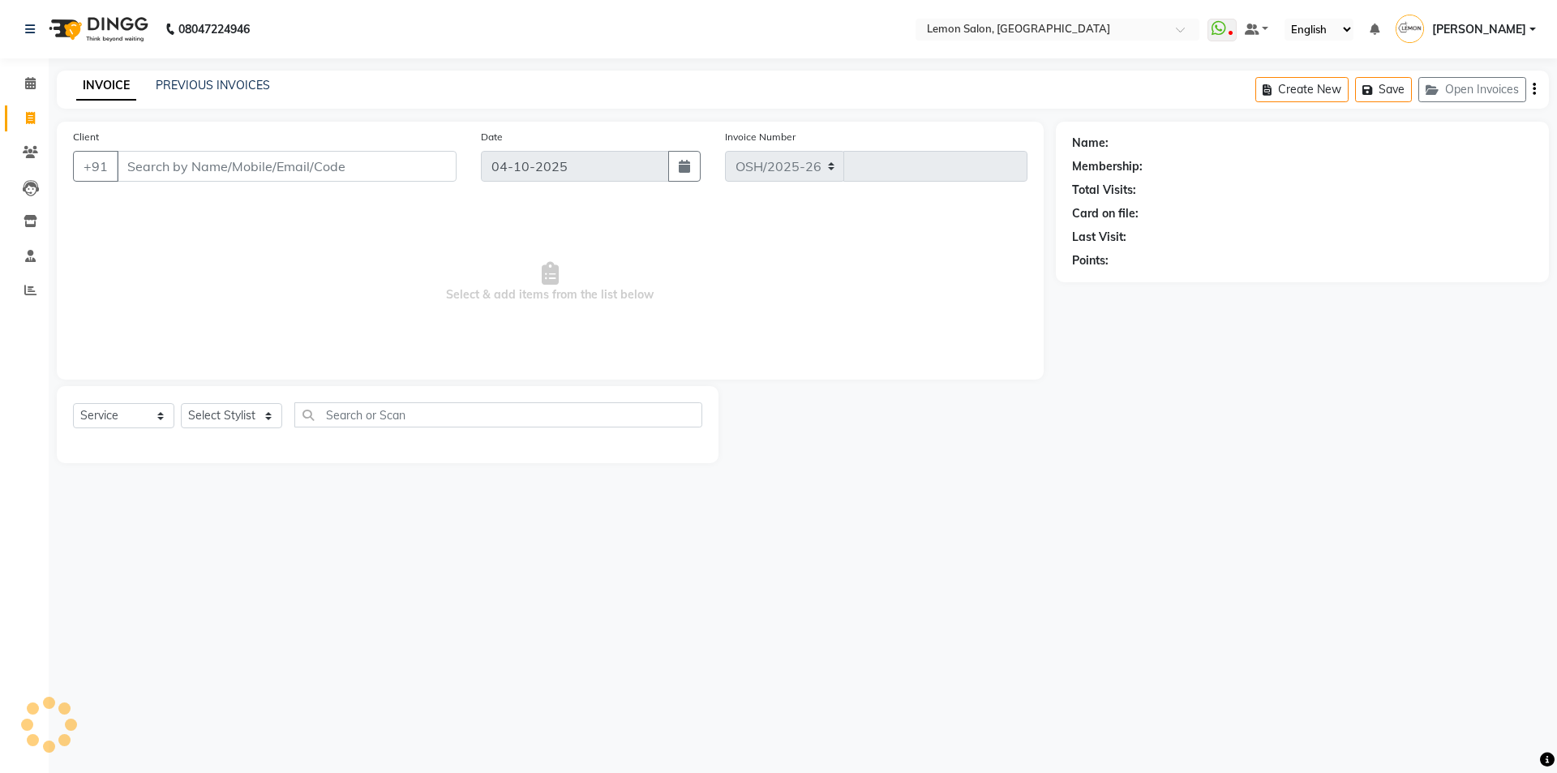
select select "566"
type input "6769"
click at [211, 407] on select "Select Stylist" at bounding box center [231, 415] width 101 height 25
select select "7393"
click at [181, 403] on select "Select Stylist Aakash Buchiude Azaz Kassara DC Geeta Govind Rajput Idrisi Mehta…" at bounding box center [266, 415] width 170 height 25
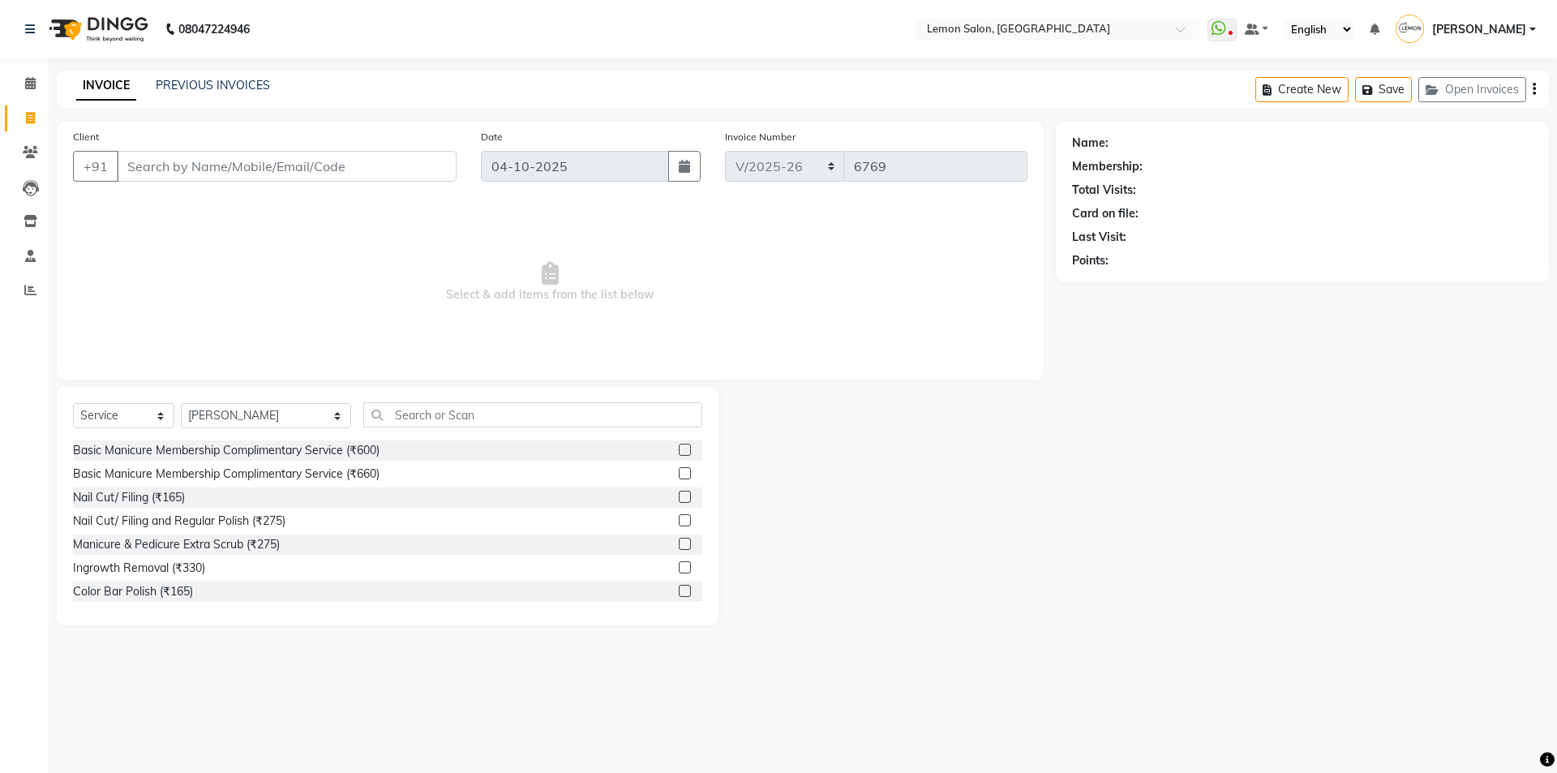
click at [382, 402] on div "Select Service Product Membership Package Voucher Prepaid Gift Card Select Styl…" at bounding box center [388, 505] width 662 height 239
click at [364, 404] on input "text" at bounding box center [532, 414] width 339 height 25
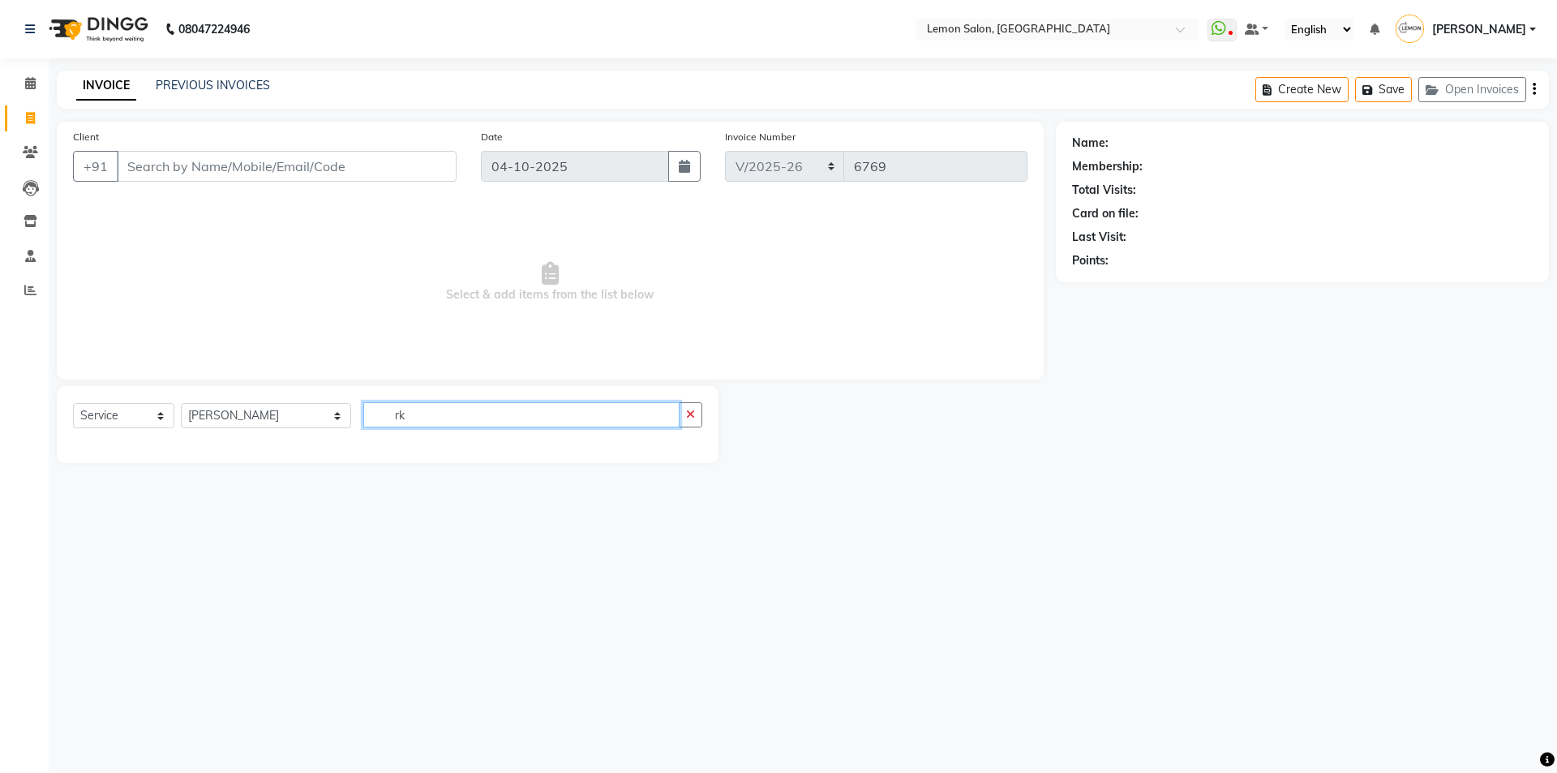
type input "r"
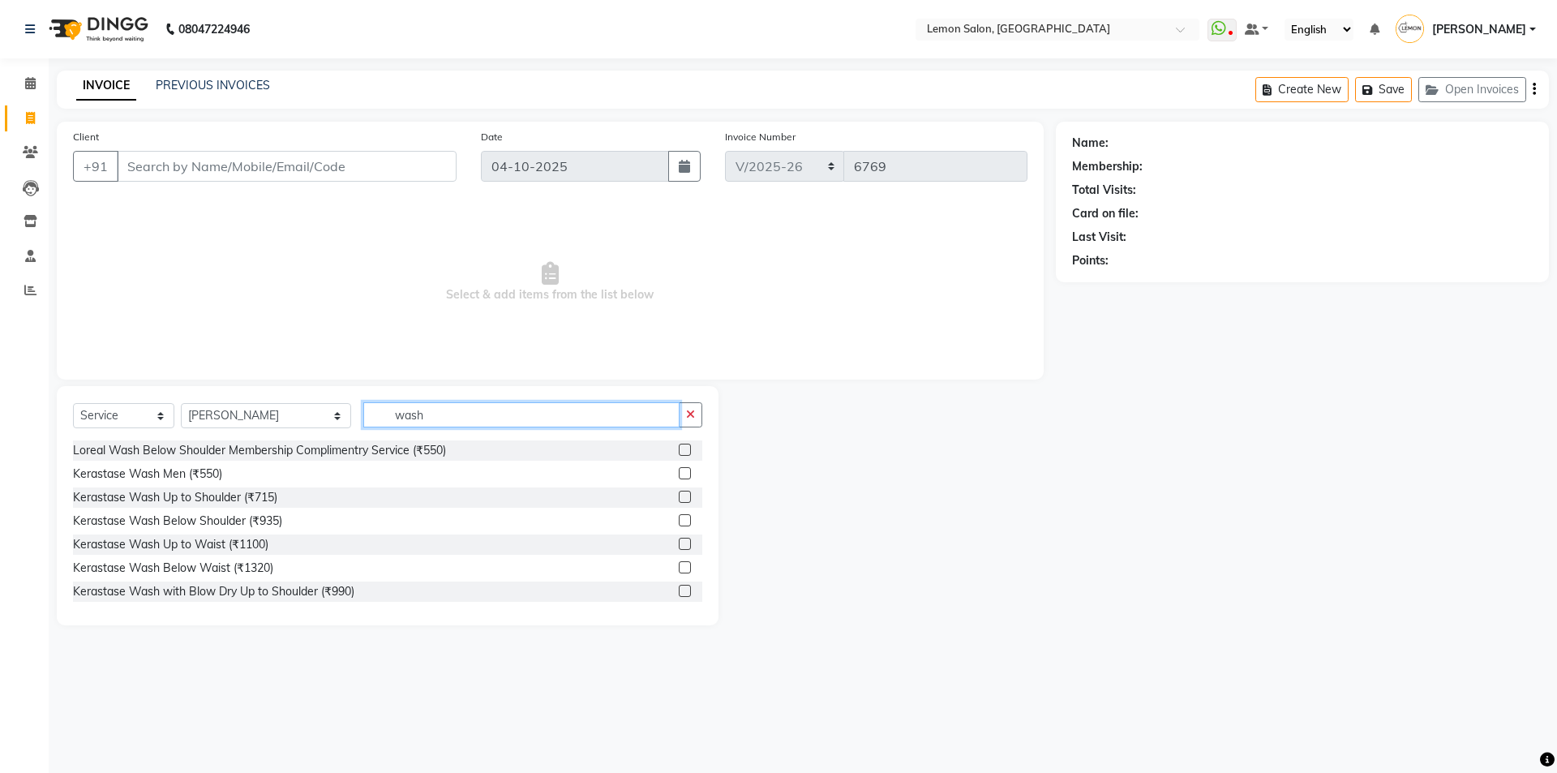
drag, startPoint x: 395, startPoint y: 420, endPoint x: 208, endPoint y: 419, distance: 187.4
click at [208, 419] on div "Select Service Product Membership Package Voucher Prepaid Gift Card Select Styl…" at bounding box center [387, 421] width 629 height 38
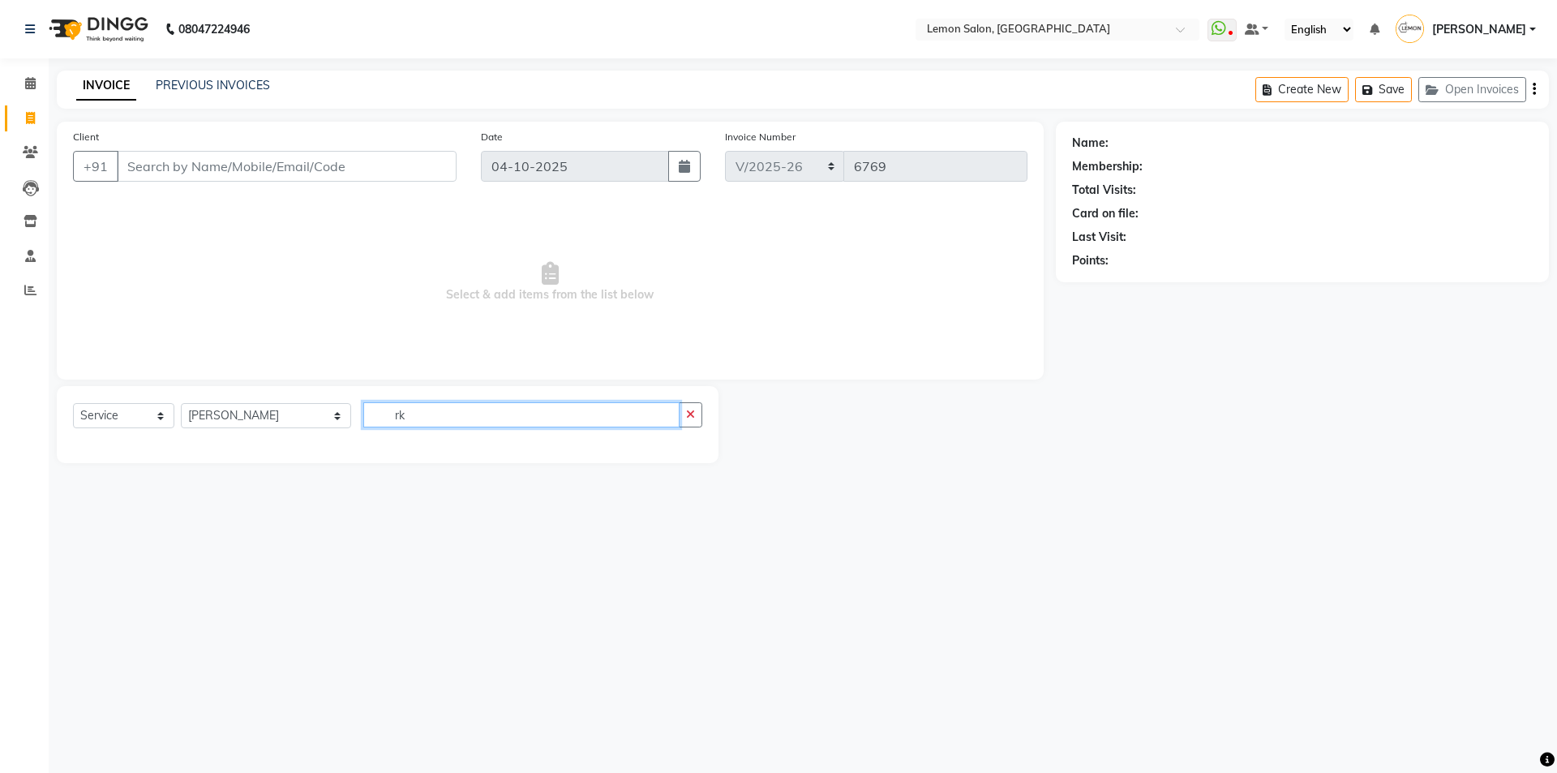
type input "r"
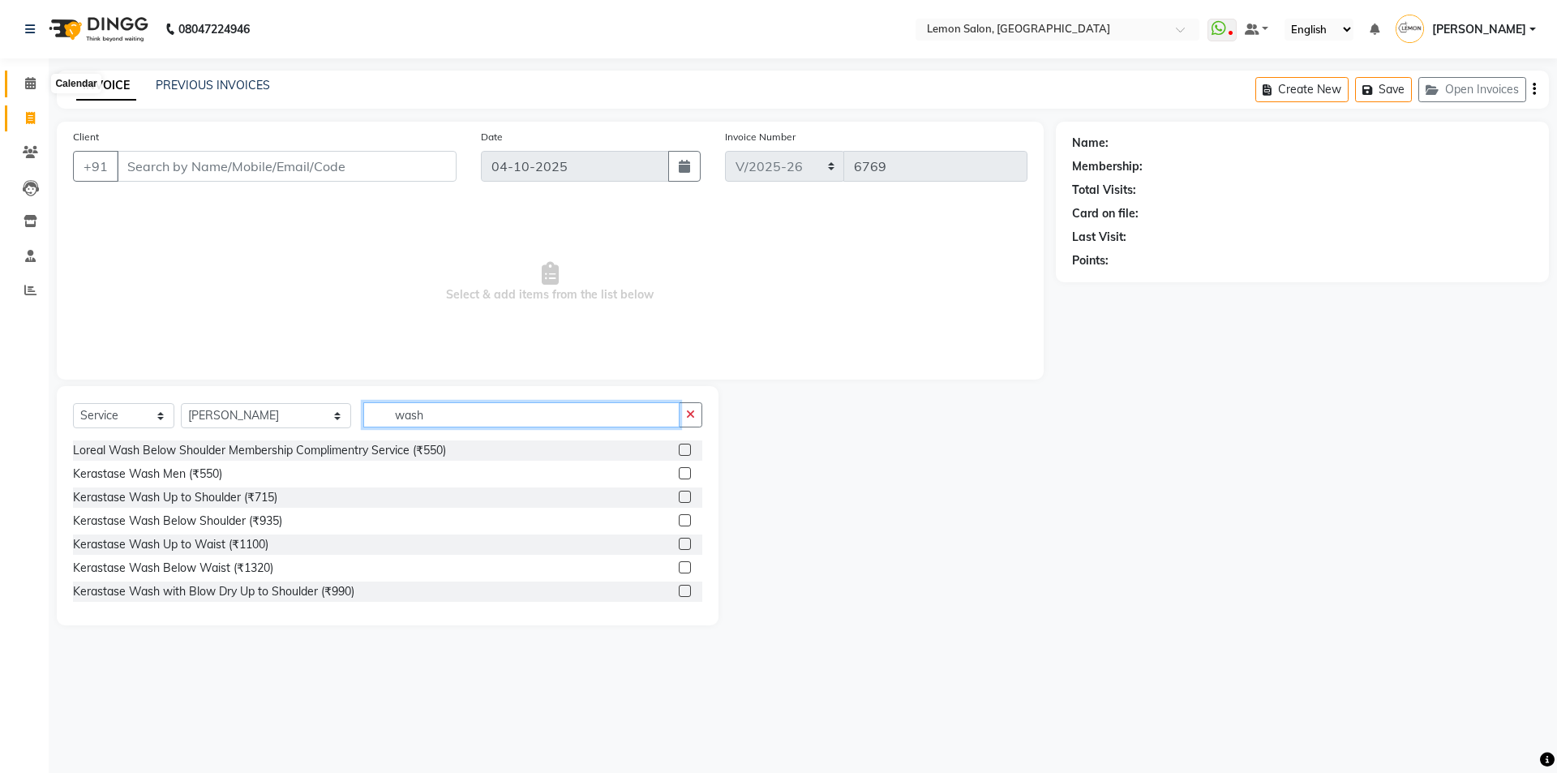
type input "wash"
click at [28, 82] on icon at bounding box center [30, 83] width 11 height 12
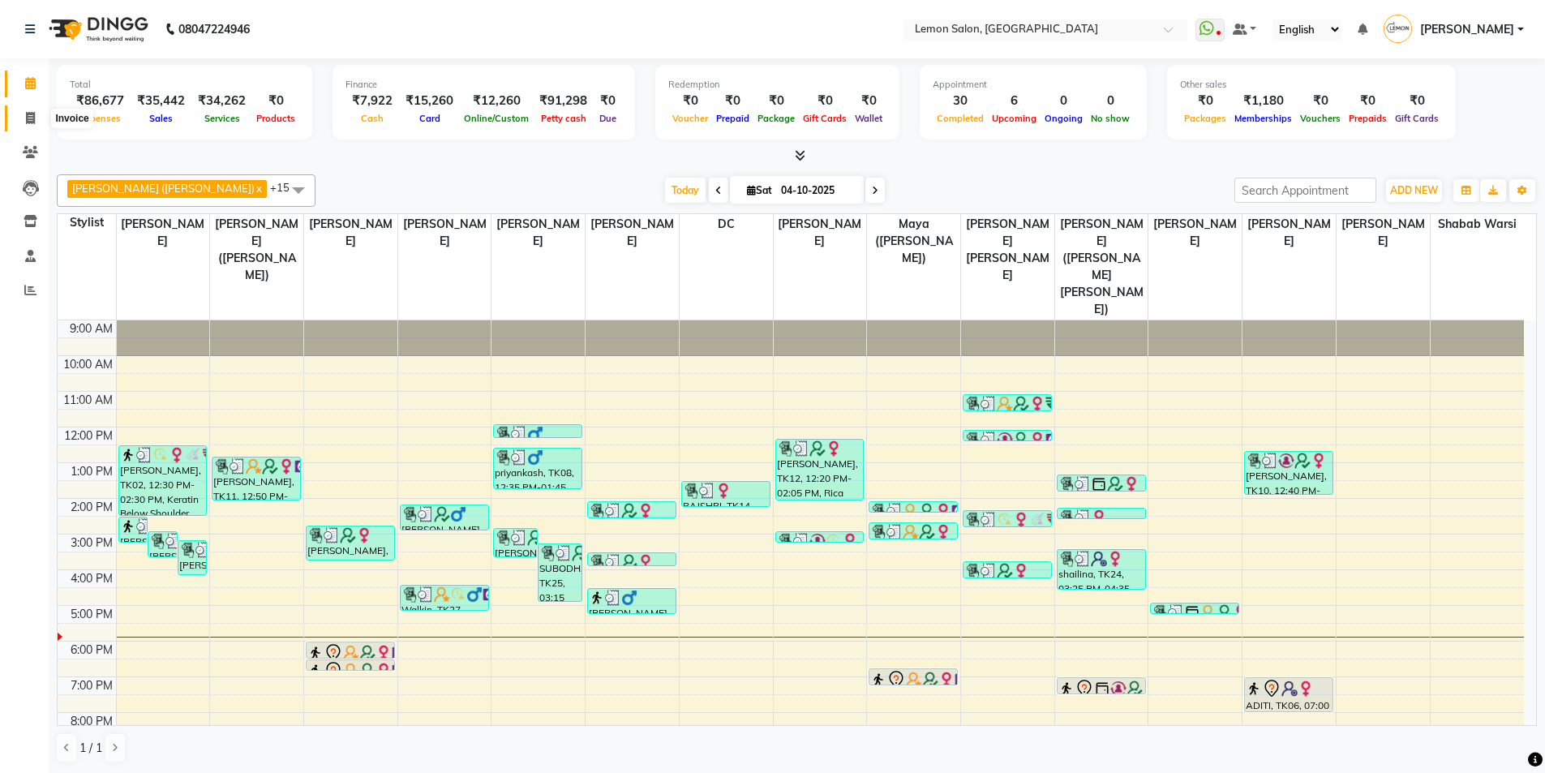
click at [24, 113] on span at bounding box center [30, 119] width 28 height 19
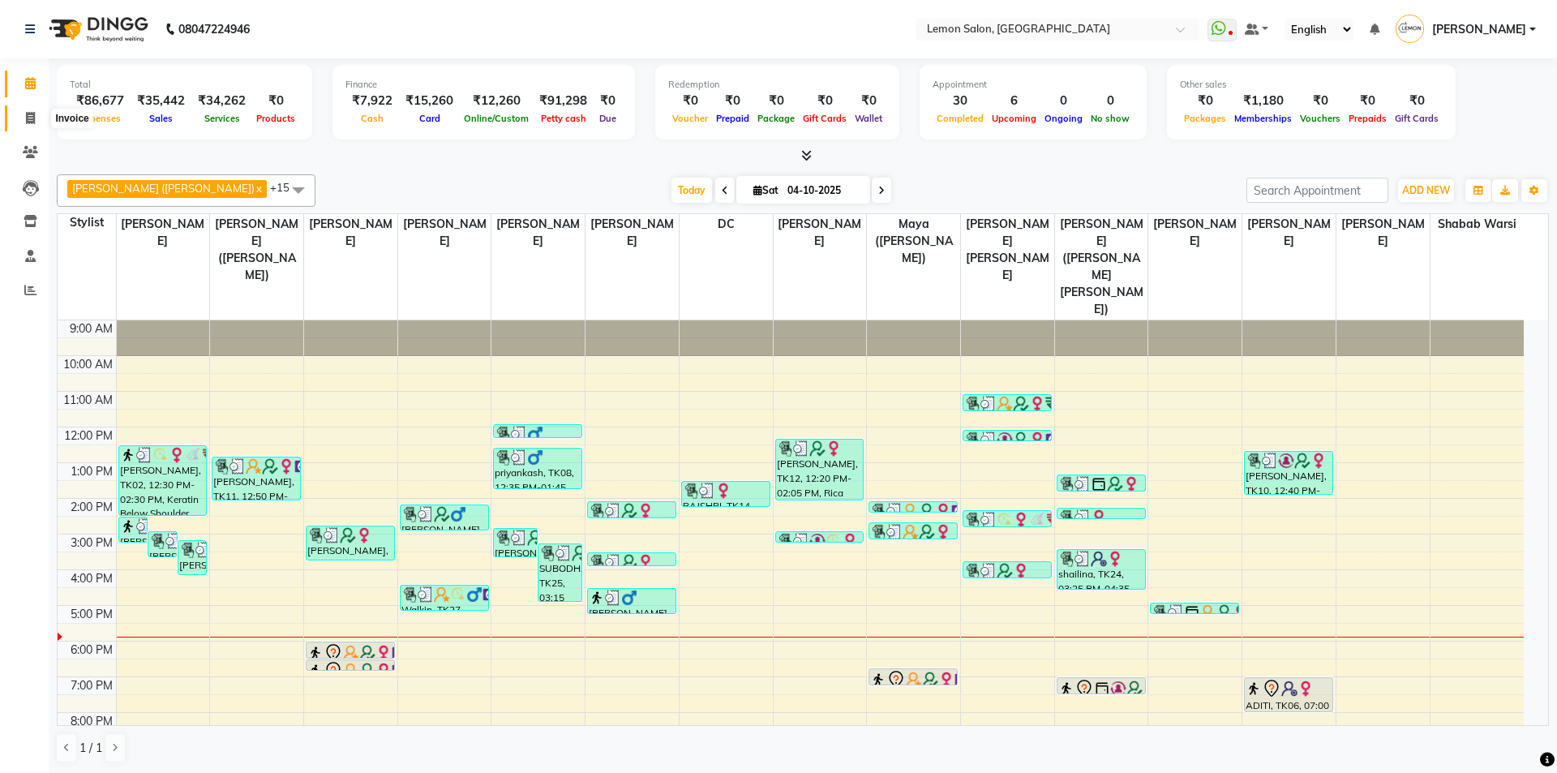
select select "service"
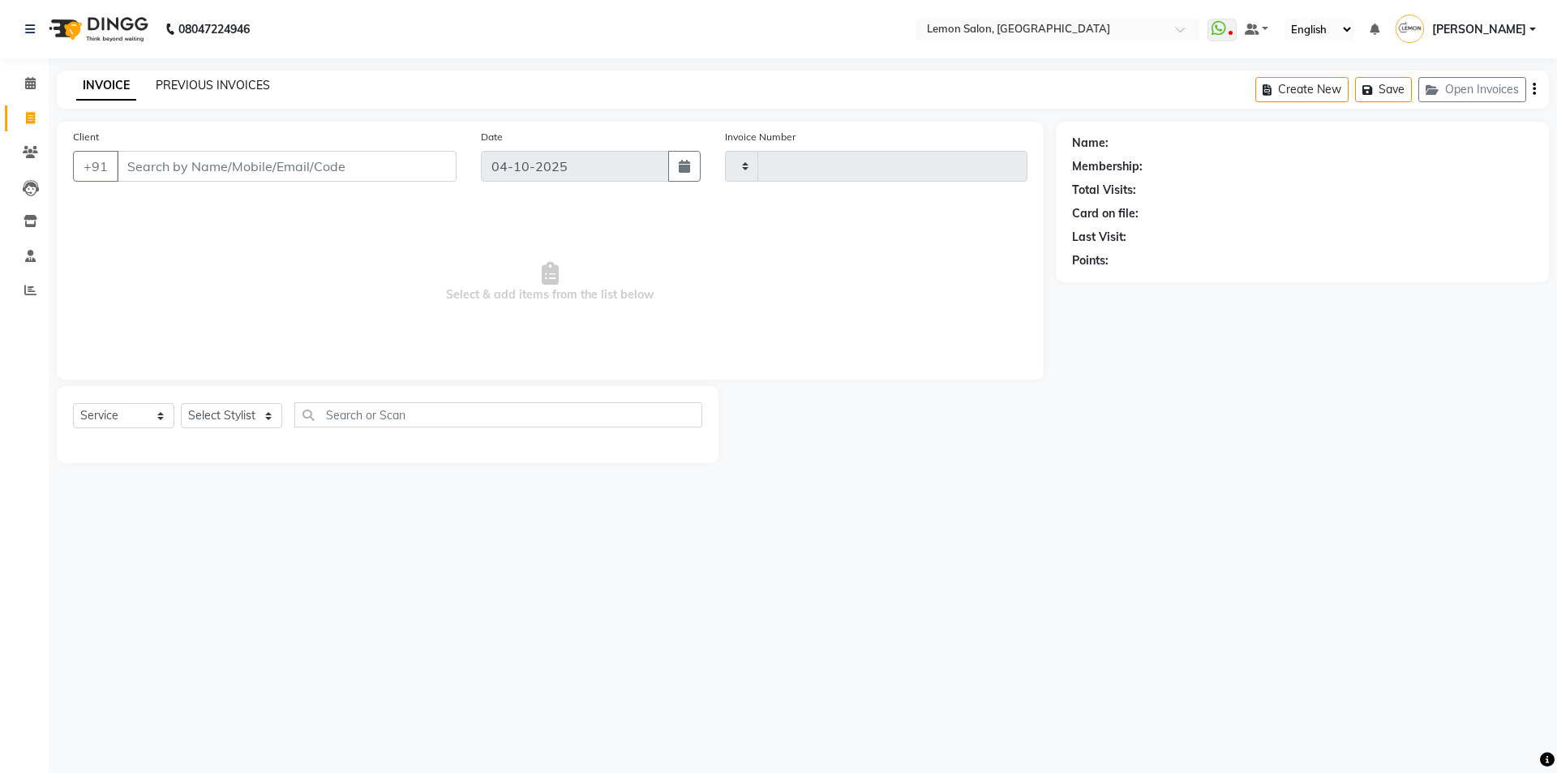
type input "6769"
click at [215, 85] on link "PREVIOUS INVOICES" at bounding box center [213, 85] width 114 height 15
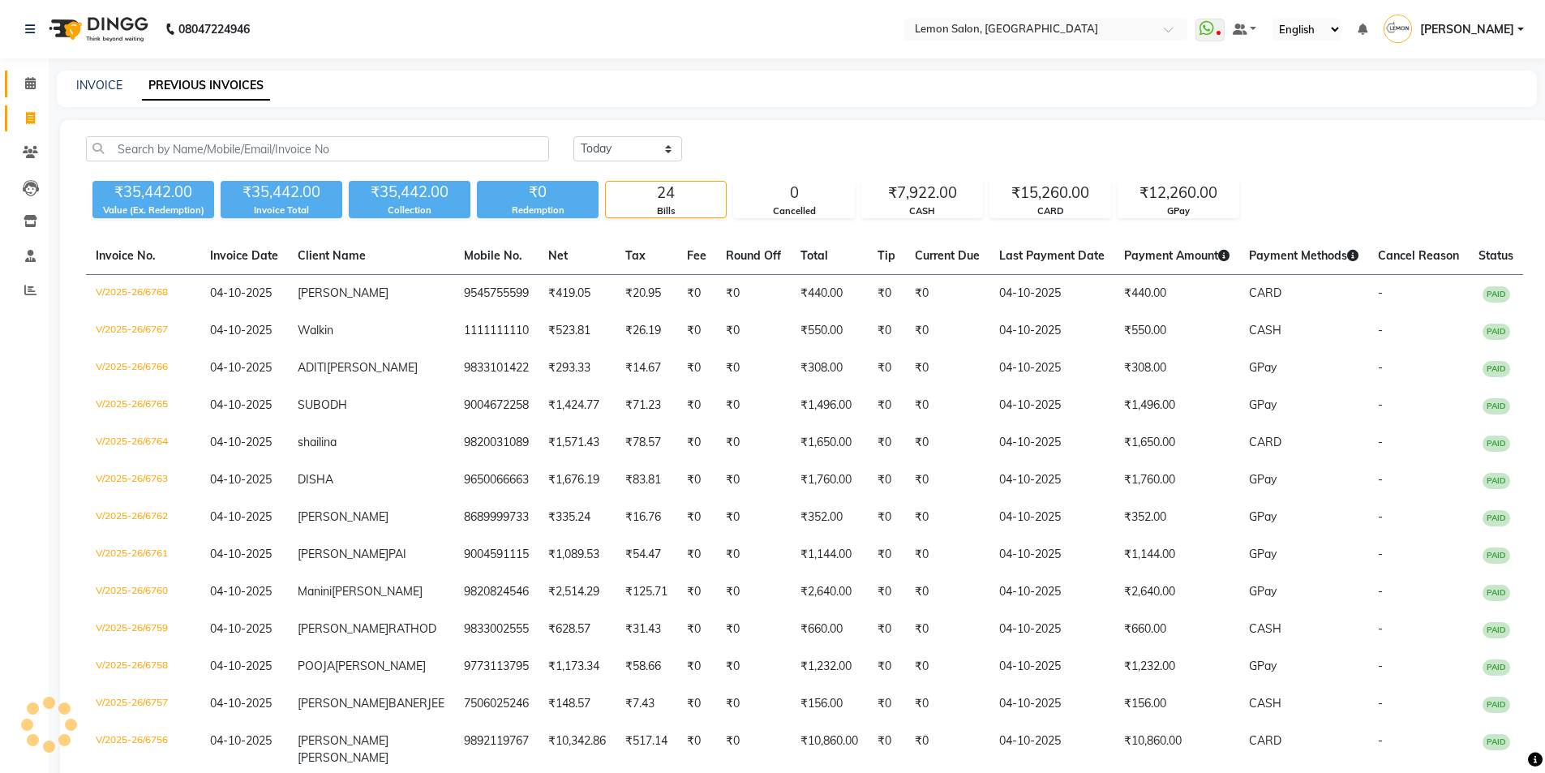
click at [29, 83] on icon at bounding box center [30, 83] width 11 height 12
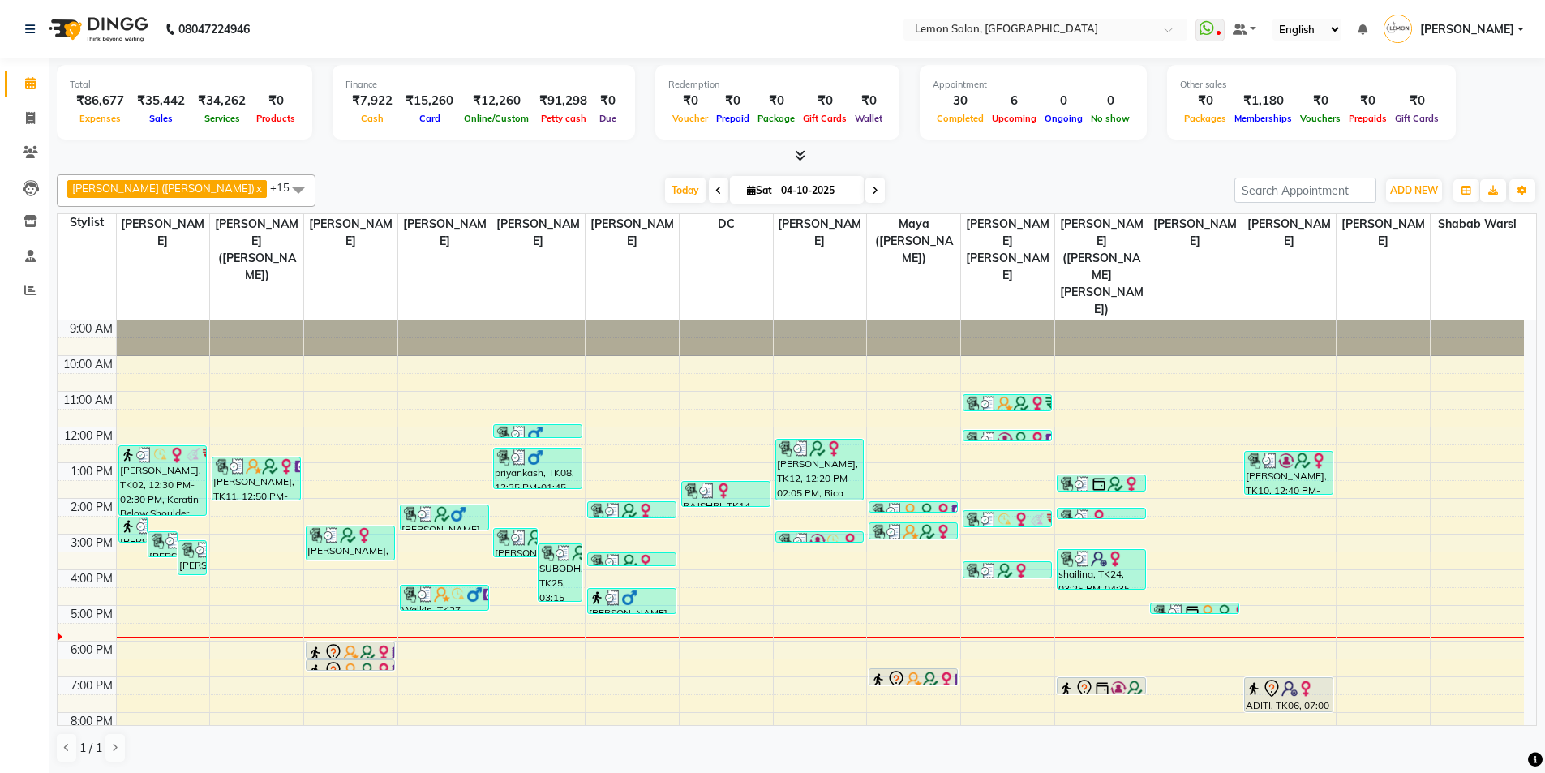
scroll to position [1, 0]
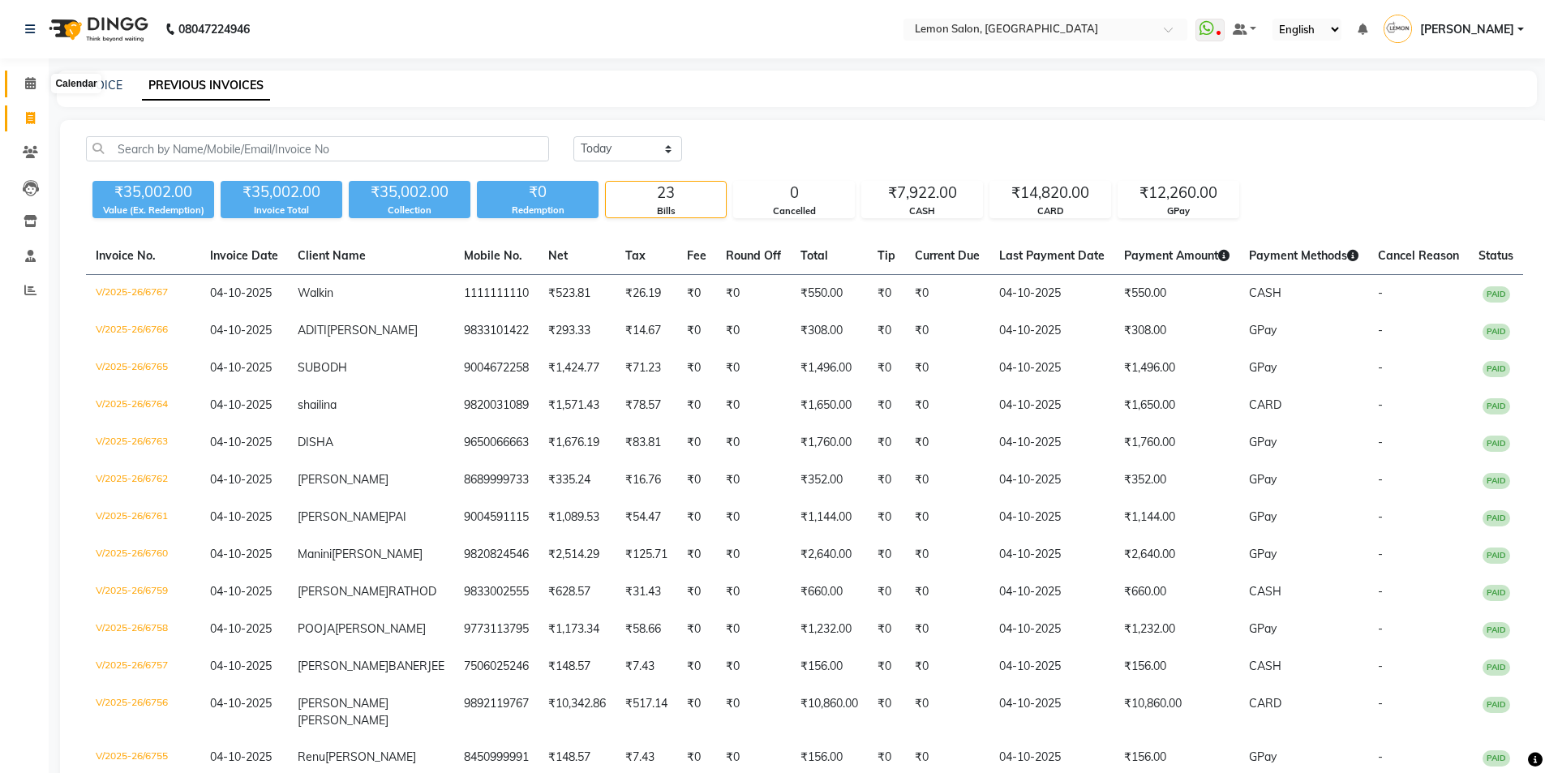
click at [31, 88] on icon at bounding box center [30, 83] width 11 height 12
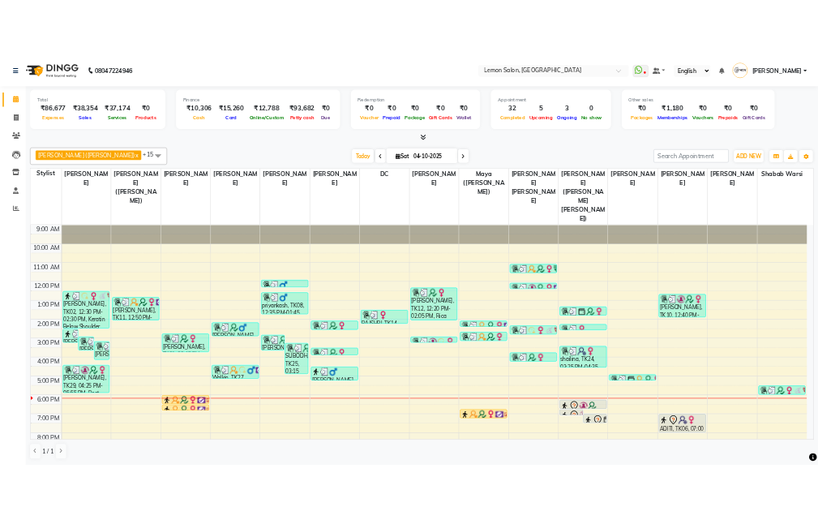
scroll to position [60, 0]
